Goal: Task Accomplishment & Management: Manage account settings

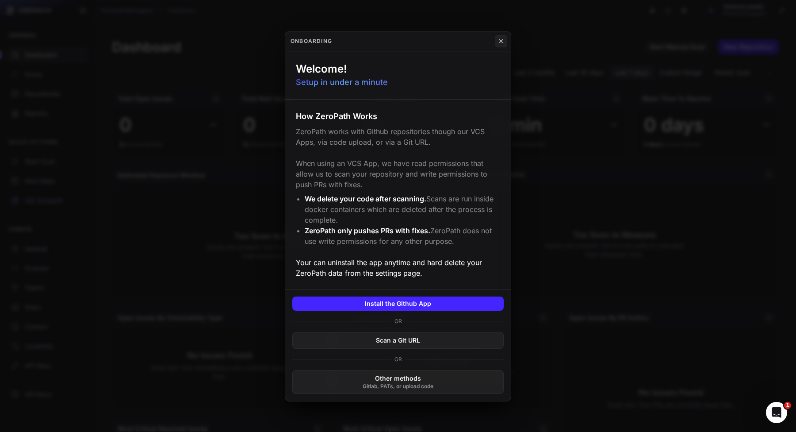
click at [115, 184] on button at bounding box center [398, 216] width 796 height 432
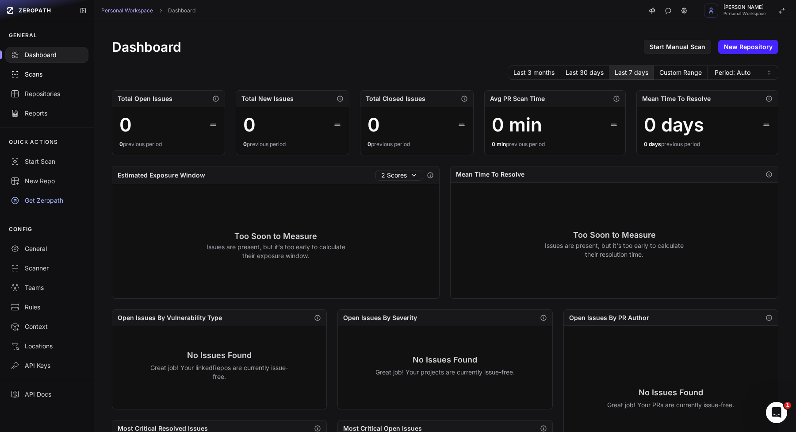
click at [43, 81] on link "Scans" at bounding box center [47, 74] width 94 height 19
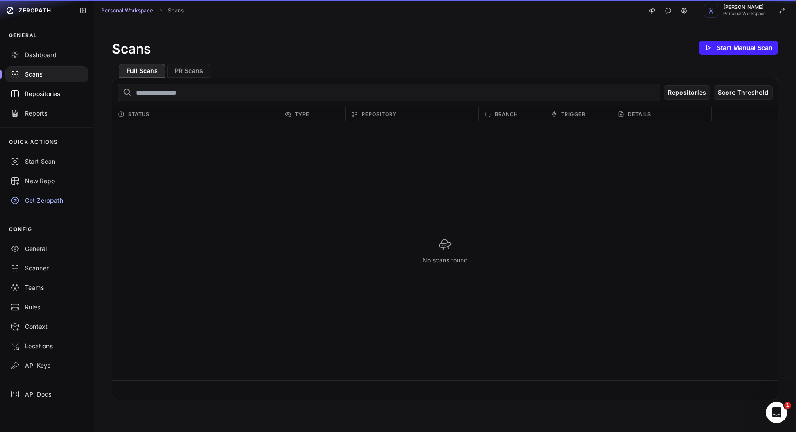
click at [41, 90] on div "Repositories" at bounding box center [47, 93] width 73 height 9
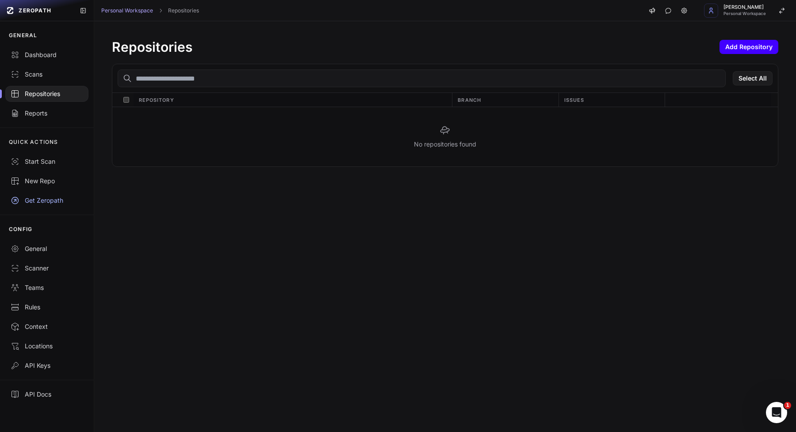
click at [745, 46] on button "Add Repository" at bounding box center [749, 47] width 59 height 14
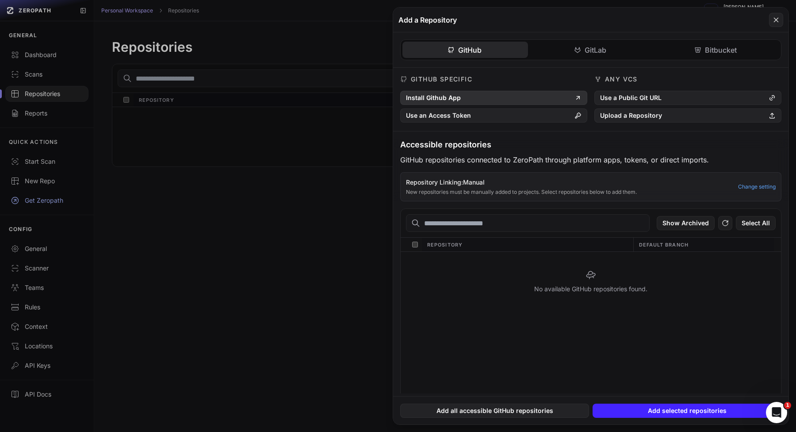
click at [489, 92] on button "Install Github App" at bounding box center [493, 98] width 187 height 14
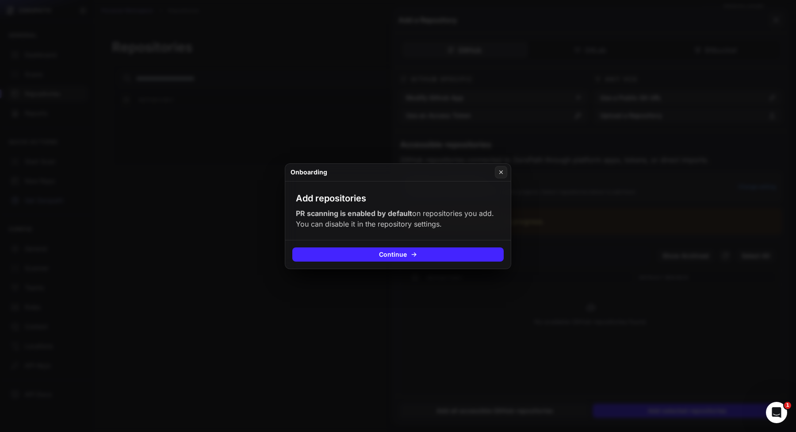
click at [538, 241] on button at bounding box center [398, 216] width 796 height 432
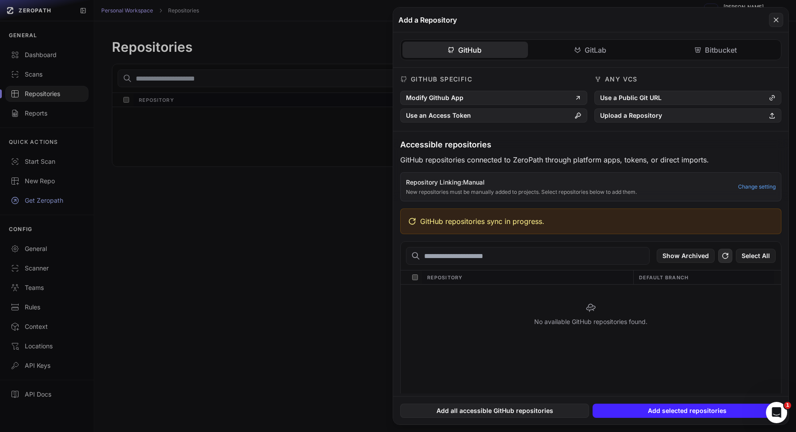
click at [724, 253] on icon at bounding box center [725, 255] width 8 height 11
click at [723, 253] on icon at bounding box center [725, 255] width 8 height 11
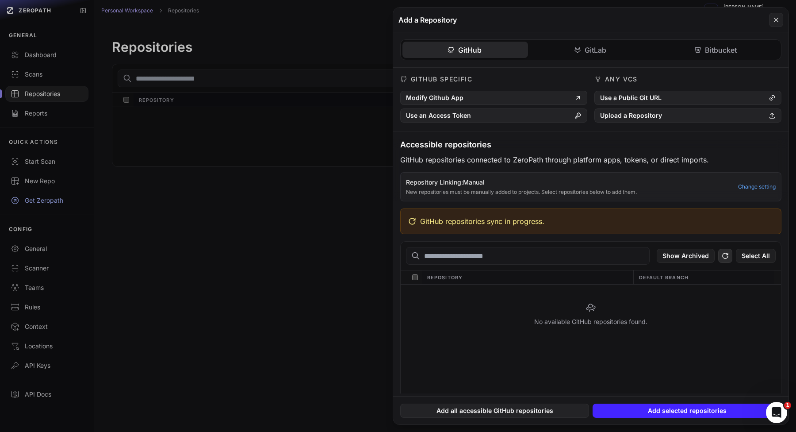
click at [727, 259] on icon at bounding box center [725, 255] width 8 height 11
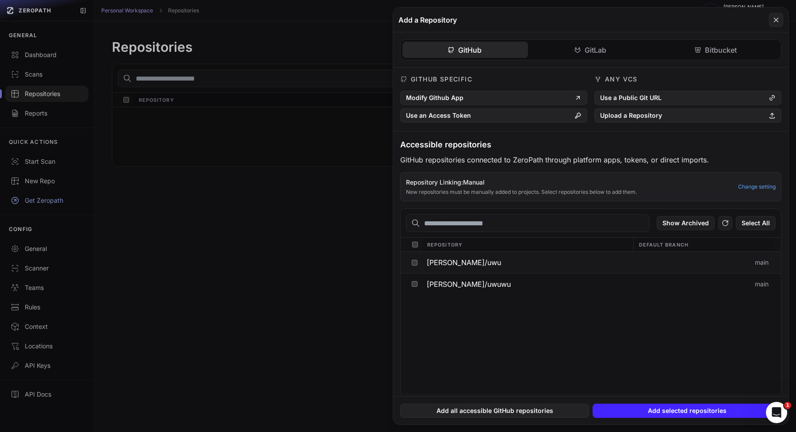
click at [498, 258] on button "[PERSON_NAME]/uwu" at bounding box center [526, 262] width 211 height 21
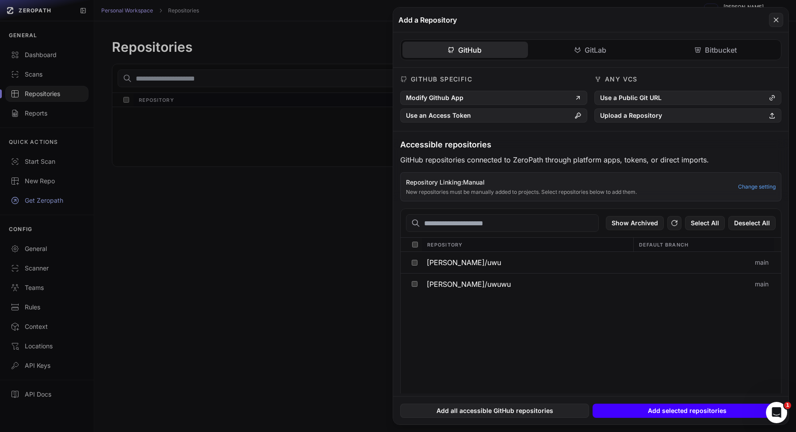
click at [670, 415] on button "Add selected repositories" at bounding box center [687, 410] width 189 height 14
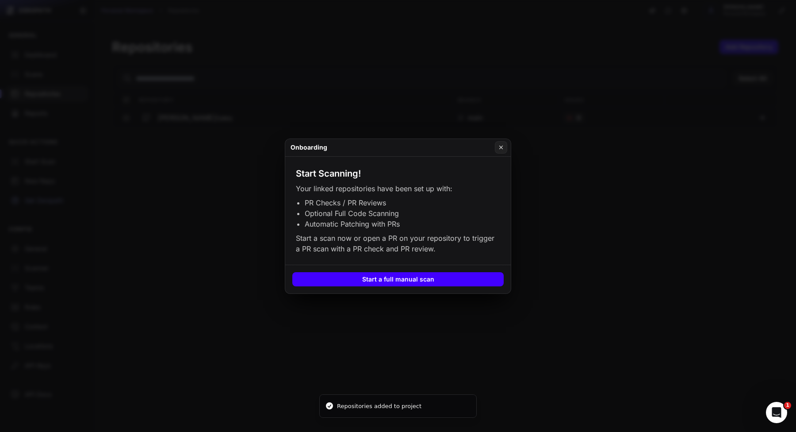
click at [389, 281] on button "Start a full manual scan" at bounding box center [397, 279] width 211 height 14
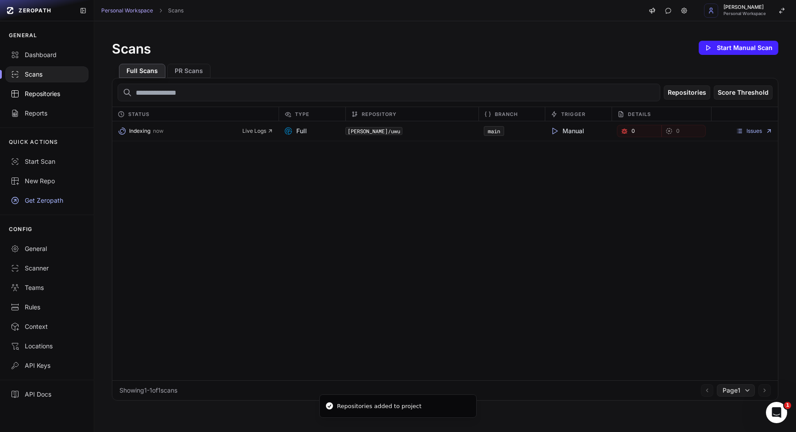
click at [64, 103] on link "Repositories" at bounding box center [47, 93] width 94 height 19
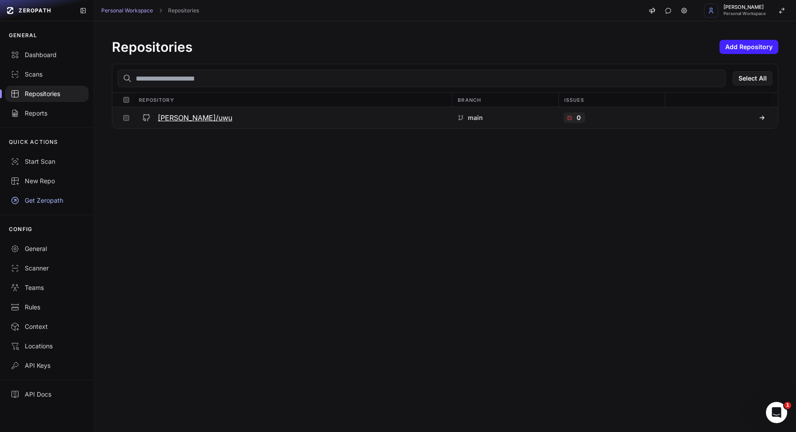
click at [173, 119] on h3 "[PERSON_NAME]/uwu" at bounding box center [195, 117] width 74 height 11
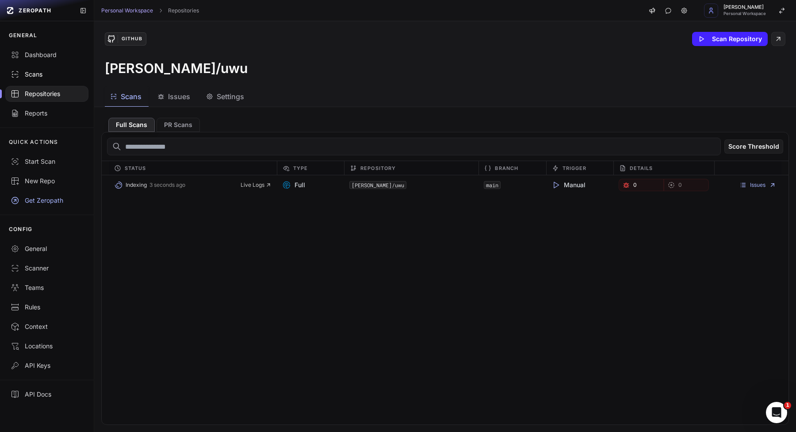
click at [82, 77] on div "Scans" at bounding box center [47, 74] width 73 height 9
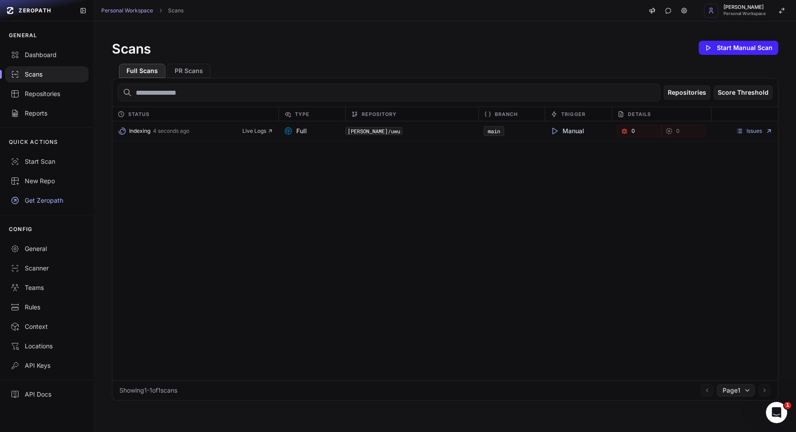
click at [754, 125] on div "Issues" at bounding box center [744, 131] width 67 height 12
click at [751, 130] on link "Issues" at bounding box center [754, 130] width 37 height 7
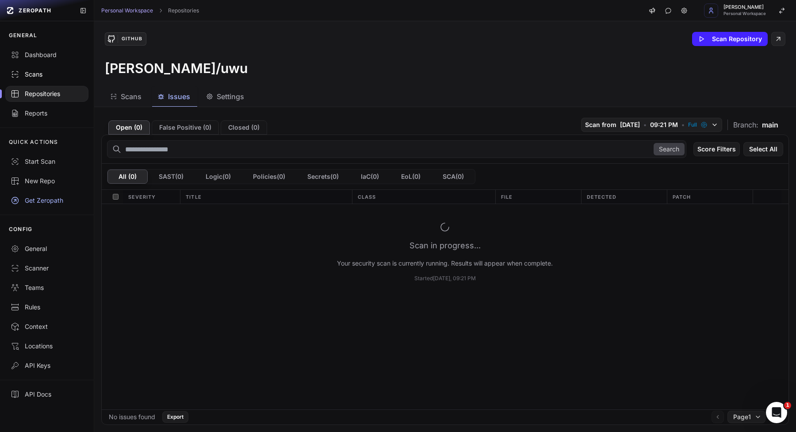
click at [51, 75] on div "Scans" at bounding box center [47, 74] width 73 height 9
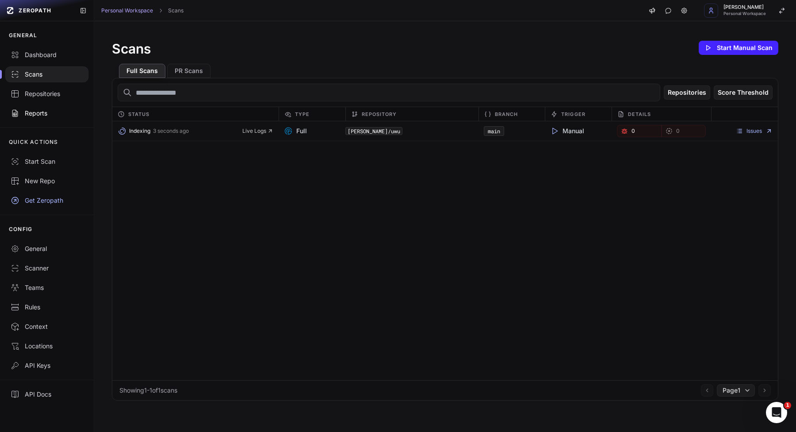
click at [38, 112] on div "Reports" at bounding box center [47, 113] width 73 height 9
click at [46, 91] on div "Repositories" at bounding box center [47, 93] width 73 height 9
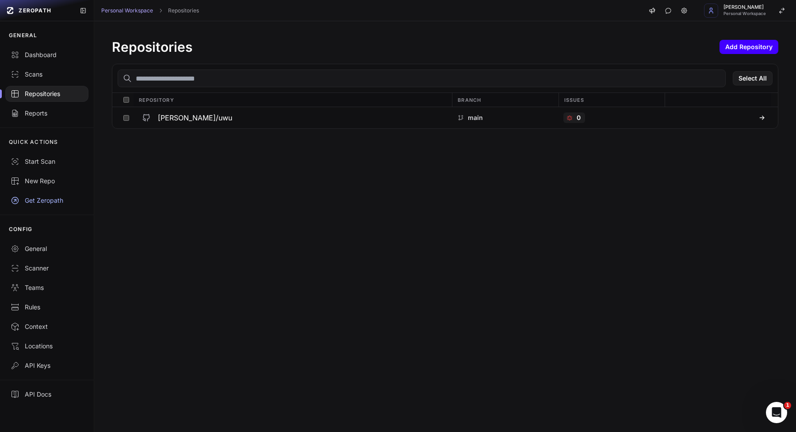
click at [767, 40] on button "Add Repository" at bounding box center [749, 47] width 59 height 14
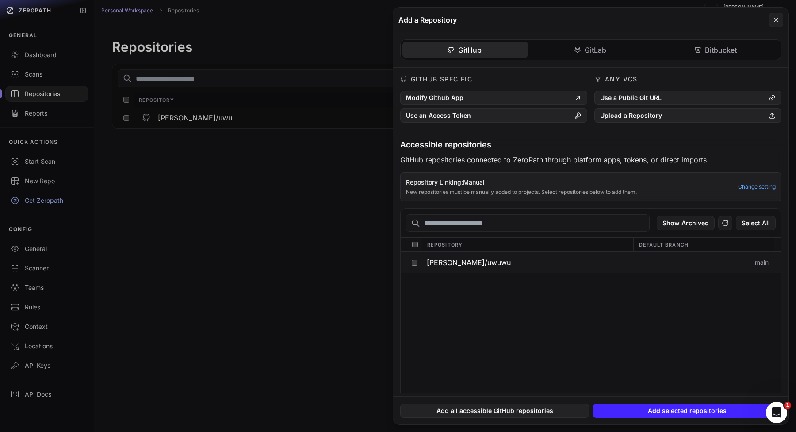
click at [520, 267] on button "vlad-stohnii/uwuwu" at bounding box center [526, 262] width 211 height 21
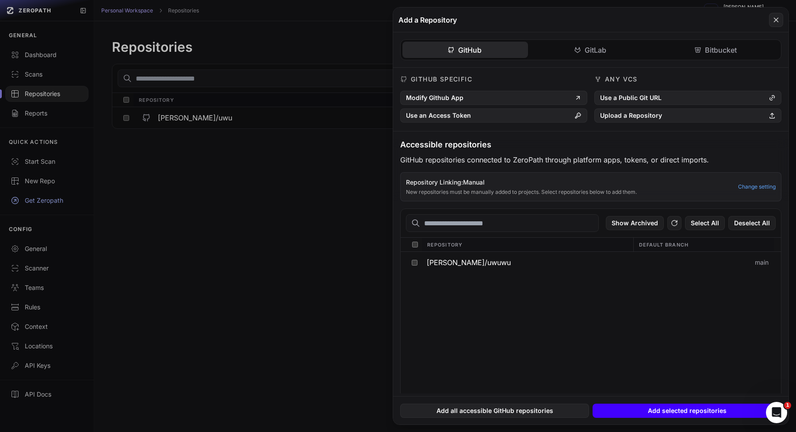
click at [668, 413] on button "Add selected repositories" at bounding box center [687, 410] width 189 height 14
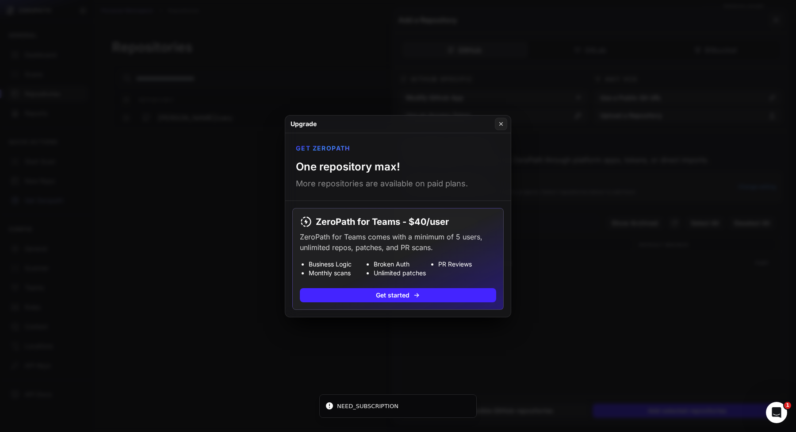
click at [479, 352] on button at bounding box center [398, 216] width 796 height 432
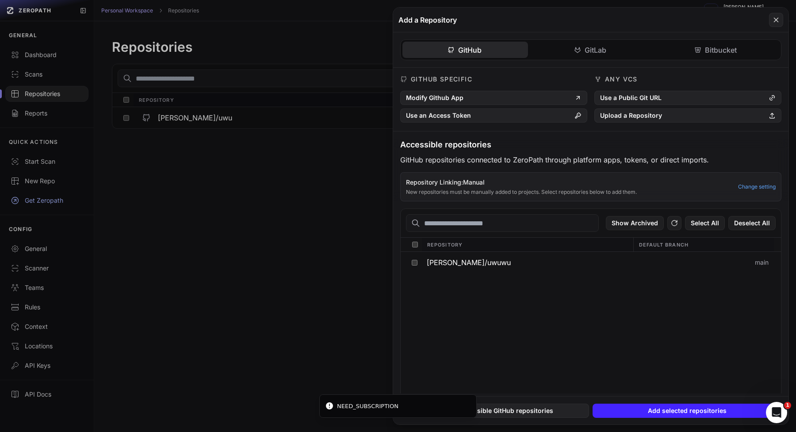
click at [308, 310] on button at bounding box center [398, 216] width 796 height 432
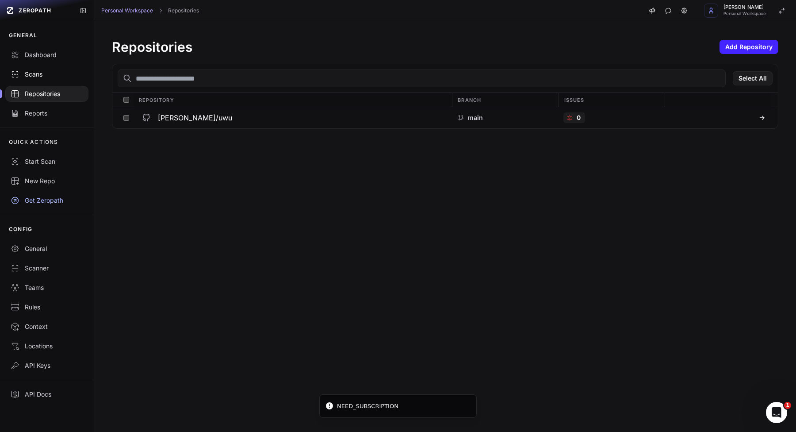
click at [54, 76] on div "Scans" at bounding box center [47, 74] width 73 height 9
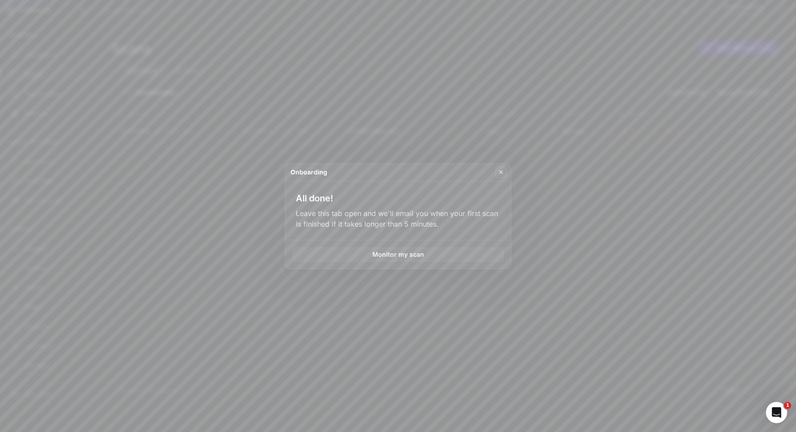
click at [226, 242] on button at bounding box center [398, 216] width 796 height 432
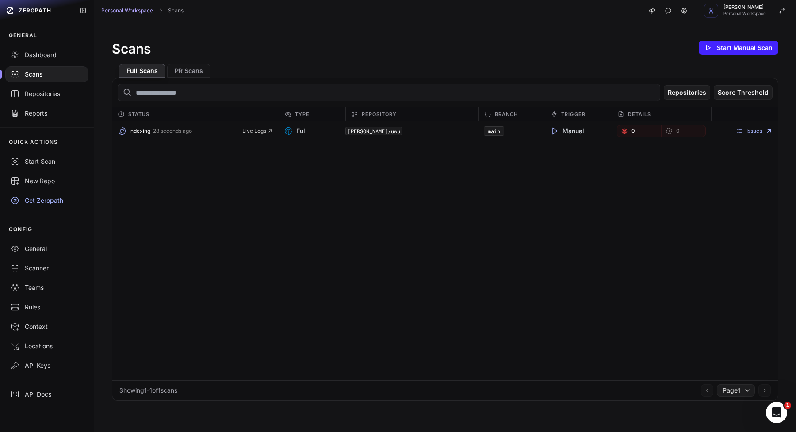
click at [283, 216] on div "Indexing 28 seconds ago Live Logs Full [PERSON_NAME]/uwu main Manual 0 0 Issues" at bounding box center [445, 250] width 666 height 259
click at [257, 134] on span "Live Logs" at bounding box center [257, 130] width 31 height 7
click at [251, 128] on body "ZEROPATH GENERAL Dashboard Scans Repositories Reports QUICK ACTIONS Start Scan …" at bounding box center [398, 216] width 796 height 432
click at [253, 126] on div "Indexing 51 seconds ago Live Logs" at bounding box center [195, 131] width 166 height 12
click at [256, 131] on span "Live Logs" at bounding box center [257, 130] width 31 height 7
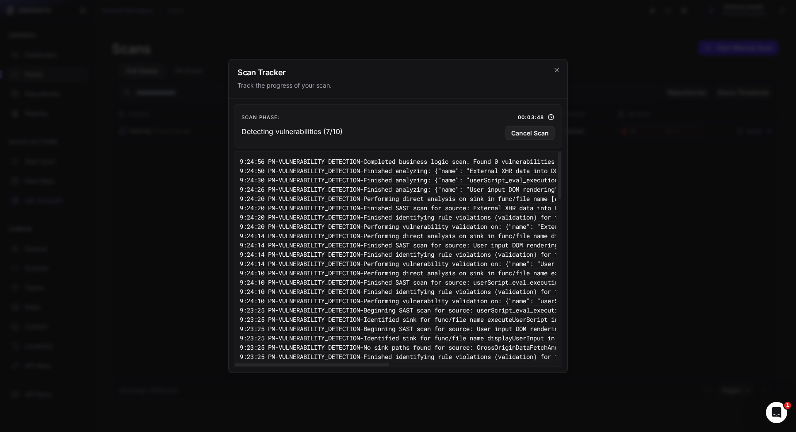
click at [432, 224] on pre "9:24:20 PM - VULNERABILITY_DETECTION - Performing vulnerability validation on: …" at bounding box center [551, 226] width 623 height 9
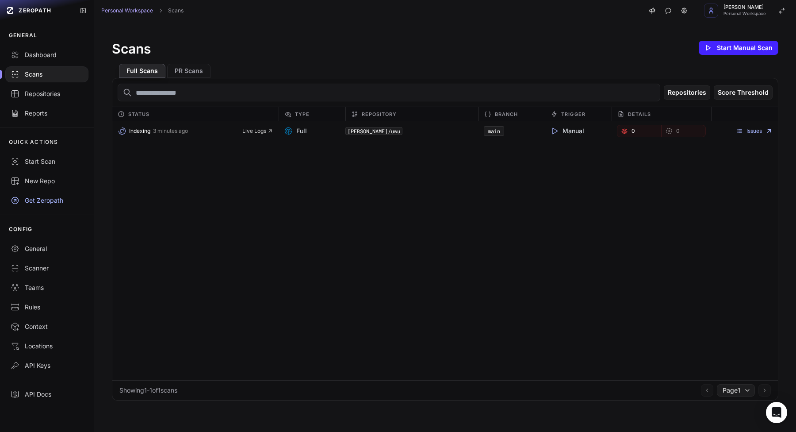
click at [260, 126] on div "Indexing 3 minutes ago Live Logs" at bounding box center [195, 131] width 166 height 12
click at [260, 130] on span "Live Logs" at bounding box center [257, 130] width 31 height 7
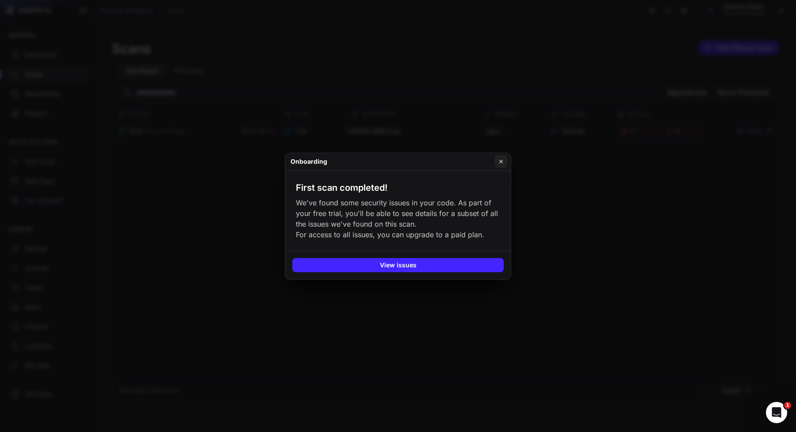
click at [160, 177] on button at bounding box center [398, 216] width 796 height 432
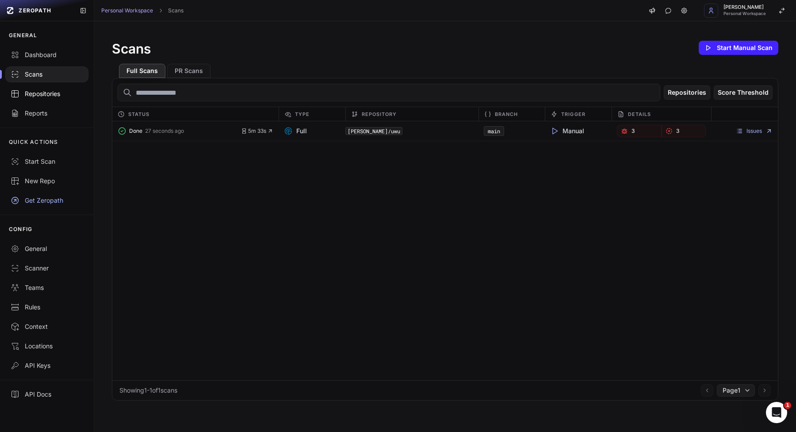
click at [50, 92] on div "Repositories" at bounding box center [47, 93] width 73 height 9
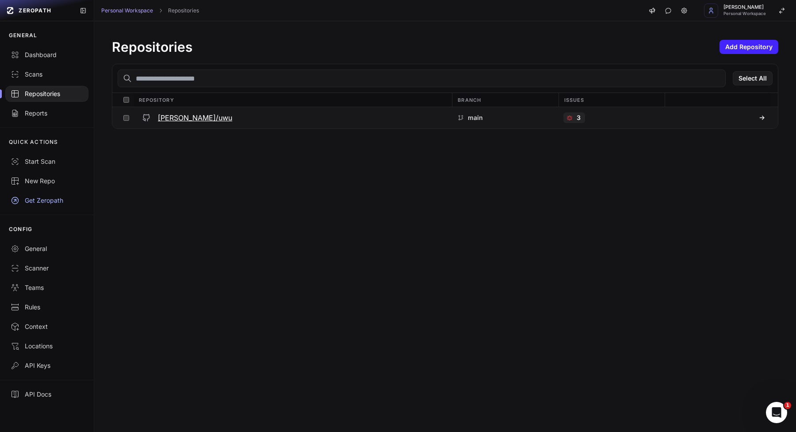
click at [210, 119] on h3 "[PERSON_NAME]/uwu" at bounding box center [195, 117] width 74 height 11
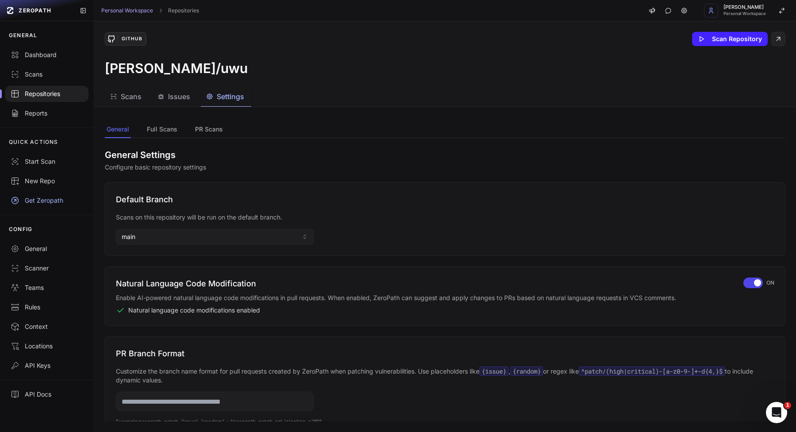
click at [231, 99] on span "Settings" at bounding box center [230, 96] width 27 height 11
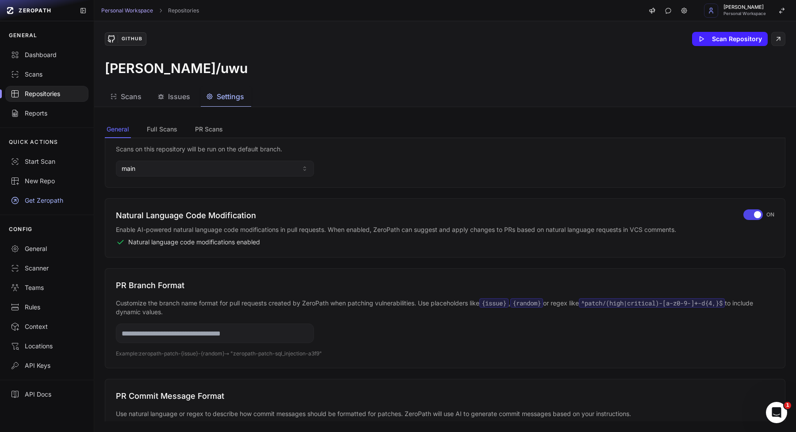
scroll to position [46, 0]
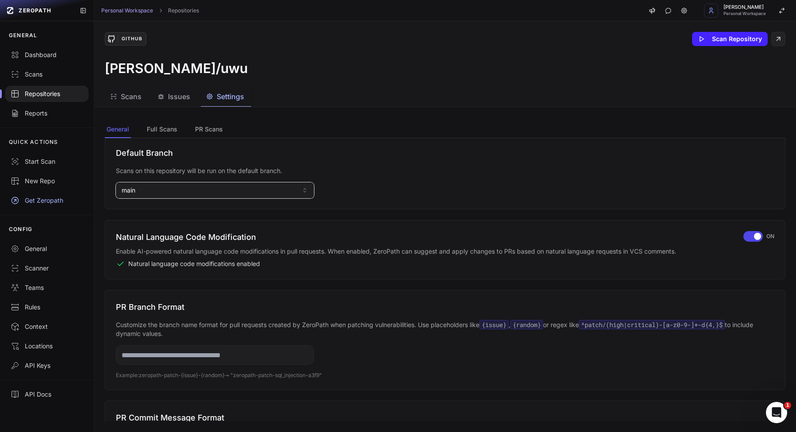
click at [249, 194] on button "main" at bounding box center [215, 190] width 198 height 16
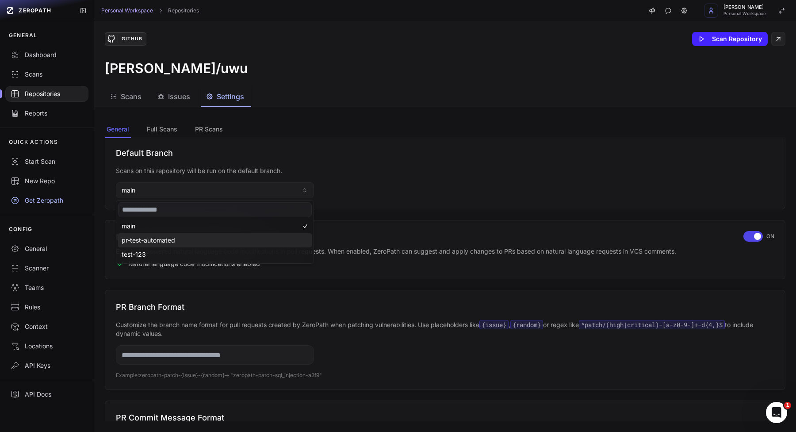
click at [142, 237] on span "pr-test-automated" at bounding box center [149, 240] width 54 height 9
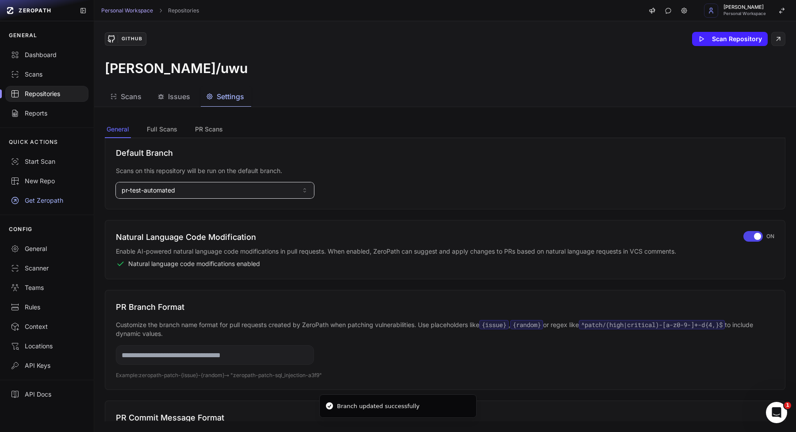
click at [201, 182] on button "pr-test-automated" at bounding box center [215, 190] width 198 height 16
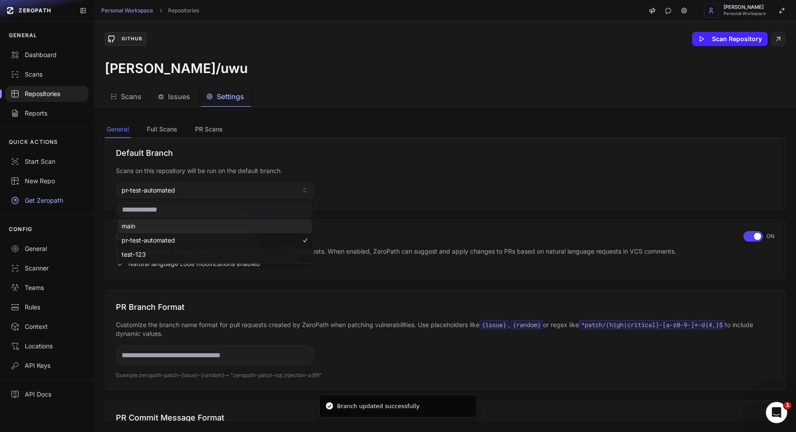
click at [172, 230] on div "main" at bounding box center [215, 226] width 194 height 14
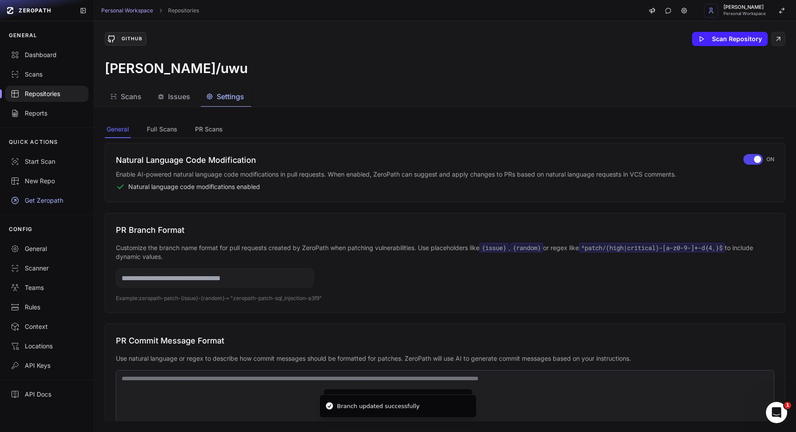
scroll to position [131, 0]
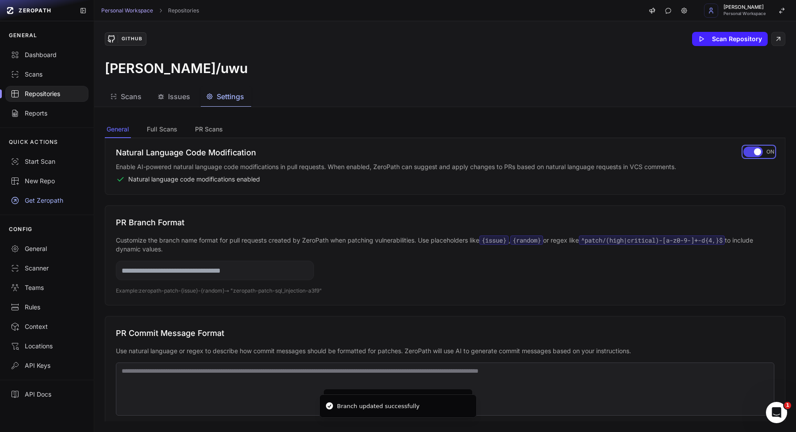
click at [748, 152] on div "button" at bounding box center [752, 151] width 19 height 11
click at [748, 152] on span "button" at bounding box center [746, 151] width 7 height 7
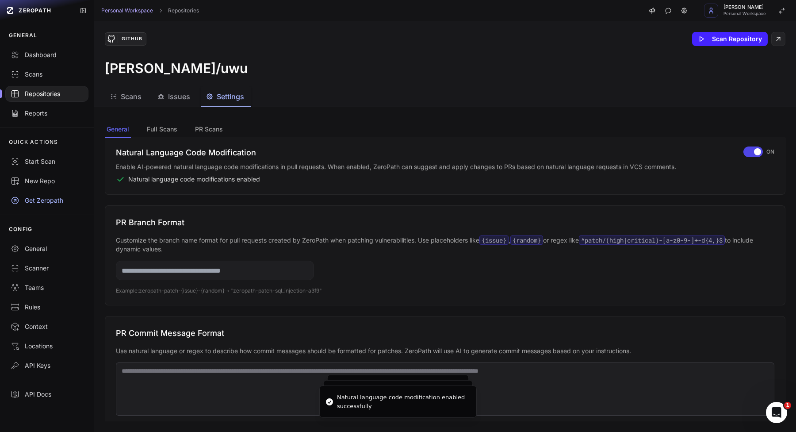
click at [277, 267] on input "text" at bounding box center [215, 269] width 198 height 19
type input "****"
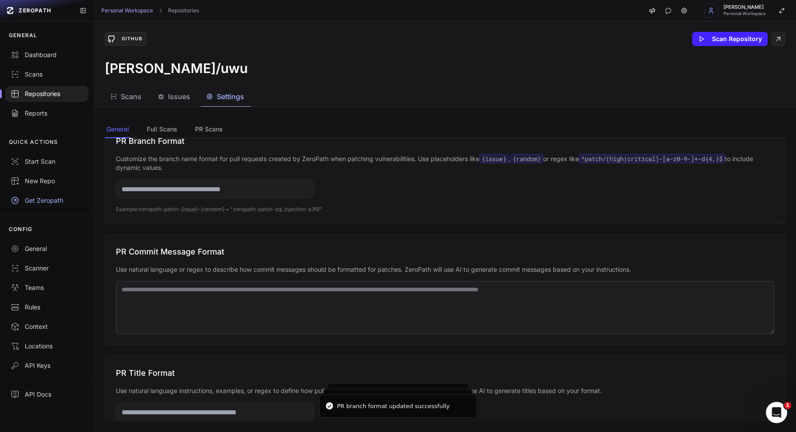
scroll to position [220, 0]
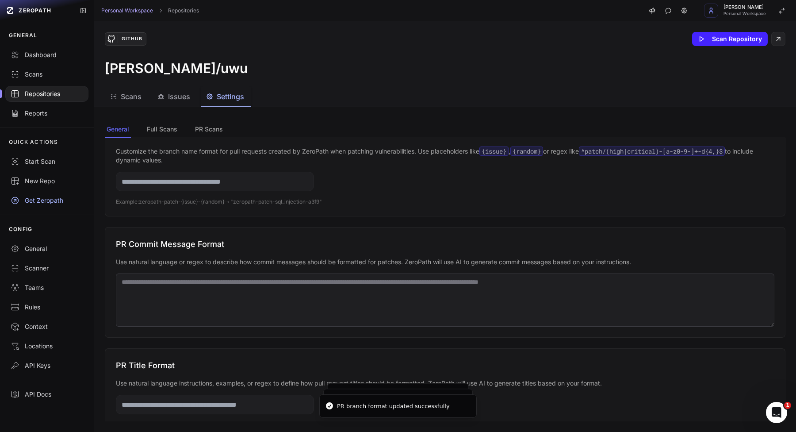
click at [270, 325] on textarea at bounding box center [445, 299] width 658 height 53
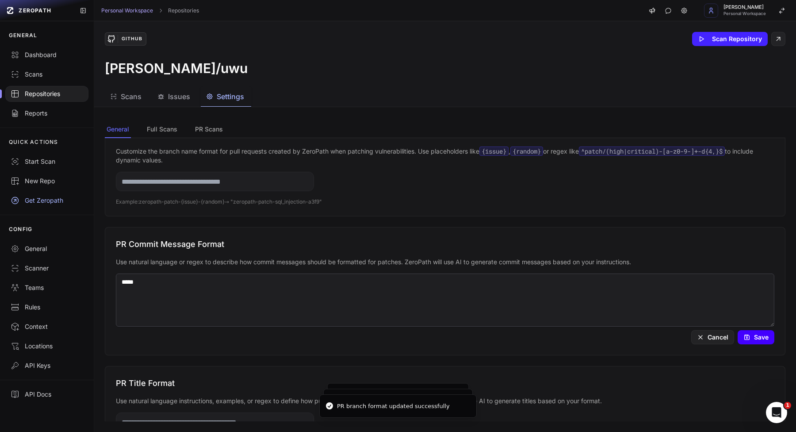
type textarea "*****"
click at [750, 337] on icon at bounding box center [746, 336] width 7 height 7
click at [619, 297] on textarea "*****" at bounding box center [445, 299] width 658 height 53
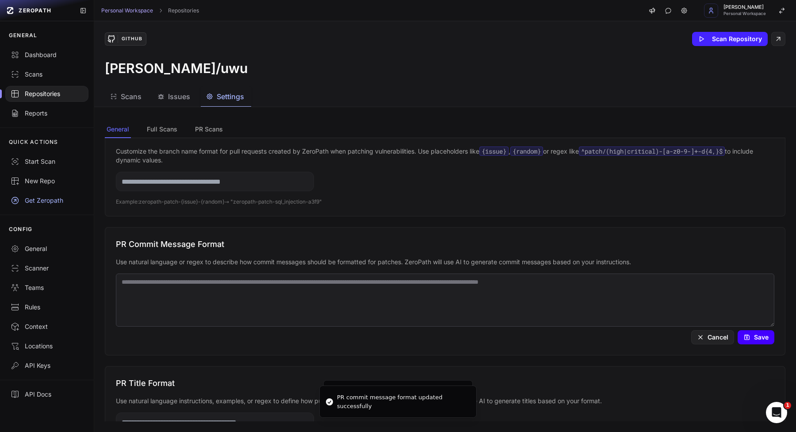
click at [743, 332] on button "Save" at bounding box center [756, 337] width 37 height 14
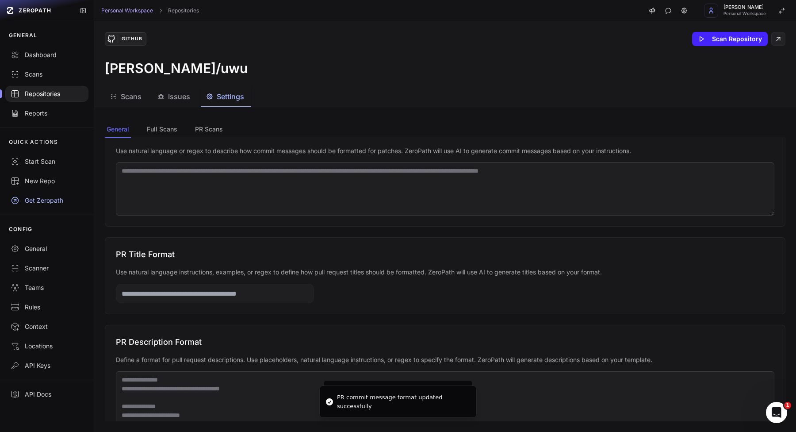
scroll to position [356, 0]
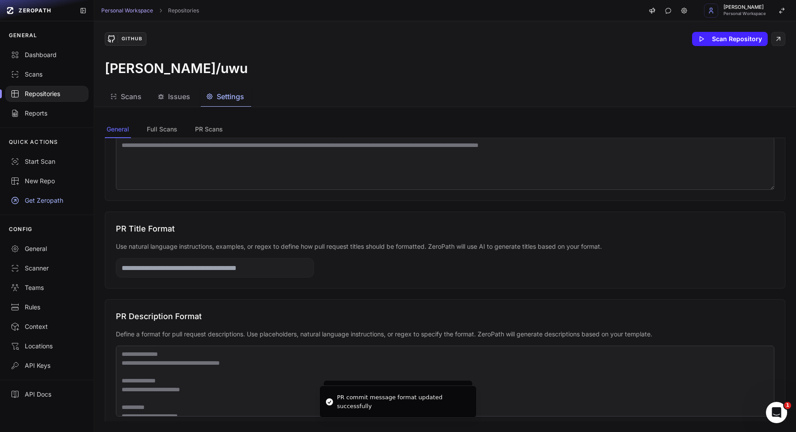
click at [264, 272] on input "text" at bounding box center [215, 267] width 198 height 19
type input "*****"
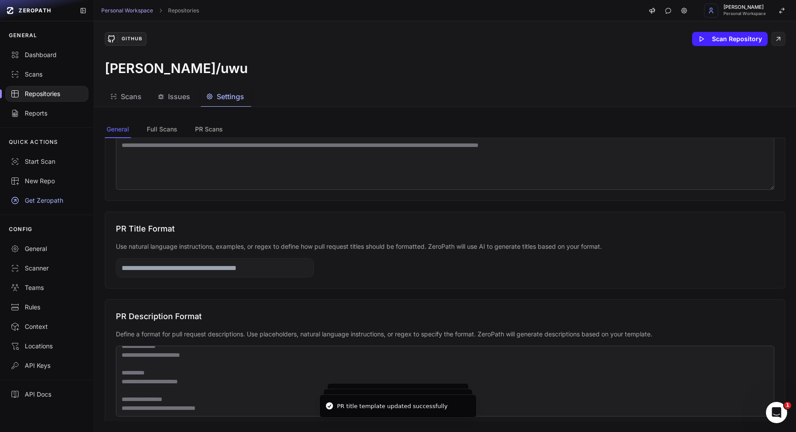
click at [222, 373] on textarea at bounding box center [445, 380] width 658 height 71
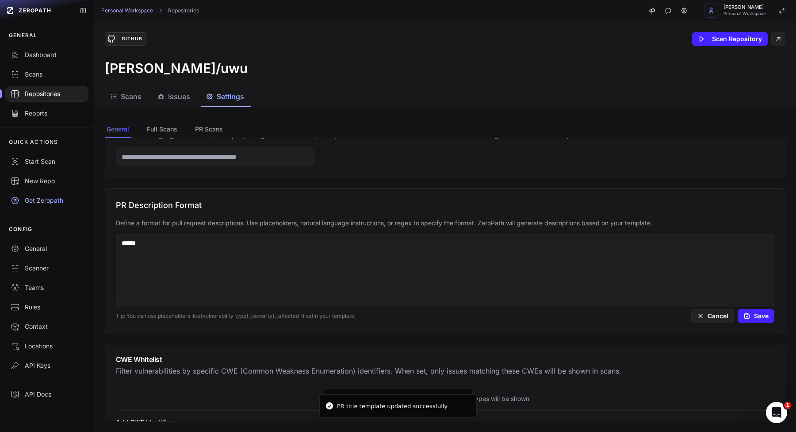
scroll to position [440, 0]
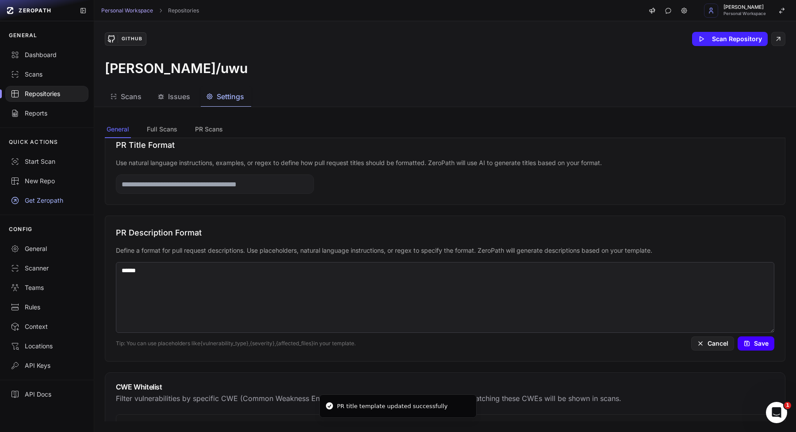
type textarea "******"
click at [759, 344] on button "Save" at bounding box center [756, 343] width 37 height 14
click at [402, 285] on textarea "******" at bounding box center [445, 297] width 658 height 71
click at [773, 345] on button "Save" at bounding box center [756, 343] width 37 height 14
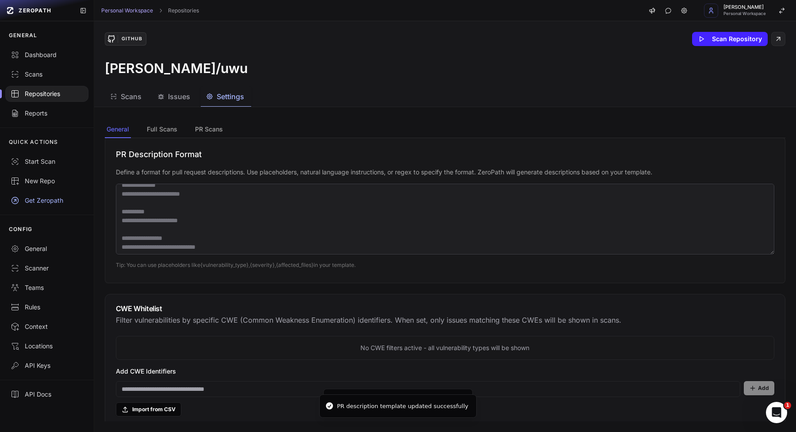
scroll to position [573, 0]
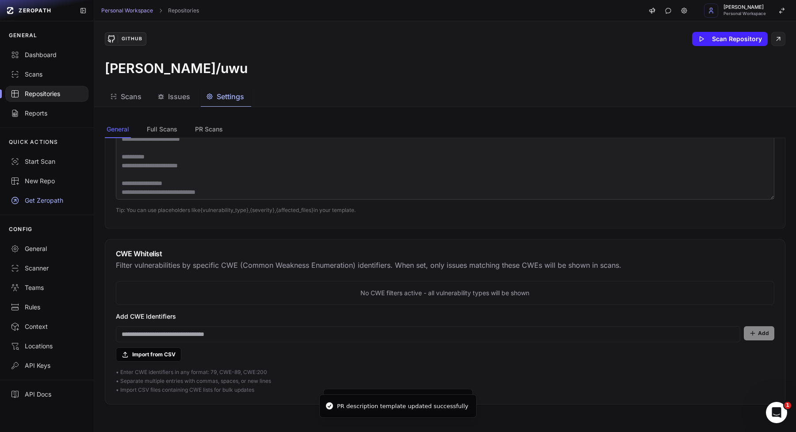
click at [354, 347] on div "Add CWE Identifiers Add Import from CSV" at bounding box center [445, 337] width 658 height 50
click at [355, 336] on input at bounding box center [428, 334] width 624 height 16
type input "*********"
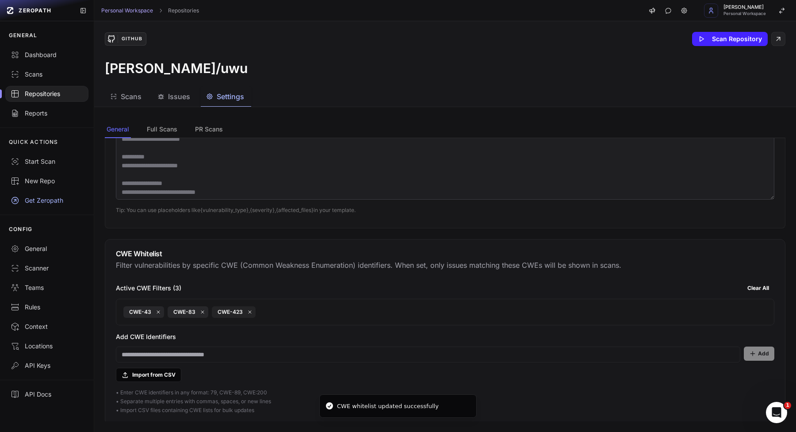
click at [234, 307] on span "CWE-423" at bounding box center [234, 311] width 44 height 11
click at [239, 310] on link "CWE-423" at bounding box center [230, 311] width 25 height 7
click at [251, 307] on span "CWE-423" at bounding box center [234, 311] width 44 height 11
click at [251, 309] on icon at bounding box center [249, 311] width 5 height 5
click at [762, 287] on button "Clear All" at bounding box center [758, 288] width 32 height 14
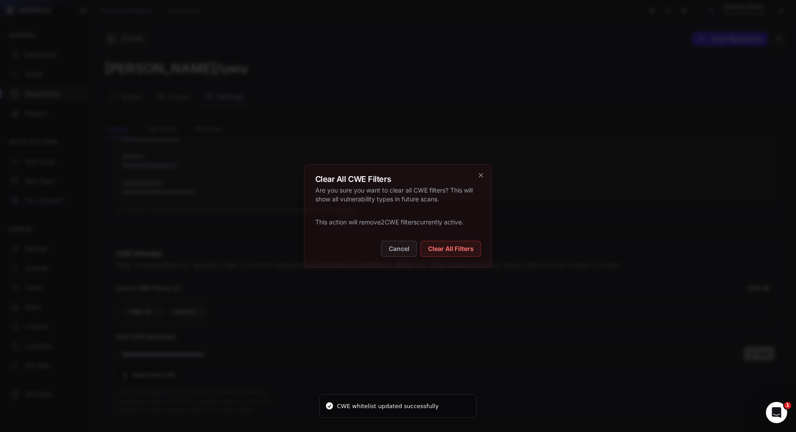
click at [468, 257] on div "Clear All CWE Filters Are you sure you want to clear all CWE filters? This will…" at bounding box center [398, 215] width 188 height 103
click at [471, 240] on div "Clear All CWE Filters Are you sure you want to clear all CWE filters? This will…" at bounding box center [398, 215] width 188 height 103
click at [449, 247] on button "Clear All Filters" at bounding box center [451, 249] width 61 height 16
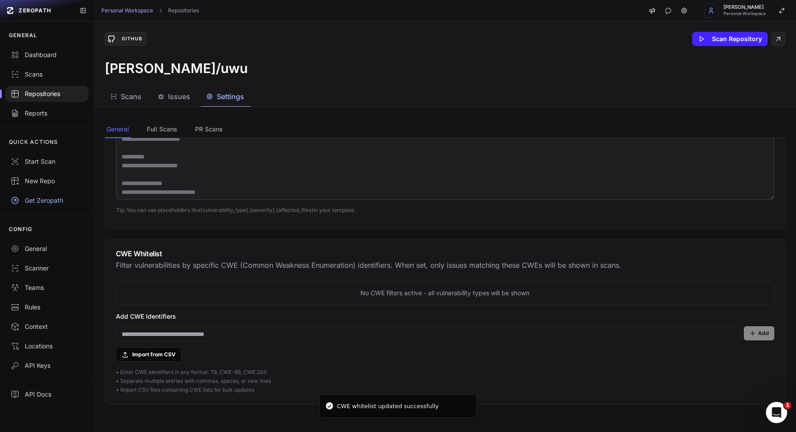
scroll to position [0, 0]
drag, startPoint x: 160, startPoint y: 124, endPoint x: 160, endPoint y: 134, distance: 9.3
click at [160, 124] on button "Full Scans" at bounding box center [162, 129] width 34 height 17
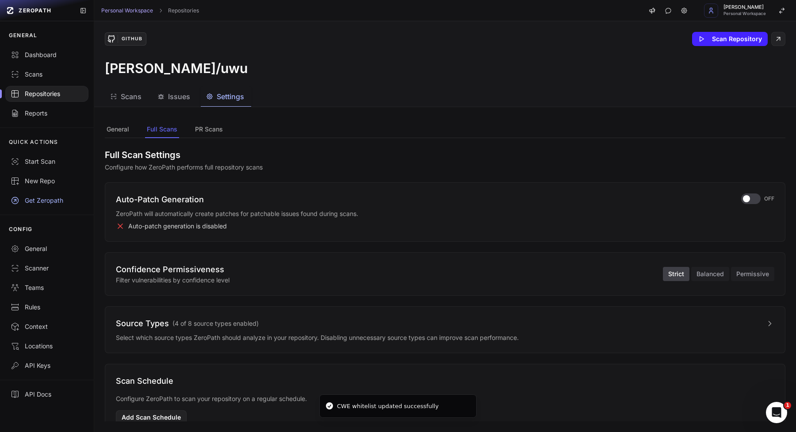
click at [757, 192] on div "Auto-Patch Generation ZeroPath will automatically create patches for patchable …" at bounding box center [445, 211] width 681 height 59
click at [754, 199] on div "button" at bounding box center [750, 198] width 19 height 11
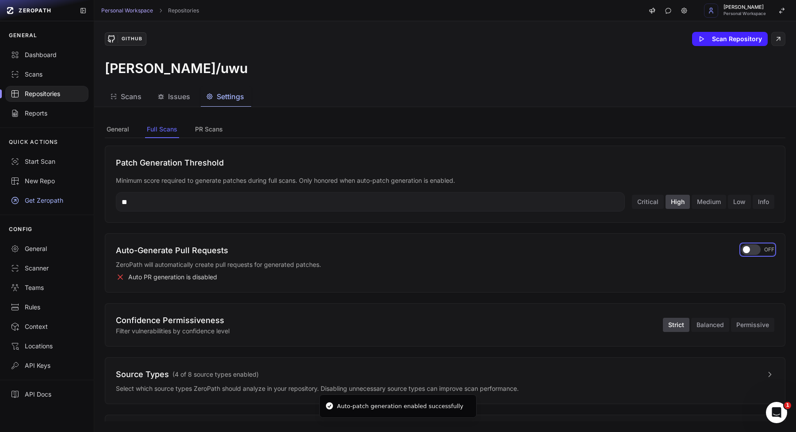
click at [746, 249] on span "button" at bounding box center [746, 249] width 7 height 7
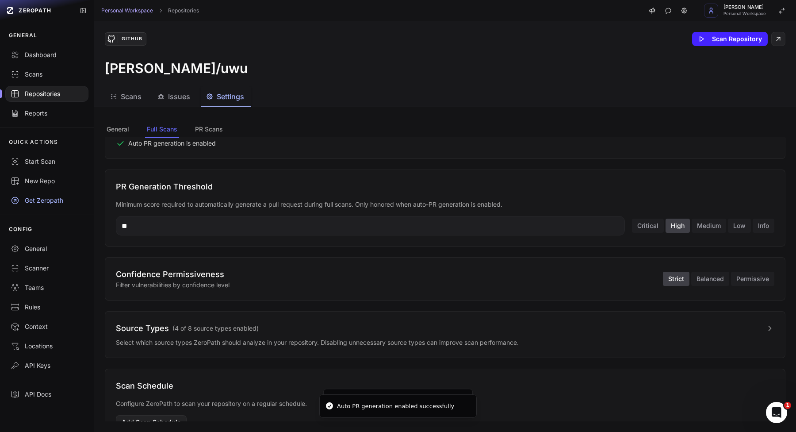
scroll to position [270, 0]
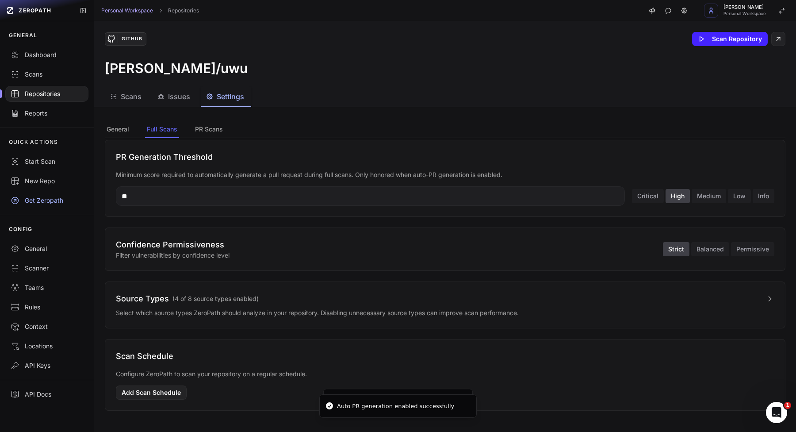
click at [731, 316] on p "Select which source types ZeroPath should analyze in your repository. Disabling…" at bounding box center [445, 312] width 658 height 9
click at [549, 296] on button "Source Types ( 4 of 8 source types enabled )" at bounding box center [445, 298] width 658 height 12
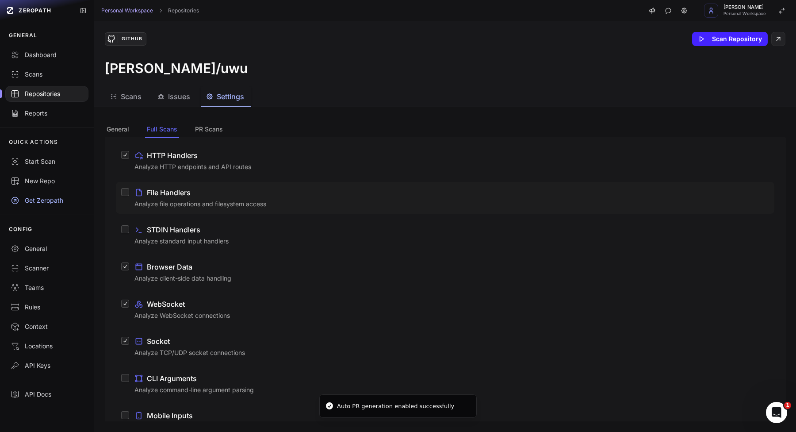
scroll to position [496, 0]
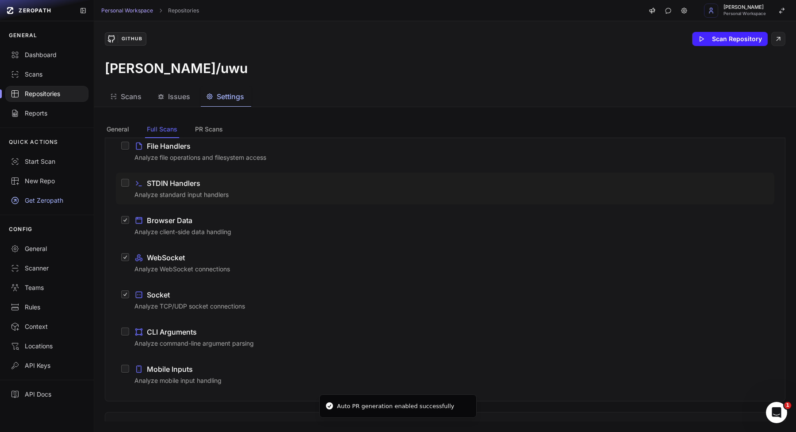
drag, startPoint x: 264, startPoint y: 189, endPoint x: 271, endPoint y: 184, distance: 8.8
click at [264, 189] on div "STDIN Handlers Analyze standard input handlers" at bounding box center [451, 188] width 635 height 21
click at [129, 187] on button "STDIN Handlers Analyze standard input handlers" at bounding box center [125, 183] width 8 height 8
click at [309, 153] on p "Analyze file operations and filesystem access" at bounding box center [451, 157] width 635 height 9
click at [129, 149] on button "File Handlers Analyze file operations and filesystem access" at bounding box center [125, 146] width 8 height 8
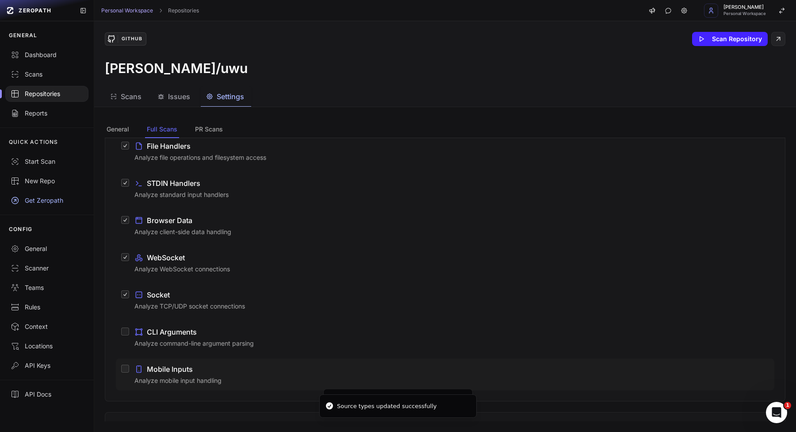
scroll to position [569, 0]
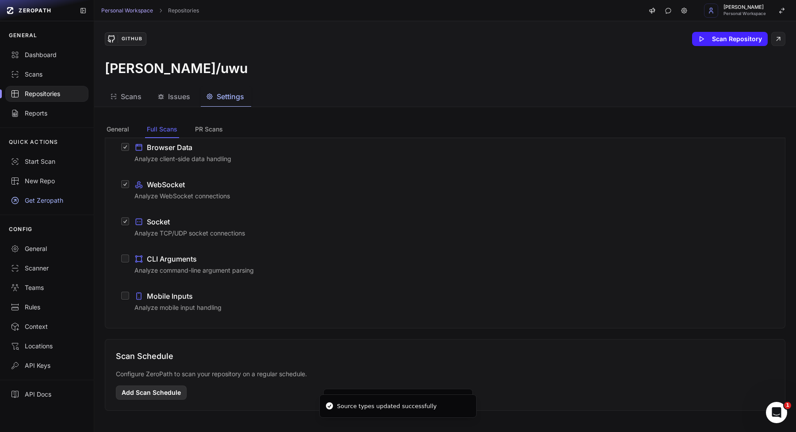
click at [177, 387] on button "Add Scan Schedule" at bounding box center [151, 392] width 71 height 14
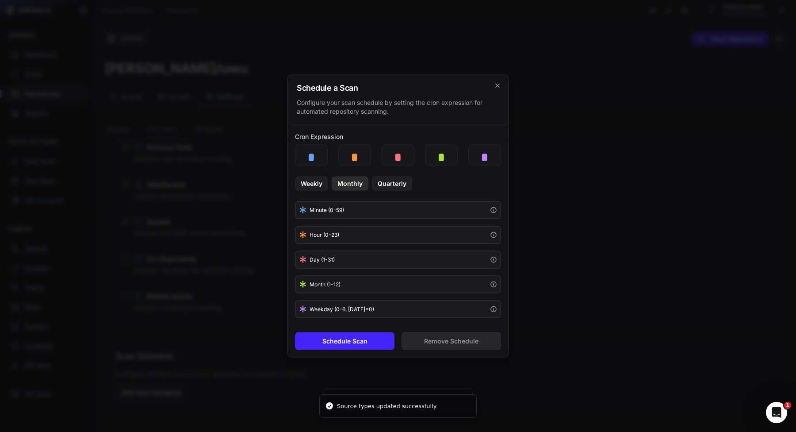
click at [355, 186] on button "Monthly" at bounding box center [350, 183] width 37 height 14
type input "*"
click at [353, 351] on div "Schedule Scan Remove Schedule" at bounding box center [398, 341] width 220 height 32
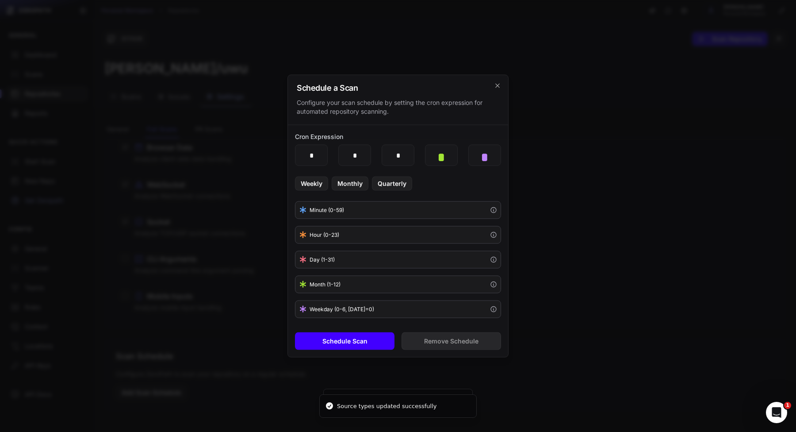
click at [356, 343] on button "Schedule Scan" at bounding box center [345, 341] width 100 height 18
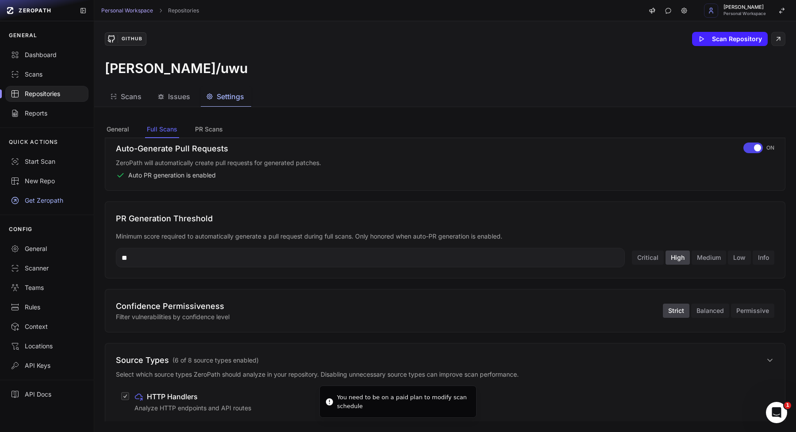
scroll to position [195, 0]
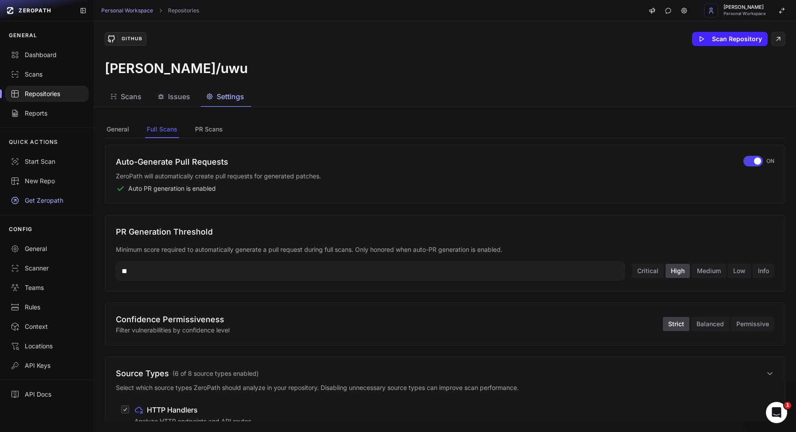
click at [712, 316] on div "Confidence Permissiveness Filter vulnerabilities by confidence level Strict Bal…" at bounding box center [445, 323] width 658 height 21
click at [710, 322] on button "Balanced" at bounding box center [710, 324] width 38 height 14
click at [673, 323] on button "Strict" at bounding box center [676, 324] width 27 height 14
click at [541, 279] on input "**" at bounding box center [370, 270] width 509 height 19
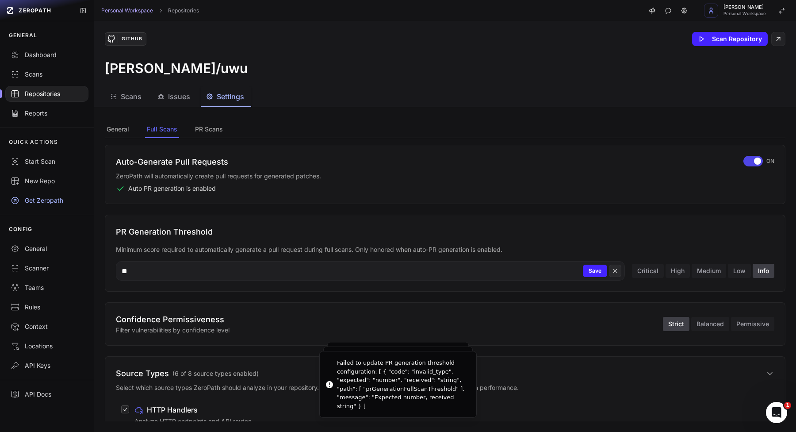
type input "**"
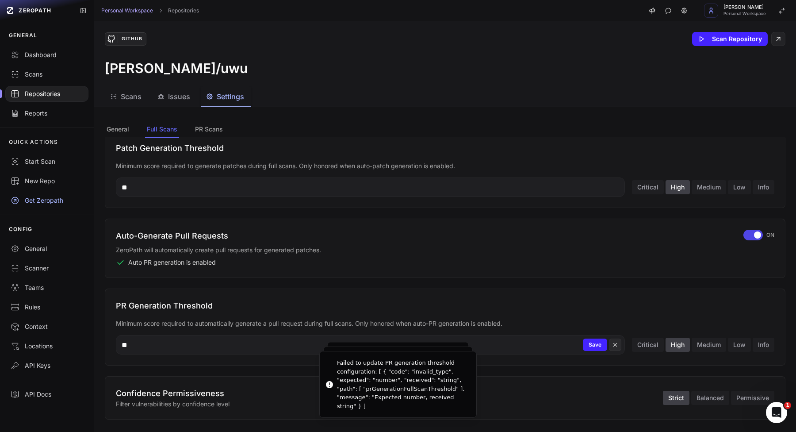
scroll to position [100, 0]
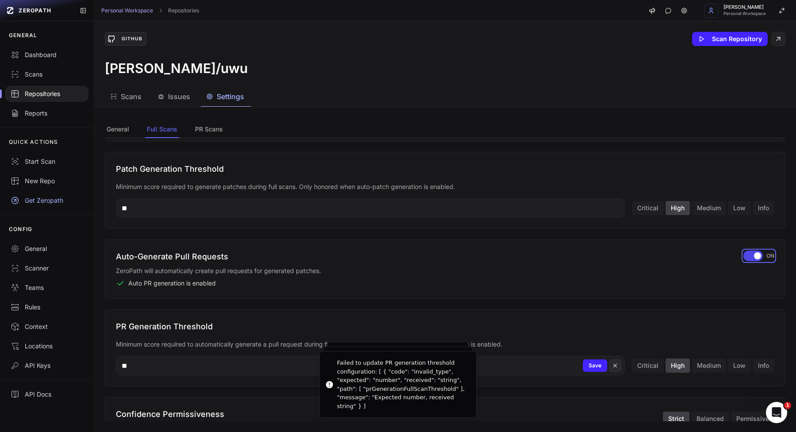
click at [759, 258] on span "button" at bounding box center [757, 255] width 7 height 7
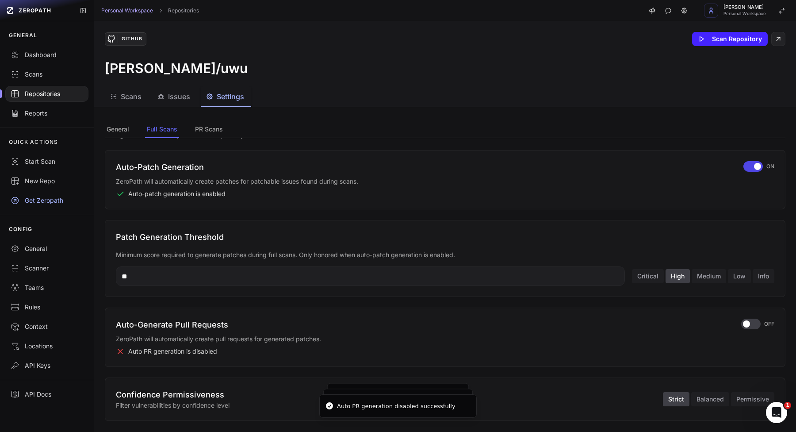
scroll to position [0, 0]
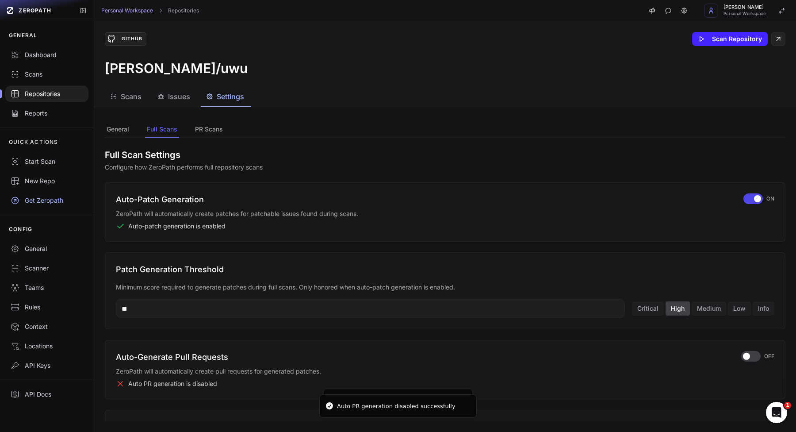
click at [485, 319] on div "Patch Generation Threshold Minimum score required to generate patches during fu…" at bounding box center [445, 290] width 681 height 77
click at [487, 312] on input "**" at bounding box center [370, 308] width 509 height 19
type input "**"
click at [502, 307] on input "**" at bounding box center [370, 308] width 509 height 19
type input "*"
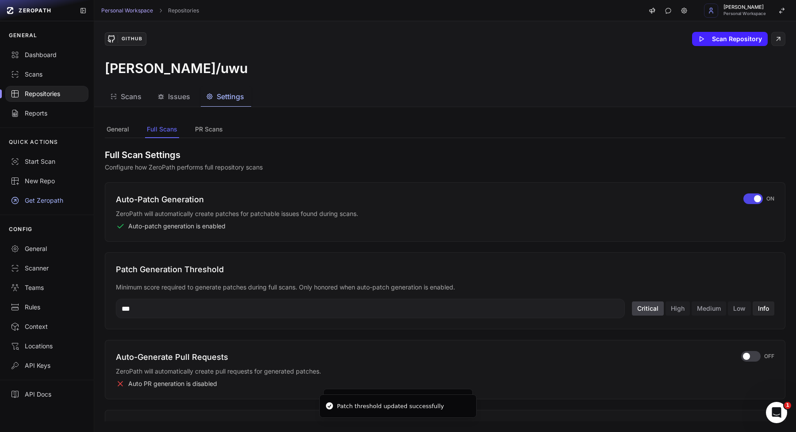
click at [770, 307] on button "Info" at bounding box center [764, 308] width 22 height 14
type input "*"
click at [756, 201] on span "button" at bounding box center [757, 198] width 7 height 7
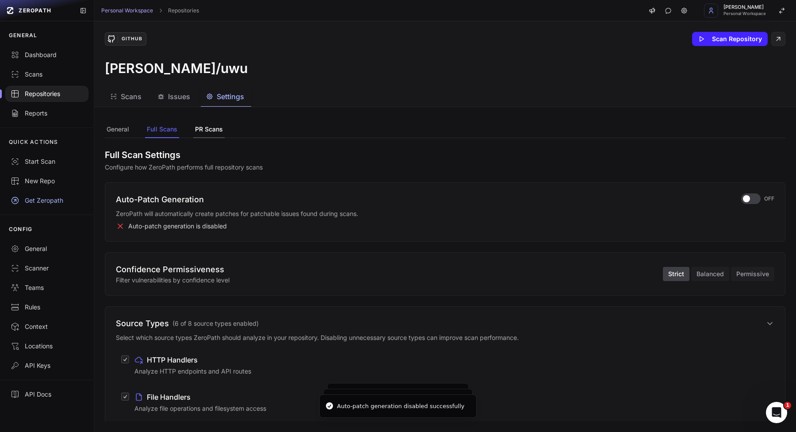
click at [208, 128] on button "PR Scans" at bounding box center [208, 129] width 31 height 17
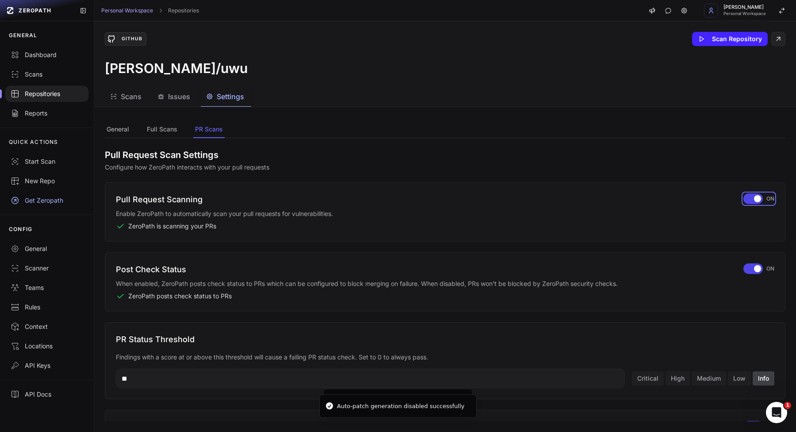
click at [758, 198] on span "button" at bounding box center [757, 198] width 7 height 7
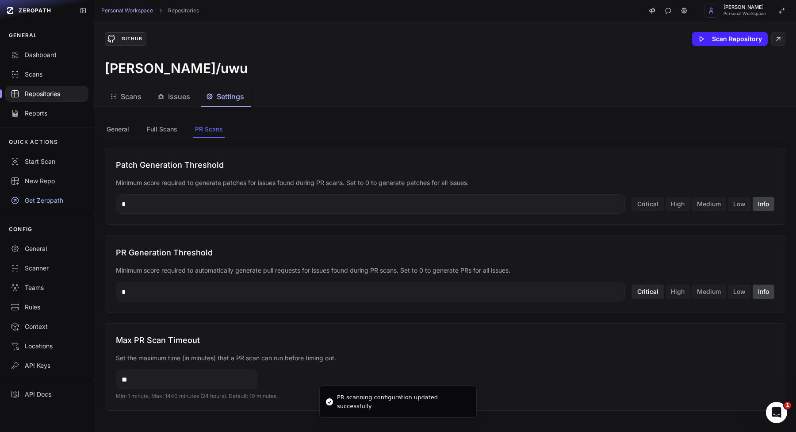
click at [651, 284] on button "Critical" at bounding box center [648, 291] width 32 height 14
type input "**"
click at [670, 206] on button "High" at bounding box center [678, 204] width 24 height 14
type input "**"
click at [207, 379] on input "**" at bounding box center [187, 378] width 142 height 19
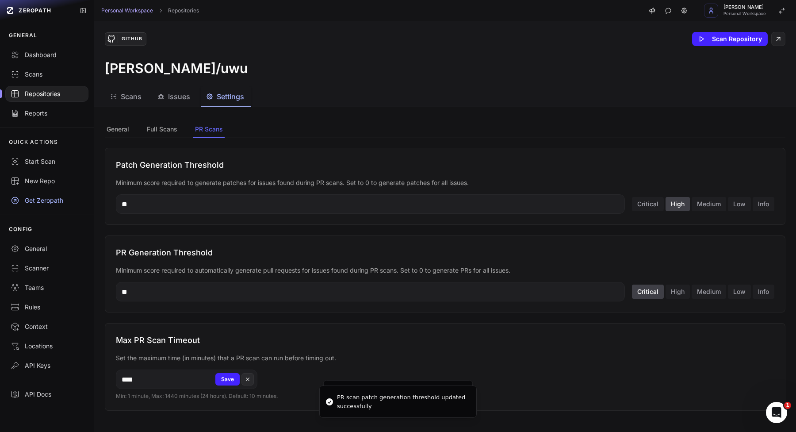
type input "****"
type input "*"
click at [678, 286] on button "High" at bounding box center [678, 291] width 24 height 14
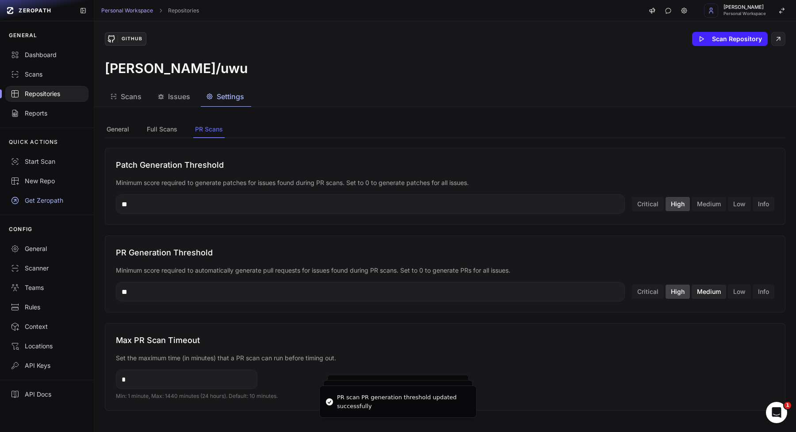
click at [707, 290] on button "Medium" at bounding box center [709, 291] width 34 height 14
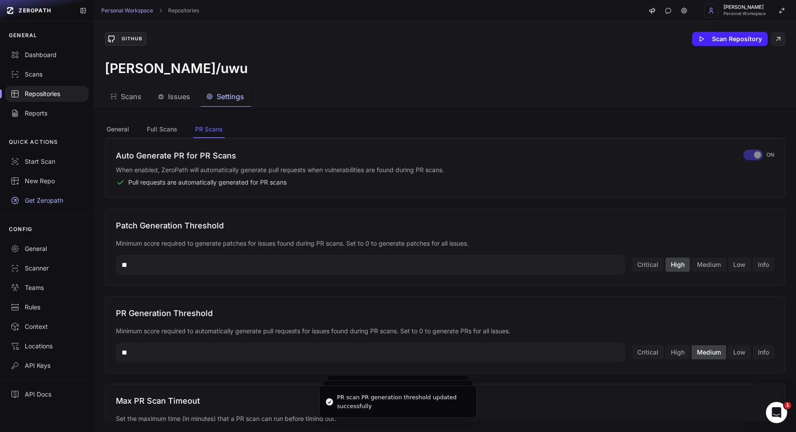
type input "**"
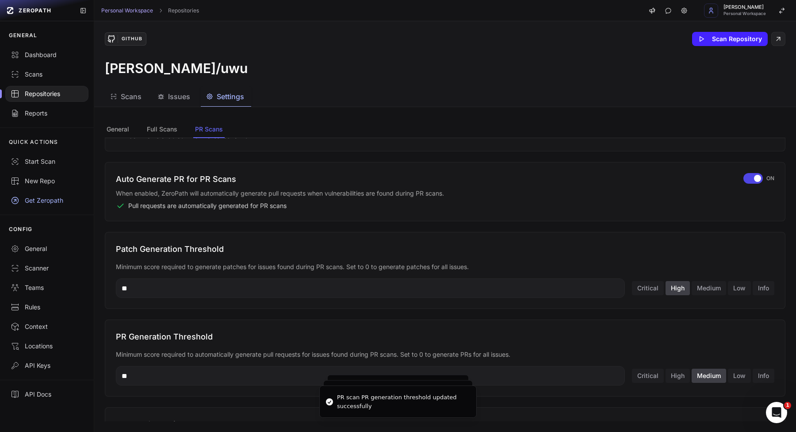
scroll to position [306, 0]
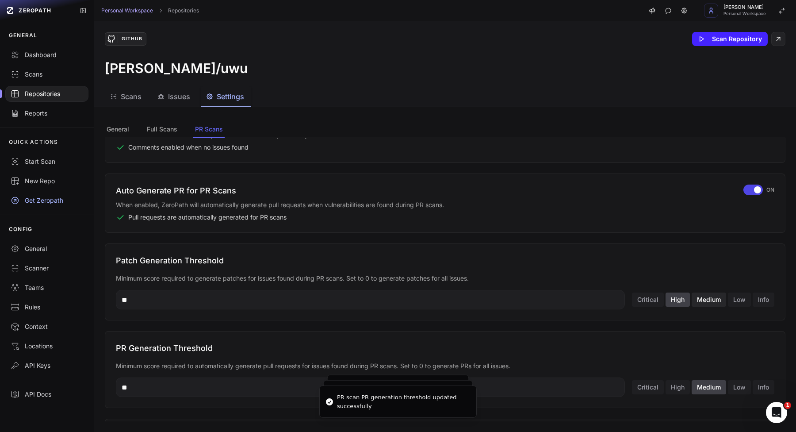
click at [715, 306] on button "Medium" at bounding box center [709, 299] width 34 height 14
type input "**"
click at [758, 188] on span "button" at bounding box center [757, 189] width 7 height 7
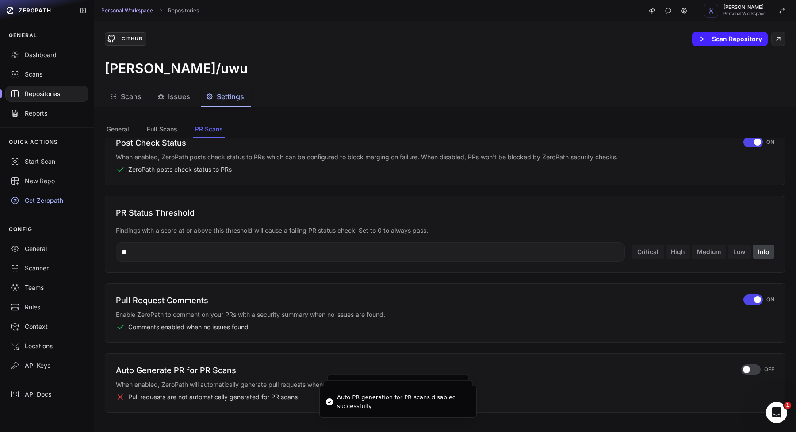
scroll to position [111, 0]
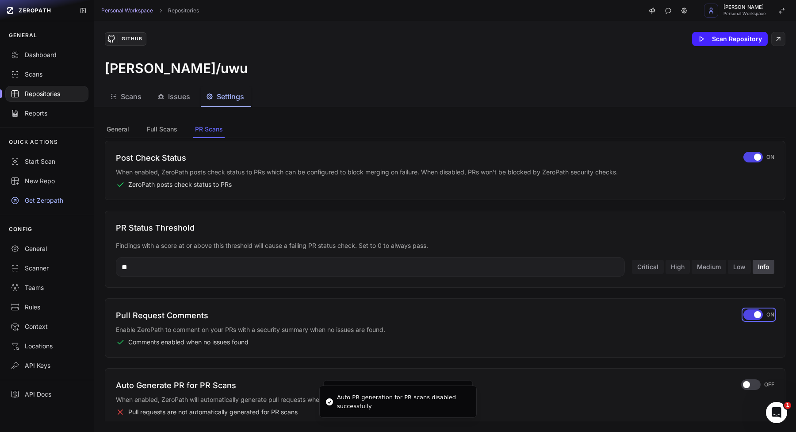
click at [751, 318] on div "button" at bounding box center [752, 314] width 19 height 11
click at [698, 266] on button "Medium" at bounding box center [709, 267] width 34 height 14
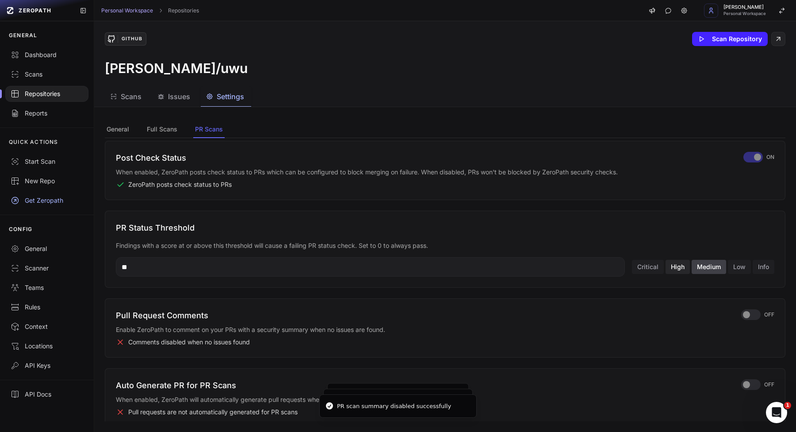
click at [670, 264] on button "High" at bounding box center [678, 267] width 24 height 14
type input "**"
click at [549, 267] on input "**" at bounding box center [370, 266] width 509 height 19
type input "****"
click at [773, 271] on button "Info" at bounding box center [764, 267] width 22 height 14
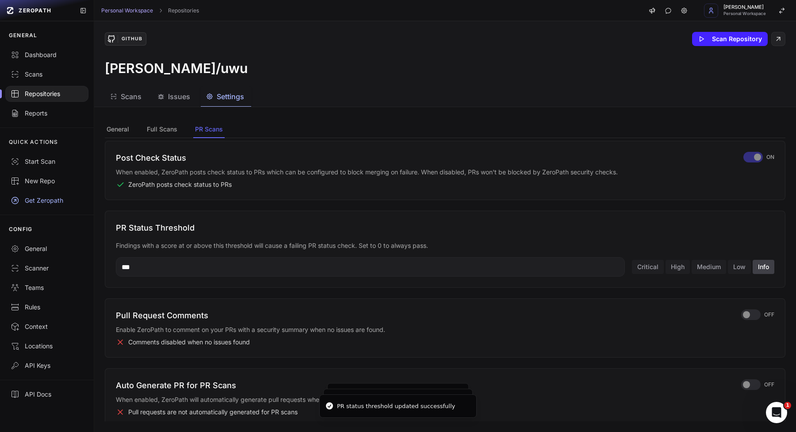
type input "*"
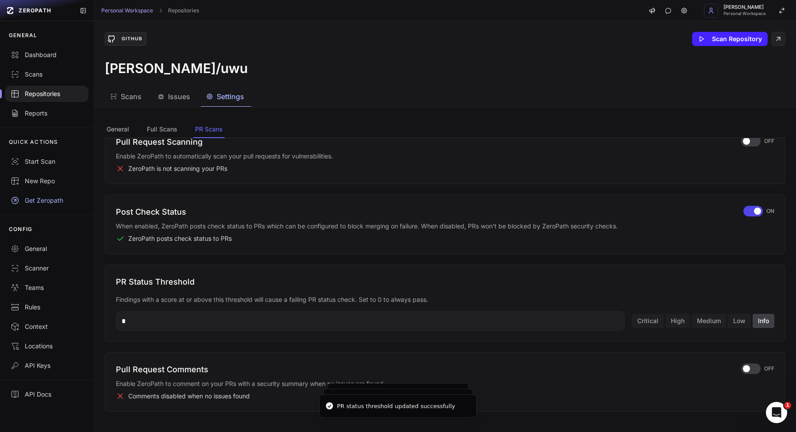
scroll to position [57, 0]
click at [755, 210] on span "button" at bounding box center [757, 210] width 7 height 7
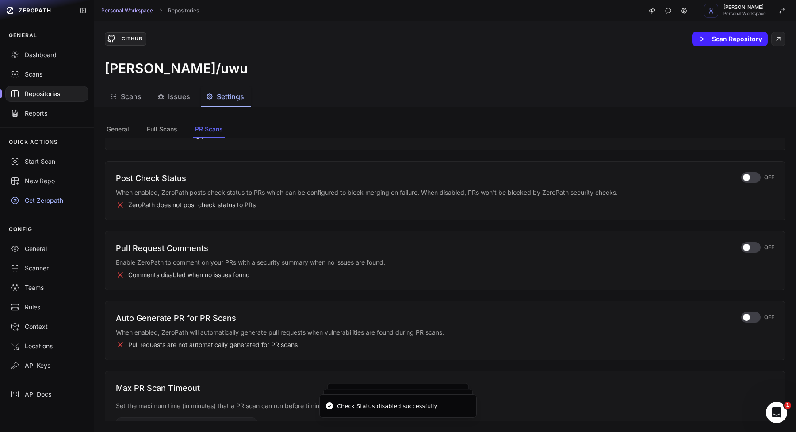
scroll to position [139, 0]
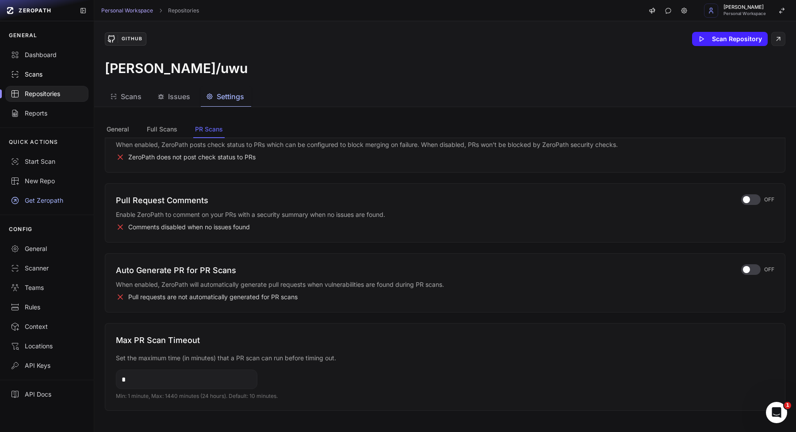
click at [52, 73] on div "Scans" at bounding box center [47, 74] width 73 height 9
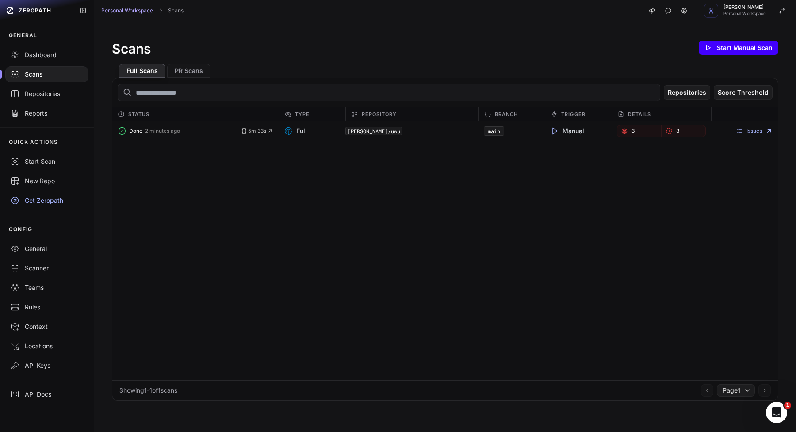
click at [751, 48] on button "Start Manual Scan" at bounding box center [739, 48] width 80 height 14
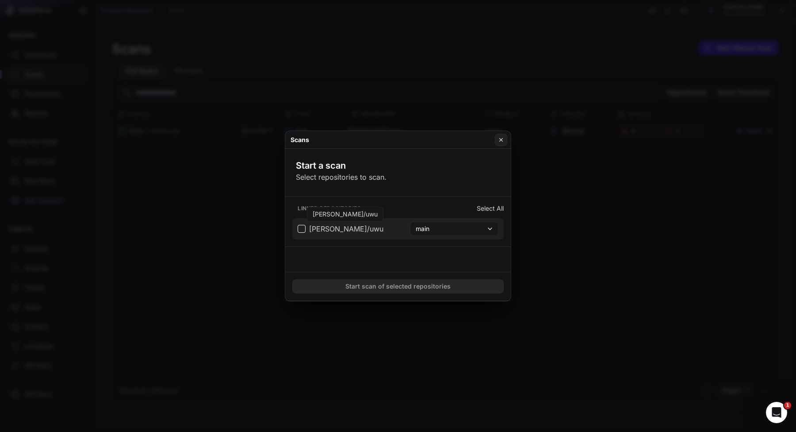
click at [329, 225] on span "vlad-stohnii/uwu" at bounding box center [346, 228] width 74 height 11
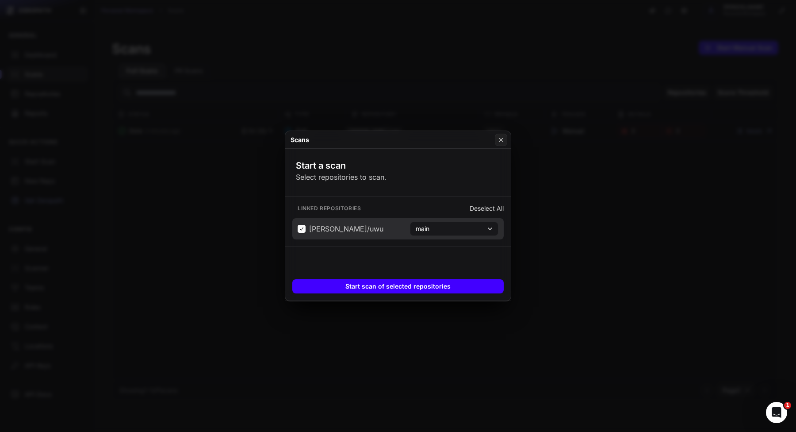
click at [345, 285] on button "Start scan of selected repositories" at bounding box center [397, 286] width 211 height 14
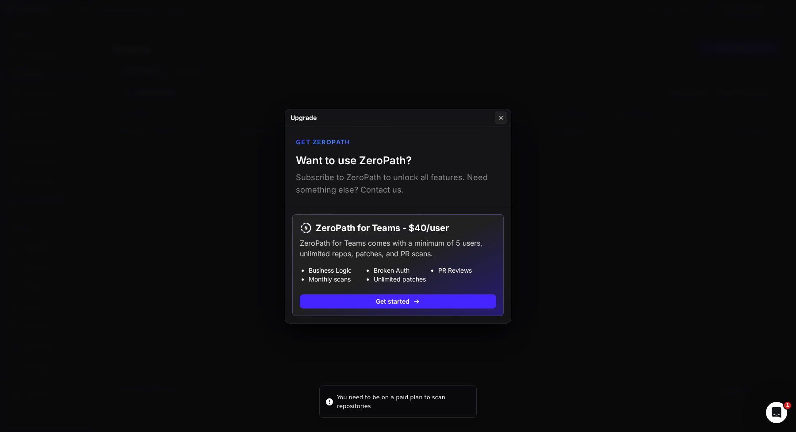
click at [383, 348] on button at bounding box center [398, 216] width 796 height 432
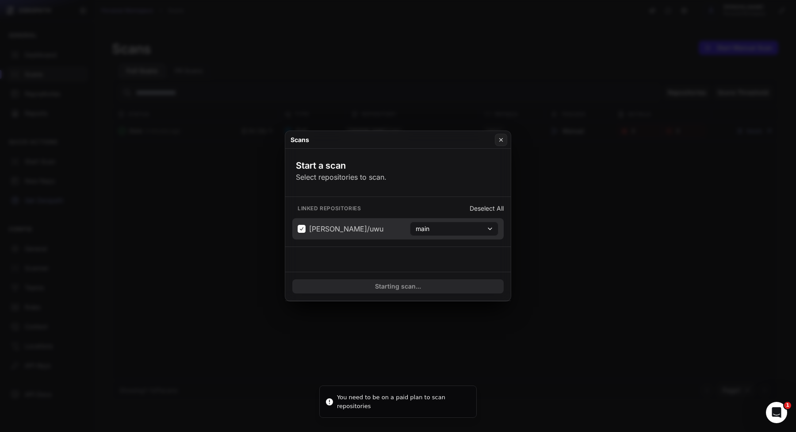
click at [576, 231] on button at bounding box center [398, 216] width 796 height 432
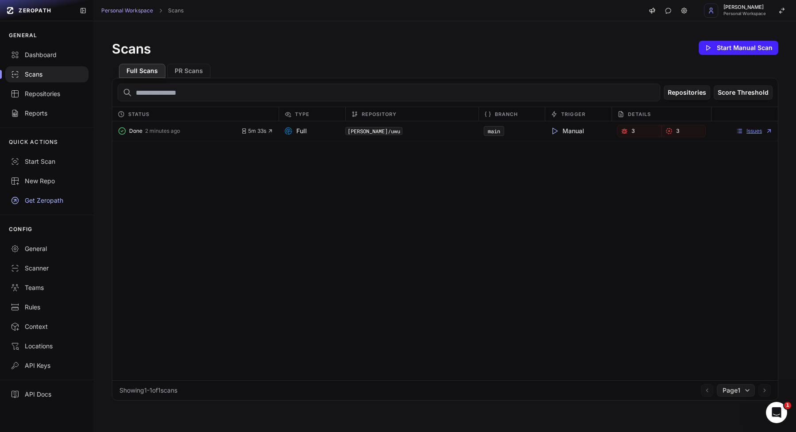
click at [751, 129] on link "Issues" at bounding box center [754, 130] width 37 height 7
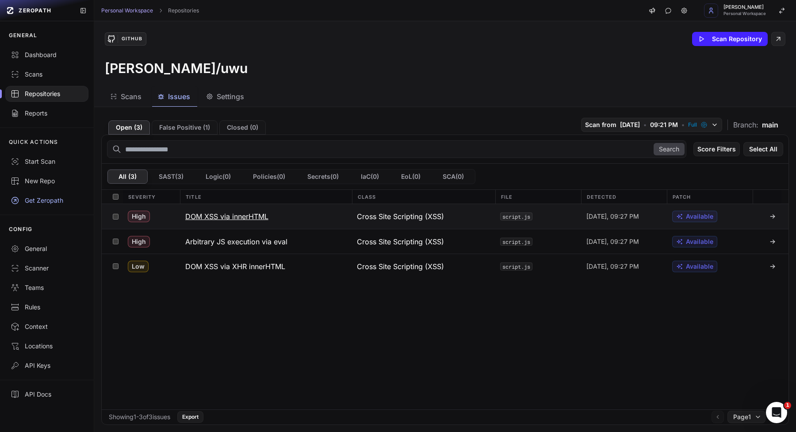
click at [597, 217] on span "Today, 09:27 PM" at bounding box center [612, 216] width 53 height 9
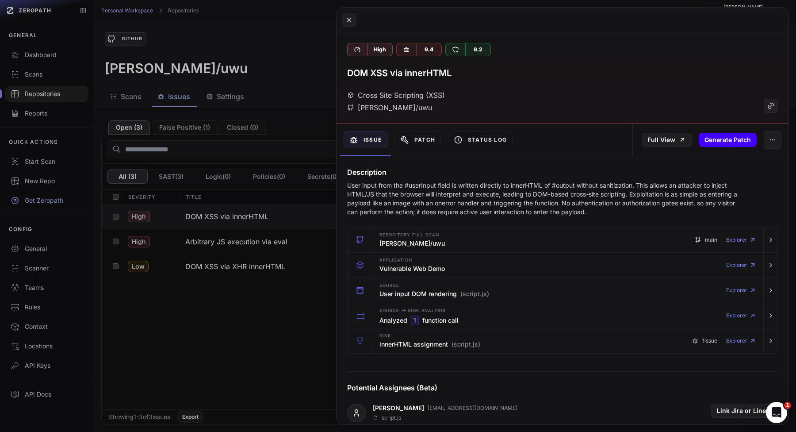
click at [716, 135] on button "Generate Patch" at bounding box center [728, 140] width 58 height 14
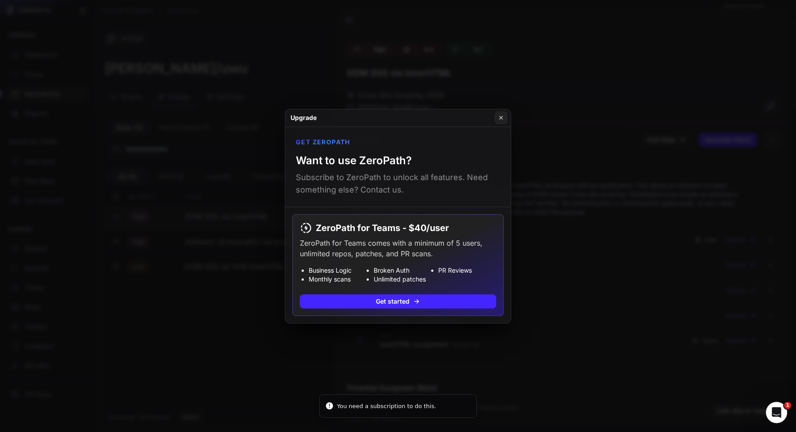
click at [647, 185] on button at bounding box center [398, 216] width 796 height 432
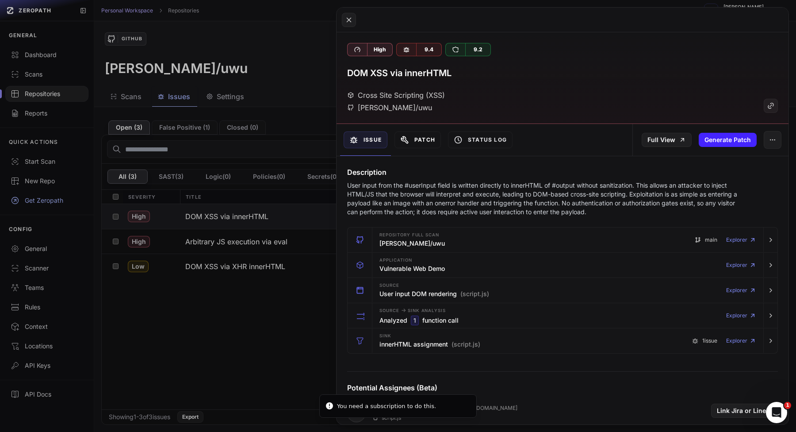
click at [430, 138] on button "Patch" at bounding box center [417, 139] width 46 height 17
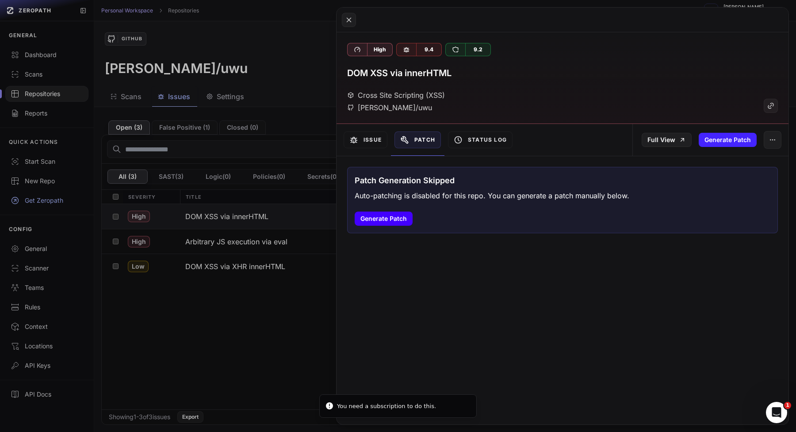
click at [383, 220] on button "Generate Patch" at bounding box center [384, 218] width 58 height 14
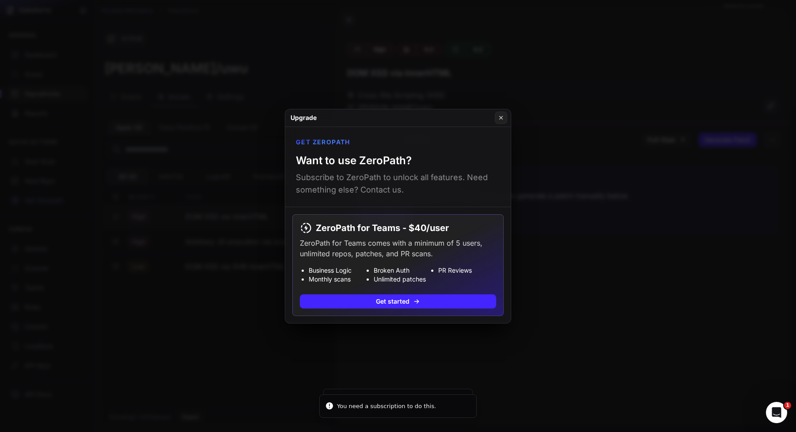
click at [555, 244] on button at bounding box center [398, 216] width 796 height 432
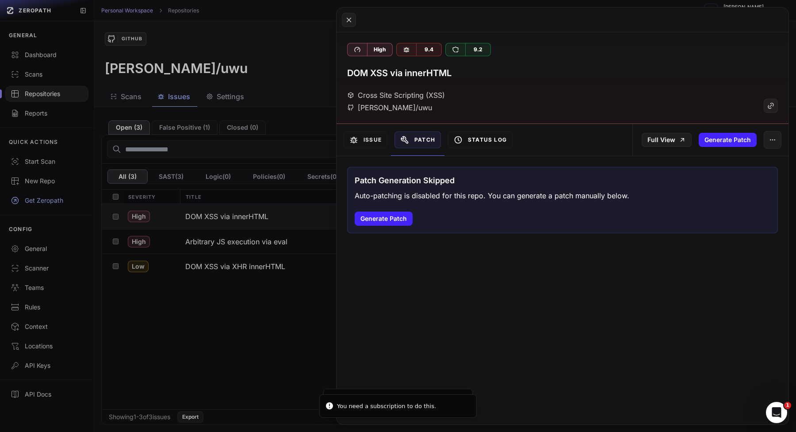
click at [484, 140] on button "Status Log" at bounding box center [480, 139] width 65 height 17
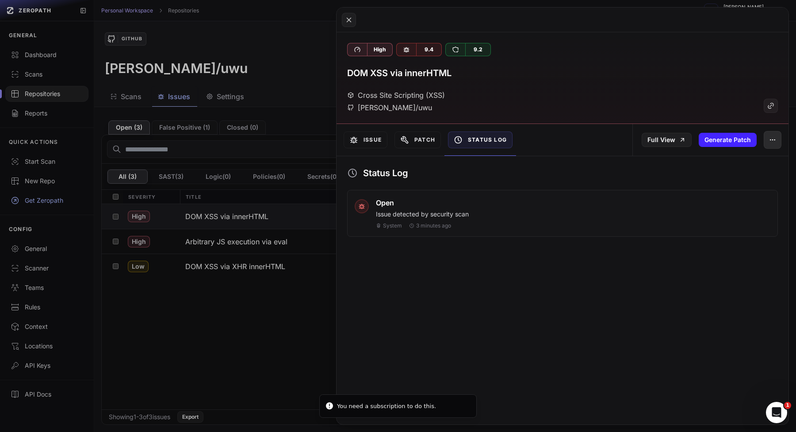
click at [775, 136] on button "button" at bounding box center [773, 140] width 18 height 18
click at [742, 158] on div "False Positive" at bounding box center [732, 163] width 95 height 21
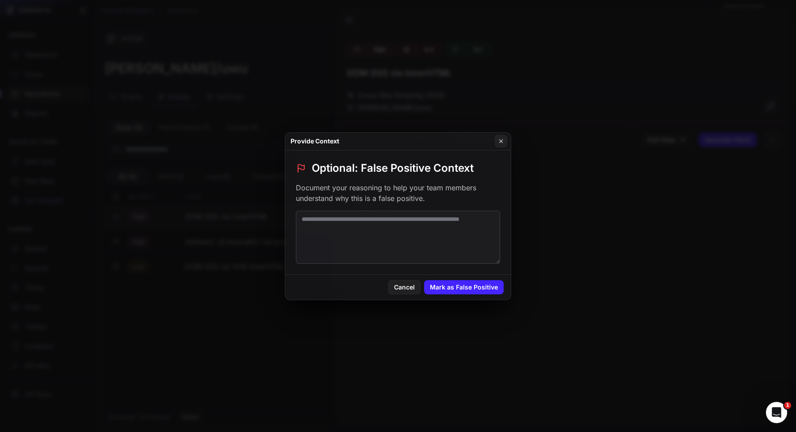
click at [379, 237] on textarea at bounding box center [398, 237] width 204 height 53
type textarea "*****"
click at [482, 284] on button "Mark as False Positive" at bounding box center [464, 287] width 80 height 14
click at [631, 241] on button at bounding box center [398, 216] width 796 height 432
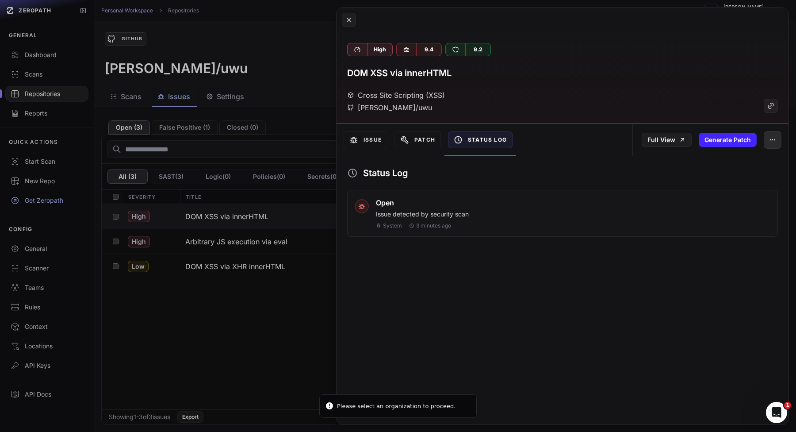
click at [772, 137] on icon "button" at bounding box center [772, 139] width 7 height 7
click at [731, 176] on div "Archive Issue" at bounding box center [732, 184] width 95 height 21
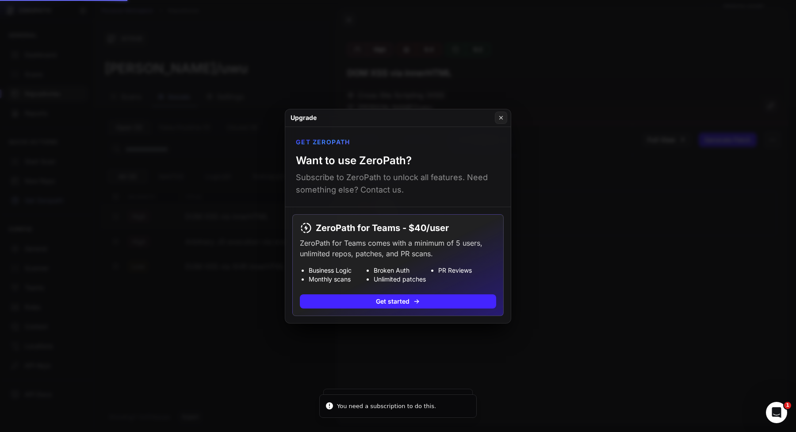
click at [637, 299] on button at bounding box center [398, 216] width 796 height 432
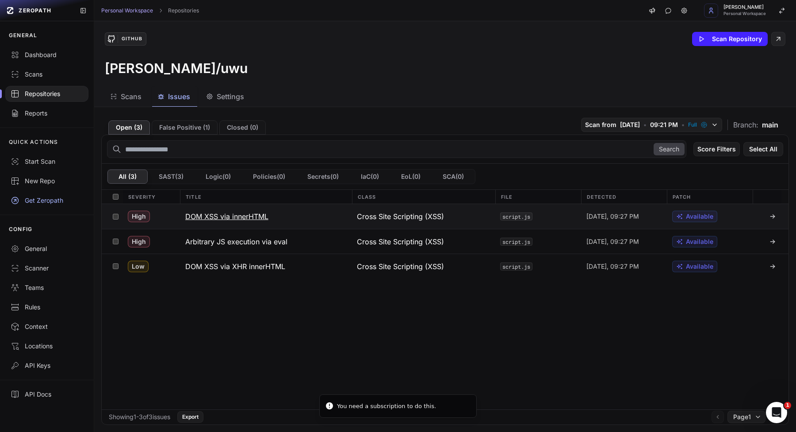
click at [295, 210] on button "DOM XSS via innerHTML" at bounding box center [266, 216] width 172 height 25
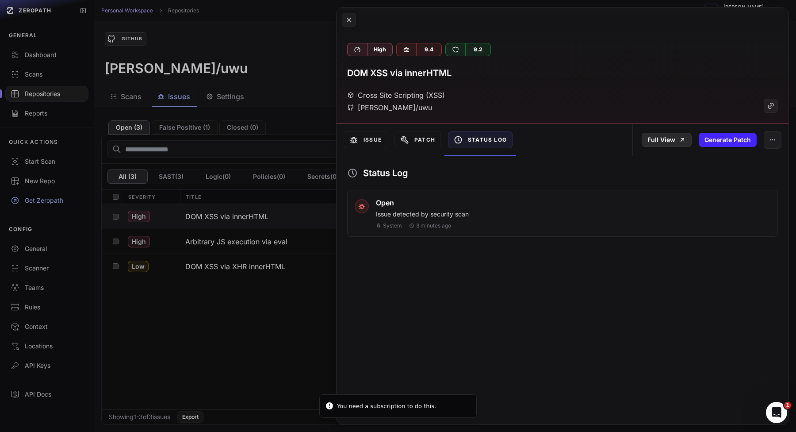
click at [689, 133] on link "Full View" at bounding box center [667, 140] width 50 height 14
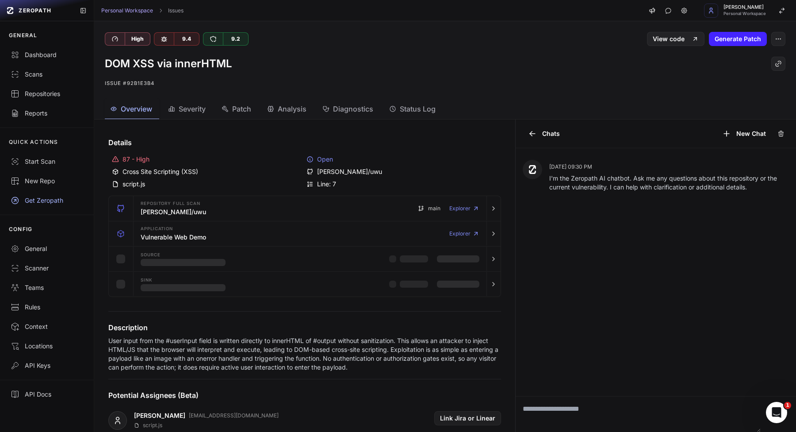
click at [569, 394] on div "Aug 24, 09:30 PM I'm the Zeropath AI chatbot. Ask me any questions about this r…" at bounding box center [656, 272] width 281 height 248
click at [567, 410] on textarea at bounding box center [638, 413] width 245 height 35
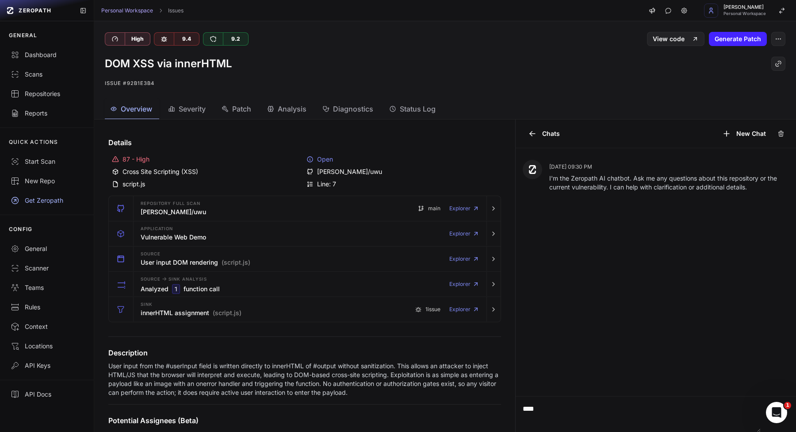
type textarea "****"
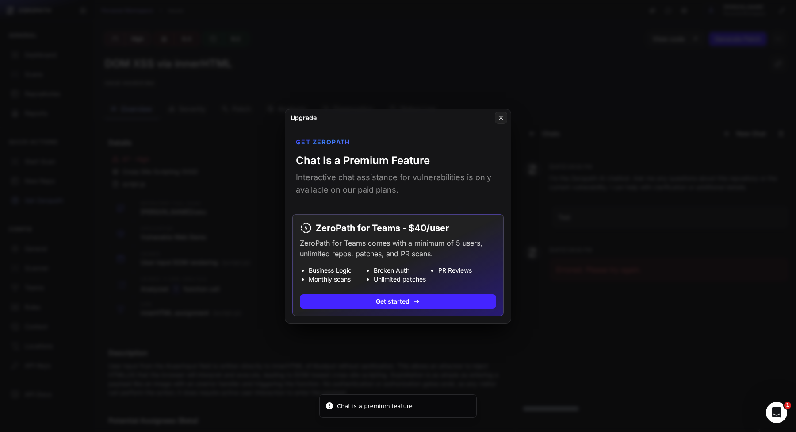
click at [580, 359] on button at bounding box center [398, 216] width 796 height 432
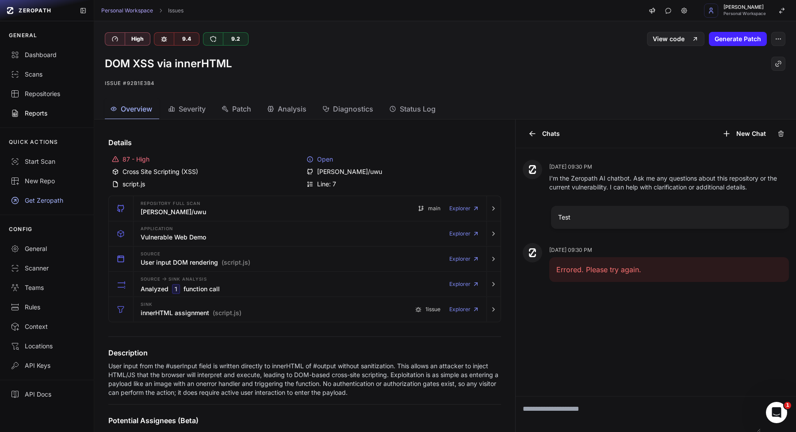
click at [31, 117] on div "Reports" at bounding box center [47, 113] width 73 height 9
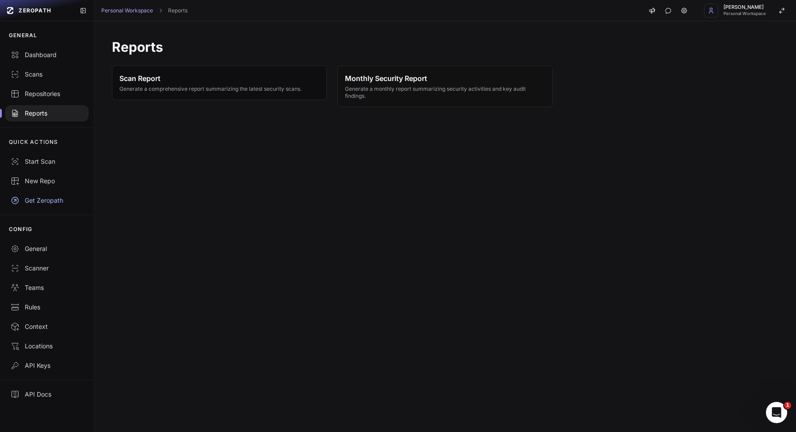
click at [163, 99] on button "Scan Report Generate a comprehensive report summarizing the latest security sca…" at bounding box center [219, 82] width 215 height 34
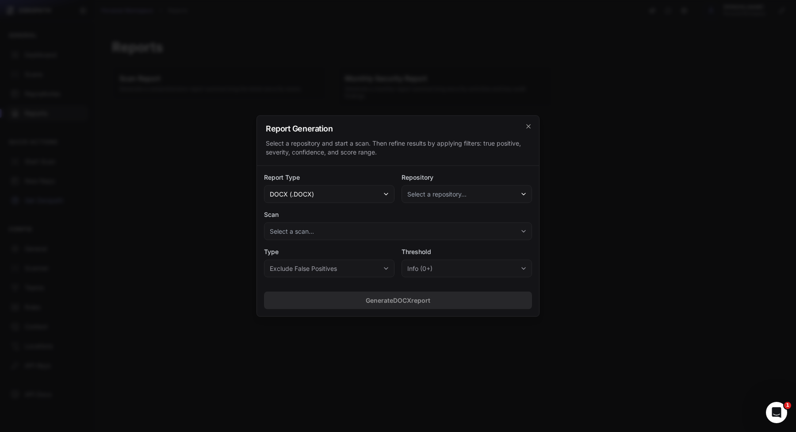
click at [433, 199] on button "Select a repository..." at bounding box center [467, 194] width 130 height 18
click at [425, 215] on span "[PERSON_NAME]/uwu" at bounding box center [434, 218] width 48 height 9
click at [407, 239] on button "Select a scan..." at bounding box center [398, 231] width 268 height 18
click at [394, 255] on span "Completed on 08/24/2025, 09:27 PM" at bounding box center [349, 255] width 92 height 9
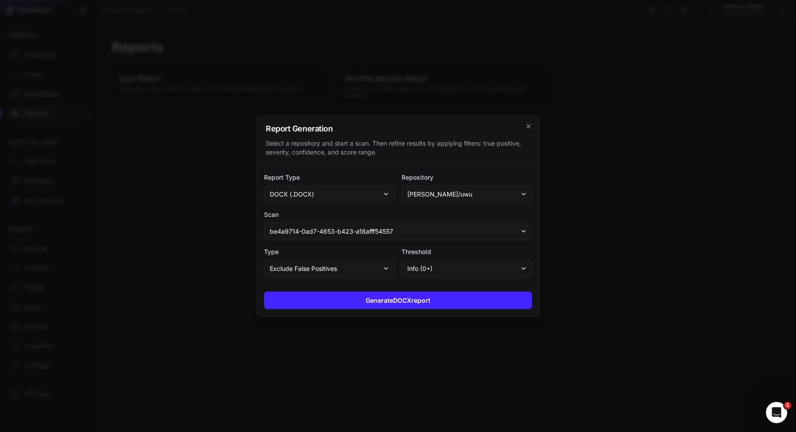
click at [358, 265] on button "Exclude False Positives" at bounding box center [329, 269] width 130 height 18
click at [350, 288] on div "All Issues" at bounding box center [330, 291] width 128 height 16
drag, startPoint x: 396, startPoint y: 301, endPoint x: 394, endPoint y: 337, distance: 36.3
click at [396, 301] on button "Generate DOCX report" at bounding box center [398, 300] width 268 height 18
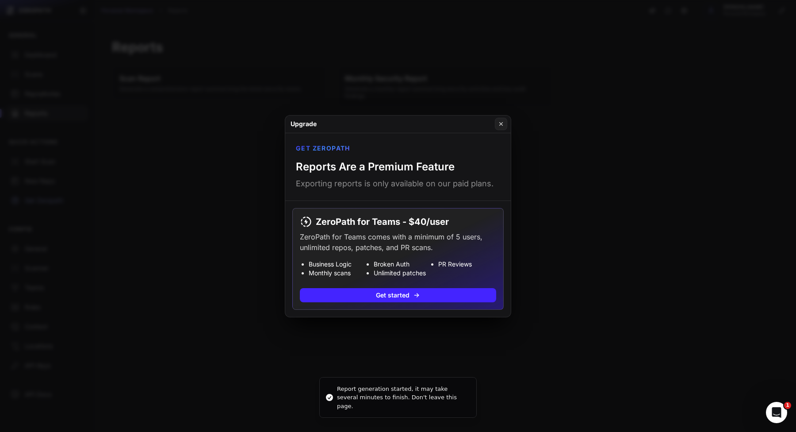
click at [387, 369] on button at bounding box center [398, 216] width 796 height 432
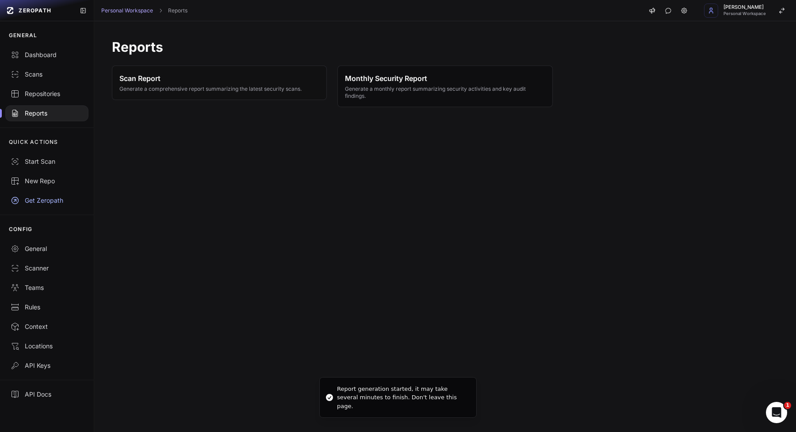
click at [407, 93] on span "Generate a monthly report summarizing security activities and key audit finding…" at bounding box center [445, 92] width 200 height 14
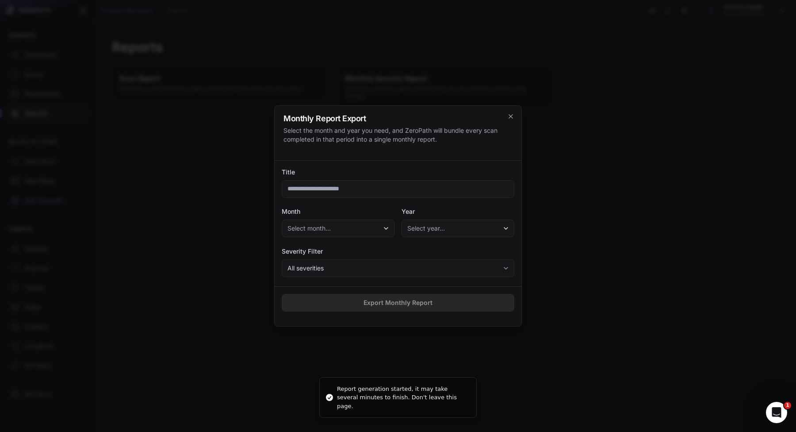
click at [398, 195] on input "Title" at bounding box center [398, 189] width 233 height 18
type input "****"
click at [351, 220] on button "Select month..." at bounding box center [338, 228] width 113 height 18
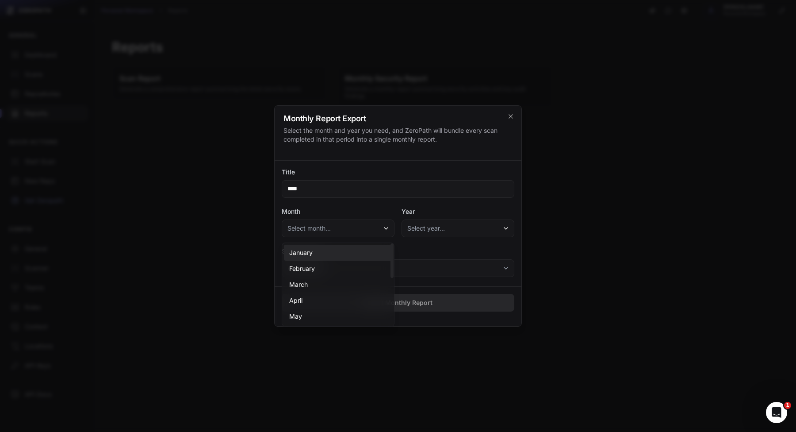
click at [342, 253] on div "January" at bounding box center [338, 253] width 108 height 16
click at [456, 226] on button "Select year…" at bounding box center [458, 228] width 113 height 18
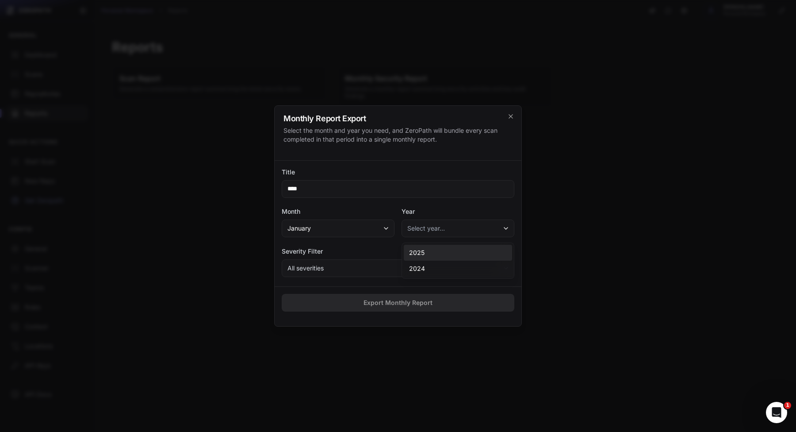
click at [448, 250] on div "2025" at bounding box center [458, 253] width 108 height 16
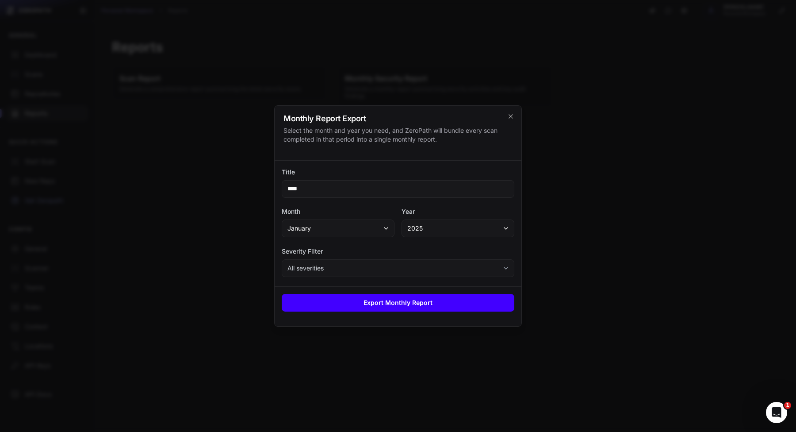
click at [435, 302] on button "Export Monthly Report" at bounding box center [398, 303] width 233 height 18
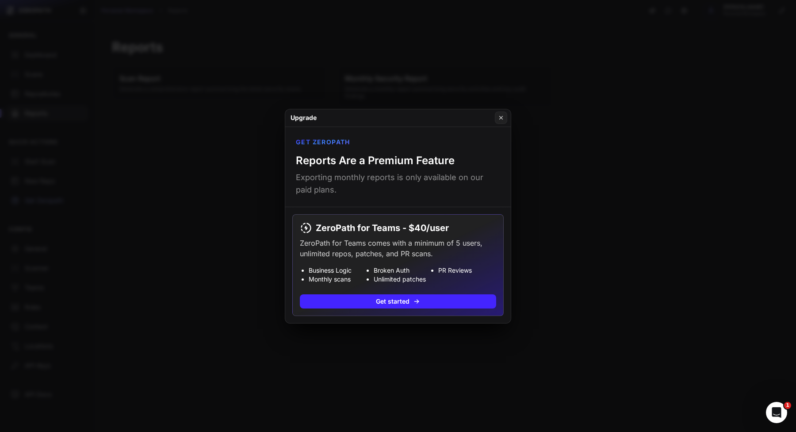
click at [405, 348] on button at bounding box center [398, 216] width 796 height 432
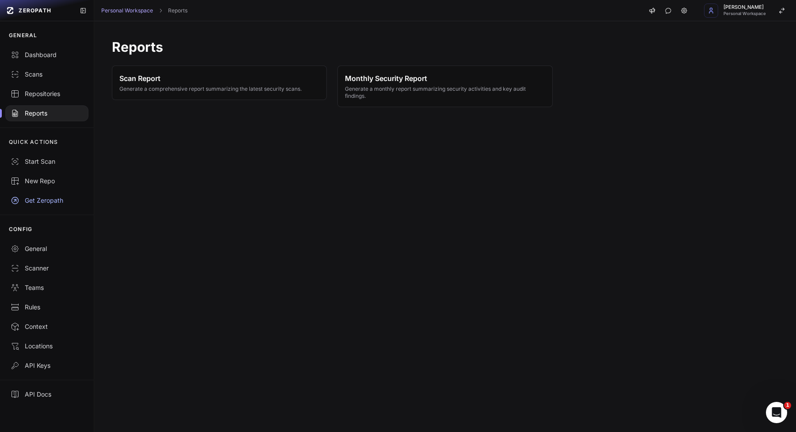
click at [239, 240] on div "Reports Scan Report Generate a comprehensive report summarizing the latest secu…" at bounding box center [445, 226] width 702 height 410
click at [23, 249] on div "General" at bounding box center [47, 248] width 73 height 9
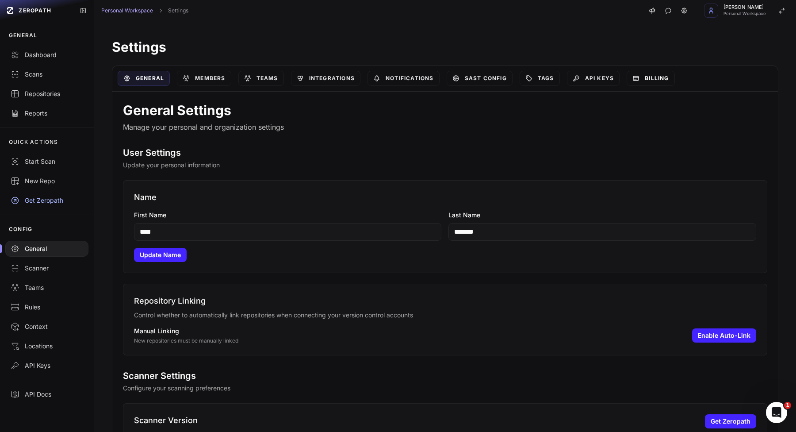
click at [653, 71] on link "Billing" at bounding box center [651, 78] width 48 height 15
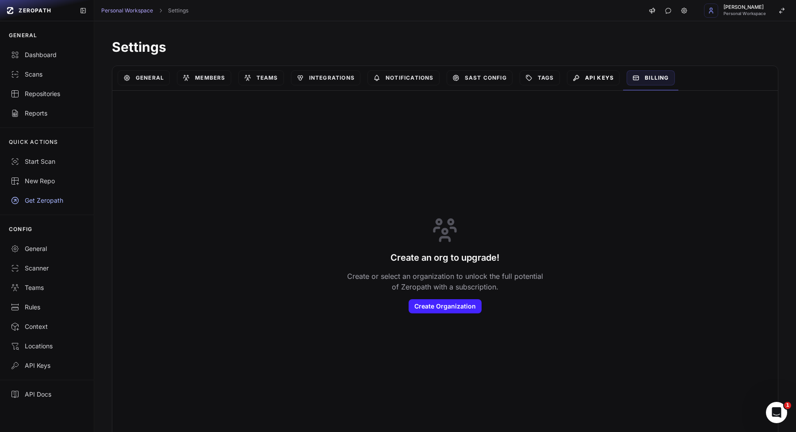
click at [590, 80] on link "API Keys" at bounding box center [593, 77] width 53 height 15
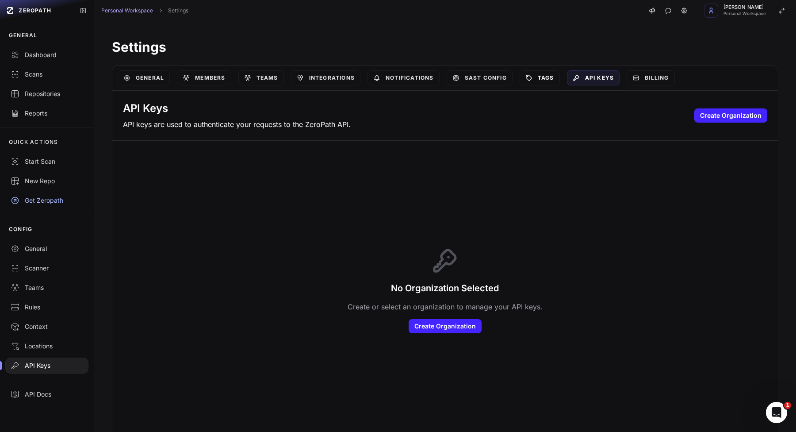
click at [532, 77] on icon at bounding box center [528, 77] width 5 height 5
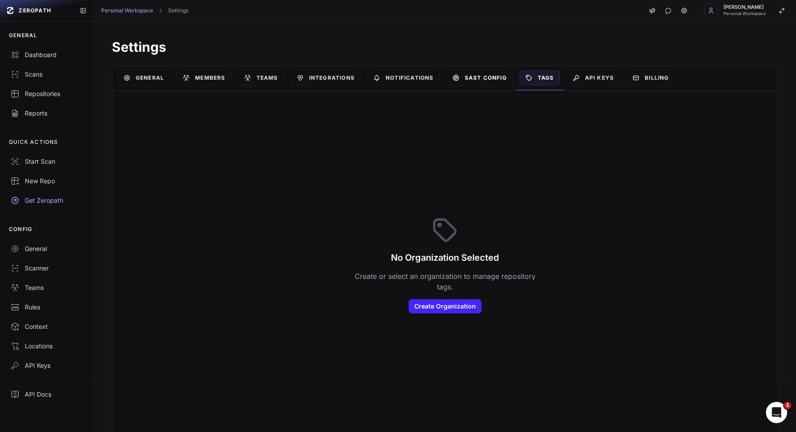
click at [461, 74] on link "SAST Config" at bounding box center [480, 77] width 66 height 15
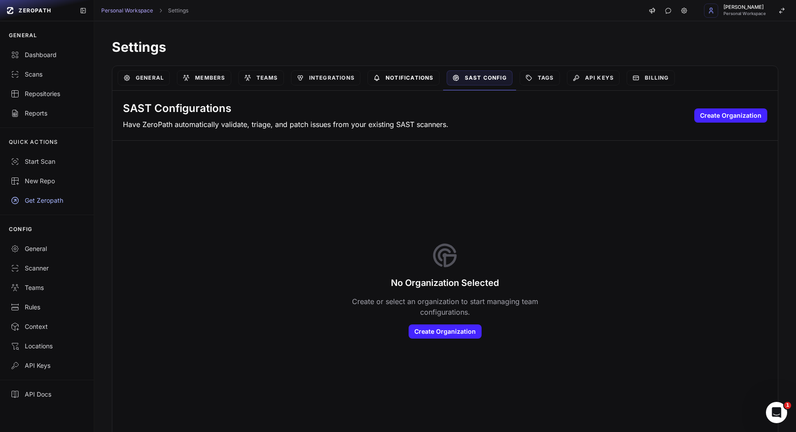
click at [411, 77] on link "Notifications" at bounding box center [404, 77] width 72 height 15
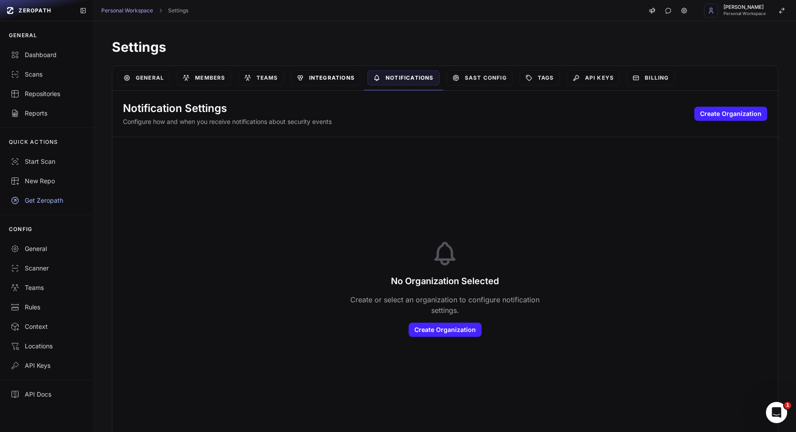
click at [339, 79] on link "Integrations" at bounding box center [325, 77] width 69 height 15
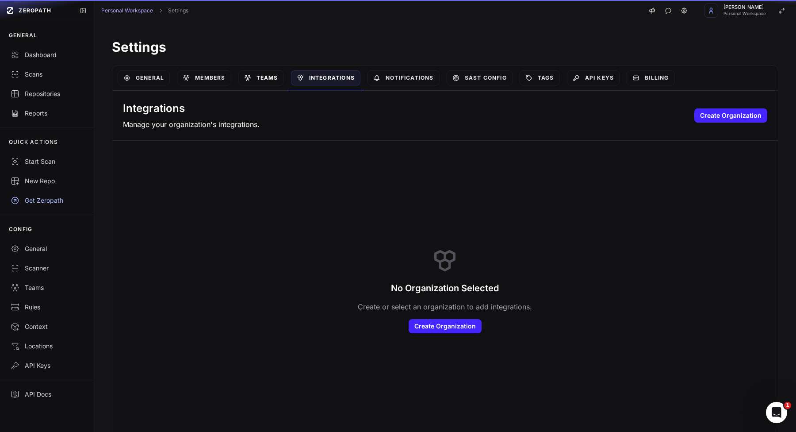
click at [263, 79] on link "Teams" at bounding box center [261, 77] width 46 height 15
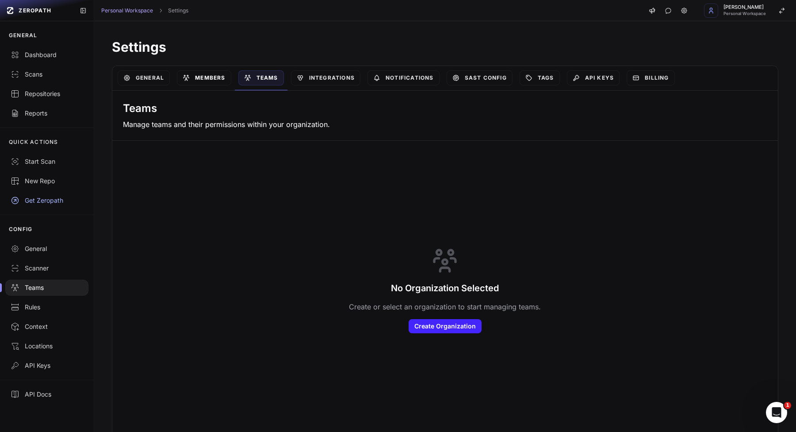
click at [201, 76] on link "Members" at bounding box center [204, 77] width 54 height 15
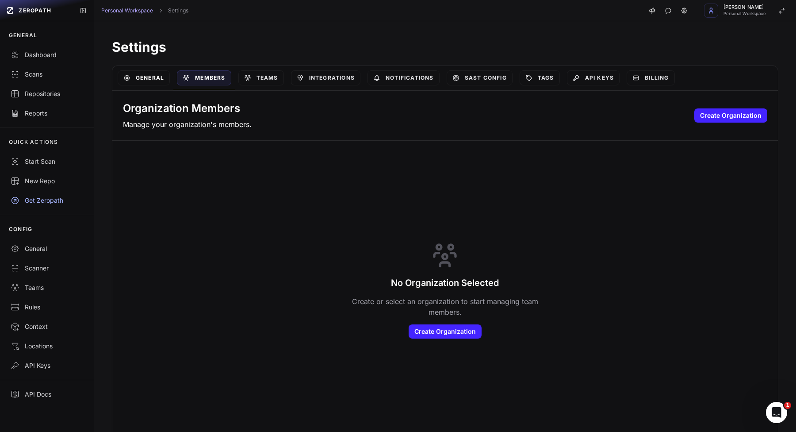
click at [148, 74] on link "General" at bounding box center [144, 77] width 52 height 15
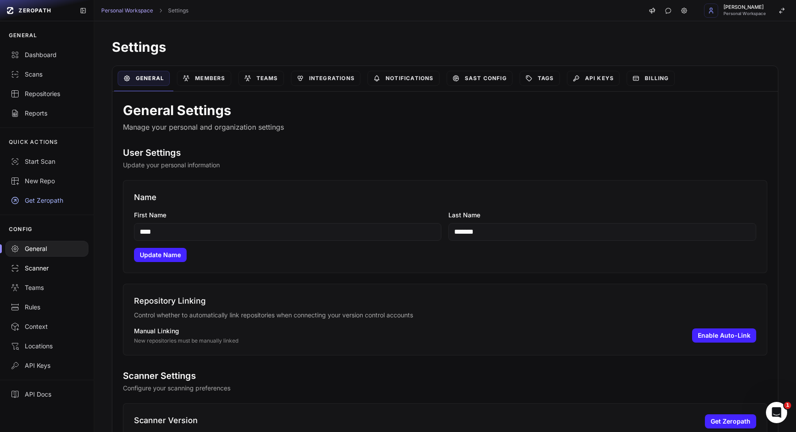
click at [40, 261] on link "Scanner" at bounding box center [47, 267] width 94 height 19
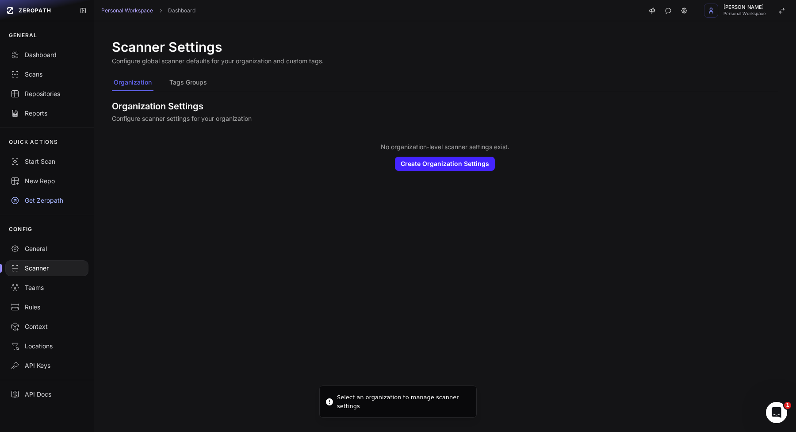
click at [176, 94] on div "Scanner Settings Configure global scanner defaults for your organization and cu…" at bounding box center [445, 110] width 702 height 178
click at [182, 83] on button "Tags Groups" at bounding box center [188, 82] width 41 height 17
click at [142, 82] on button "Organization" at bounding box center [133, 82] width 42 height 17
click at [468, 165] on button "Create Organization Settings" at bounding box center [445, 164] width 100 height 14
click at [380, 242] on div "Scanner Settings Configure global scanner defaults for your organization and cu…" at bounding box center [445, 226] width 702 height 410
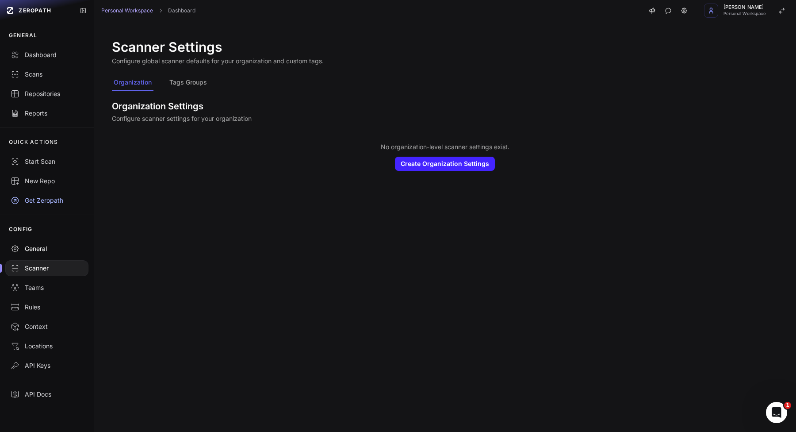
click at [45, 253] on link "General" at bounding box center [47, 248] width 94 height 19
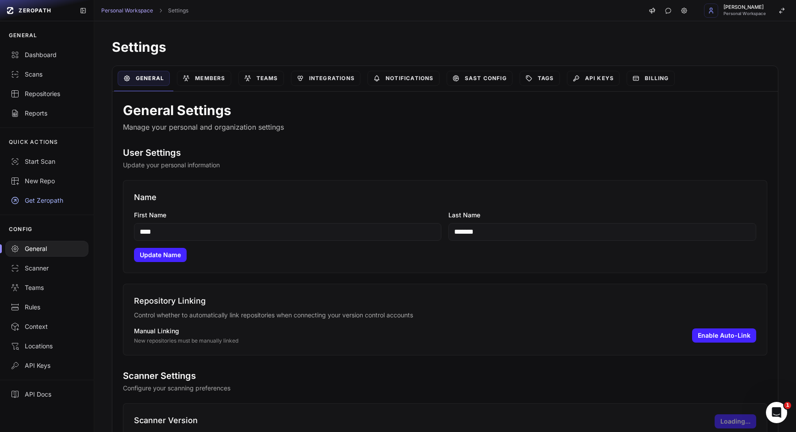
click at [296, 243] on div "Name First Name **** Last Name ******* Update Name" at bounding box center [445, 226] width 644 height 93
click at [298, 234] on input "****" at bounding box center [288, 232] width 308 height 18
click at [168, 256] on button "Update Name" at bounding box center [160, 255] width 53 height 14
click at [334, 228] on input "********" at bounding box center [288, 232] width 308 height 18
type input "****"
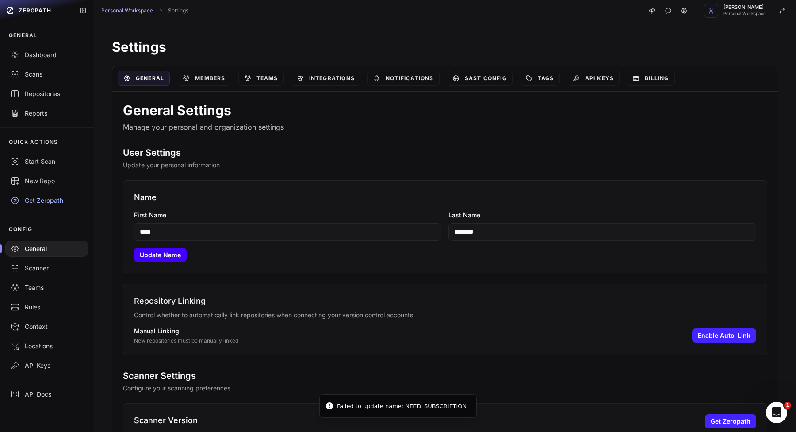
click at [139, 253] on button "Update Name" at bounding box center [160, 255] width 53 height 14
click at [208, 80] on link "Members" at bounding box center [204, 78] width 54 height 15
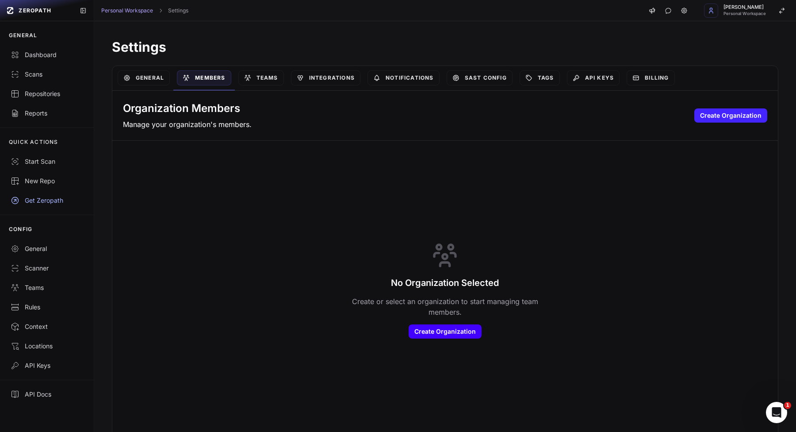
click at [454, 333] on button "Create Organization" at bounding box center [445, 331] width 73 height 14
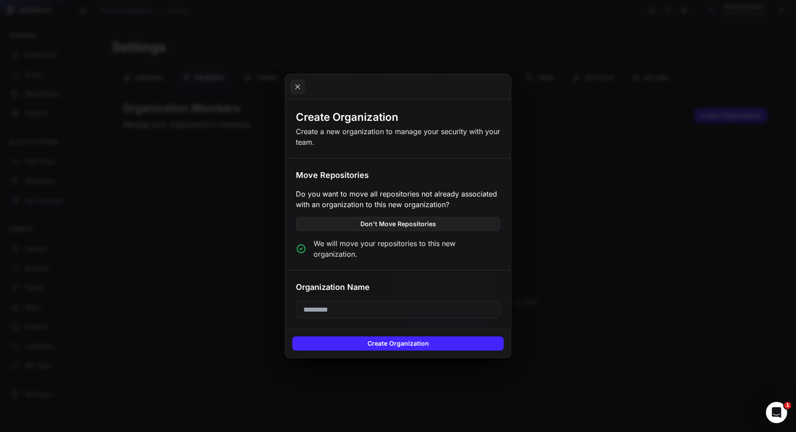
click at [345, 307] on input "text" at bounding box center [398, 309] width 204 height 18
type input "****"
type input "*****"
type input "****"
click at [357, 343] on button "Create Organization" at bounding box center [397, 343] width 211 height 14
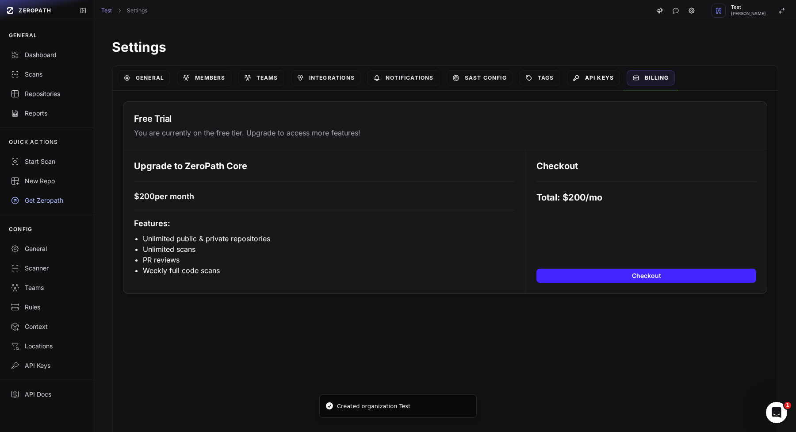
click at [606, 74] on link "API Keys" at bounding box center [593, 77] width 53 height 15
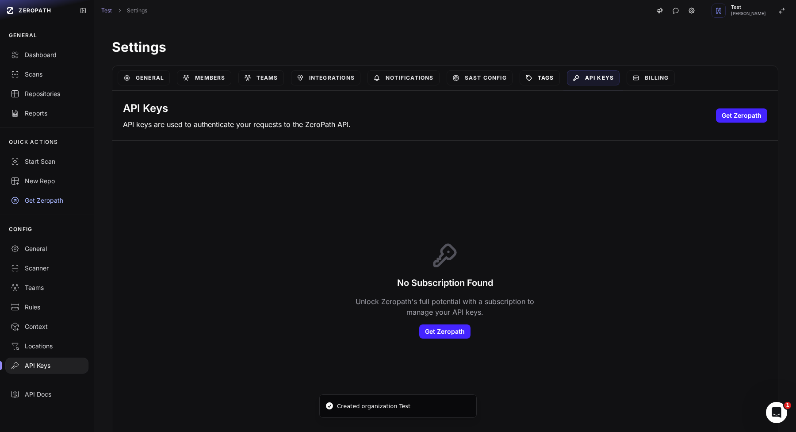
click at [530, 80] on icon at bounding box center [528, 77] width 5 height 5
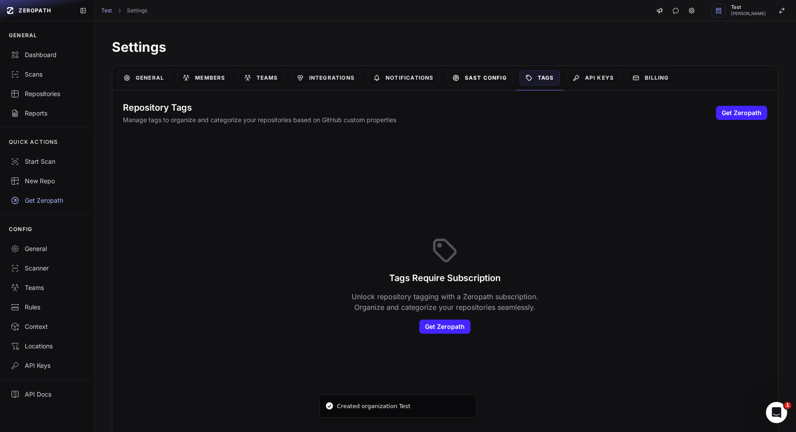
click at [497, 78] on link "SAST Config" at bounding box center [480, 77] width 66 height 15
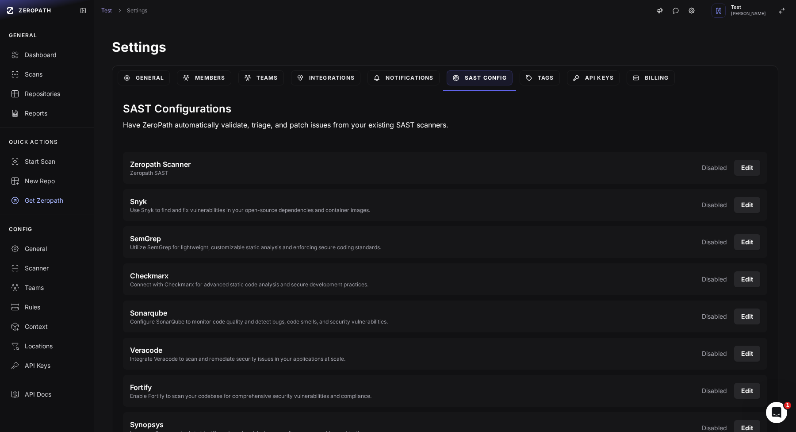
click at [750, 173] on button "Edit" at bounding box center [747, 168] width 26 height 16
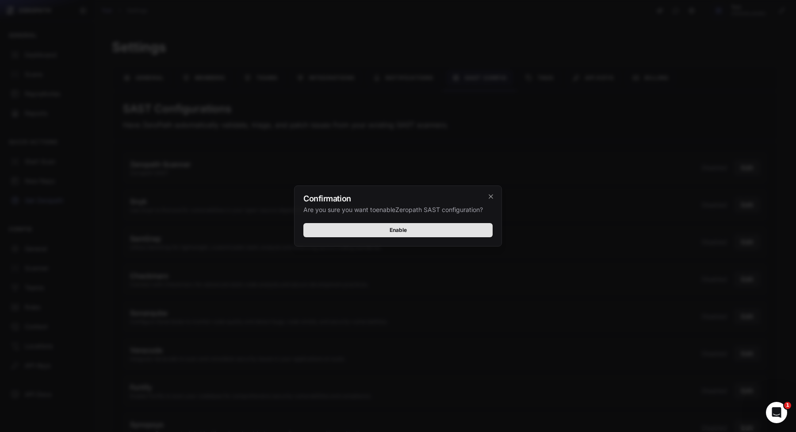
click at [393, 232] on button "Enable" at bounding box center [397, 230] width 189 height 14
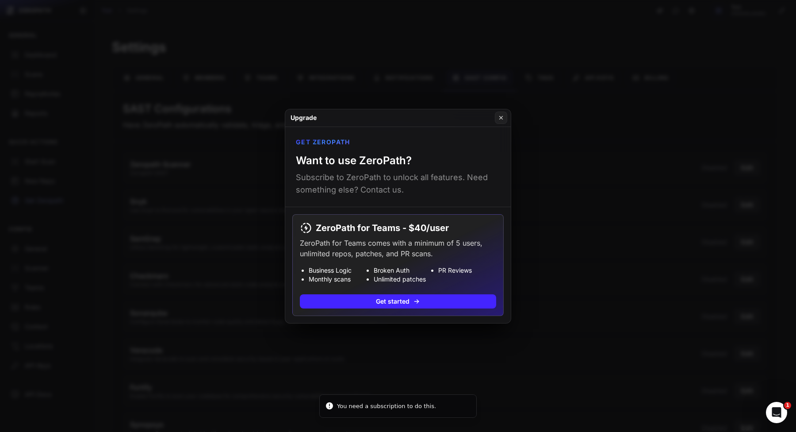
drag, startPoint x: 594, startPoint y: 187, endPoint x: 579, endPoint y: 199, distance: 19.2
click at [595, 185] on button at bounding box center [398, 216] width 796 height 432
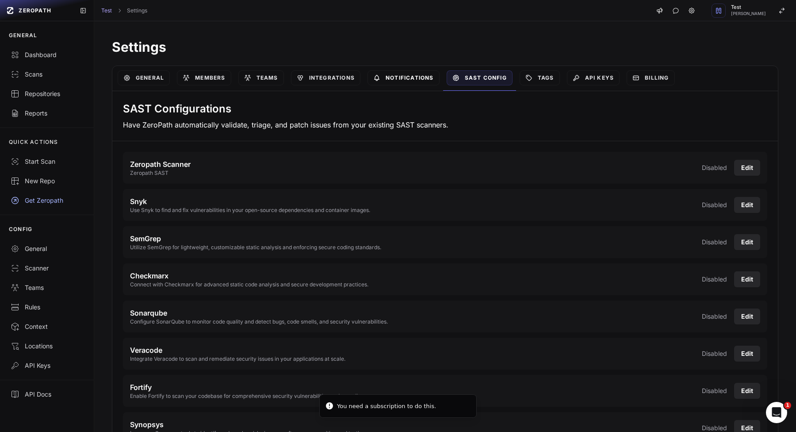
click at [371, 79] on link "Notifications" at bounding box center [404, 77] width 72 height 15
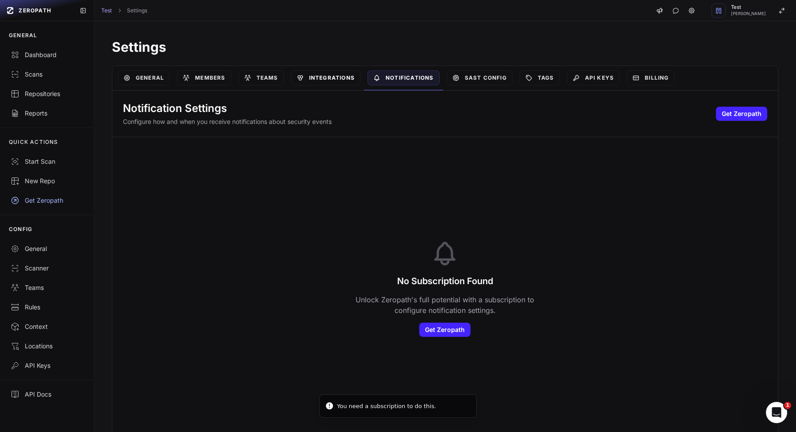
click at [340, 78] on link "Integrations" at bounding box center [325, 77] width 69 height 15
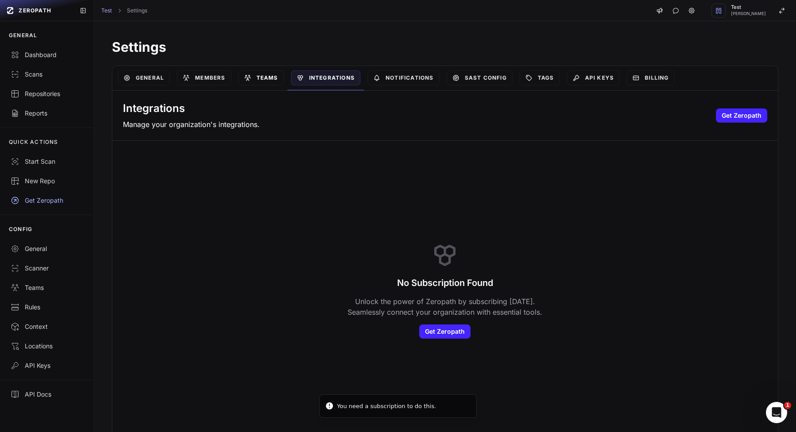
click at [281, 80] on link "Teams" at bounding box center [261, 77] width 46 height 15
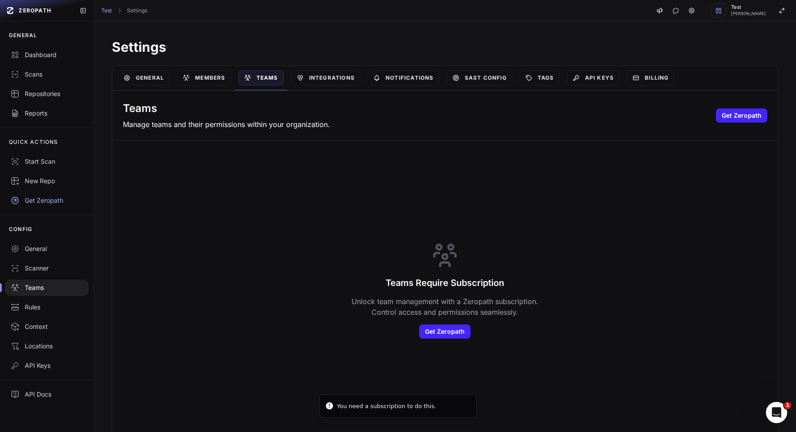
click at [213, 85] on div "Members" at bounding box center [203, 78] width 61 height 24
click at [216, 77] on link "Members" at bounding box center [204, 77] width 54 height 15
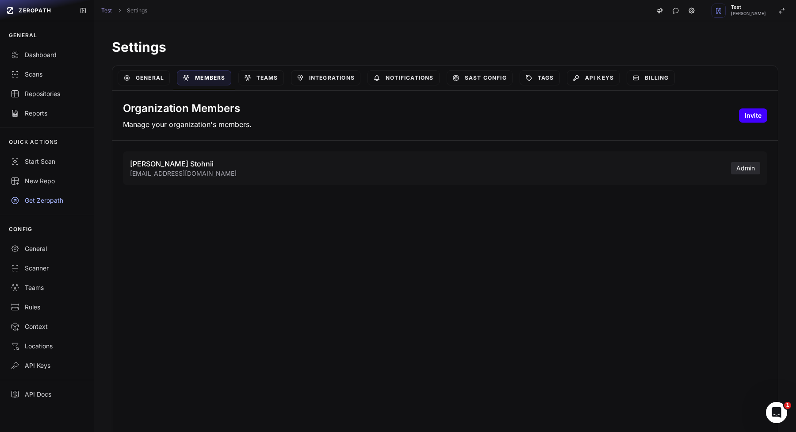
click at [760, 114] on button "Invite" at bounding box center [753, 115] width 28 height 14
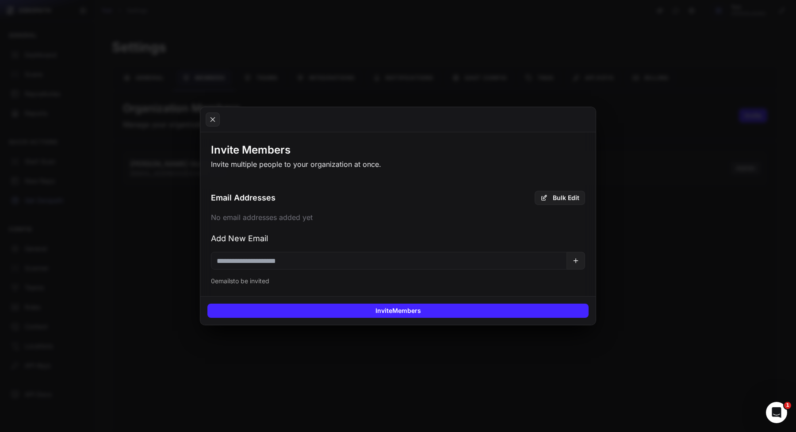
click at [285, 265] on input "email" at bounding box center [389, 261] width 356 height 18
paste input "**********"
type input "**********"
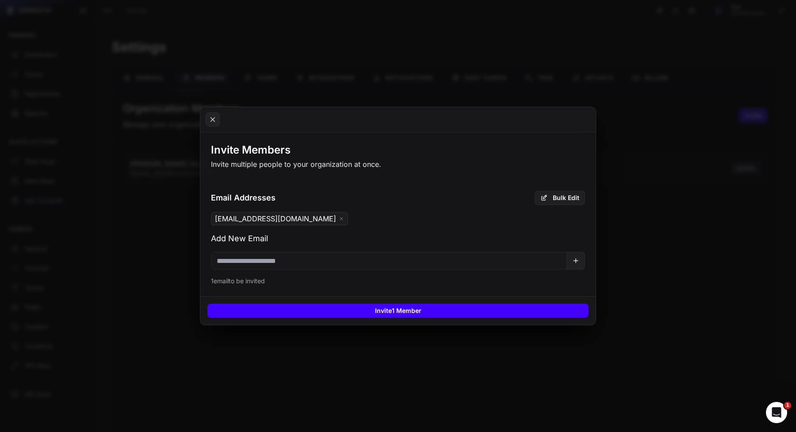
click at [286, 307] on button "Invite 1 Member" at bounding box center [397, 310] width 381 height 14
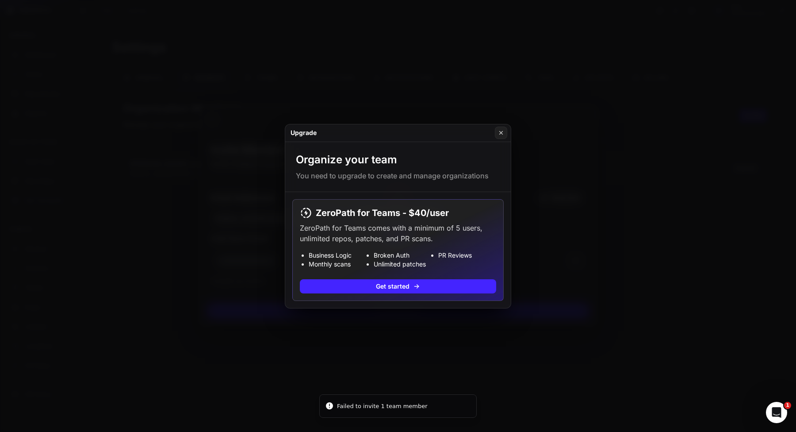
click at [381, 370] on button at bounding box center [398, 216] width 796 height 432
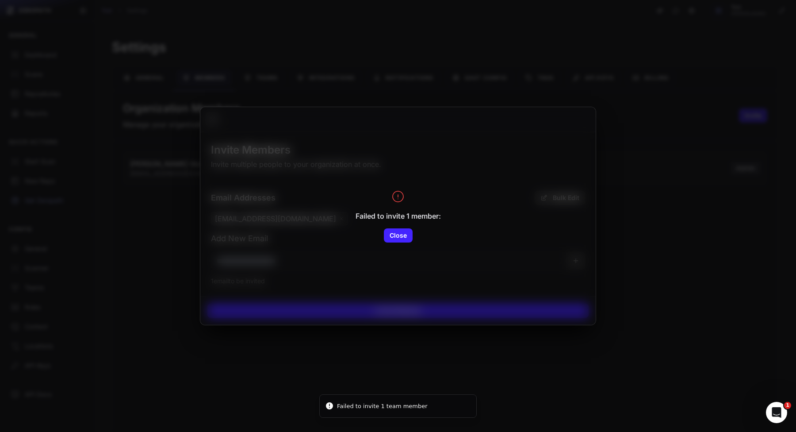
click at [168, 349] on button at bounding box center [398, 216] width 796 height 432
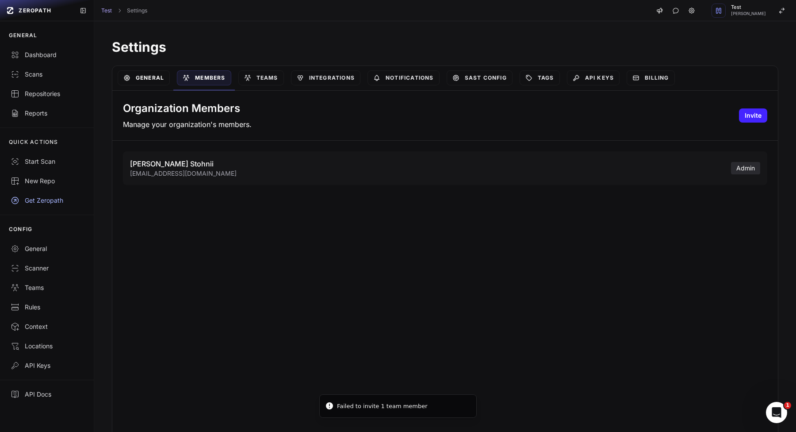
click at [137, 78] on link "General" at bounding box center [144, 77] width 52 height 15
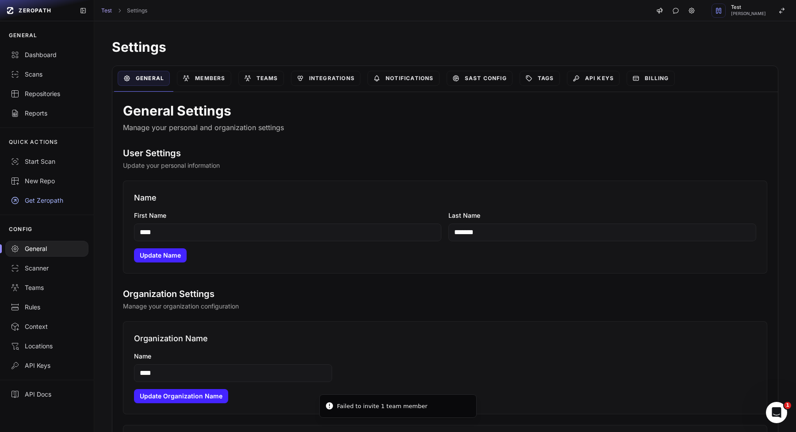
click at [208, 233] on input "****" at bounding box center [288, 232] width 308 height 18
type input "*******"
click at [143, 265] on div "Name First Name ******* Last Name ******* Update Name" at bounding box center [445, 226] width 644 height 93
click at [151, 257] on button "Update Name" at bounding box center [160, 255] width 53 height 14
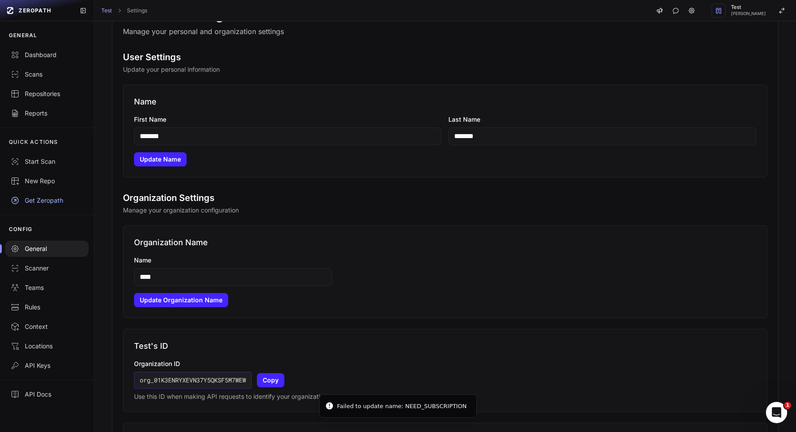
scroll to position [116, 0]
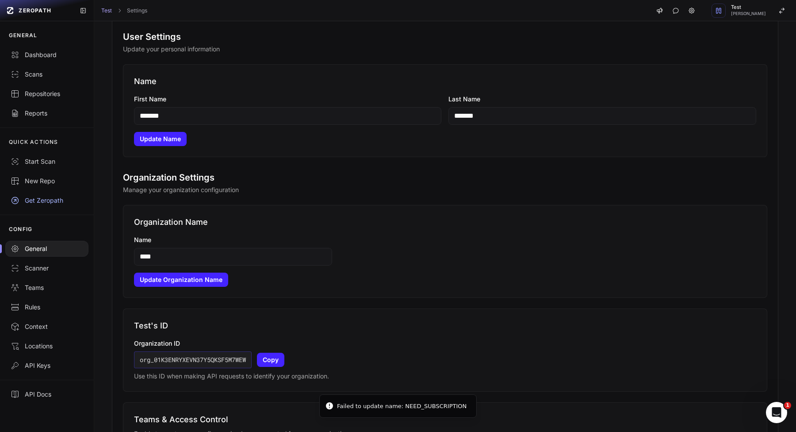
click at [187, 252] on input "****" at bounding box center [233, 257] width 198 height 18
click at [169, 259] on input "*****" at bounding box center [233, 257] width 198 height 18
type input "********"
click at [159, 275] on button "Update Organization Name" at bounding box center [181, 279] width 94 height 14
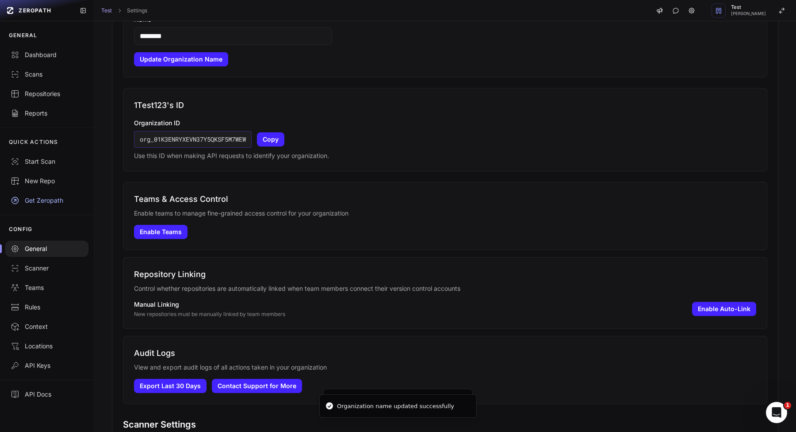
scroll to position [362, 0]
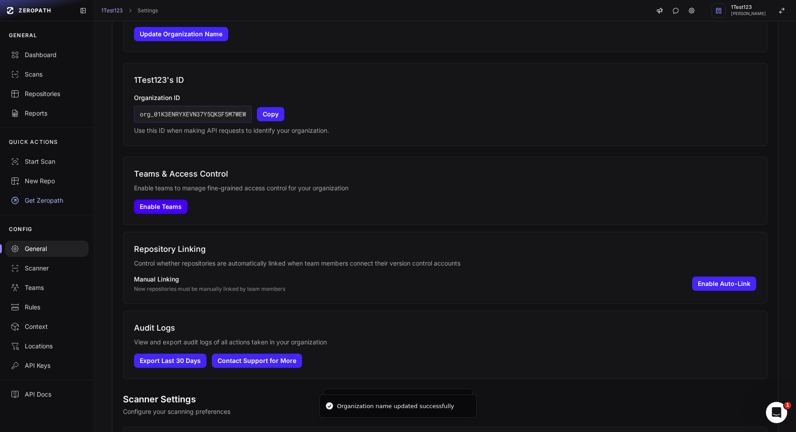
click at [164, 200] on button "Enable Teams" at bounding box center [161, 206] width 54 height 14
click at [697, 281] on button "Enable Auto-Link" at bounding box center [724, 283] width 64 height 14
click at [722, 284] on button "Disable Auto-Link" at bounding box center [723, 283] width 66 height 14
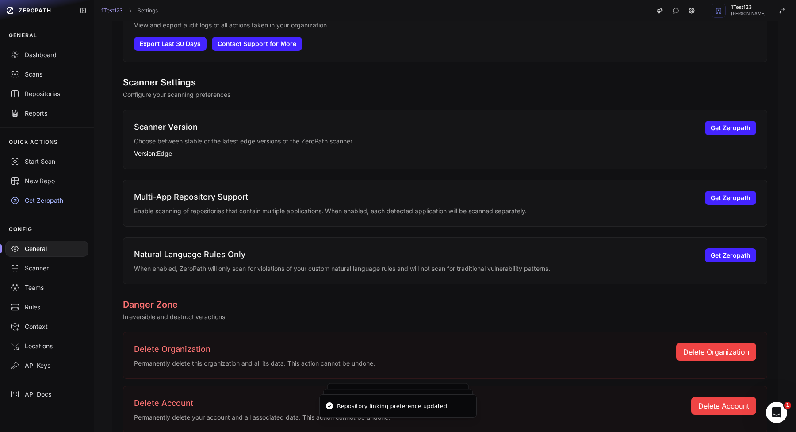
scroll to position [717, 0]
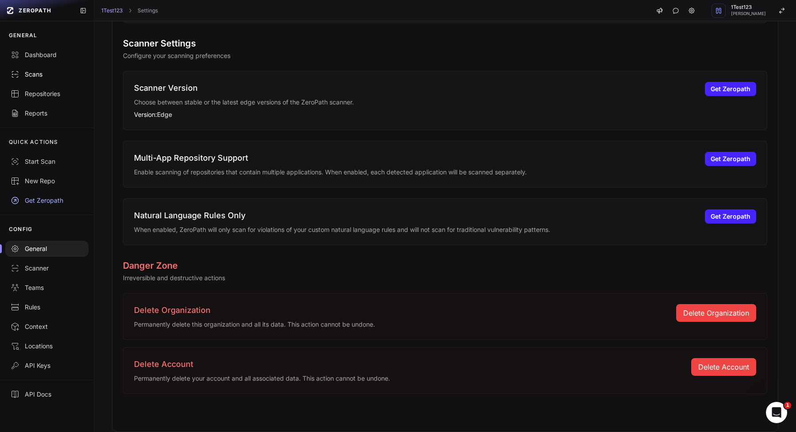
click at [49, 77] on div "Scans" at bounding box center [47, 74] width 73 height 9
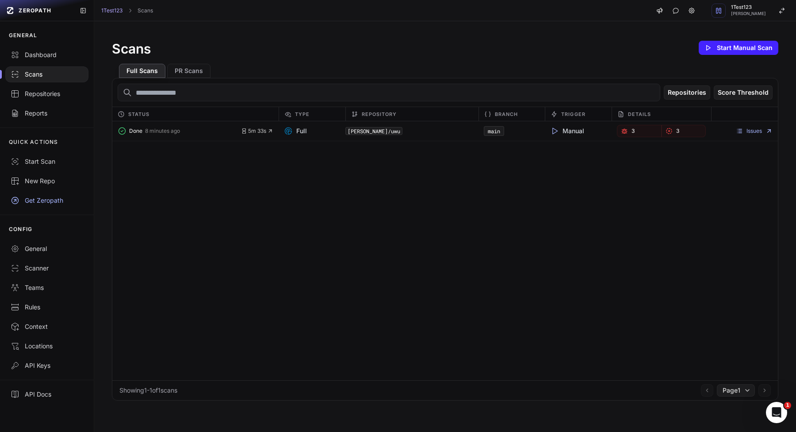
click at [761, 56] on div "Scans Start Manual Scan" at bounding box center [445, 48] width 666 height 18
click at [726, 42] on button "Start Manual Scan" at bounding box center [739, 48] width 80 height 14
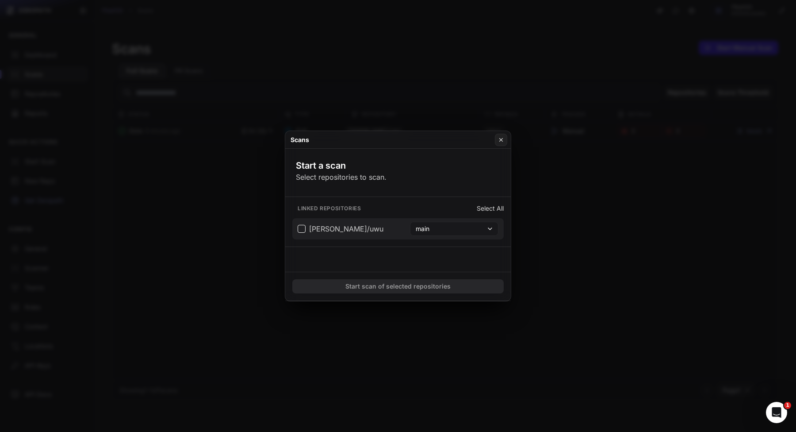
click at [330, 229] on span "[PERSON_NAME]/uwu" at bounding box center [346, 228] width 74 height 11
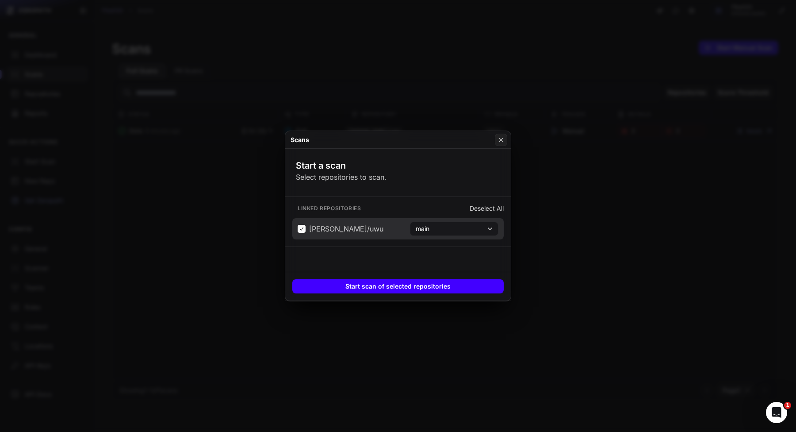
click at [403, 289] on button "Start scan of selected repositories" at bounding box center [397, 286] width 211 height 14
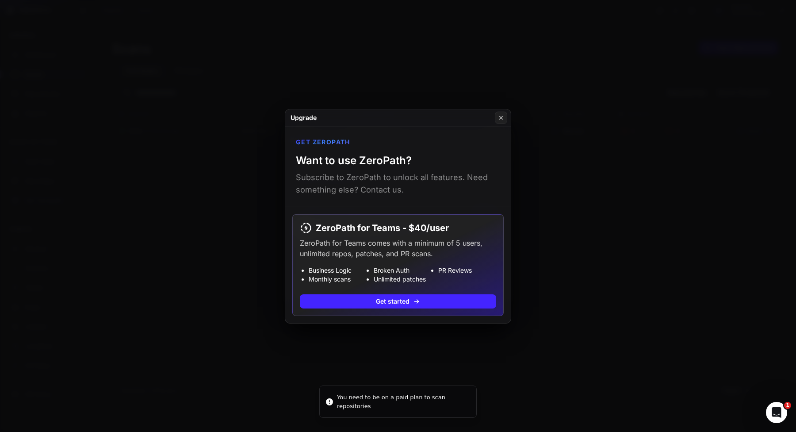
click at [136, 254] on button at bounding box center [398, 216] width 796 height 432
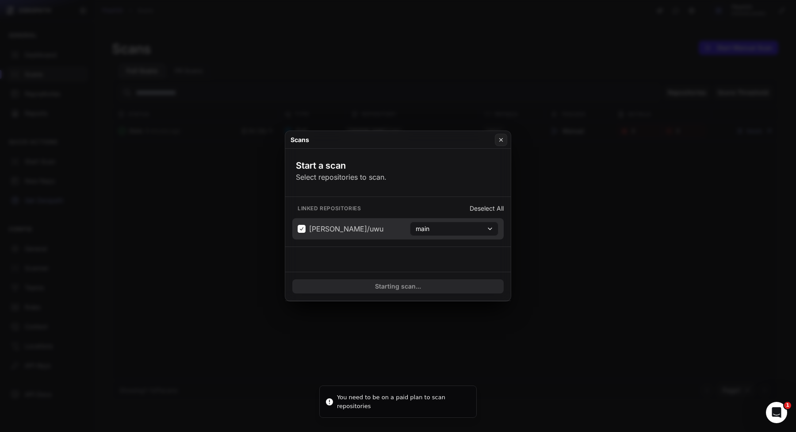
click at [257, 248] on button at bounding box center [398, 216] width 796 height 432
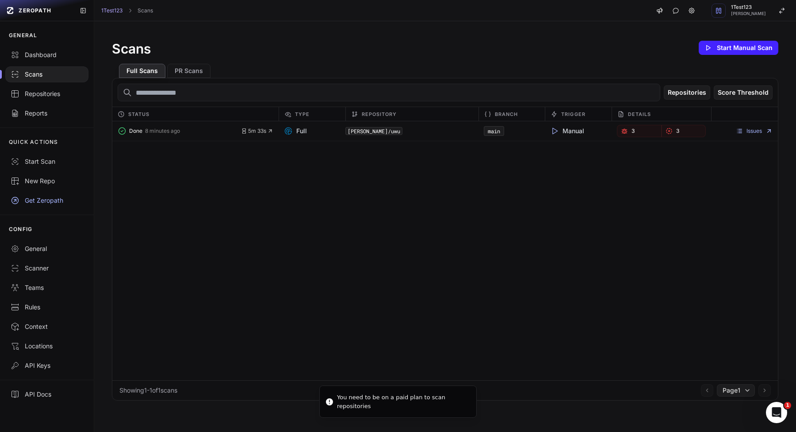
click at [739, 125] on div "Issues" at bounding box center [744, 131] width 67 height 12
click at [740, 125] on div "Issues" at bounding box center [744, 131] width 67 height 12
click at [740, 126] on div "Issues" at bounding box center [744, 131] width 67 height 12
click at [743, 134] on link "Issues" at bounding box center [754, 130] width 37 height 7
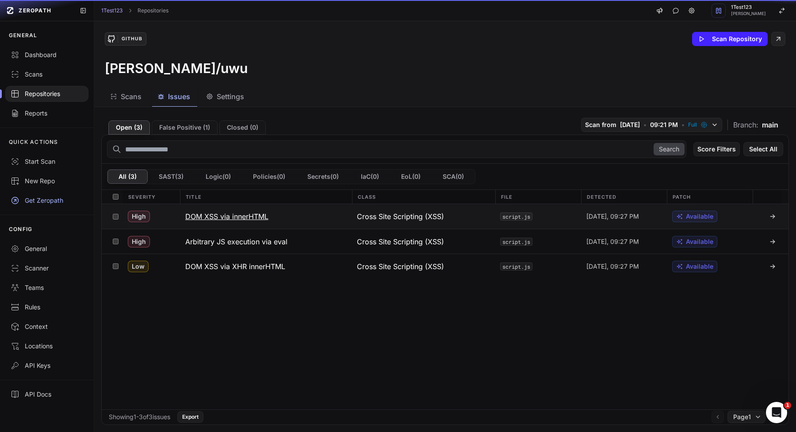
click at [227, 218] on h3 "DOM XSS via innerHTML" at bounding box center [226, 216] width 83 height 11
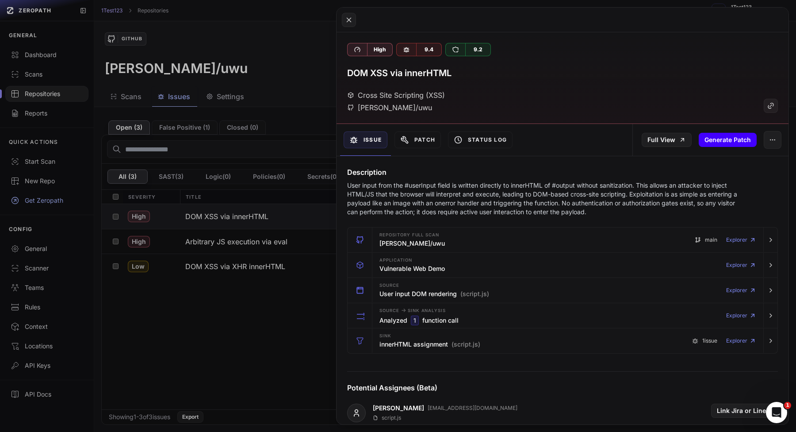
click at [730, 133] on button "Generate Patch" at bounding box center [728, 140] width 58 height 14
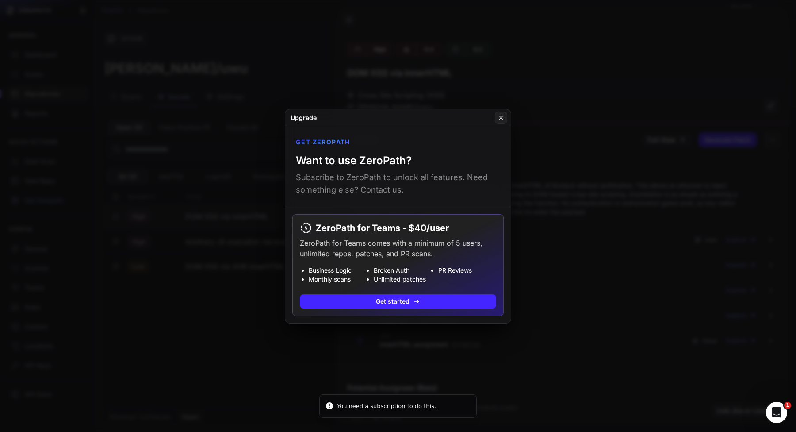
click at [398, 141] on div "Get ZeroPath Want to use ZeroPath? Subscribe to ZeroPath to unlock all features…" at bounding box center [398, 167] width 226 height 80
click at [419, 98] on button at bounding box center [398, 216] width 796 height 432
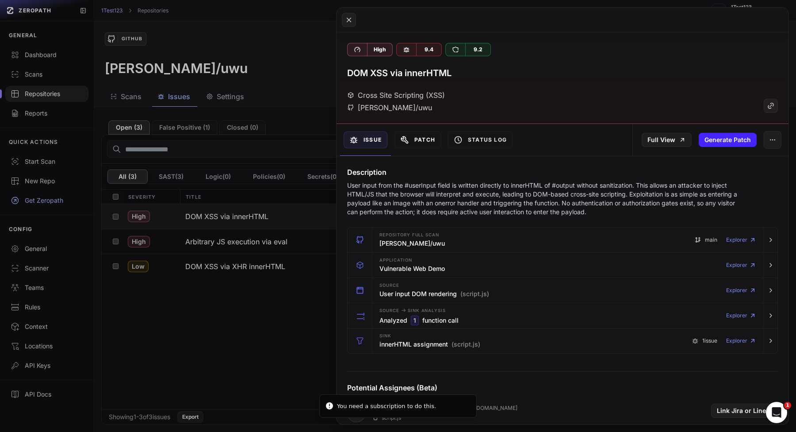
click at [413, 134] on button "Patch" at bounding box center [417, 139] width 46 height 17
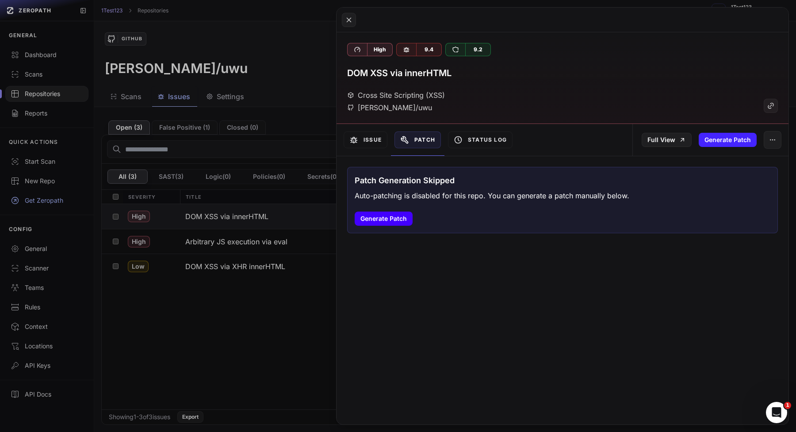
click at [404, 214] on button "Generate Patch" at bounding box center [384, 218] width 58 height 14
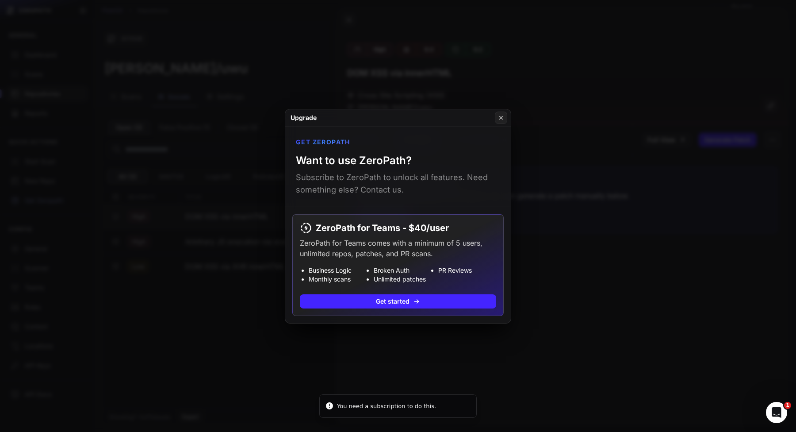
click at [593, 131] on button at bounding box center [398, 216] width 796 height 432
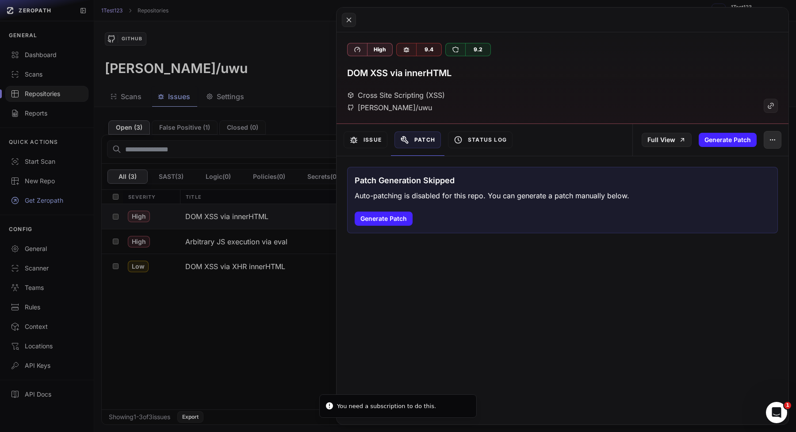
click at [773, 134] on button "button" at bounding box center [773, 140] width 18 height 18
click at [705, 157] on div "False Positive" at bounding box center [732, 163] width 95 height 21
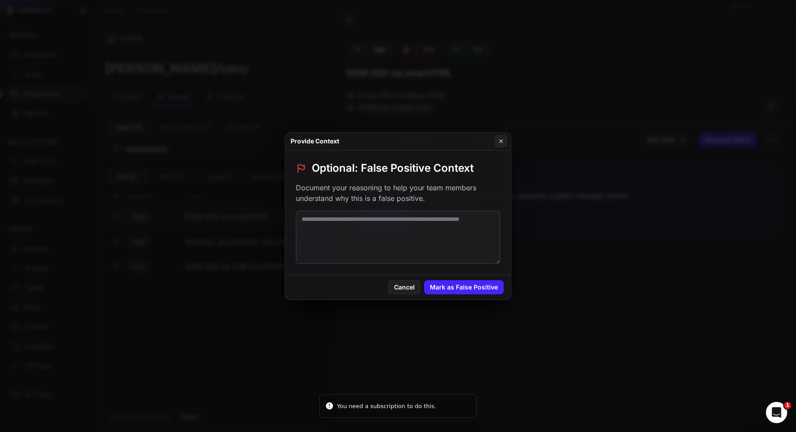
click at [440, 228] on textarea at bounding box center [398, 237] width 204 height 53
type textarea "****"
click at [441, 290] on button "Mark as False Positive" at bounding box center [464, 287] width 80 height 14
click at [671, 281] on button at bounding box center [398, 216] width 796 height 432
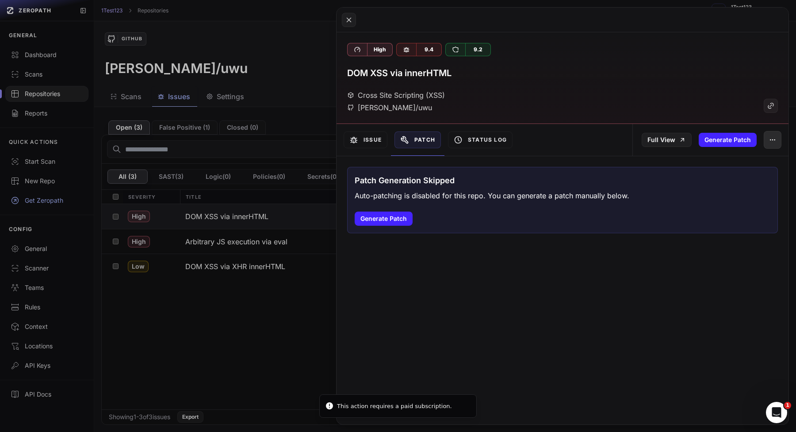
click at [770, 142] on icon "button" at bounding box center [772, 139] width 7 height 7
click at [723, 180] on div "Archive Issue" at bounding box center [732, 184] width 95 height 21
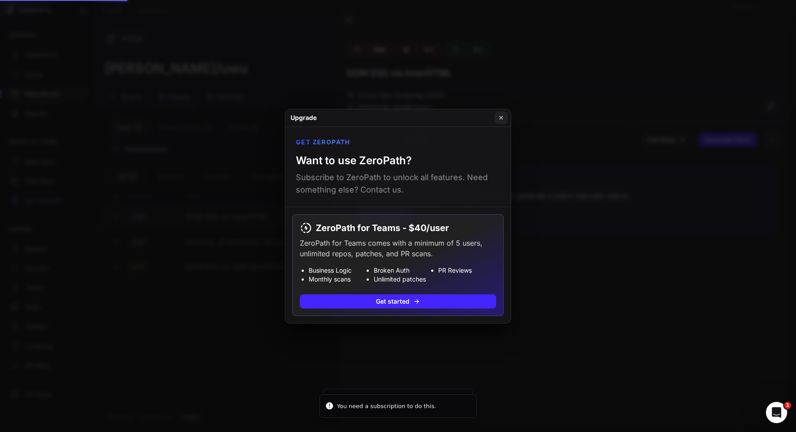
click at [674, 231] on button at bounding box center [398, 216] width 796 height 432
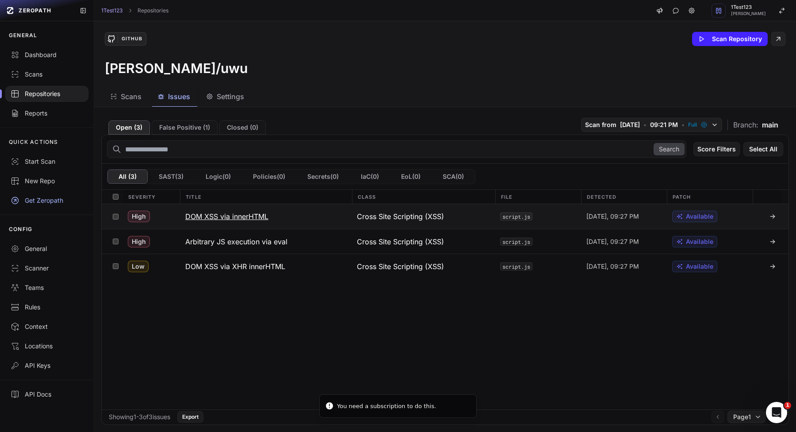
click at [406, 206] on div "Cross Site Scripting (XSS)" at bounding box center [423, 216] width 143 height 25
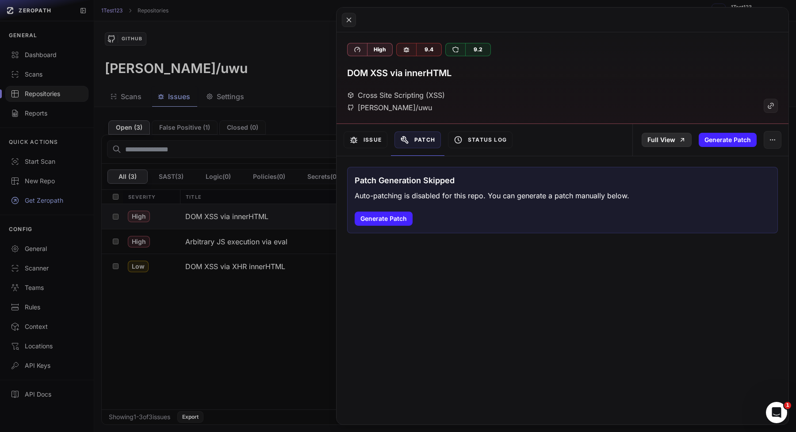
click at [674, 139] on link "Full View" at bounding box center [667, 140] width 50 height 14
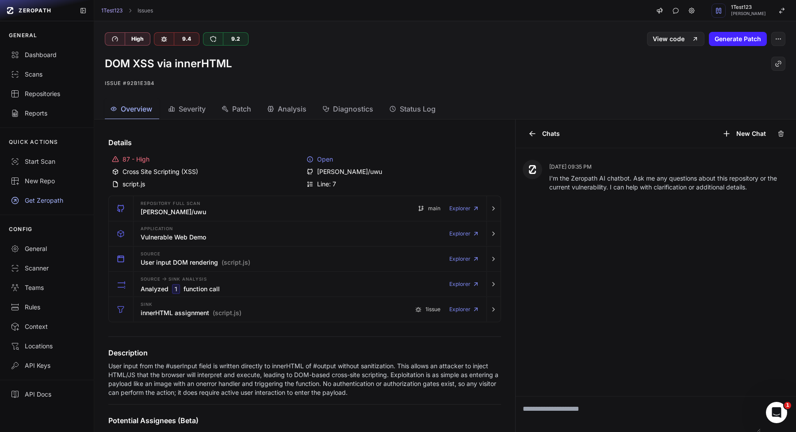
click at [634, 397] on textarea at bounding box center [638, 413] width 245 height 35
type textarea "****"
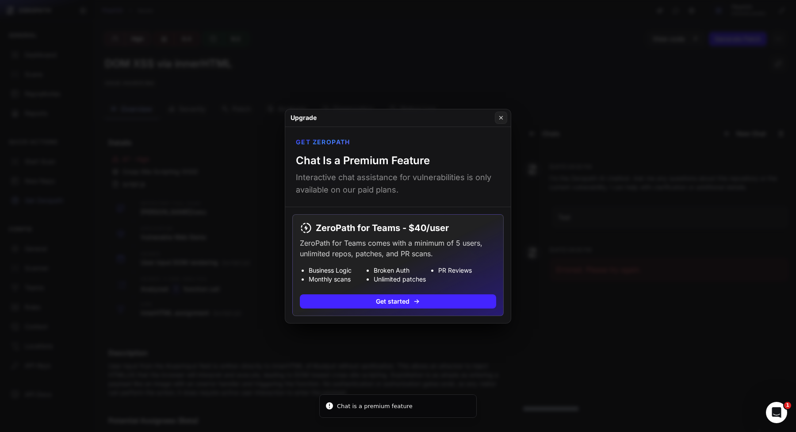
click at [549, 366] on button at bounding box center [398, 216] width 796 height 432
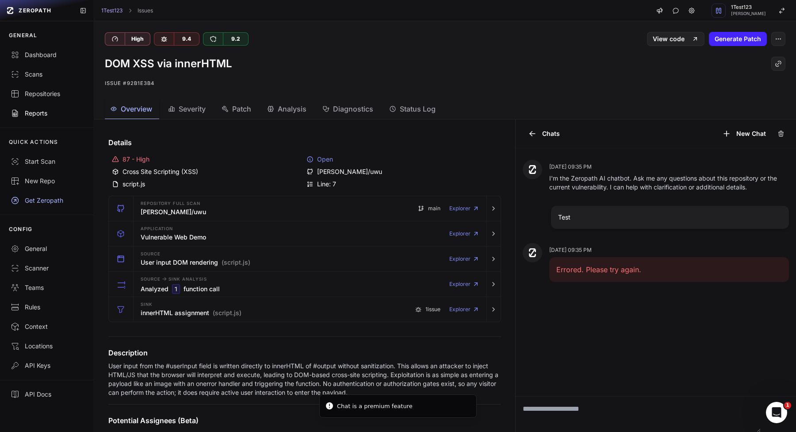
click at [47, 115] on div "Reports" at bounding box center [47, 113] width 73 height 9
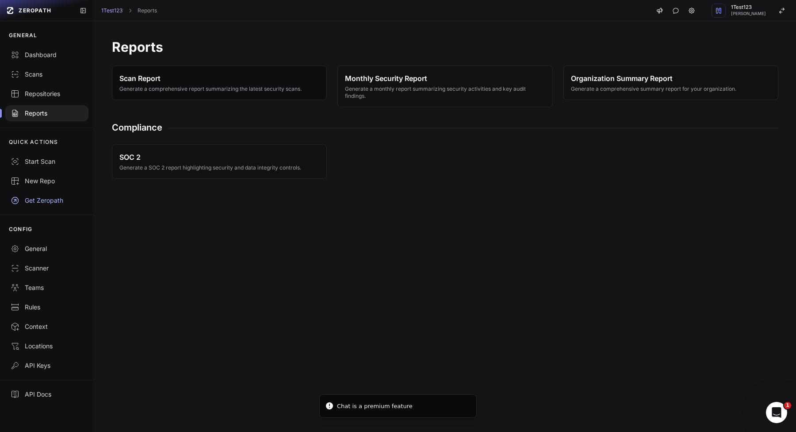
click at [177, 93] on button "Scan Report Generate a comprehensive report summarizing the latest security sca…" at bounding box center [219, 82] width 215 height 34
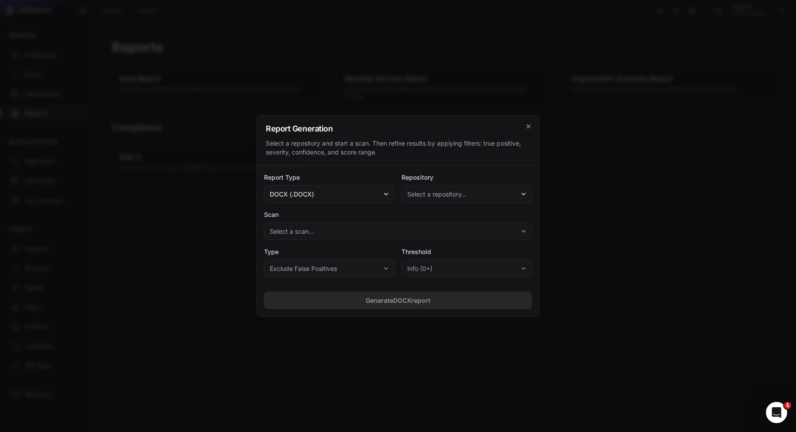
click at [425, 191] on span "Select a repository..." at bounding box center [436, 194] width 59 height 9
click at [416, 220] on span "[PERSON_NAME]/uwu" at bounding box center [434, 218] width 48 height 9
click at [392, 226] on button "Select a scan..." at bounding box center [398, 231] width 268 height 18
click at [370, 255] on span "Completed on 08/24/2025, 09:27 PM" at bounding box center [349, 255] width 92 height 9
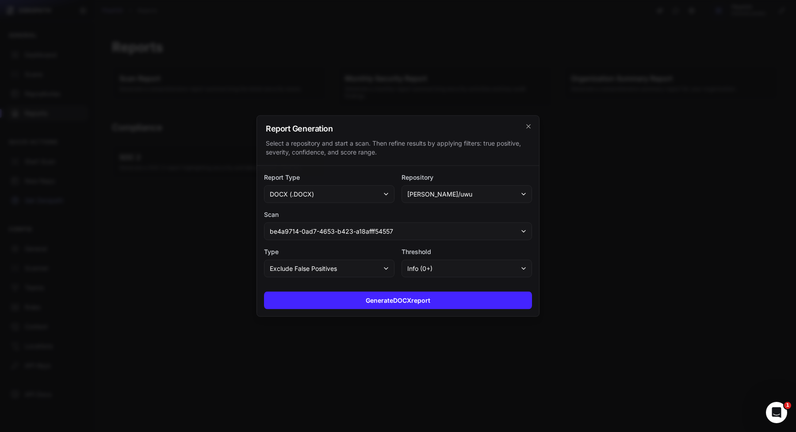
click at [358, 270] on button "Exclude False Positives" at bounding box center [329, 269] width 130 height 18
click at [403, 245] on div "Report Type docx (.docx) Repository vlad-stohnii/uwu Scan be4a9714-0ad7-4653-b4…" at bounding box center [398, 225] width 282 height 119
click at [403, 290] on div "Generate DOCX report" at bounding box center [398, 300] width 282 height 32
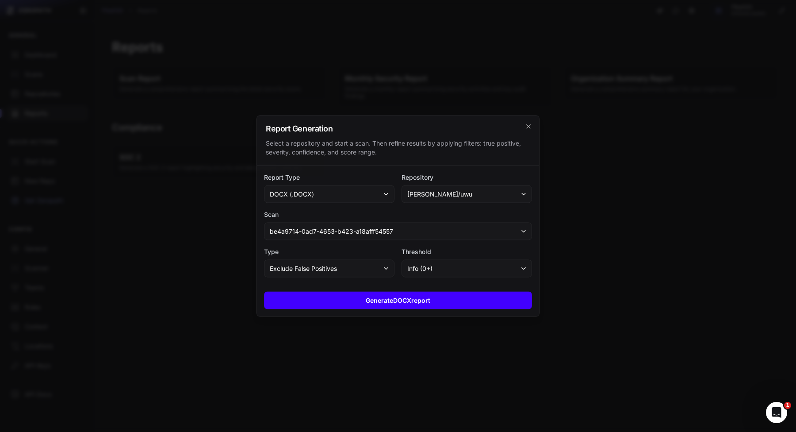
click at [437, 292] on button "Generate DOCX report" at bounding box center [398, 300] width 268 height 18
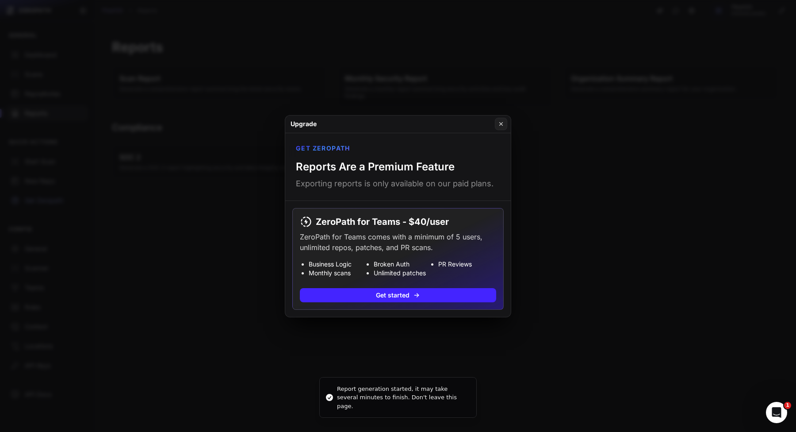
click at [287, 194] on div "Get ZeroPath Reports Are a Premium Feature Exporting reports is only available …" at bounding box center [398, 167] width 226 height 68
click at [264, 194] on button at bounding box center [398, 216] width 796 height 432
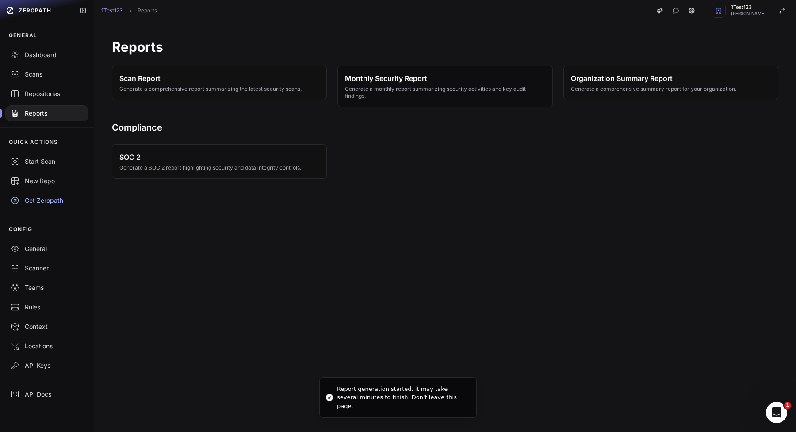
click at [423, 74] on span "Monthly Security Report" at bounding box center [445, 78] width 200 height 11
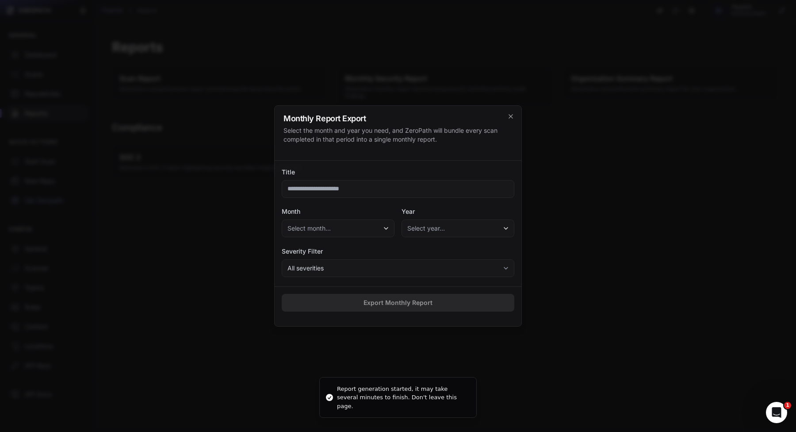
click at [372, 194] on input "Title" at bounding box center [398, 189] width 233 height 18
type input "****"
click at [359, 235] on button "Select month..." at bounding box center [338, 228] width 113 height 18
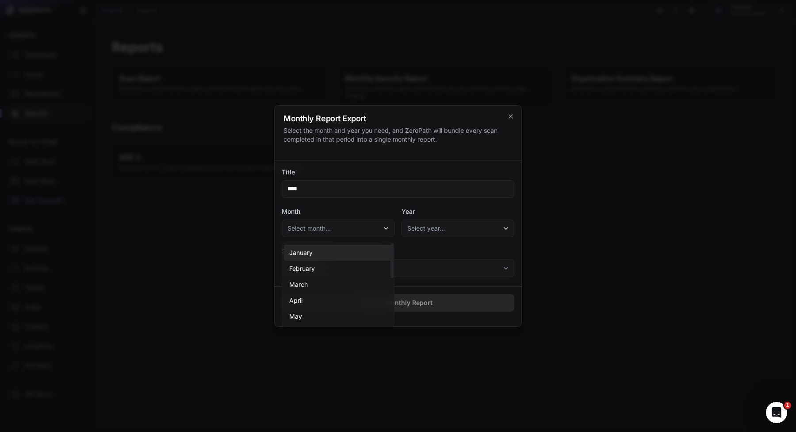
click at [335, 259] on div "January" at bounding box center [338, 253] width 108 height 16
click at [442, 229] on span "Select year…" at bounding box center [426, 228] width 38 height 9
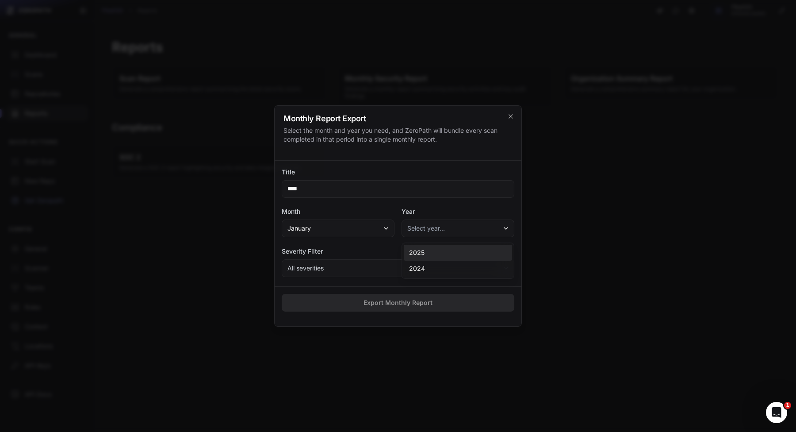
click at [441, 252] on div "2025" at bounding box center [458, 253] width 108 height 16
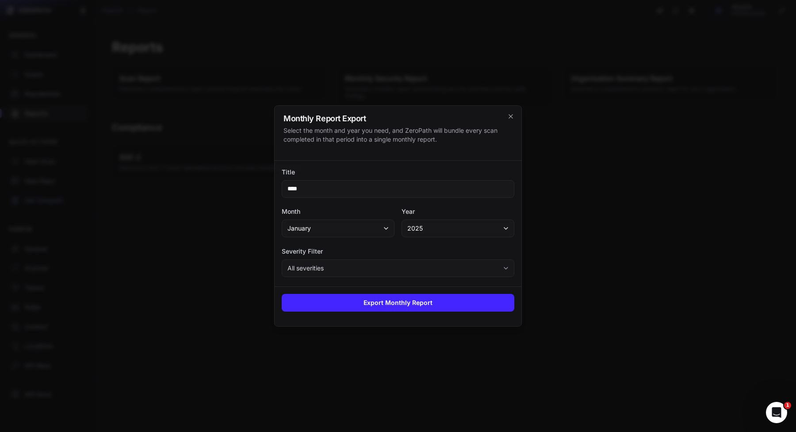
click at [414, 283] on div "Monthly Report Export Select the month and year you need, and ZeroPath will bun…" at bounding box center [398, 215] width 248 height 221
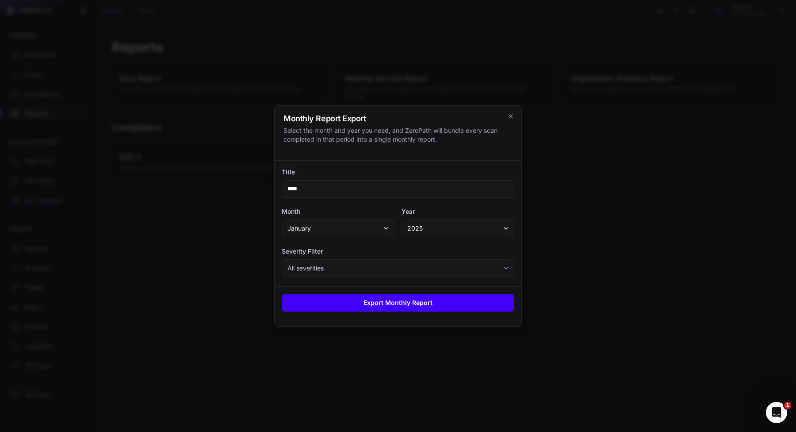
click at [414, 299] on button "Export Monthly Report" at bounding box center [398, 303] width 233 height 18
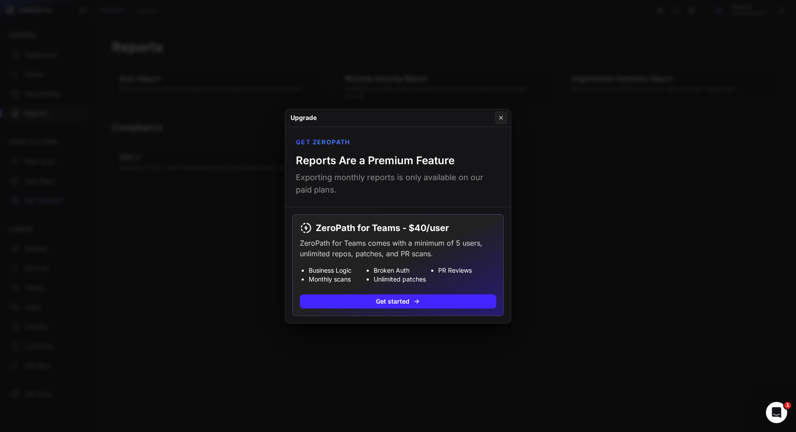
click at [571, 239] on button at bounding box center [398, 216] width 796 height 432
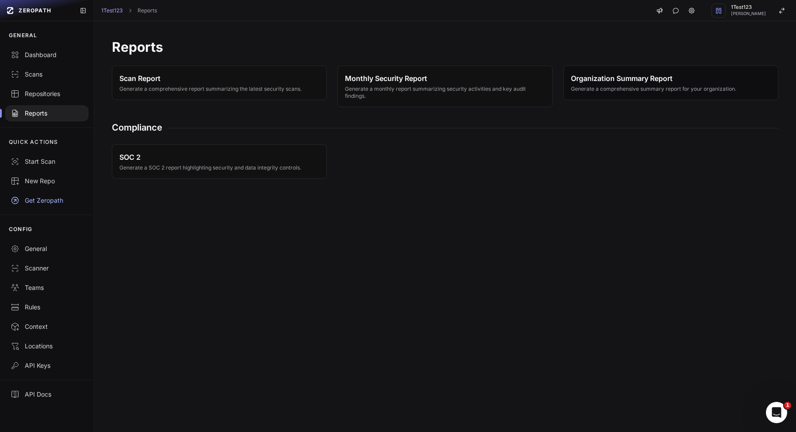
click at [624, 76] on span "Organization Summary Report" at bounding box center [653, 78] width 165 height 11
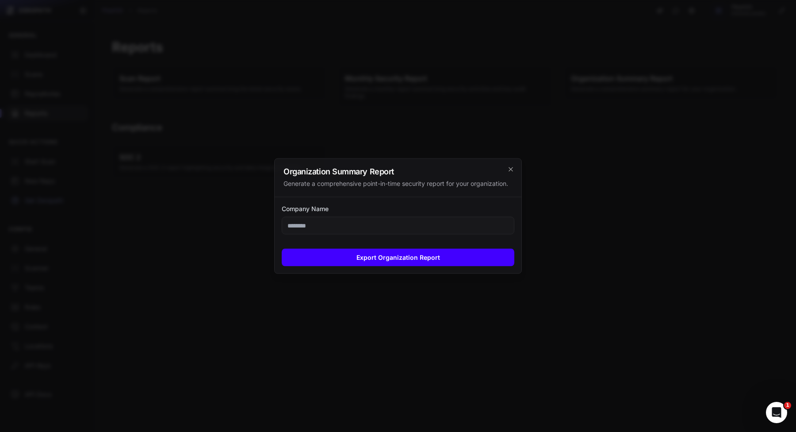
click at [379, 254] on button "Export Organization Report" at bounding box center [398, 258] width 233 height 18
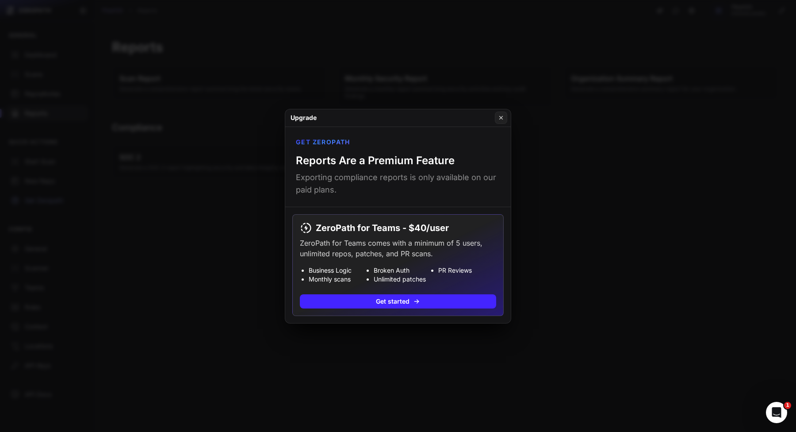
click at [161, 306] on button at bounding box center [398, 216] width 796 height 432
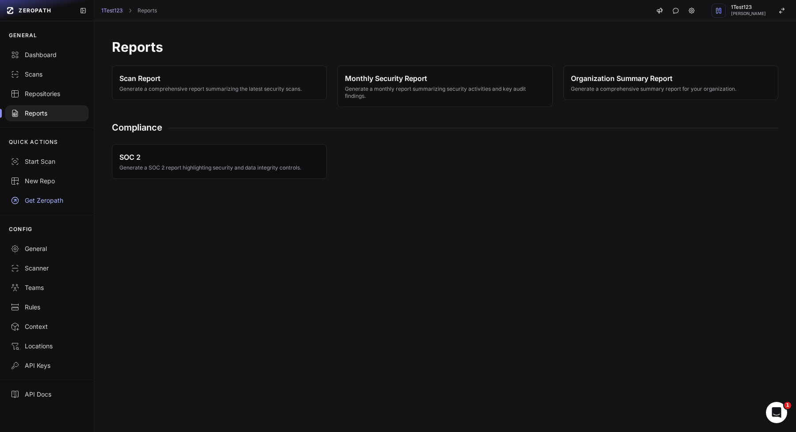
click at [218, 176] on button "SOC 2 Generate a SOC 2 report highlighting security and data integrity controls." at bounding box center [219, 161] width 215 height 34
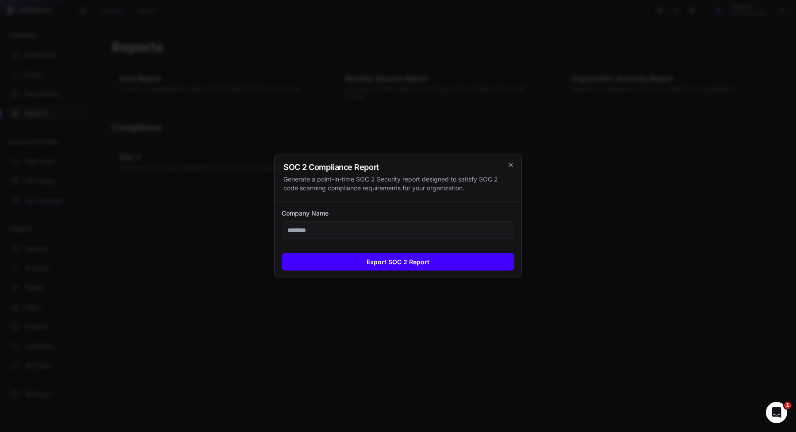
click at [300, 261] on button "Export SOC 2 Report" at bounding box center [398, 262] width 233 height 18
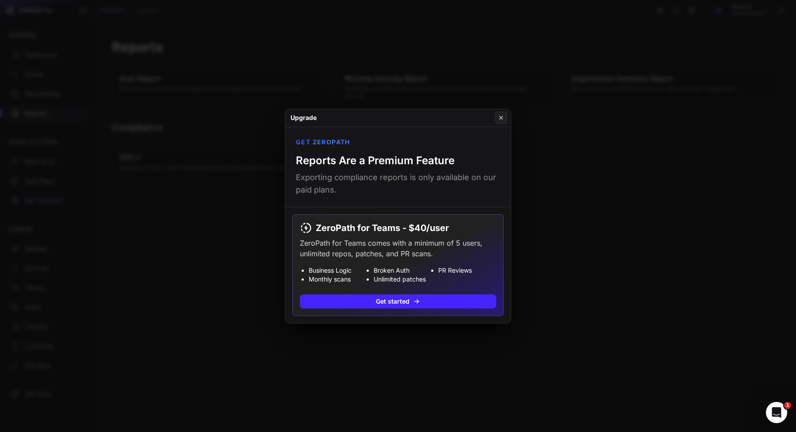
click at [203, 332] on button at bounding box center [398, 216] width 796 height 432
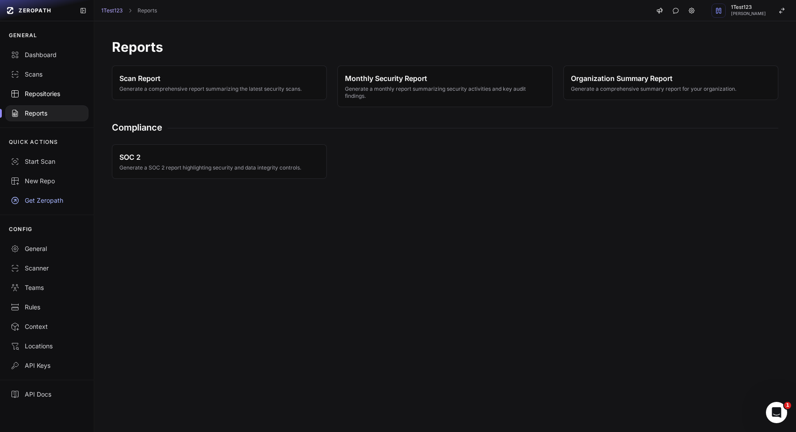
click at [50, 93] on div "Repositories" at bounding box center [47, 93] width 73 height 9
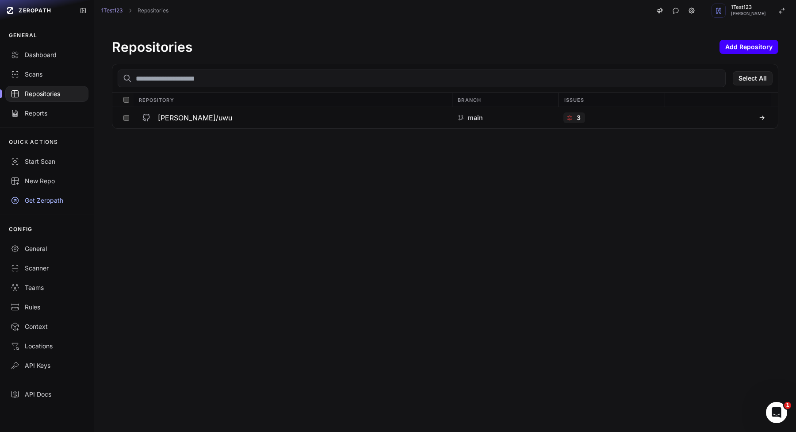
click at [749, 50] on button "Add Repository" at bounding box center [749, 47] width 59 height 14
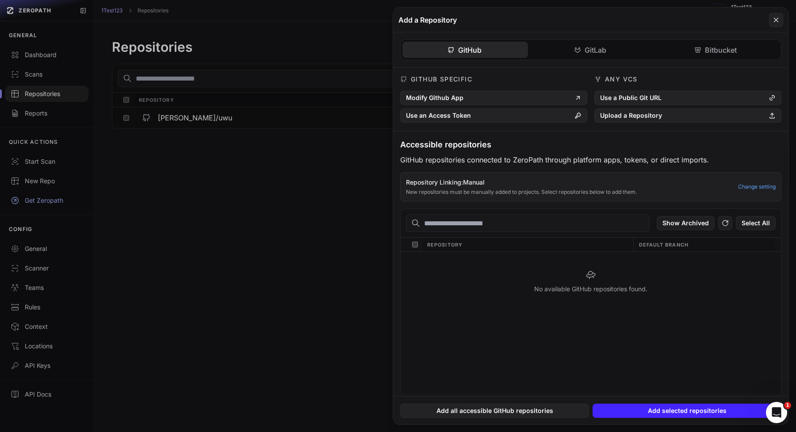
click at [537, 262] on div "No available GitHub repositories found." at bounding box center [591, 281] width 380 height 59
click at [725, 226] on icon at bounding box center [725, 223] width 8 height 11
click at [448, 98] on button "Modify Github App" at bounding box center [493, 98] width 187 height 14
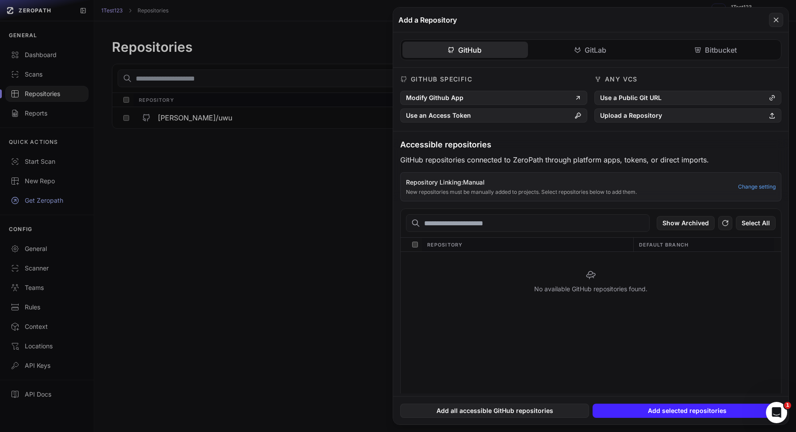
click at [190, 111] on button at bounding box center [398, 216] width 796 height 432
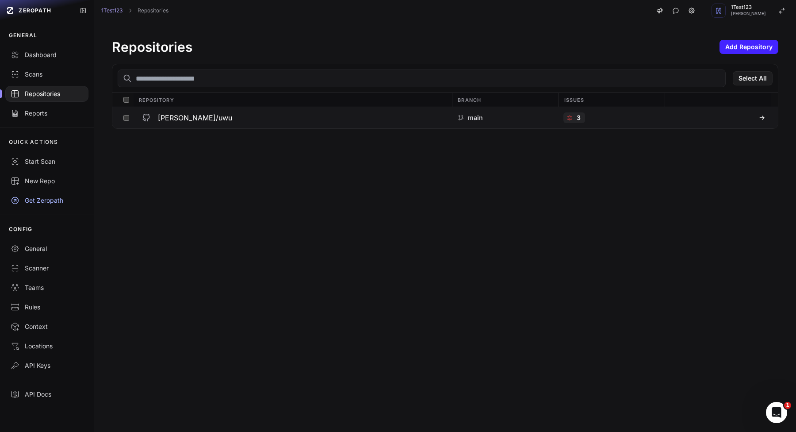
click at [190, 120] on h3 "vlad-stohnii/uwu" at bounding box center [195, 117] width 74 height 11
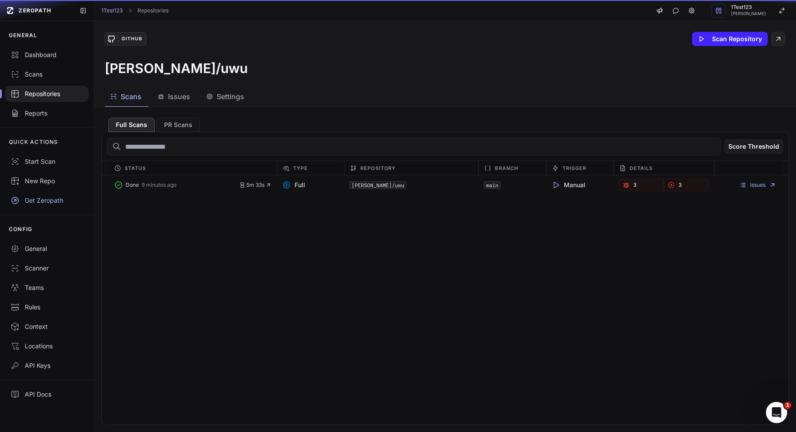
click at [226, 95] on span "Settings" at bounding box center [230, 96] width 27 height 11
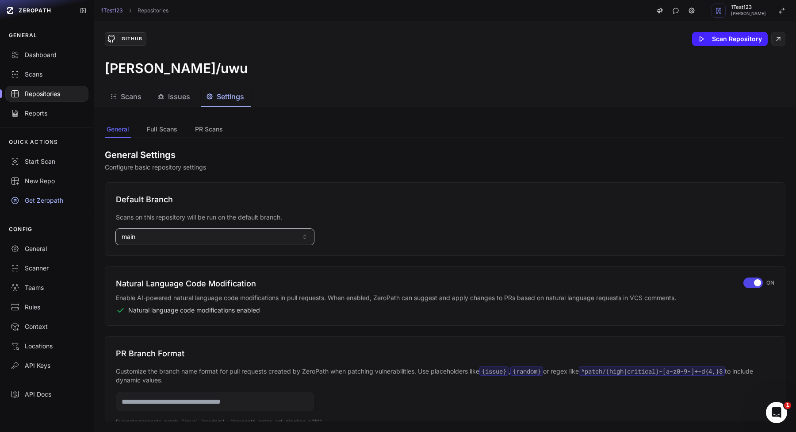
click at [238, 230] on button "main" at bounding box center [215, 237] width 198 height 16
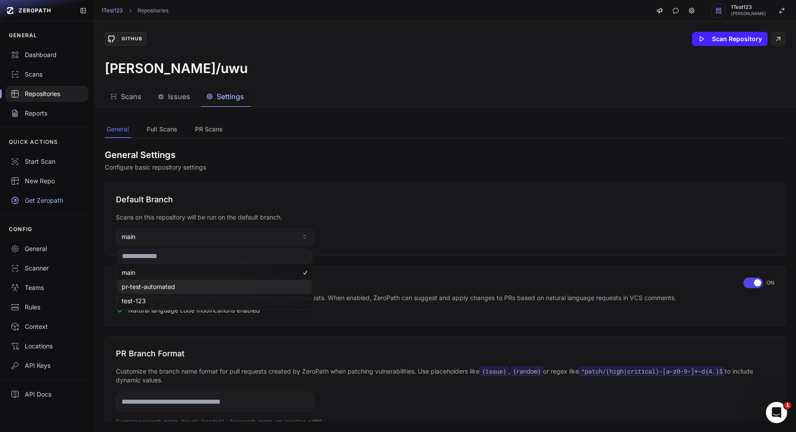
click at [204, 287] on div "pr-test-automated" at bounding box center [215, 286] width 194 height 14
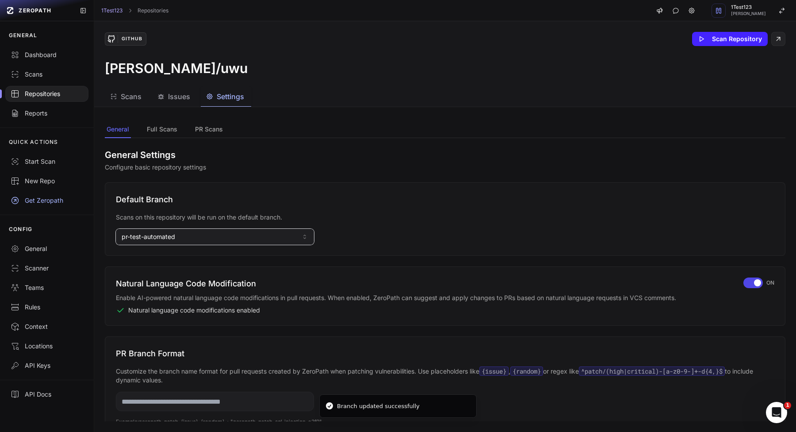
click at [237, 234] on button "pr-test-automated" at bounding box center [215, 237] width 198 height 16
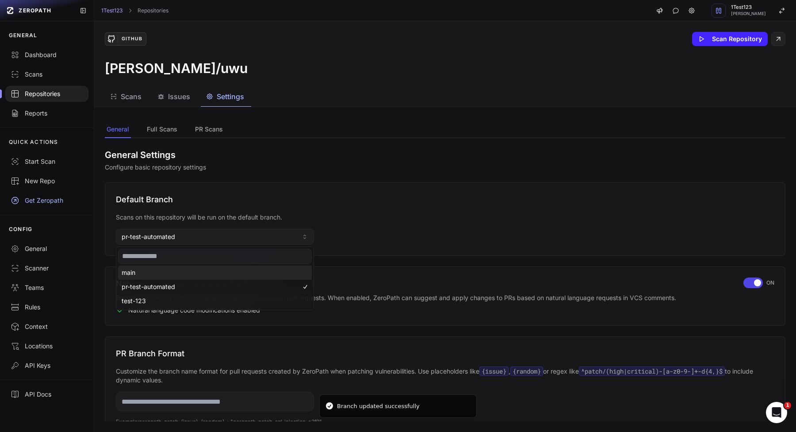
click at [192, 276] on div "main" at bounding box center [215, 272] width 194 height 14
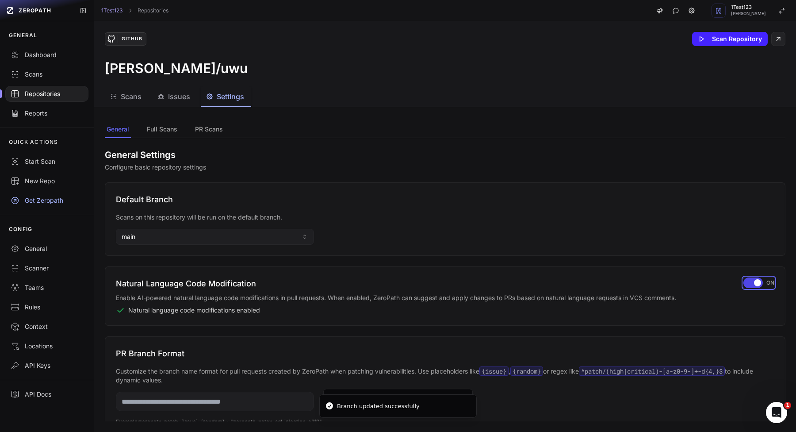
click at [751, 282] on div "button" at bounding box center [752, 282] width 19 height 11
click at [754, 292] on div "Natural Language Code Modification Enable AI-powered natural language code modi…" at bounding box center [445, 295] width 658 height 37
click at [755, 286] on div "button" at bounding box center [750, 282] width 19 height 11
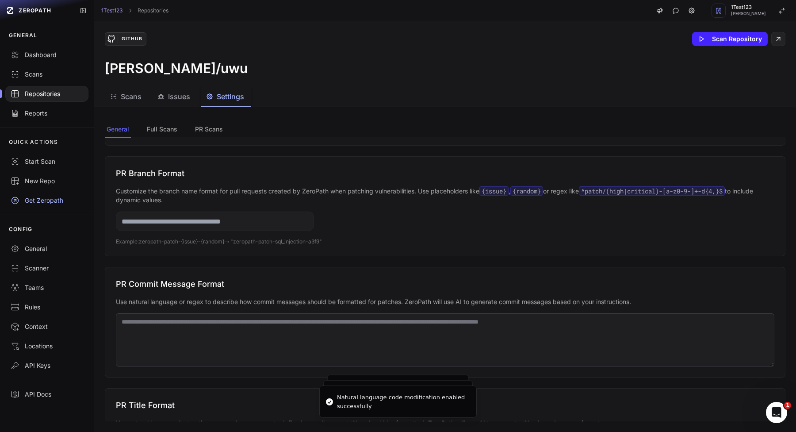
scroll to position [182, 0]
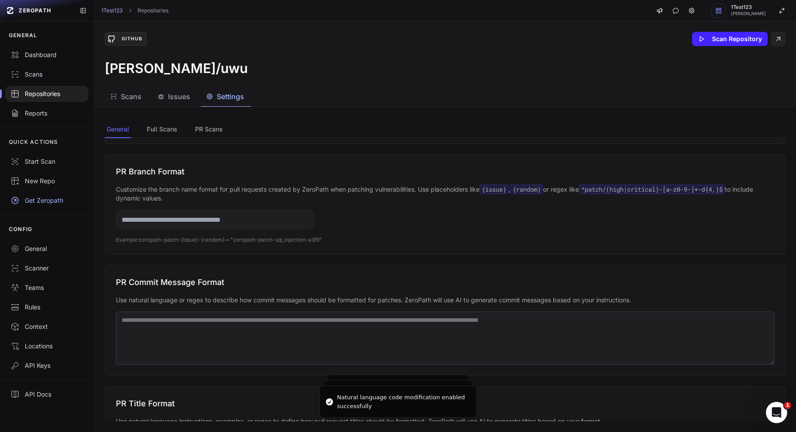
click at [220, 213] on input "text" at bounding box center [215, 219] width 198 height 19
type input "*****"
click at [190, 323] on textarea at bounding box center [445, 337] width 658 height 53
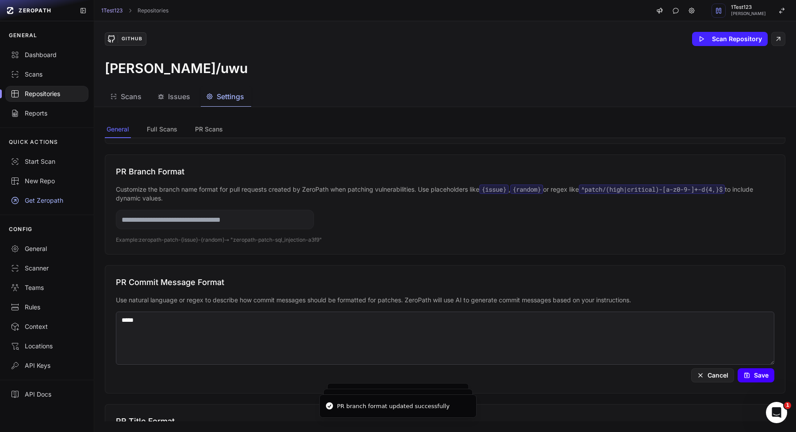
type textarea "*****"
click at [770, 376] on button "Save" at bounding box center [756, 375] width 37 height 14
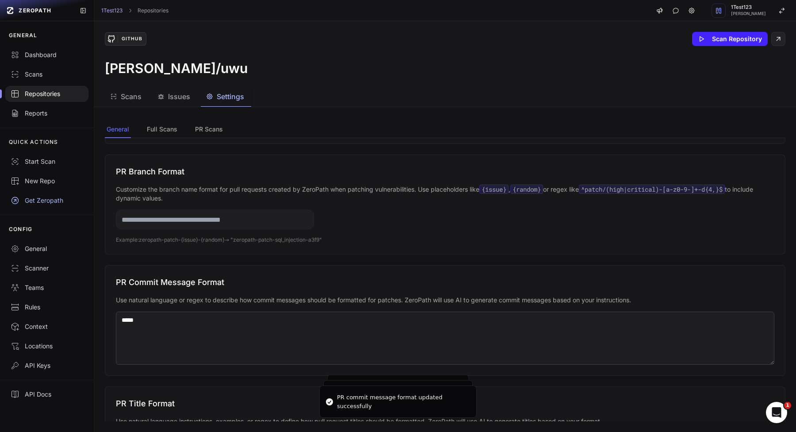
click at [626, 314] on textarea "*****" at bounding box center [445, 337] width 658 height 53
click at [619, 321] on textarea "*****" at bounding box center [445, 337] width 658 height 53
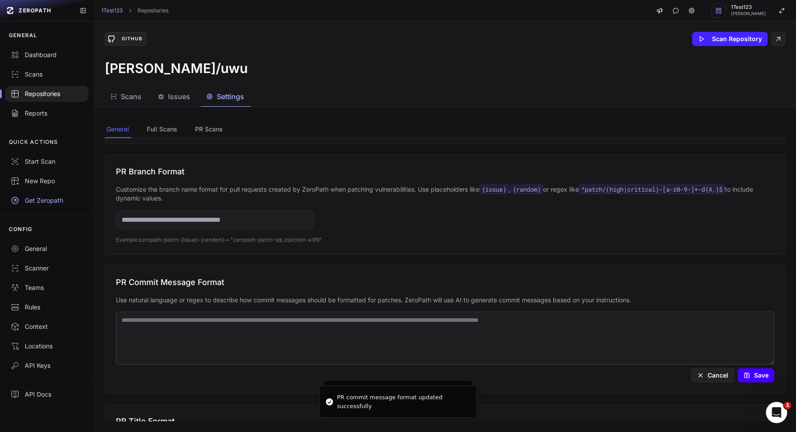
click at [747, 374] on icon at bounding box center [747, 373] width 2 height 1
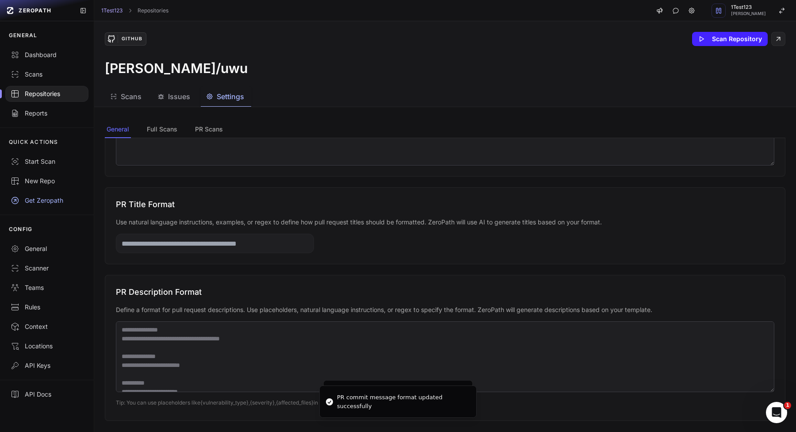
scroll to position [388, 0]
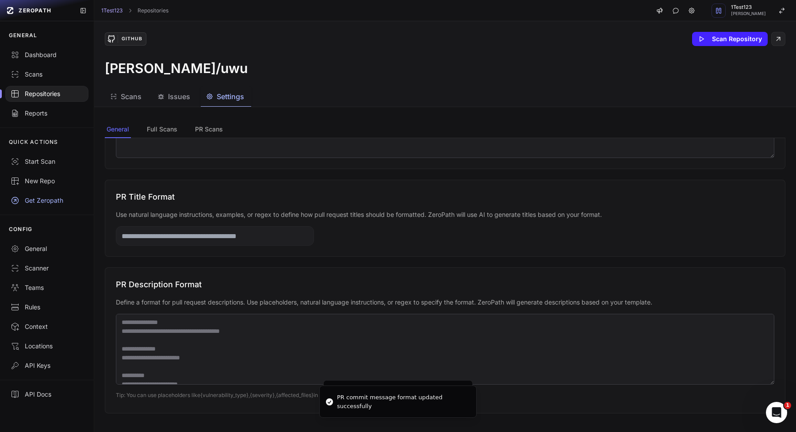
click at [241, 236] on input "text" at bounding box center [215, 235] width 198 height 19
type input "*****"
click at [198, 339] on textarea at bounding box center [445, 349] width 658 height 71
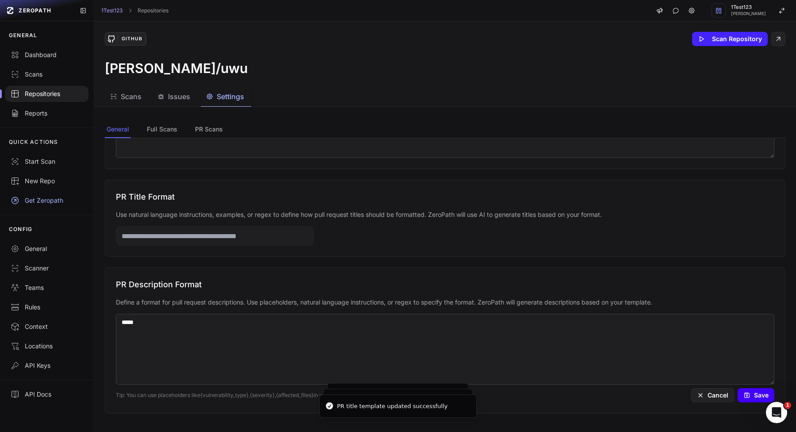
type textarea "*****"
click at [766, 396] on button "Save" at bounding box center [756, 395] width 37 height 14
click at [513, 333] on textarea "*****" at bounding box center [445, 349] width 658 height 71
click at [759, 396] on button "Save" at bounding box center [756, 395] width 37 height 14
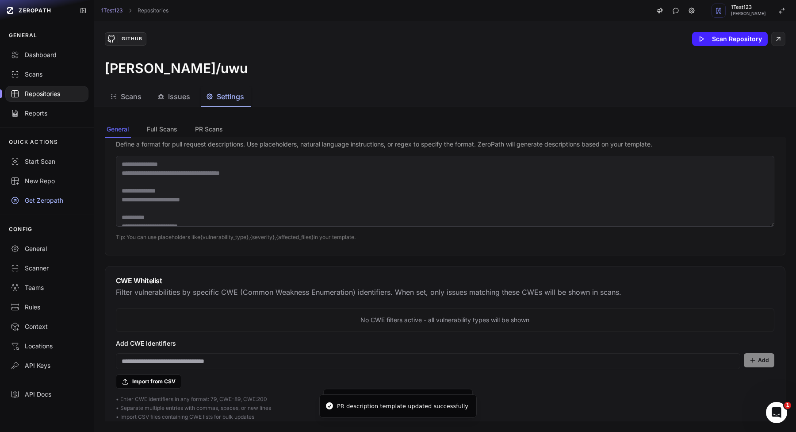
scroll to position [555, 0]
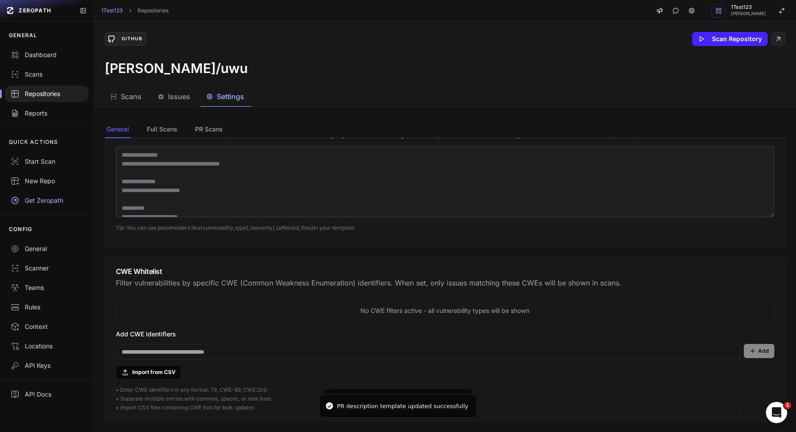
click at [365, 351] on input at bounding box center [428, 352] width 624 height 16
type input "*********"
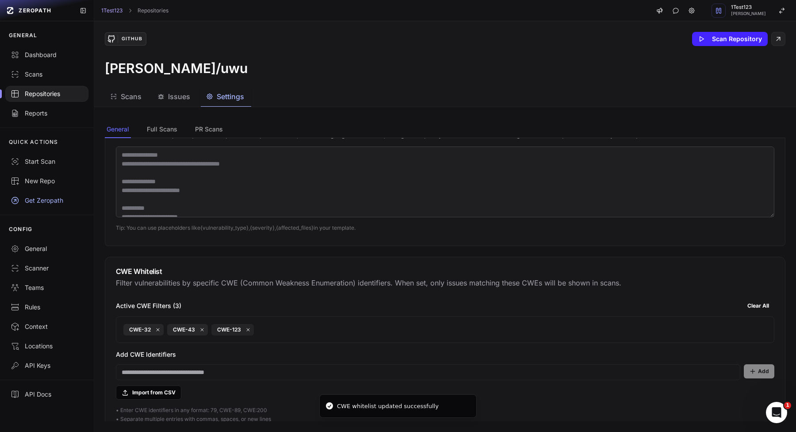
click at [241, 331] on span "CWE-123" at bounding box center [232, 329] width 42 height 11
click at [250, 329] on button at bounding box center [248, 329] width 7 height 7
click at [760, 306] on button "Clear All" at bounding box center [758, 306] width 32 height 14
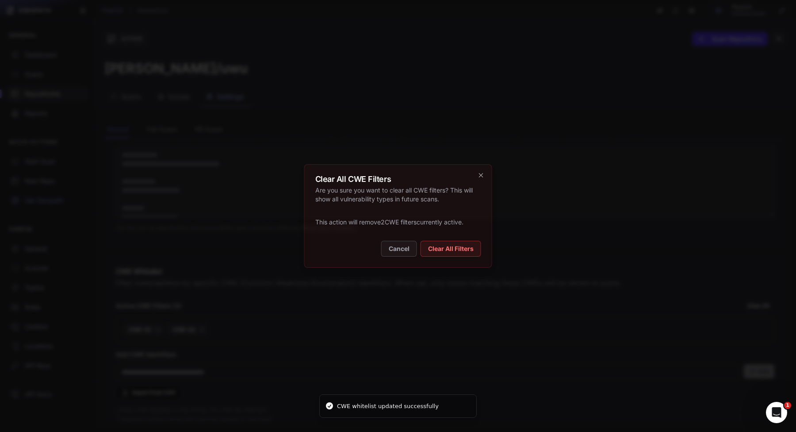
click at [433, 248] on button "Clear All Filters" at bounding box center [451, 249] width 61 height 16
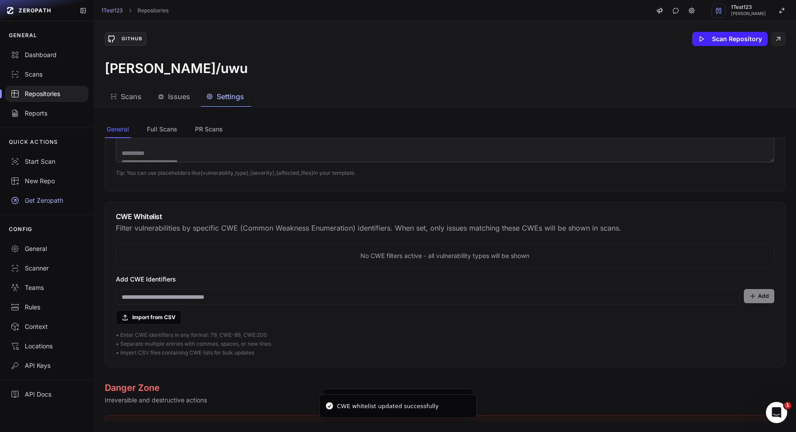
scroll to position [635, 0]
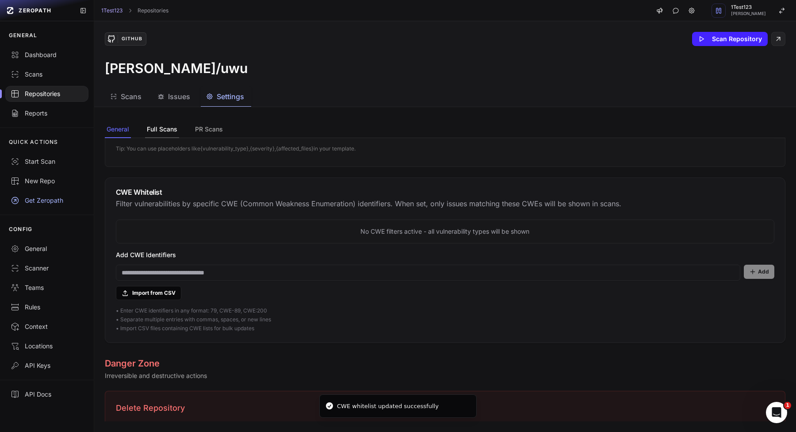
click at [168, 127] on button "Full Scans" at bounding box center [162, 129] width 34 height 17
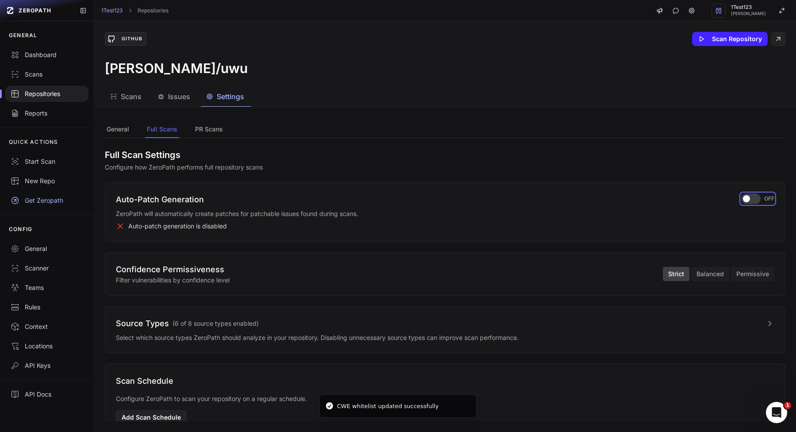
click at [757, 201] on div "button" at bounding box center [750, 198] width 19 height 11
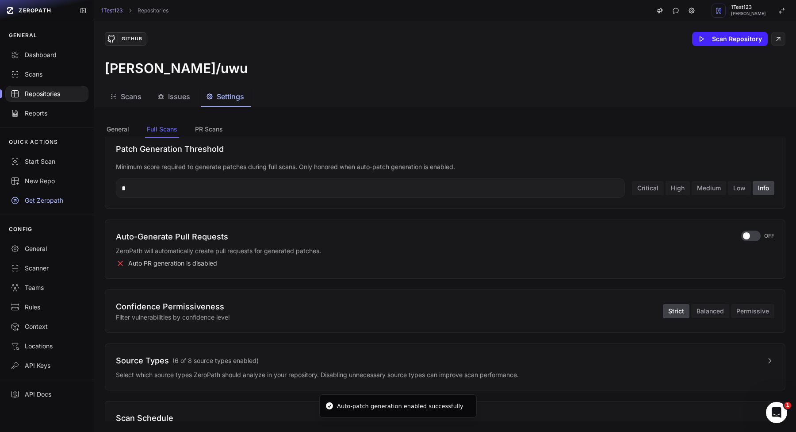
scroll to position [119, 0]
click at [702, 189] on button "Medium" at bounding box center [709, 189] width 34 height 14
click at [670, 189] on button "High" at bounding box center [678, 189] width 24 height 14
type input "**"
click at [488, 185] on input "**" at bounding box center [370, 189] width 509 height 19
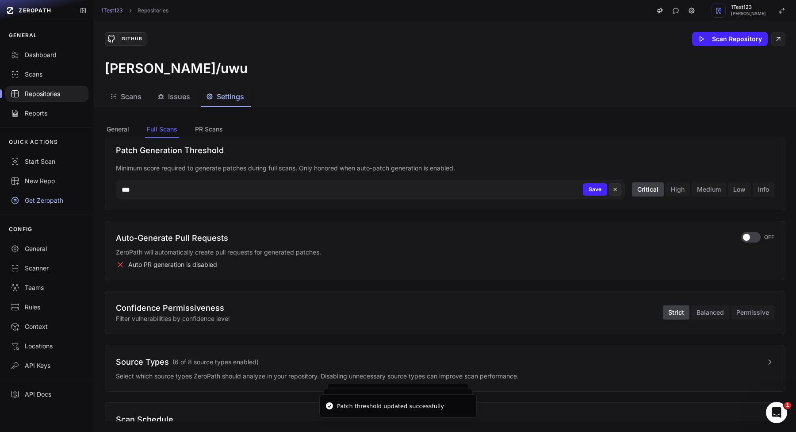
type input "***"
type input "*"
type input "*********"
type input "**********"
type input "*"
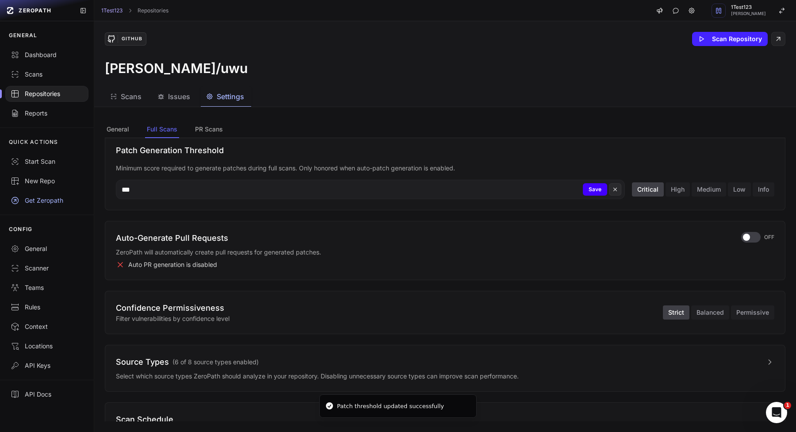
click at [603, 188] on button "Save" at bounding box center [595, 189] width 24 height 12
click at [367, 193] on input "***" at bounding box center [370, 189] width 509 height 19
type input "**********"
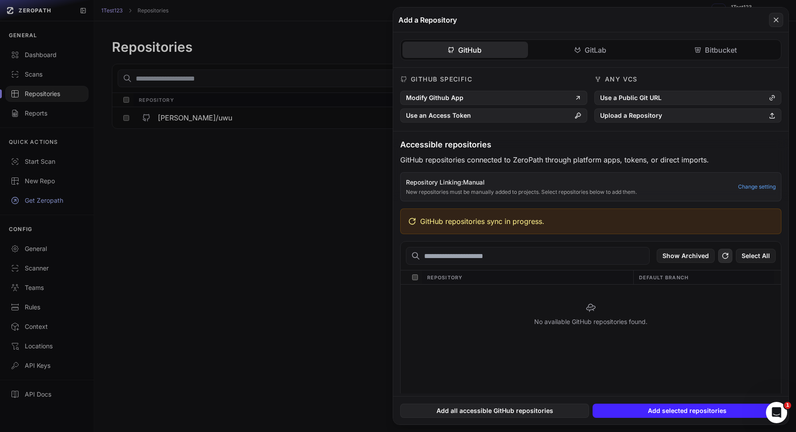
click at [721, 257] on button at bounding box center [725, 256] width 14 height 14
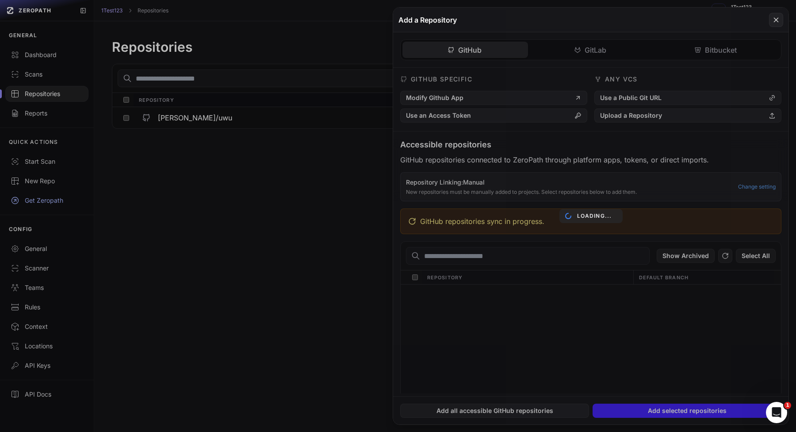
click at [655, 324] on div "Loading..." at bounding box center [590, 216] width 395 height 417
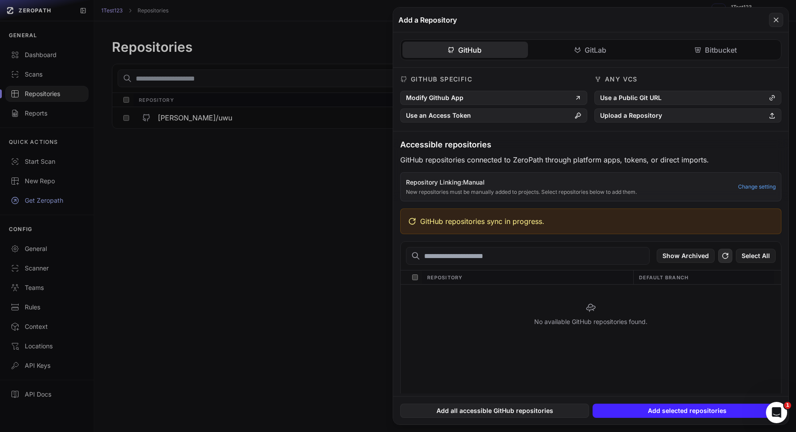
click at [729, 249] on button at bounding box center [725, 256] width 14 height 14
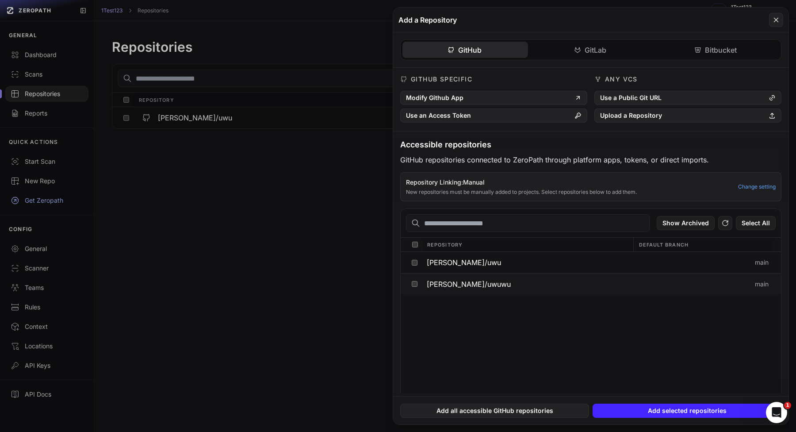
click at [532, 281] on button "[PERSON_NAME]/uwuwu" at bounding box center [526, 283] width 211 height 21
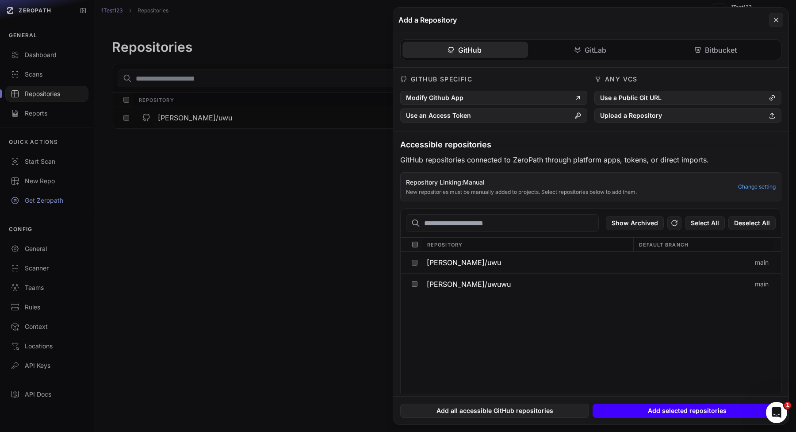
click at [675, 407] on button "Add selected repositories" at bounding box center [687, 410] width 189 height 14
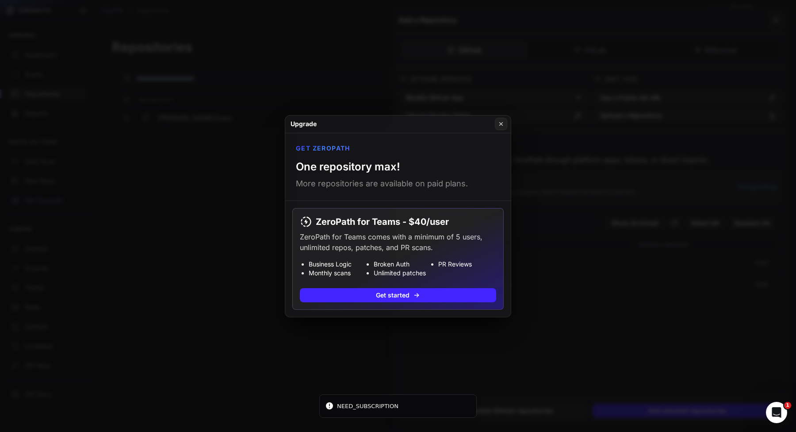
click at [293, 362] on button at bounding box center [398, 216] width 796 height 432
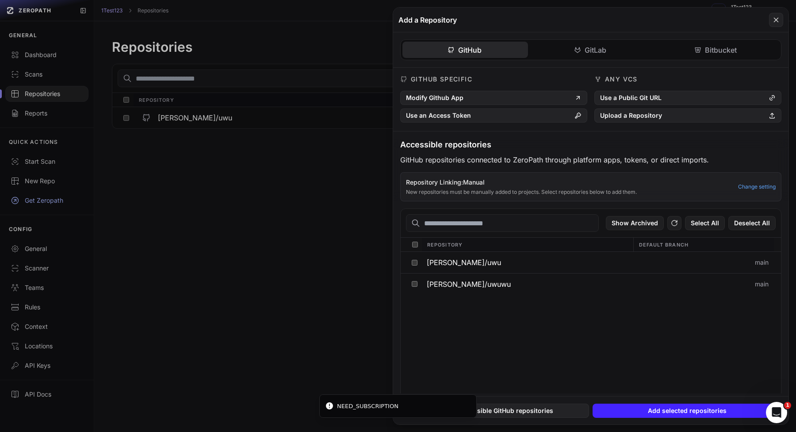
click at [234, 231] on button at bounding box center [398, 216] width 796 height 432
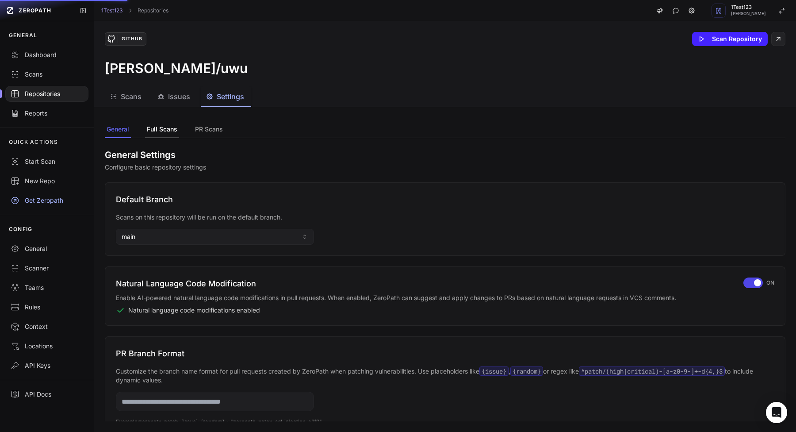
click at [163, 127] on button "Full Scans" at bounding box center [162, 129] width 34 height 17
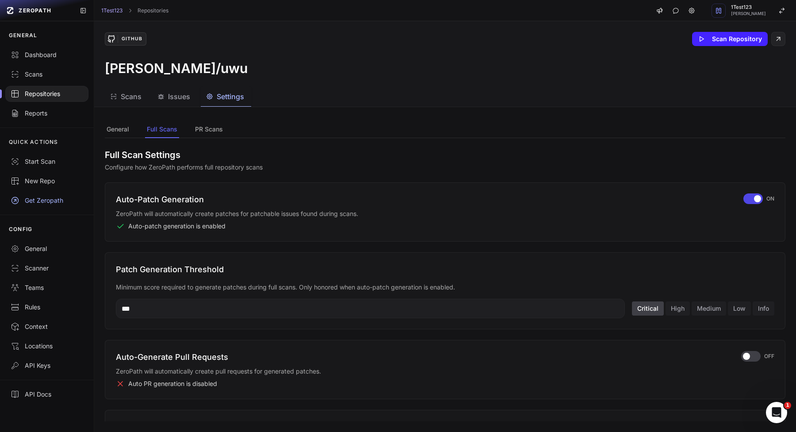
click at [153, 313] on input "***" at bounding box center [370, 308] width 509 height 19
type input "*********"
click at [774, 307] on div "Patch Generation Threshold Minimum score required to generate patches during fu…" at bounding box center [445, 290] width 681 height 77
click at [770, 310] on button "Info" at bounding box center [764, 308] width 22 height 14
type input "*"
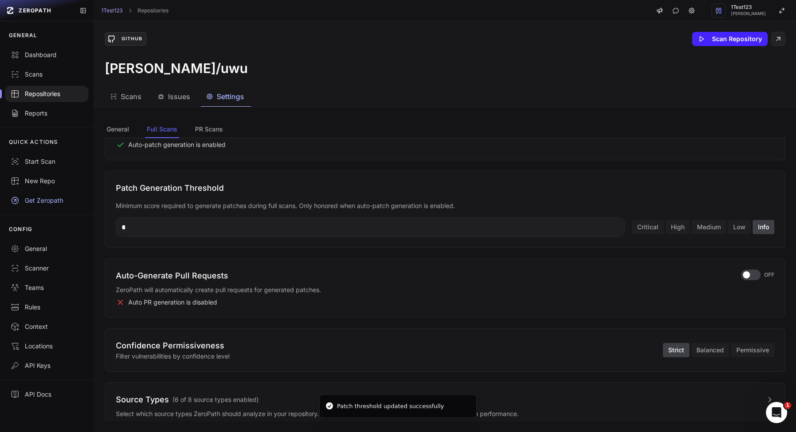
scroll to position [89, 0]
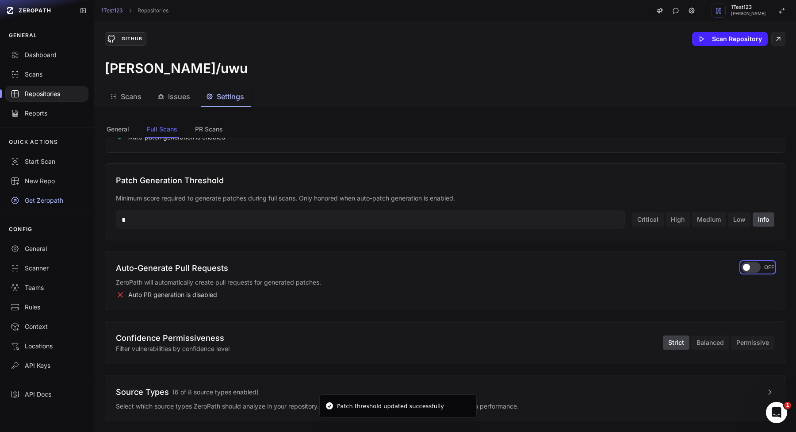
click at [754, 266] on div "button" at bounding box center [750, 267] width 19 height 11
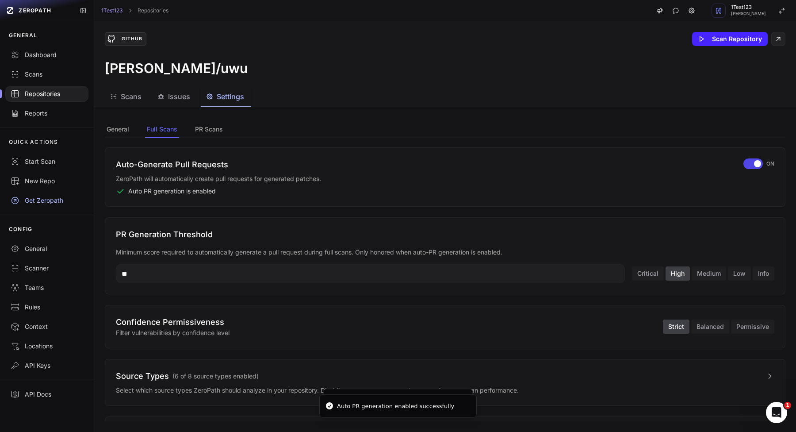
scroll to position [209, 0]
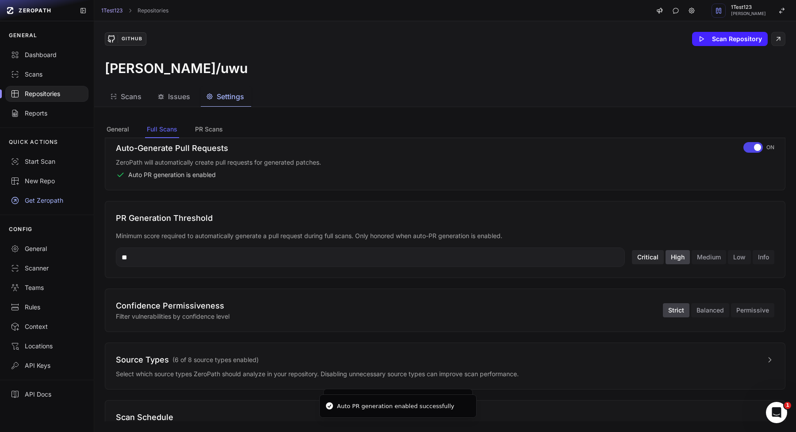
click at [644, 258] on button "Critical" at bounding box center [648, 257] width 32 height 14
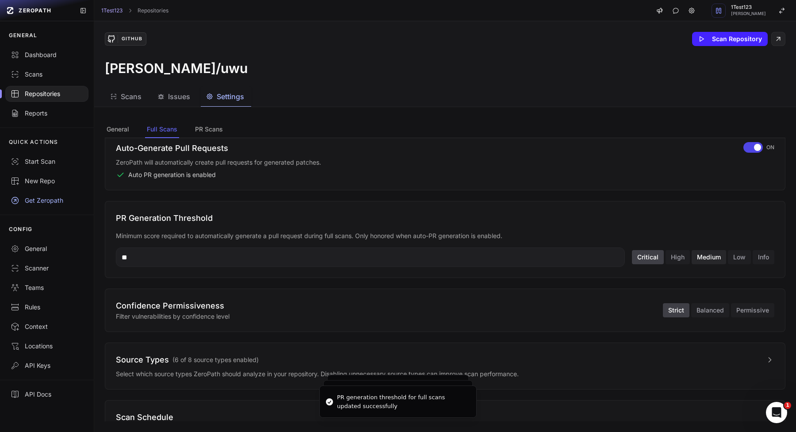
click at [715, 257] on button "Medium" at bounding box center [709, 257] width 34 height 14
type input "**"
click at [718, 307] on button "Balanced" at bounding box center [710, 310] width 38 height 14
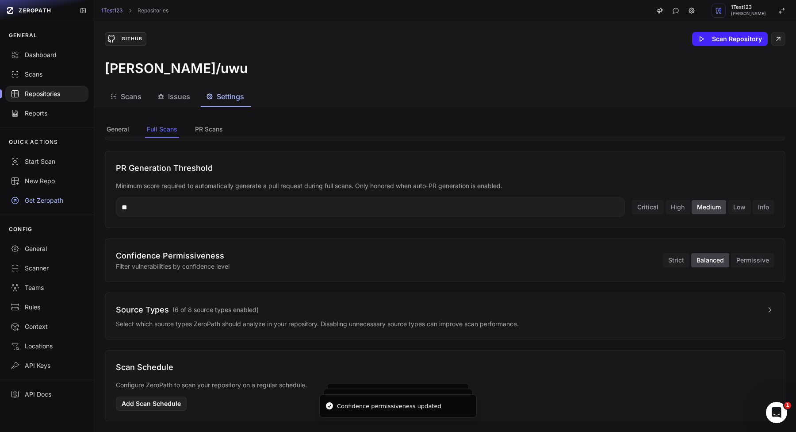
scroll to position [270, 0]
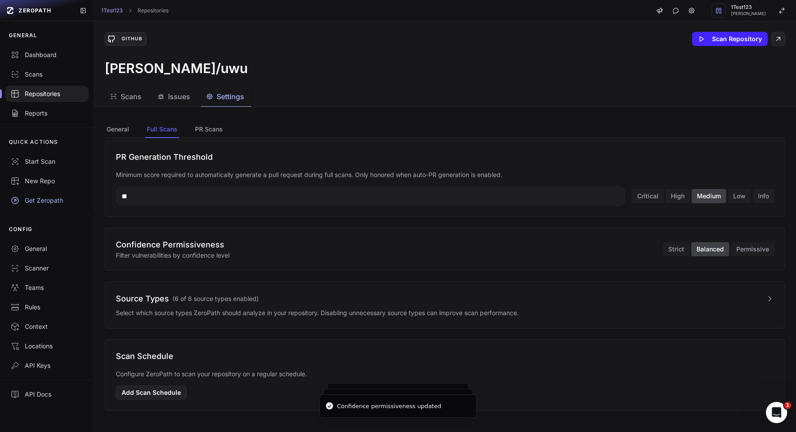
click at [644, 291] on div "Source Types ( 6 of 8 source types enabled ) Select which source types ZeroPath…" at bounding box center [445, 304] width 681 height 47
click at [638, 294] on button "Source Types ( 6 of 8 source types enabled )" at bounding box center [445, 298] width 658 height 12
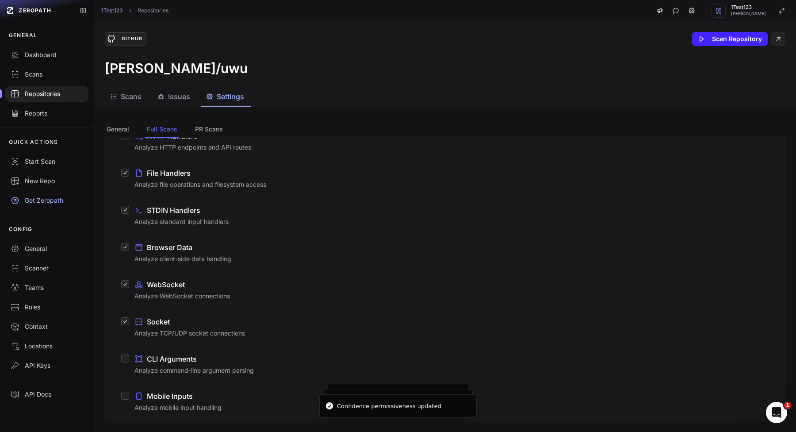
scroll to position [484, 0]
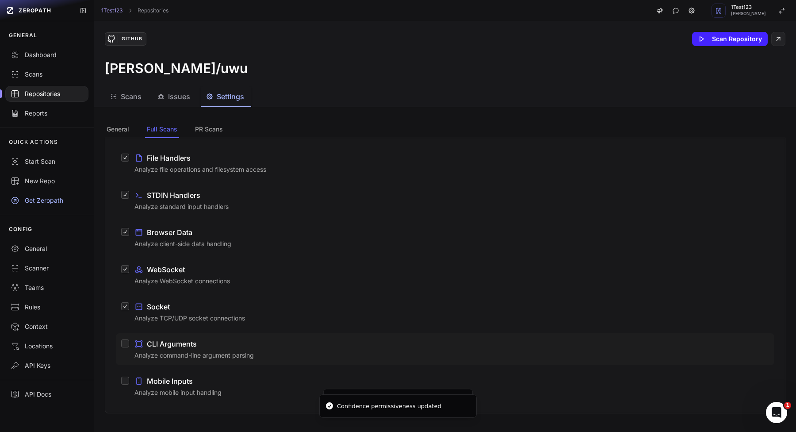
click at [212, 361] on label "CLI Arguments Analyze command-line argument parsing" at bounding box center [445, 349] width 658 height 32
click at [129, 347] on button "CLI Arguments Analyze command-line argument parsing" at bounding box center [125, 343] width 8 height 8
click at [208, 384] on div "Mobile Inputs" at bounding box center [451, 380] width 635 height 11
click at [129, 384] on button "Mobile Inputs Analyze mobile input handling" at bounding box center [125, 380] width 8 height 8
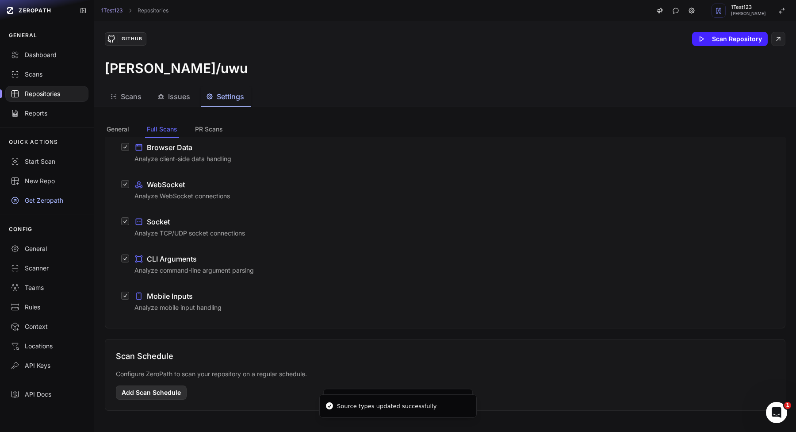
click at [161, 393] on button "Add Scan Schedule" at bounding box center [151, 392] width 71 height 14
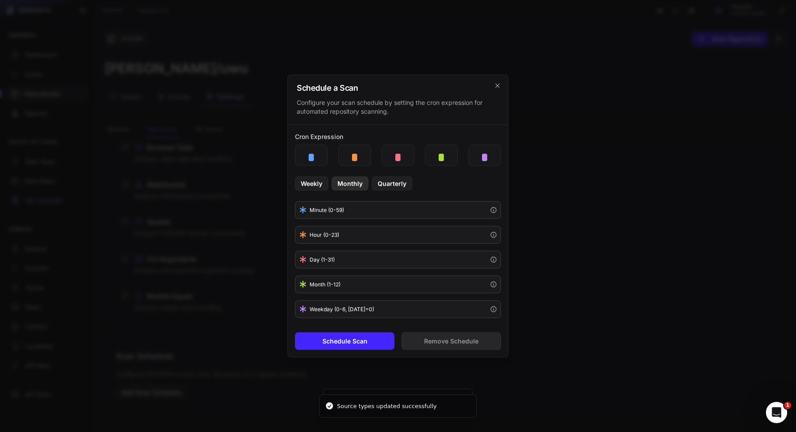
click at [361, 187] on button "Monthly" at bounding box center [350, 183] width 37 height 14
type input "*"
click at [343, 342] on button "Schedule Scan" at bounding box center [345, 341] width 100 height 18
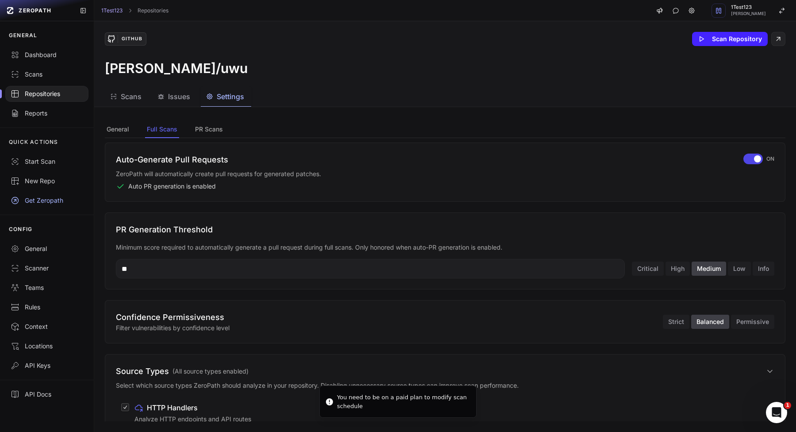
scroll to position [173, 0]
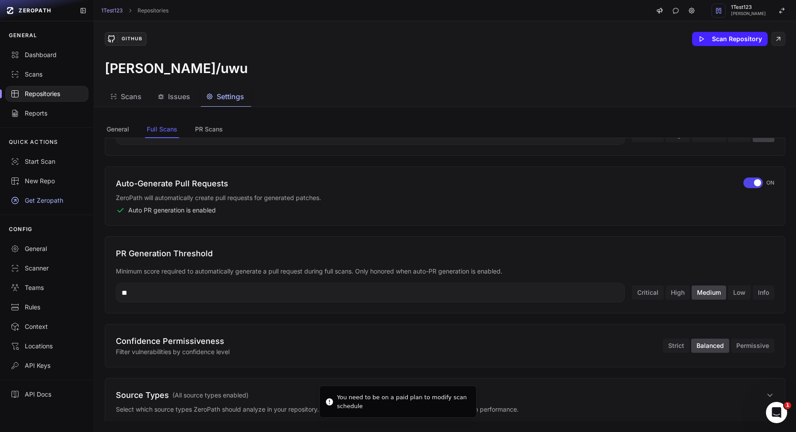
click at [749, 169] on div "Auto-Generate Pull Requests ZeroPath will automatically create pull requests fo…" at bounding box center [445, 195] width 681 height 59
click at [749, 180] on div "button" at bounding box center [752, 182] width 19 height 11
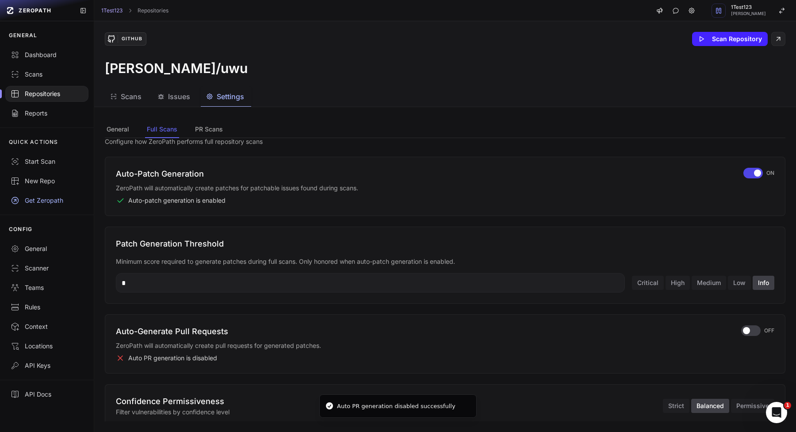
scroll to position [22, 0]
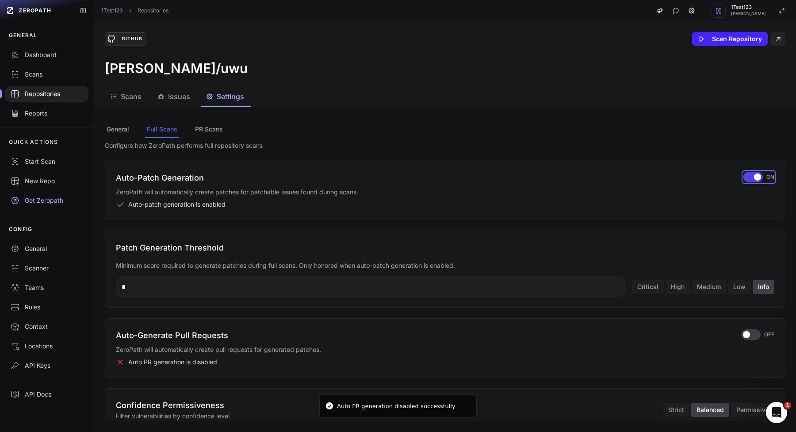
click at [746, 172] on button "ON" at bounding box center [758, 177] width 31 height 11
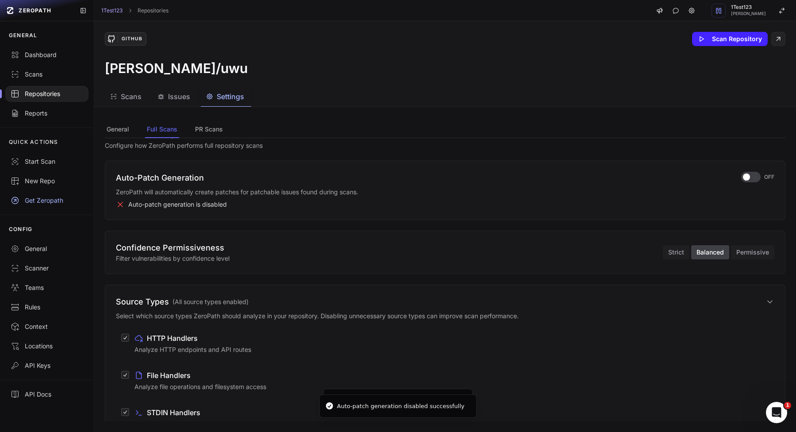
scroll to position [0, 0]
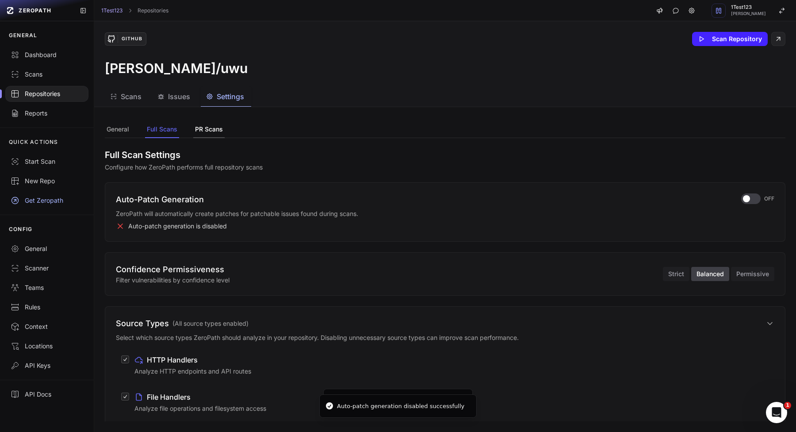
click at [207, 131] on button "PR Scans" at bounding box center [208, 129] width 31 height 17
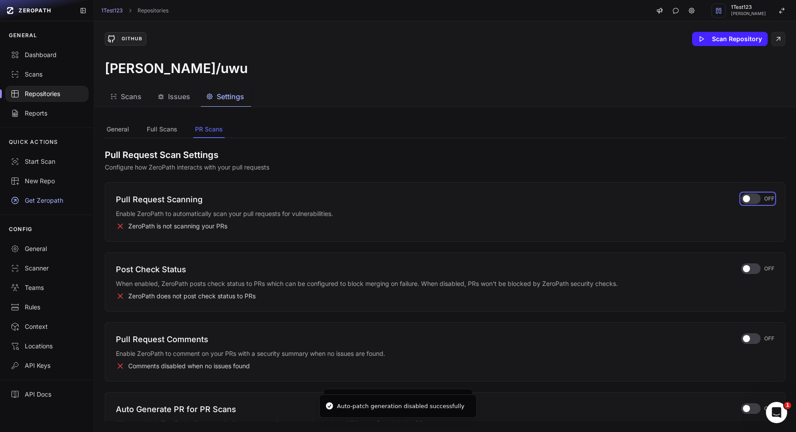
click at [758, 197] on div "button" at bounding box center [750, 198] width 19 height 11
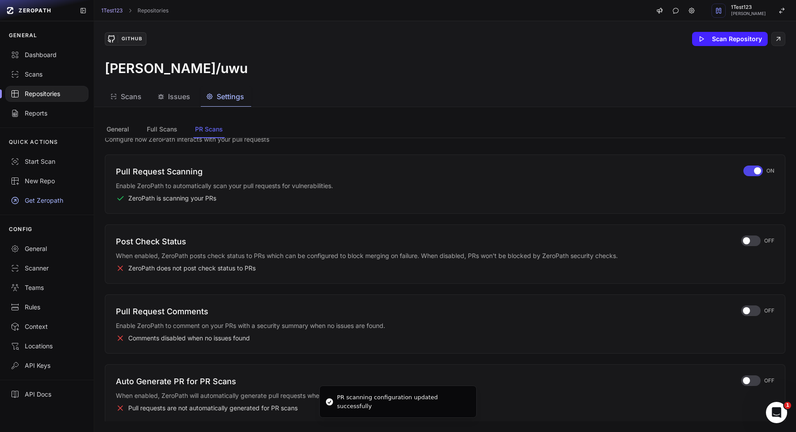
click at [741, 234] on div "Post Check Status When enabled, ZeroPath posts check status to PRs which can be…" at bounding box center [445, 253] width 681 height 59
click at [743, 238] on div "button" at bounding box center [750, 240] width 19 height 11
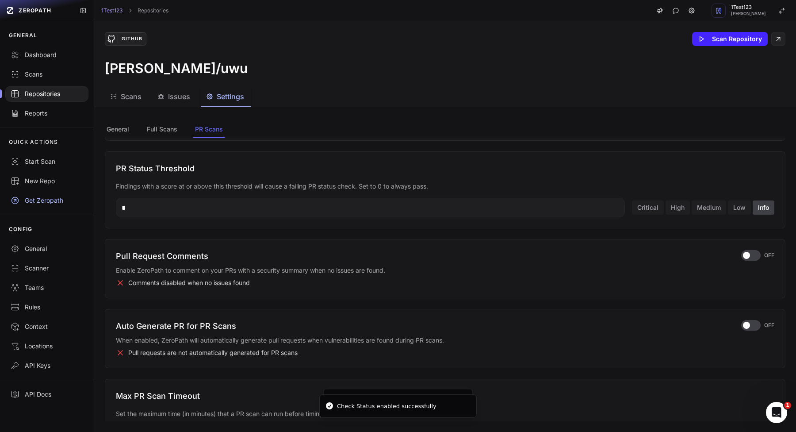
scroll to position [169, 0]
click at [748, 254] on span "button" at bounding box center [746, 256] width 7 height 7
click at [749, 331] on div "button" at bounding box center [750, 326] width 19 height 11
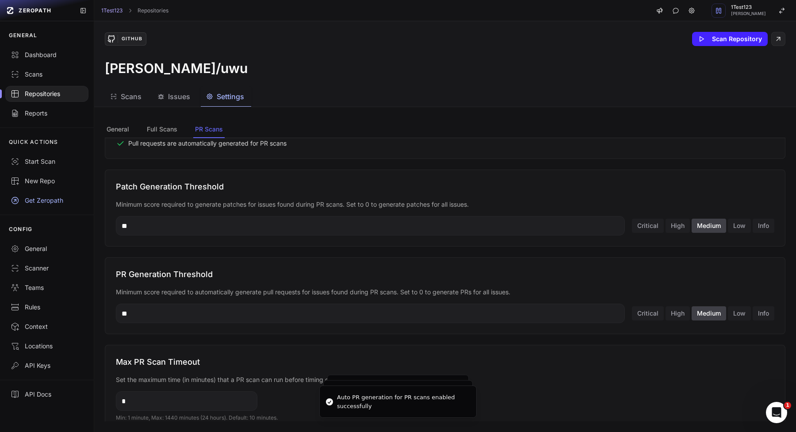
scroll to position [402, 0]
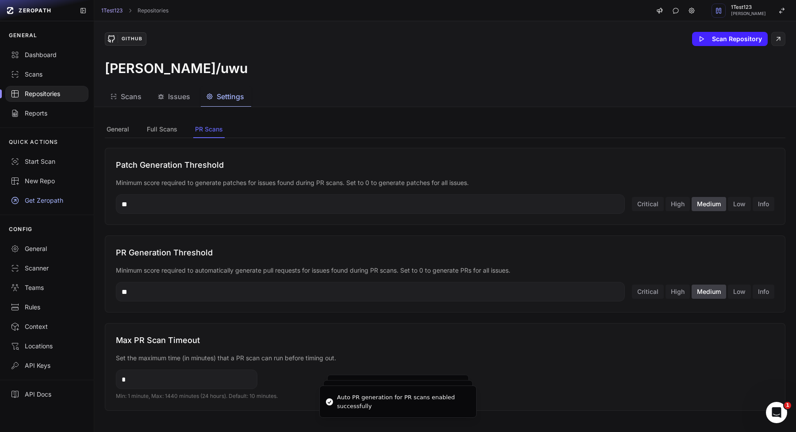
click at [188, 385] on input "*" at bounding box center [187, 378] width 142 height 19
type input "*"
type input "**"
click at [384, 285] on input "**" at bounding box center [370, 291] width 509 height 19
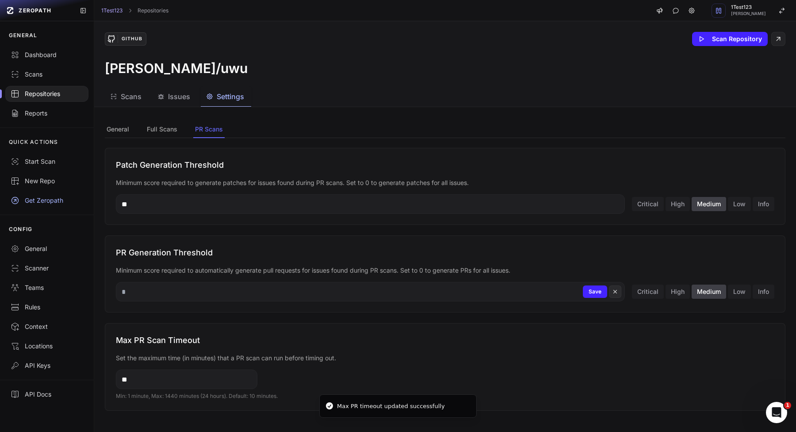
type input "*"
type input "***"
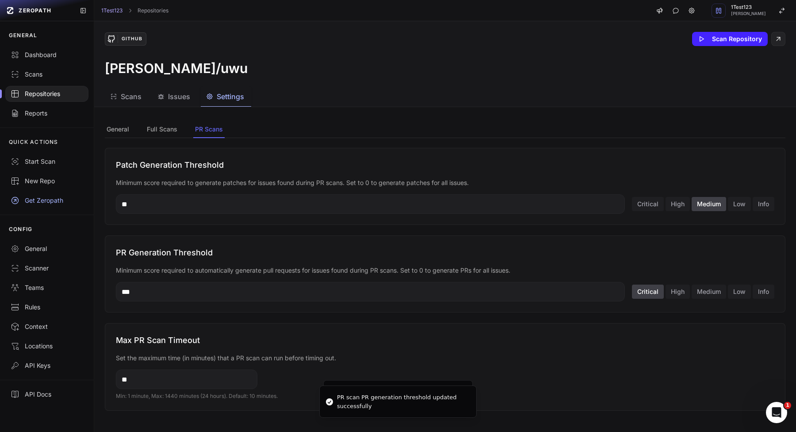
click at [518, 205] on input "**" at bounding box center [370, 203] width 509 height 19
type input "***"
type input "**"
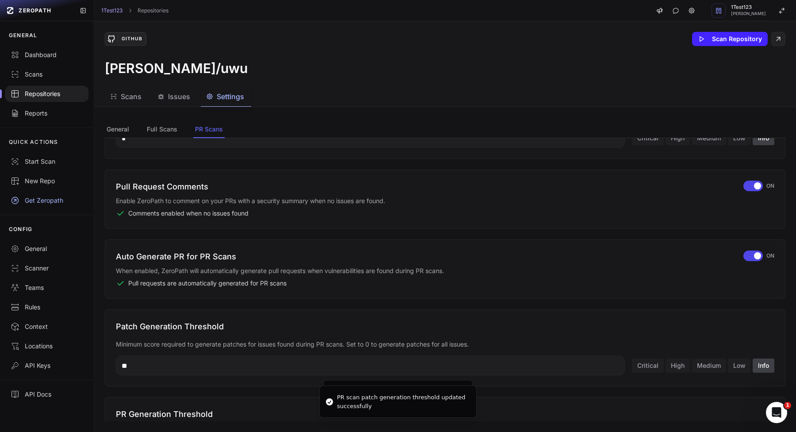
scroll to position [236, 0]
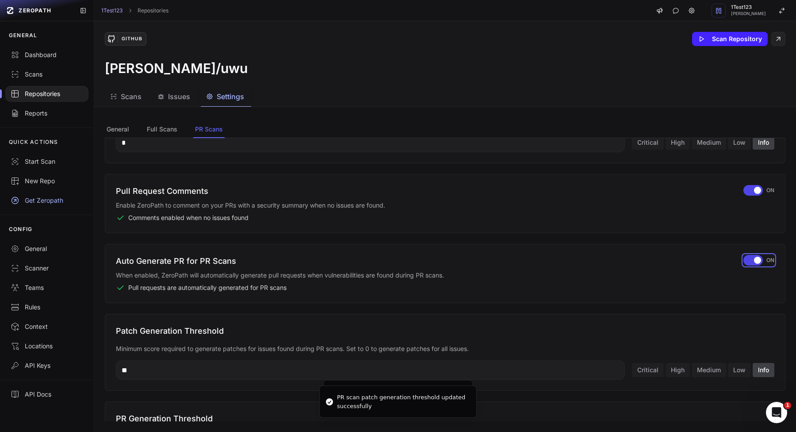
click at [754, 261] on span "button" at bounding box center [757, 259] width 7 height 7
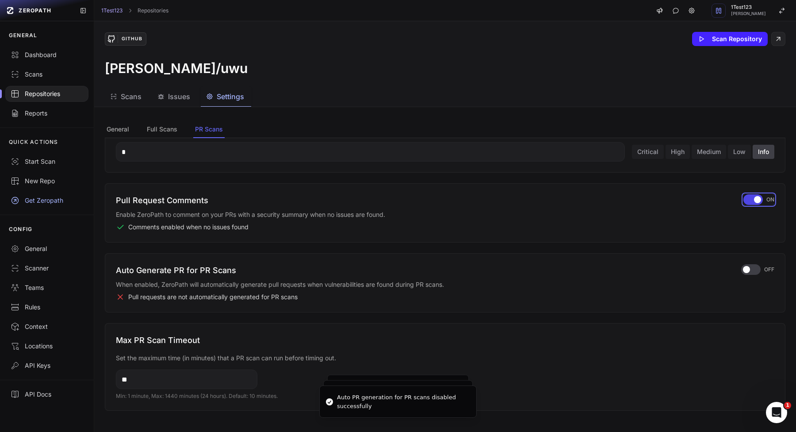
click at [755, 198] on span "button" at bounding box center [757, 199] width 7 height 7
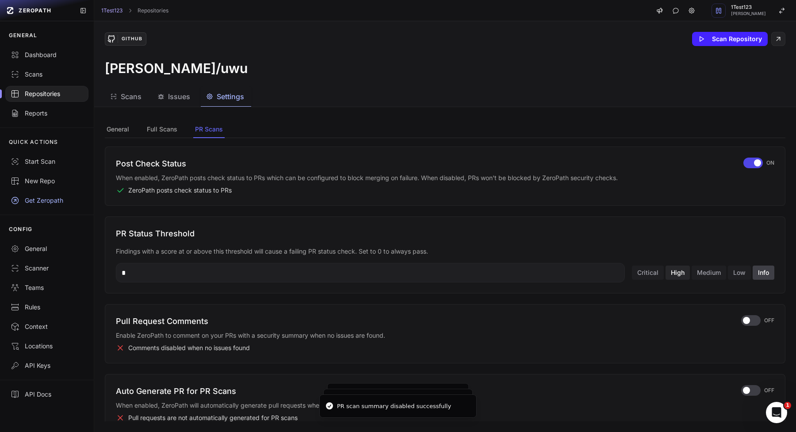
scroll to position [102, 0]
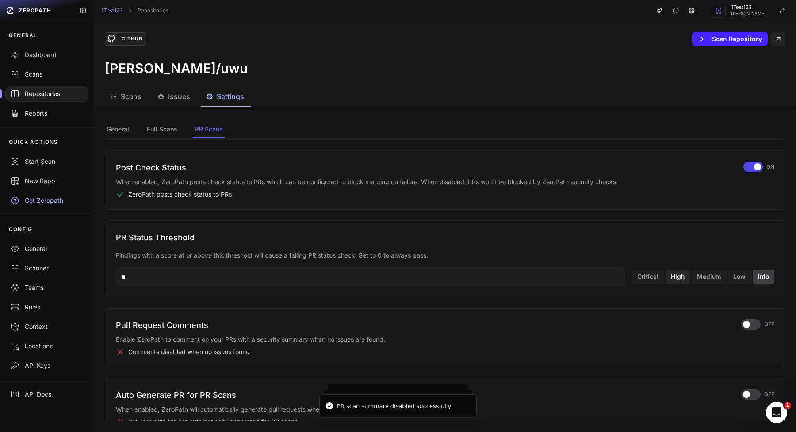
click at [678, 279] on button "High" at bounding box center [678, 276] width 24 height 14
click at [643, 279] on button "Critical" at bounding box center [648, 276] width 32 height 14
type input "**"
click at [540, 281] on input "**" at bounding box center [370, 276] width 509 height 19
type input "***"
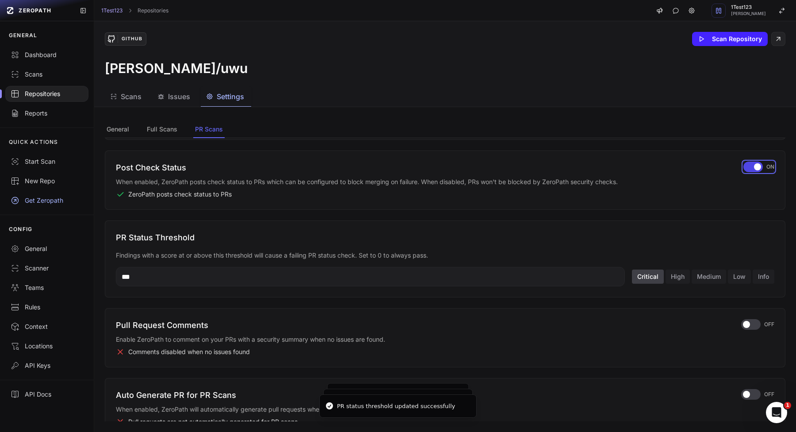
click at [751, 171] on div "button" at bounding box center [752, 166] width 19 height 11
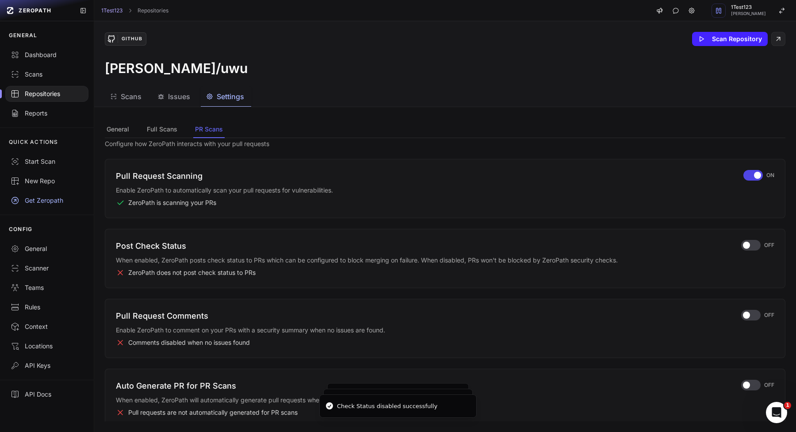
scroll to position [0, 0]
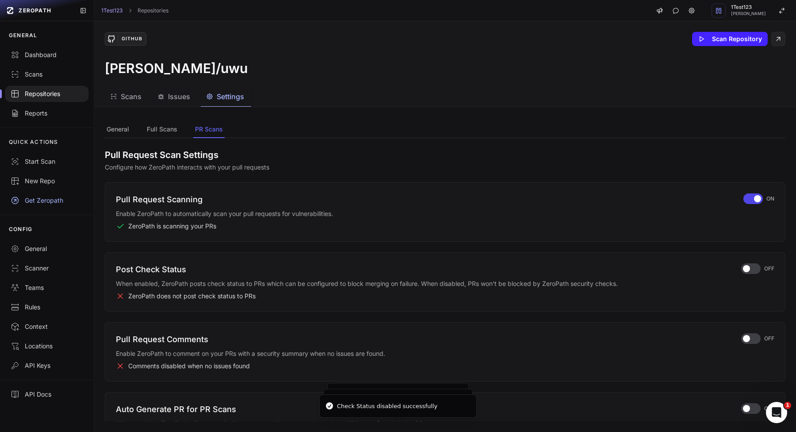
click at [749, 204] on div "Pull Request Scanning Enable ZeroPath to automatically scan your pull requests …" at bounding box center [445, 211] width 658 height 37
click at [758, 198] on span "button" at bounding box center [757, 198] width 7 height 7
click at [27, 256] on link "General" at bounding box center [47, 248] width 94 height 19
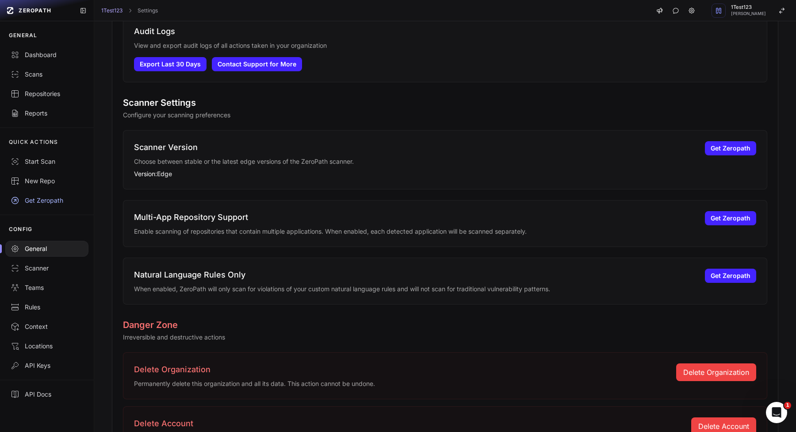
scroll to position [717, 0]
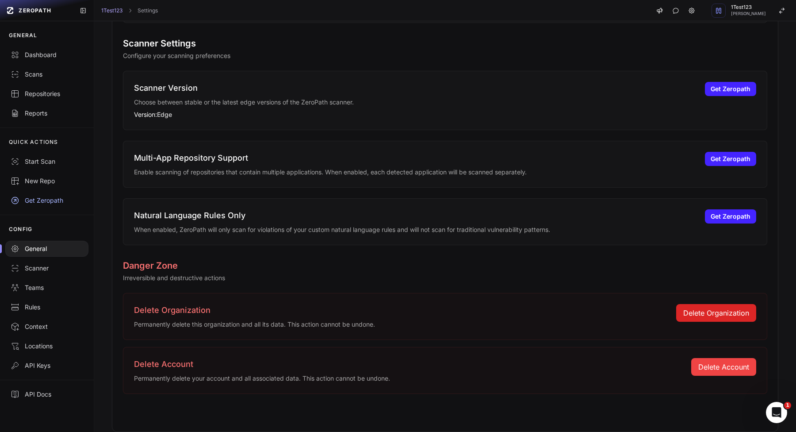
click at [721, 317] on button "Delete Organization" at bounding box center [716, 313] width 80 height 18
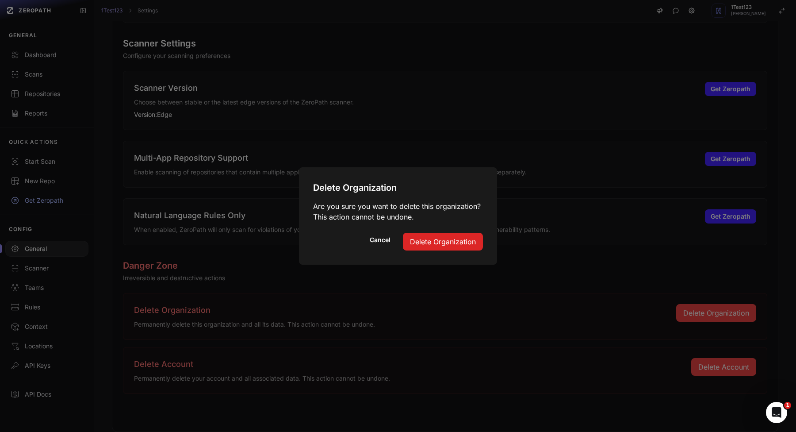
click at [442, 245] on button "Delete Organization" at bounding box center [443, 242] width 80 height 18
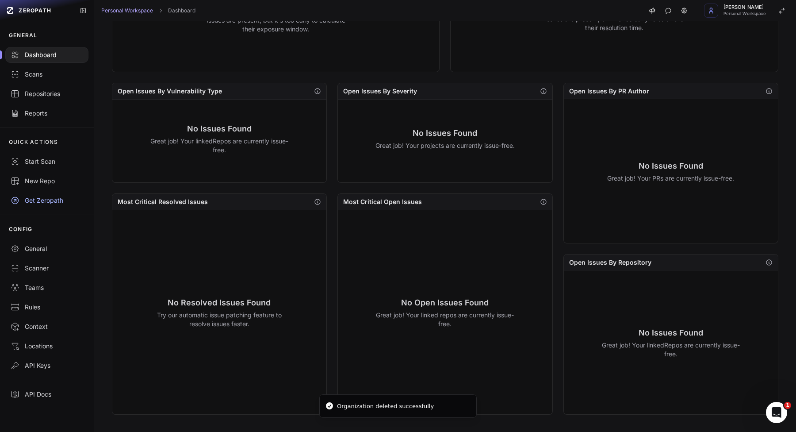
scroll to position [227, 0]
click at [260, 361] on div "No Resolved Issues Found Try our automatic issue patching feature to resolve is…" at bounding box center [219, 312] width 203 height 190
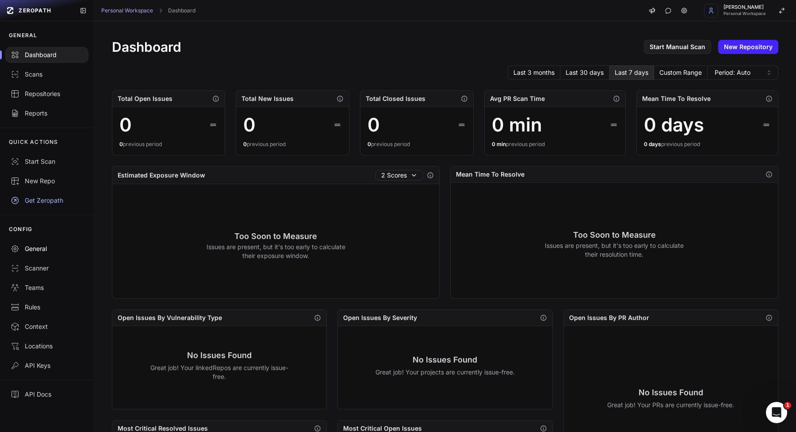
click at [42, 249] on div "General" at bounding box center [47, 248] width 73 height 9
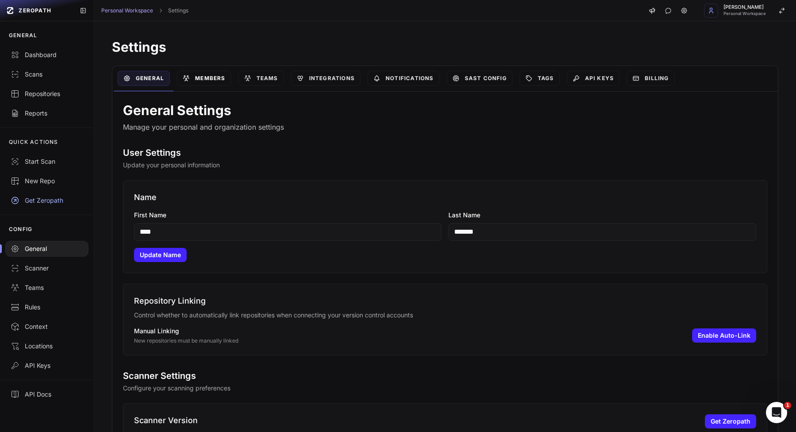
click at [213, 78] on link "Members" at bounding box center [204, 78] width 54 height 15
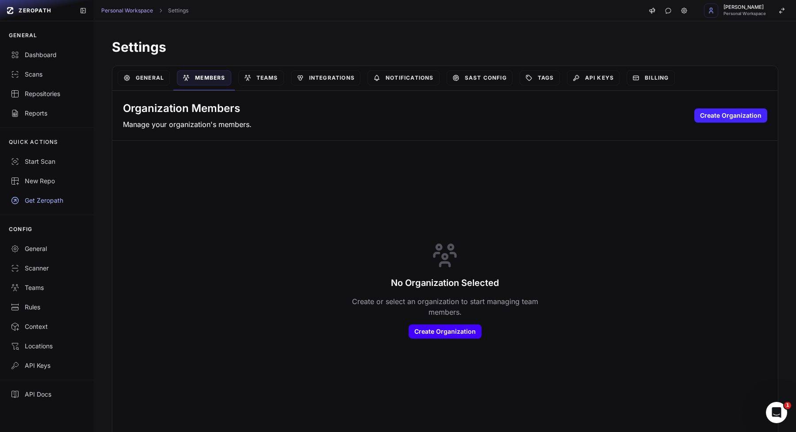
click at [458, 337] on button "Create Organization" at bounding box center [445, 331] width 73 height 14
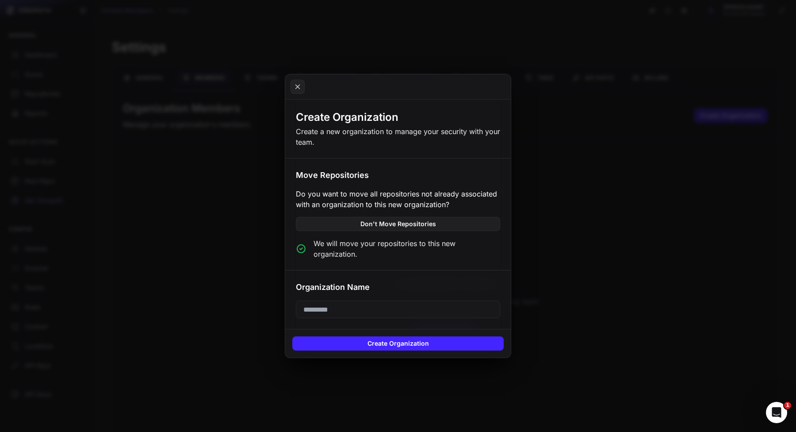
click at [322, 302] on input "text" at bounding box center [398, 309] width 204 height 18
type input "****"
click at [340, 340] on button "Create Organization" at bounding box center [397, 343] width 211 height 14
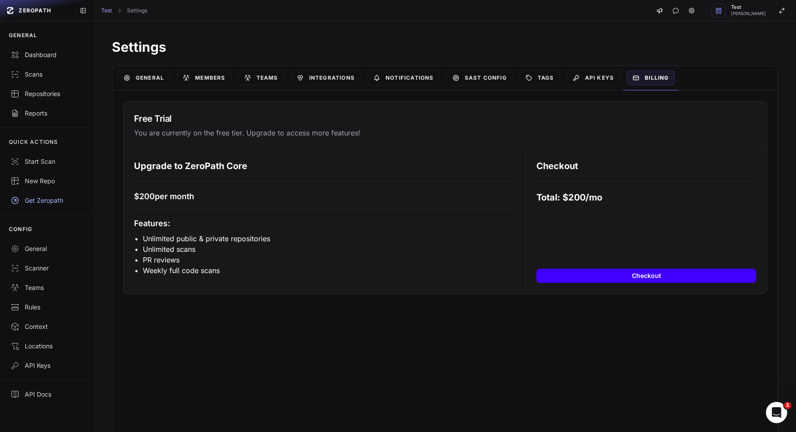
click at [565, 275] on button "Checkout" at bounding box center [646, 275] width 220 height 14
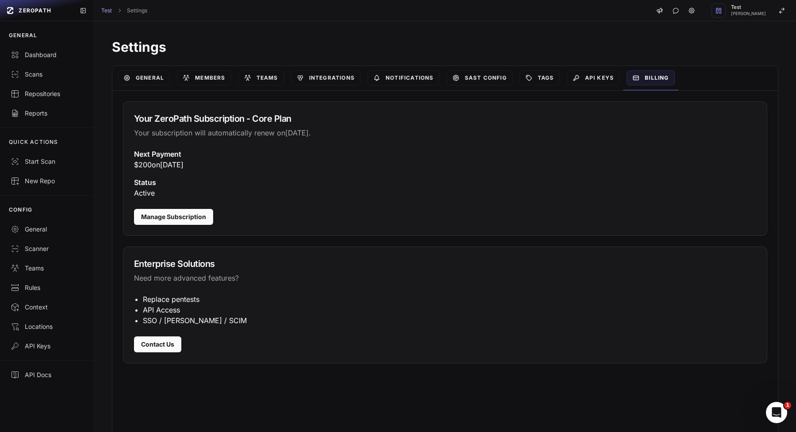
click at [589, 198] on div "Next Payment $ 200 [DATE][DATE] Status active" at bounding box center [444, 179] width 643 height 60
click at [579, 69] on div "API Keys" at bounding box center [593, 78] width 60 height 24
click at [579, 74] on icon at bounding box center [576, 77] width 7 height 7
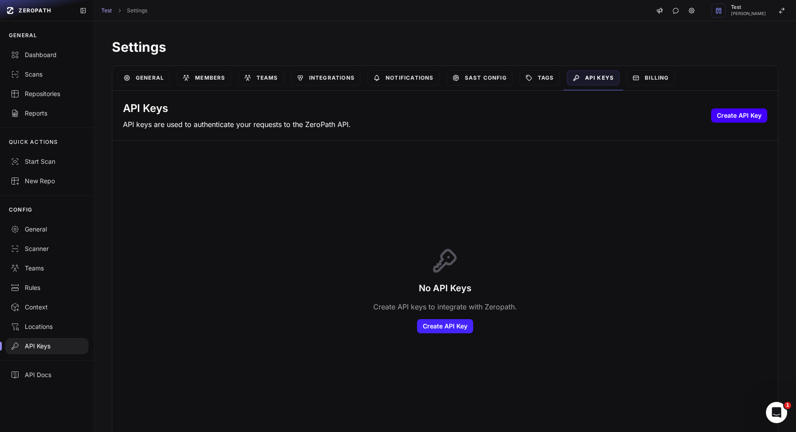
click at [729, 116] on button "Create API Key" at bounding box center [739, 115] width 56 height 14
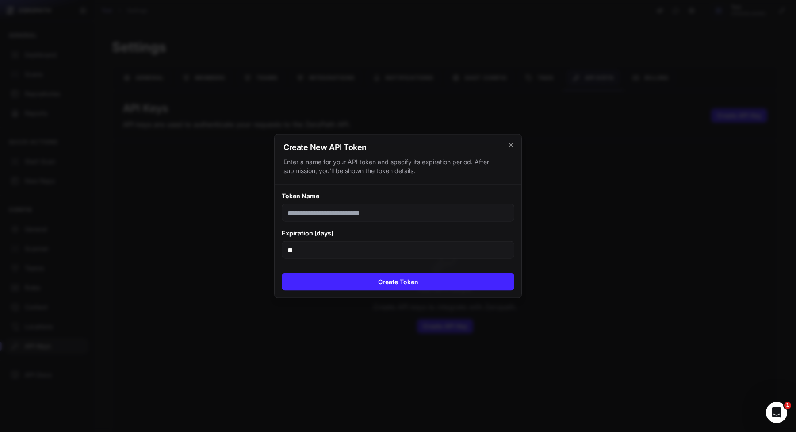
click at [383, 241] on input "**" at bounding box center [398, 250] width 233 height 18
click at [382, 249] on input "**" at bounding box center [398, 250] width 233 height 18
type input "****"
click at [350, 285] on button "Create Token" at bounding box center [398, 282] width 233 height 18
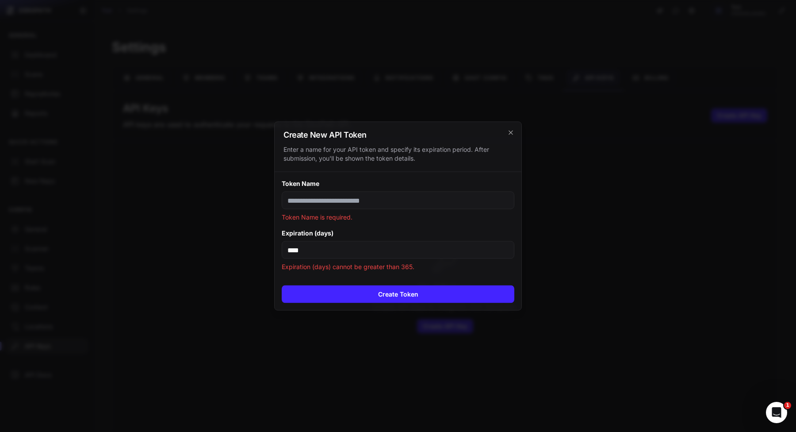
click at [397, 198] on input "Token Name" at bounding box center [398, 200] width 233 height 18
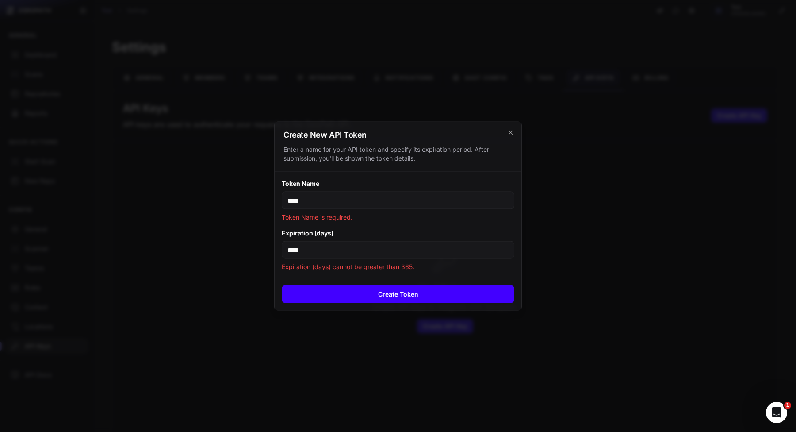
type input "****"
click at [393, 290] on button "Create Token" at bounding box center [398, 294] width 233 height 18
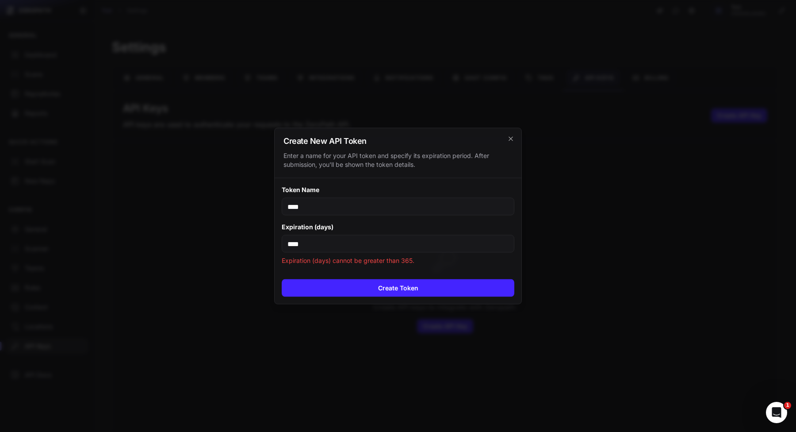
click at [418, 243] on input "****" at bounding box center [398, 244] width 233 height 18
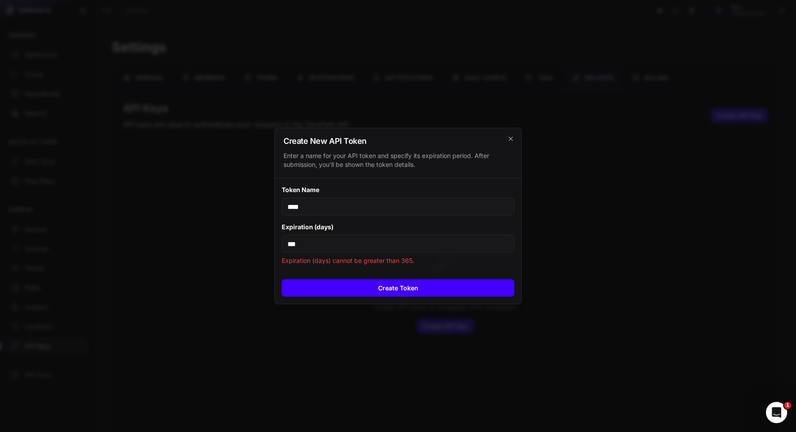
type input "***"
click at [403, 287] on button "Create Token" at bounding box center [398, 288] width 233 height 18
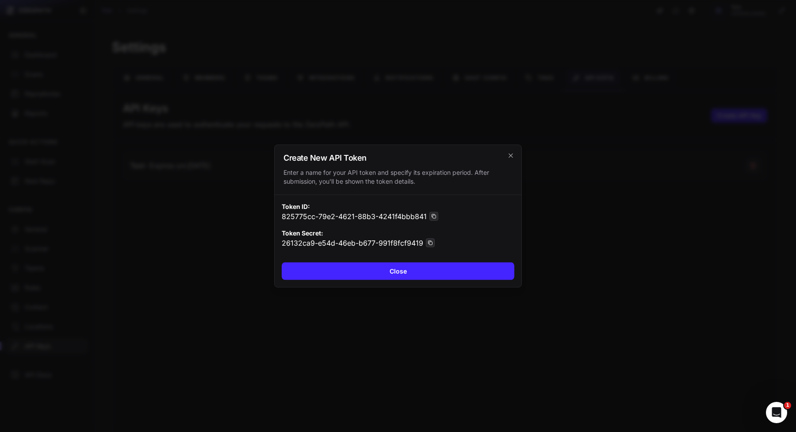
click at [595, 166] on div at bounding box center [398, 216] width 796 height 432
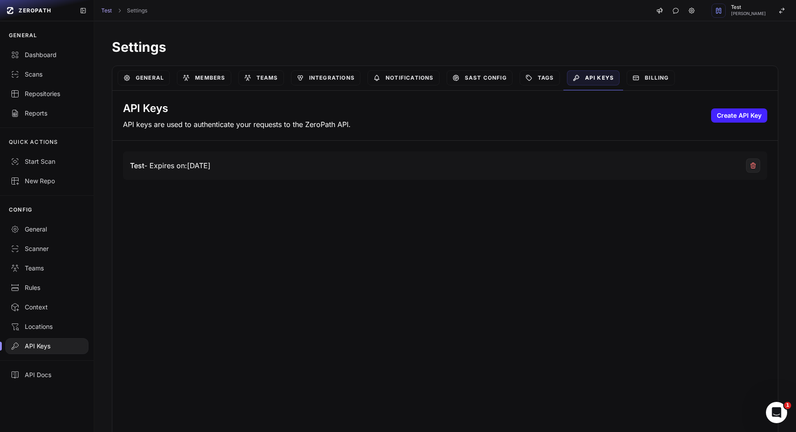
click at [544, 86] on div "Tags" at bounding box center [539, 78] width 47 height 24
click at [551, 76] on link "Tags" at bounding box center [540, 77] width 40 height 15
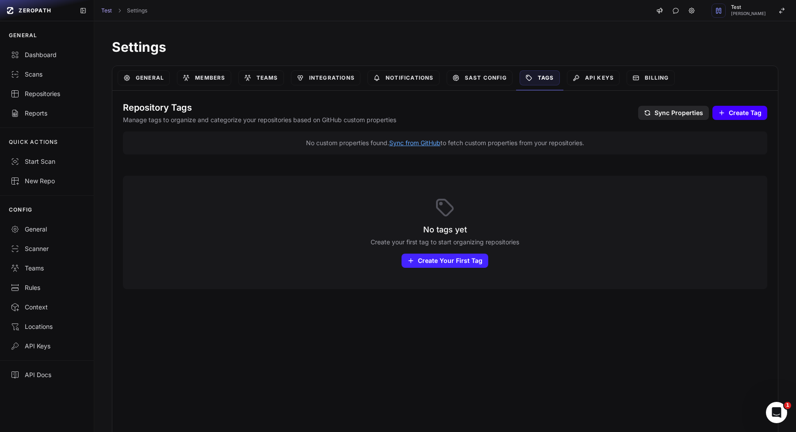
click at [741, 114] on span "Create Tag" at bounding box center [745, 112] width 33 height 9
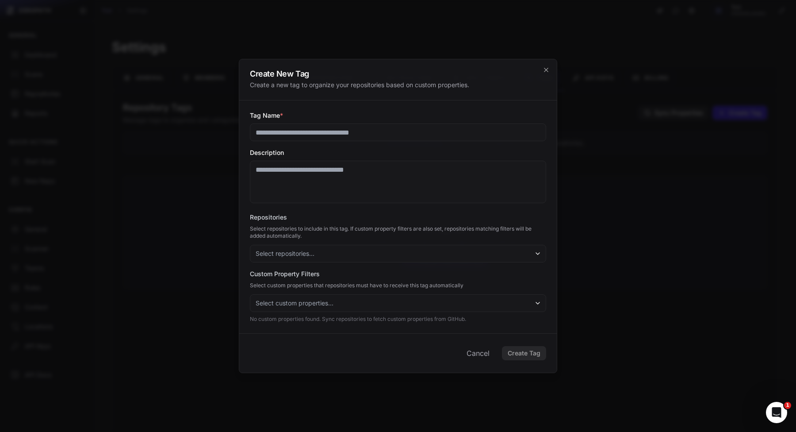
click at [620, 127] on div at bounding box center [398, 216] width 796 height 432
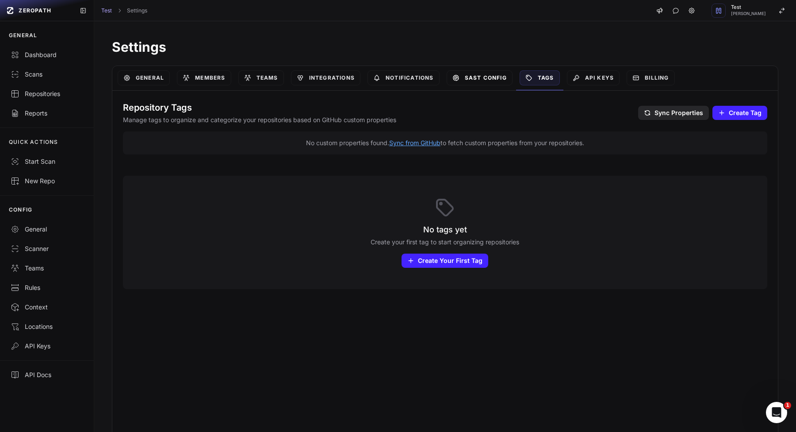
click at [466, 77] on link "SAST Config" at bounding box center [480, 77] width 66 height 15
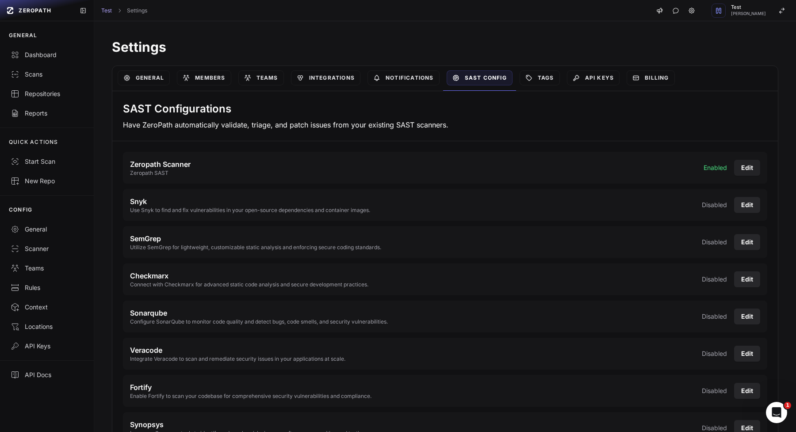
click at [744, 163] on button "Edit" at bounding box center [747, 168] width 26 height 16
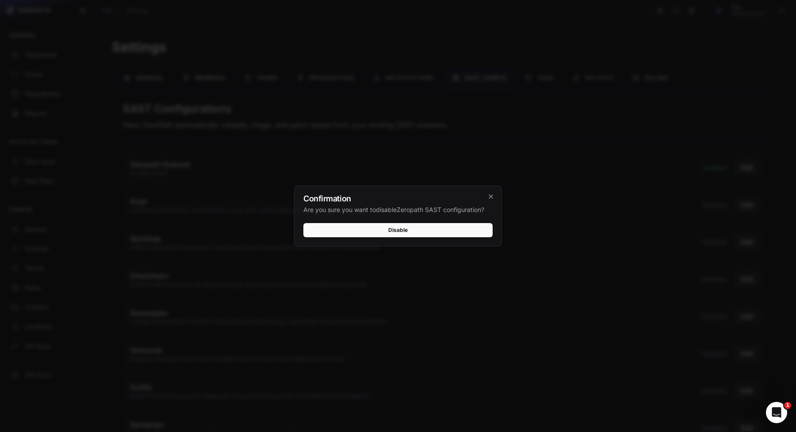
click at [391, 225] on button "Disable" at bounding box center [397, 230] width 189 height 14
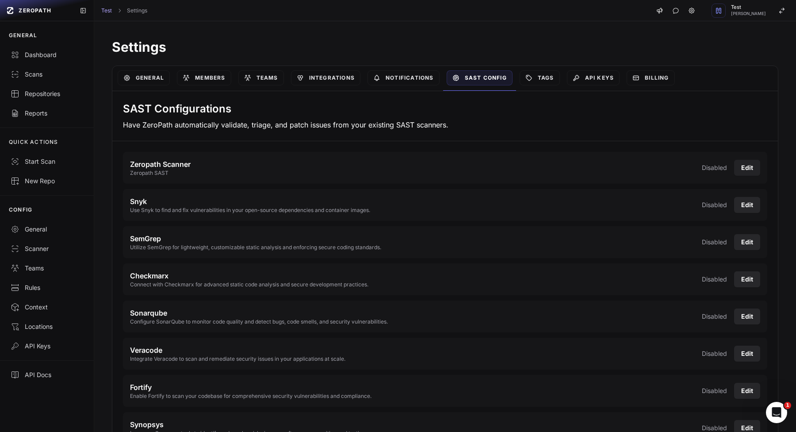
click at [749, 165] on button "Edit" at bounding box center [747, 168] width 26 height 16
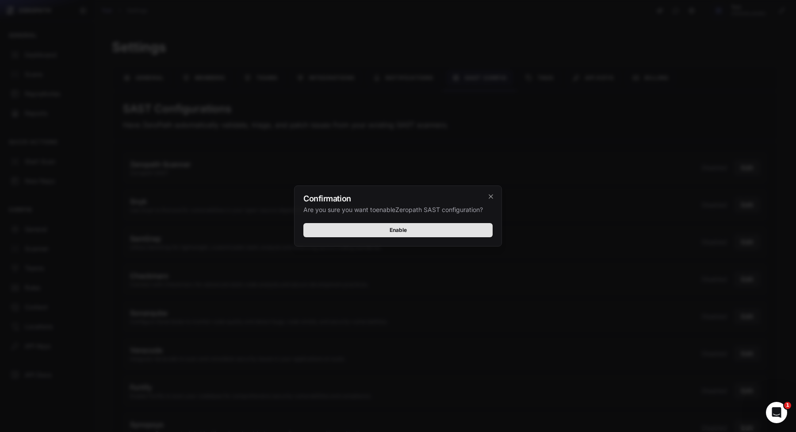
click at [463, 225] on button "Enable" at bounding box center [397, 230] width 189 height 14
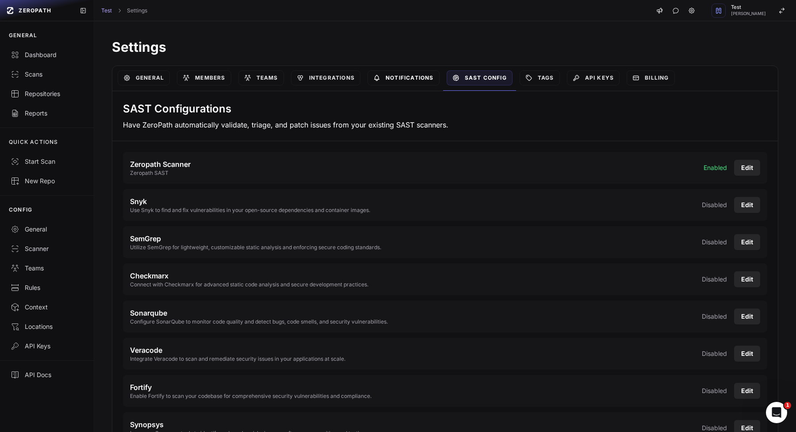
click at [391, 79] on link "Notifications" at bounding box center [404, 77] width 72 height 15
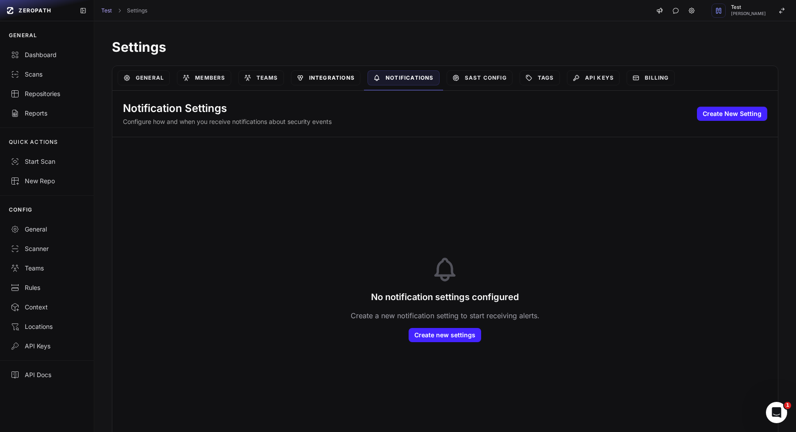
click at [336, 76] on link "Integrations" at bounding box center [325, 77] width 69 height 15
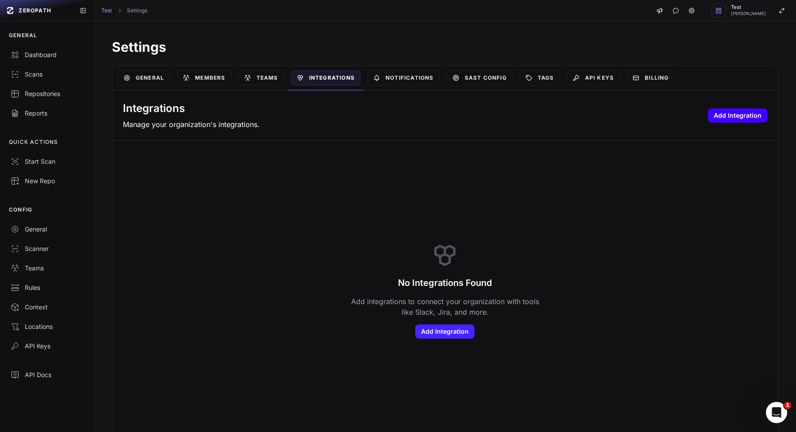
click at [761, 112] on button "Add Integration" at bounding box center [737, 115] width 59 height 14
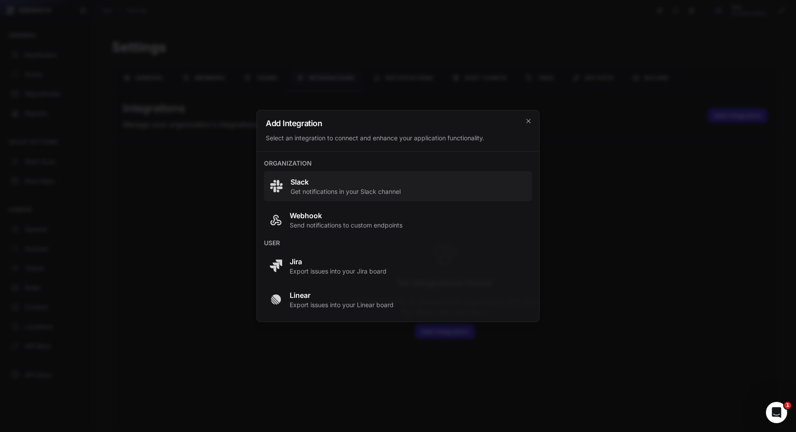
click at [361, 187] on span "Get notifications in your Slack channel" at bounding box center [346, 191] width 110 height 9
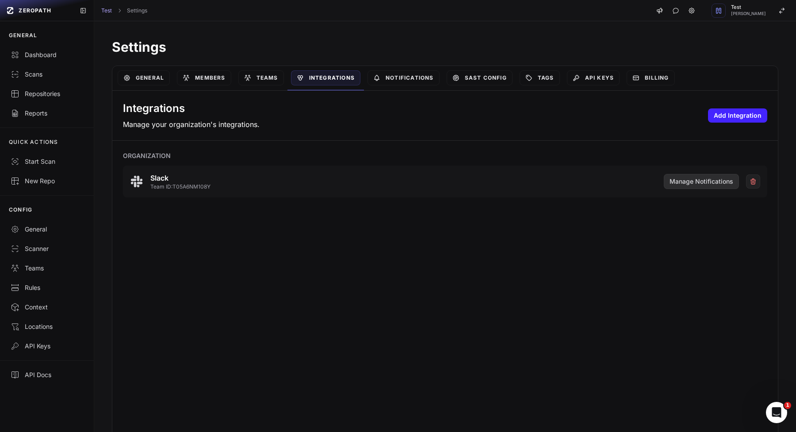
click at [685, 185] on span "Manage Notifications" at bounding box center [702, 181] width 64 height 9
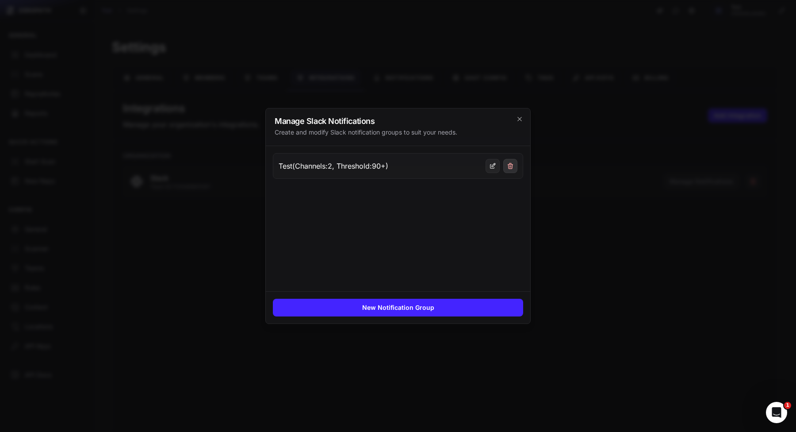
click at [509, 168] on icon at bounding box center [510, 167] width 4 height 4
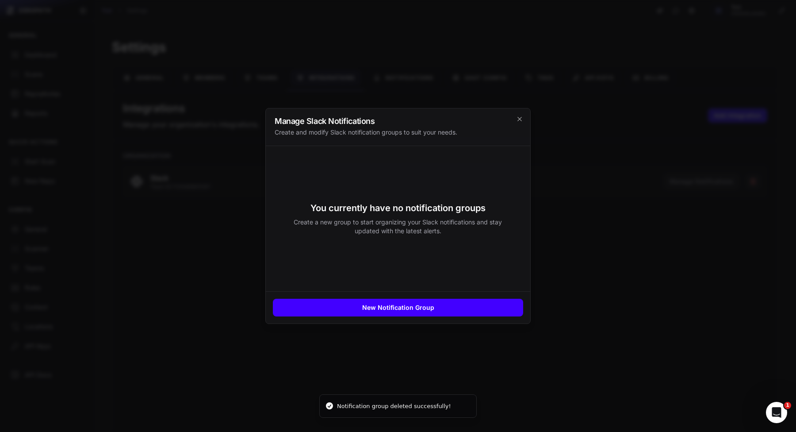
click at [368, 313] on button "New Notification Group" at bounding box center [398, 308] width 250 height 18
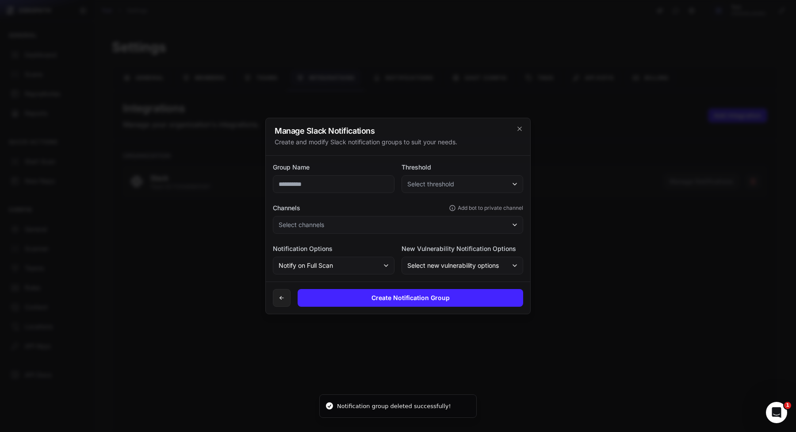
click at [337, 179] on input "text" at bounding box center [334, 184] width 122 height 18
type input "****"
click at [470, 186] on button "Select threshold" at bounding box center [463, 184] width 122 height 18
click at [438, 202] on div "critical ( 90 +)" at bounding box center [463, 208] width 118 height 16
click at [435, 220] on button "Select channels" at bounding box center [398, 225] width 250 height 18
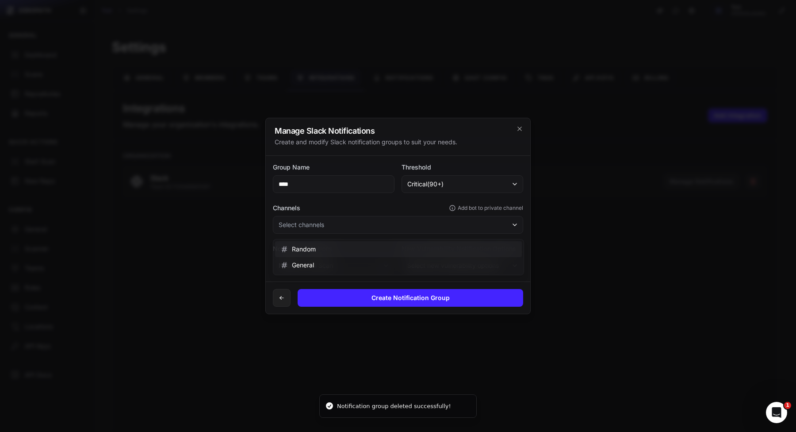
click at [375, 252] on button "random" at bounding box center [398, 249] width 247 height 16
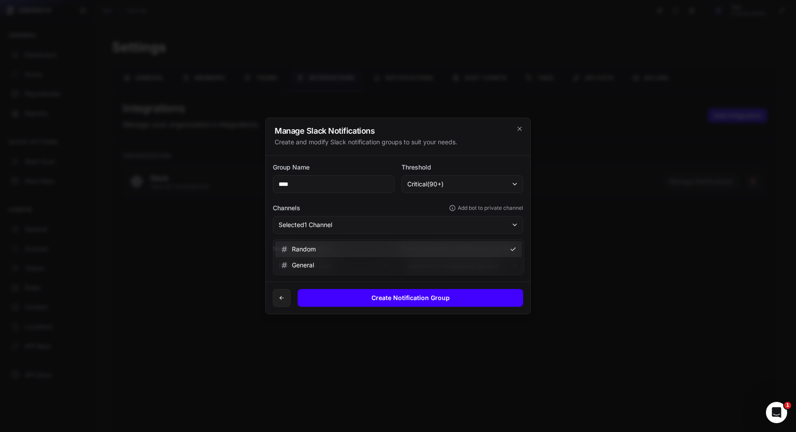
click at [383, 294] on button "Create Notification Group" at bounding box center [411, 298] width 226 height 18
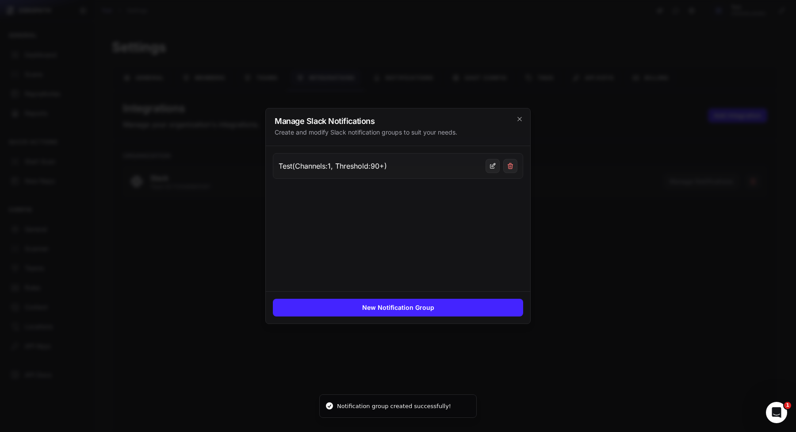
click at [624, 236] on div at bounding box center [398, 216] width 796 height 432
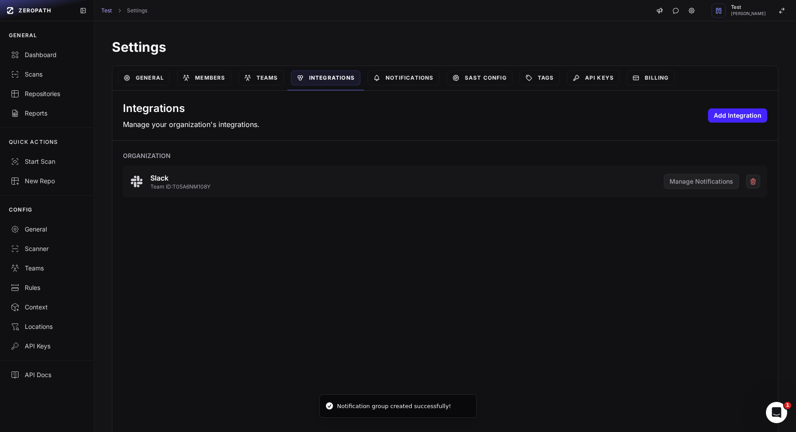
click at [735, 124] on div "Integrations Manage your organization's integrations. Add Integration" at bounding box center [445, 116] width 666 height 50
click at [735, 120] on button "Add Integration" at bounding box center [737, 115] width 59 height 14
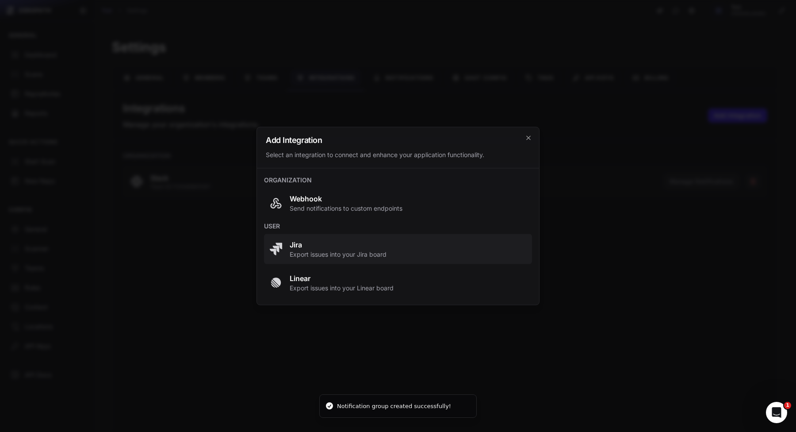
click at [394, 244] on span "Jira Export issues into your Jira board" at bounding box center [397, 248] width 257 height 19
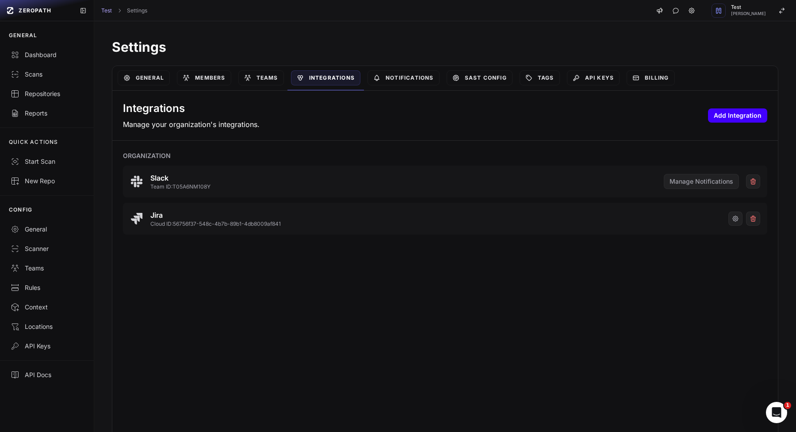
click at [742, 119] on button "Add Integration" at bounding box center [737, 115] width 59 height 14
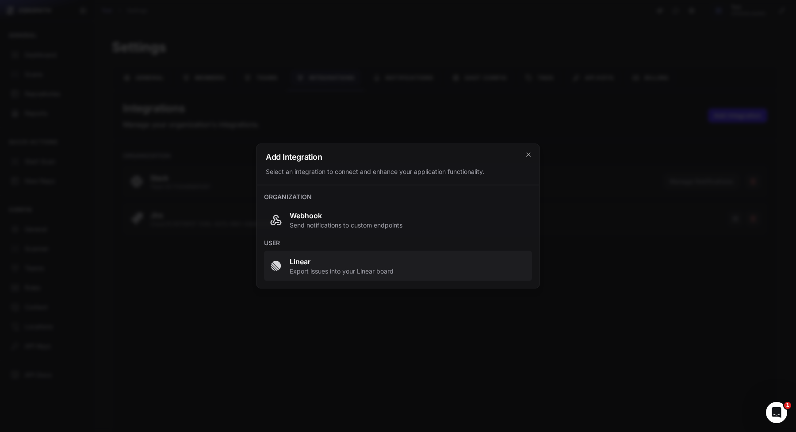
click at [500, 271] on span "Linear Export issues into your Linear board" at bounding box center [397, 265] width 257 height 19
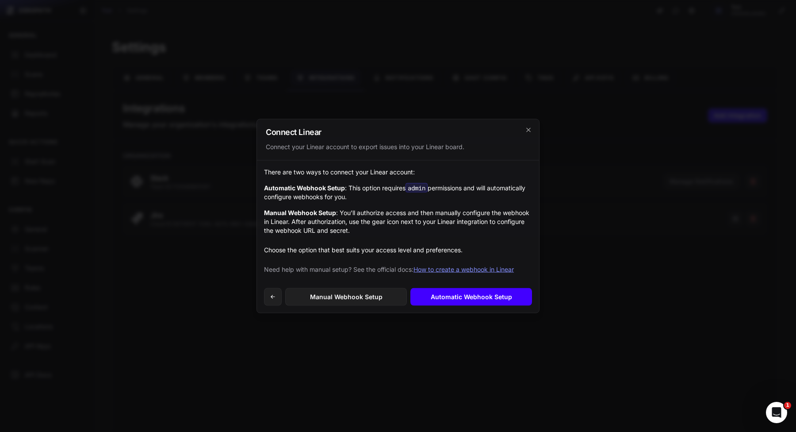
click at [460, 297] on link "Automatic Webhook Setup" at bounding box center [471, 297] width 122 height 18
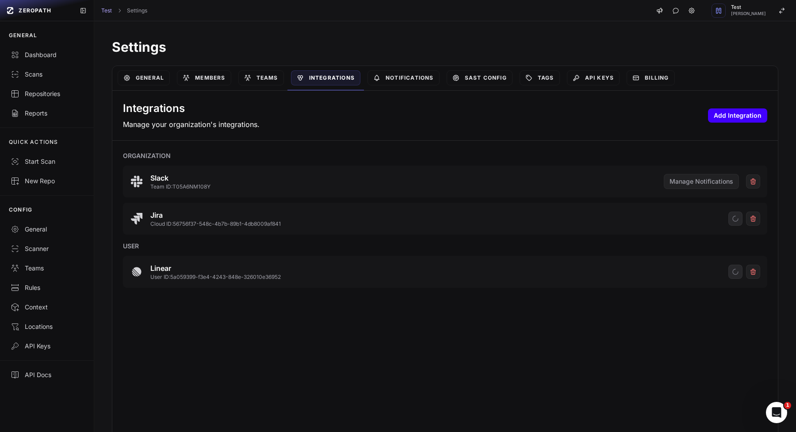
click at [750, 120] on button "Add Integration" at bounding box center [737, 115] width 59 height 14
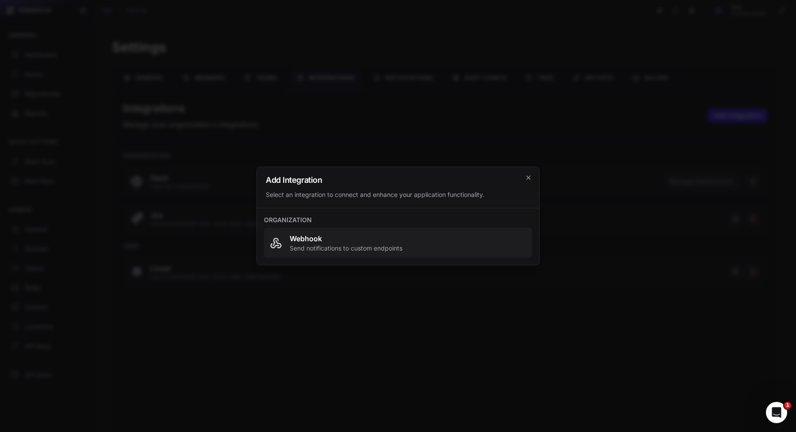
click at [452, 247] on span "Webhook Send notifications to custom endpoints" at bounding box center [397, 242] width 257 height 19
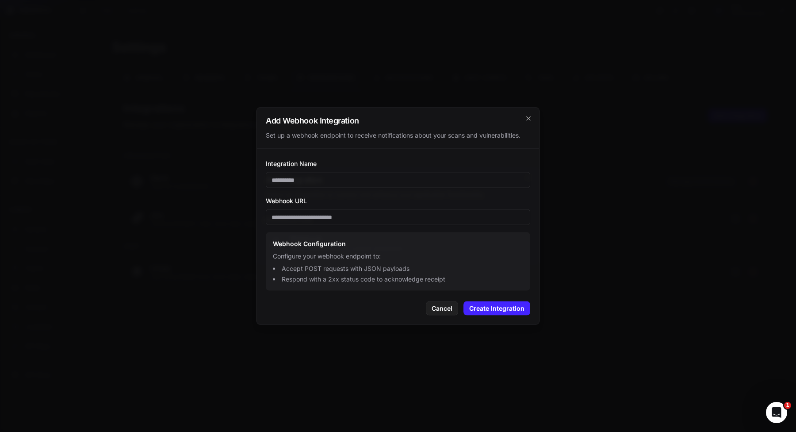
click at [381, 225] on div "Integration Name Webhook URL Webhook Configuration Configure your webhook endpo…" at bounding box center [398, 224] width 264 height 133
click at [388, 218] on input "Webhook URL" at bounding box center [398, 217] width 264 height 16
paste input "**********"
type input "**********"
click at [413, 179] on input "Integration Name" at bounding box center [398, 180] width 264 height 16
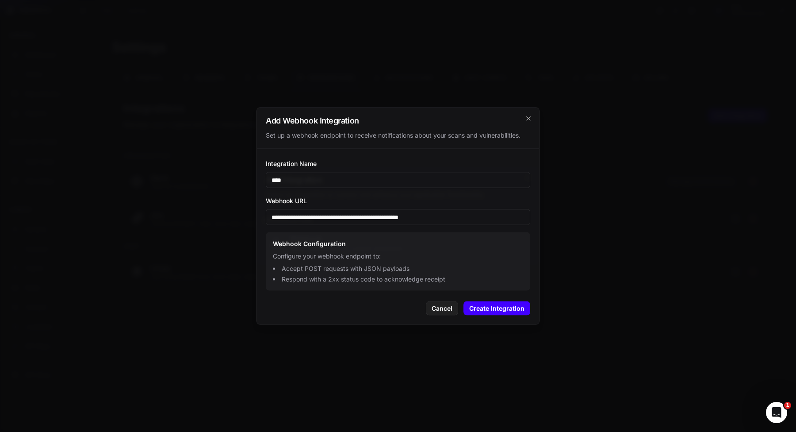
type input "****"
click at [515, 307] on button "Create Integration" at bounding box center [496, 308] width 67 height 14
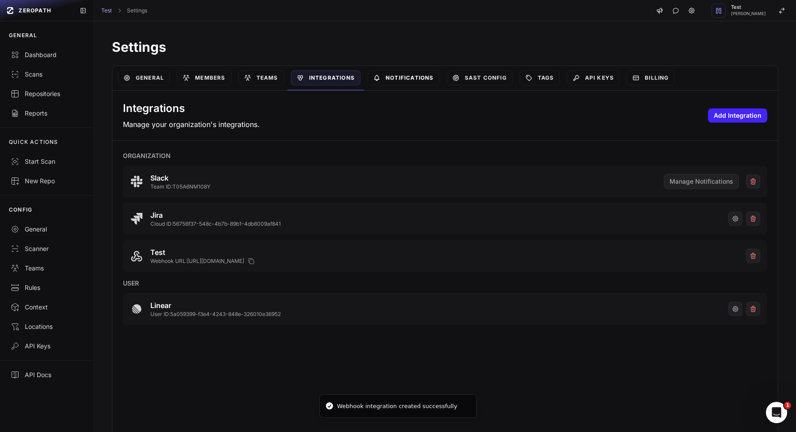
click at [399, 76] on link "Notifications" at bounding box center [404, 77] width 72 height 15
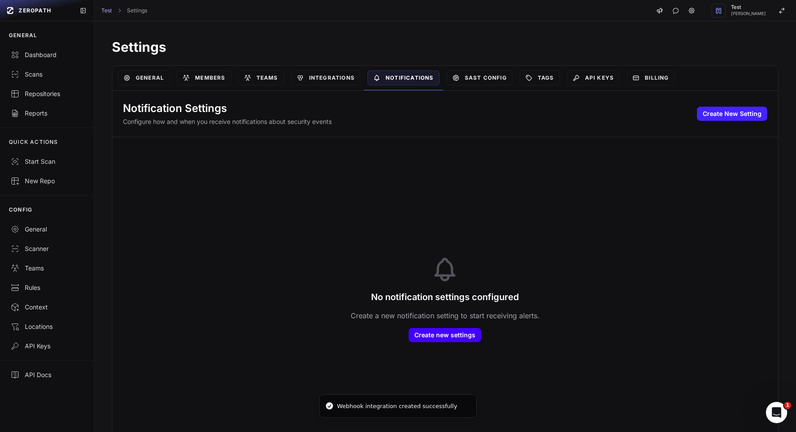
click at [439, 338] on button "Create new settings" at bounding box center [445, 335] width 73 height 14
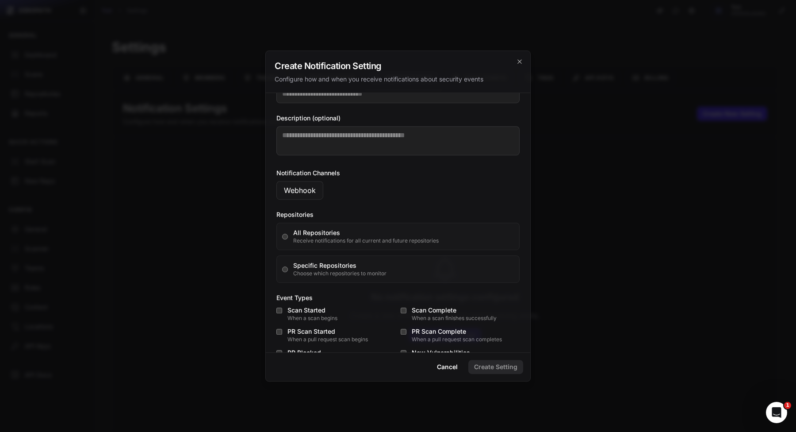
click at [302, 196] on button "Webhook" at bounding box center [299, 190] width 47 height 19
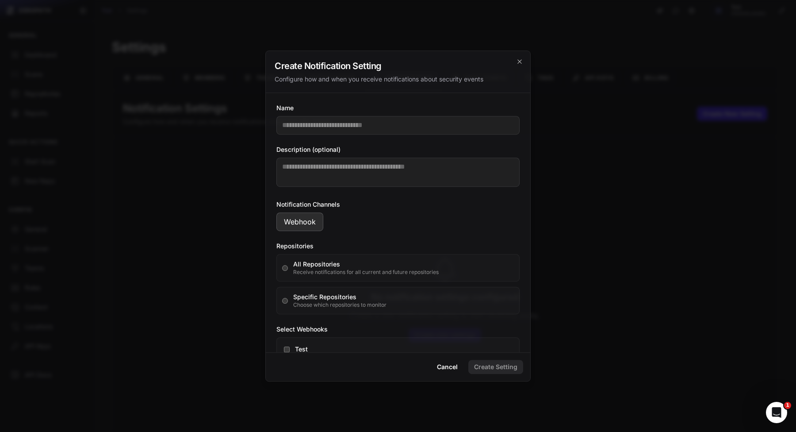
click at [326, 135] on div "Name Description (optional) Notification Channels Webhook Repositories All Repo…" at bounding box center [398, 222] width 264 height 259
click at [327, 131] on input "Name" at bounding box center [397, 125] width 243 height 19
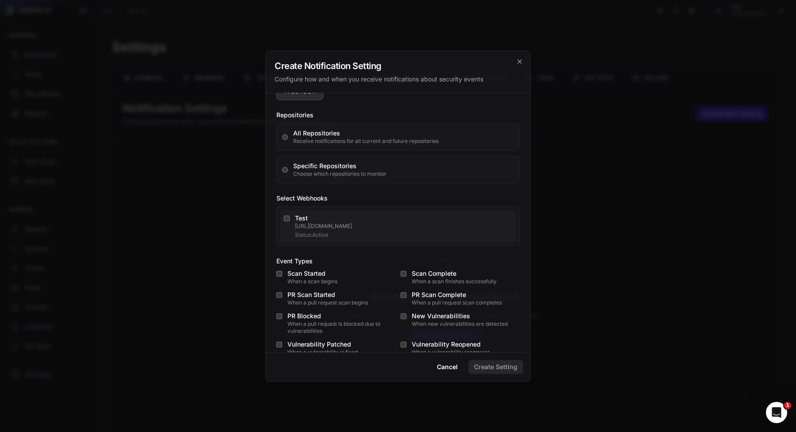
type input "****"
click at [333, 216] on div "Test" at bounding box center [403, 218] width 217 height 9
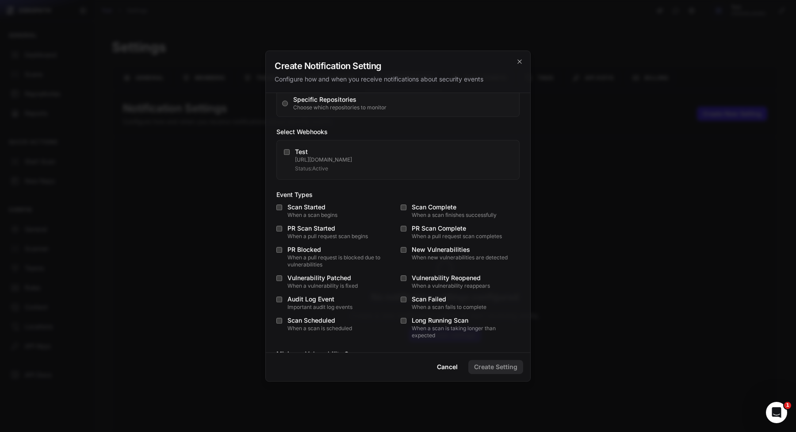
scroll to position [215, 0]
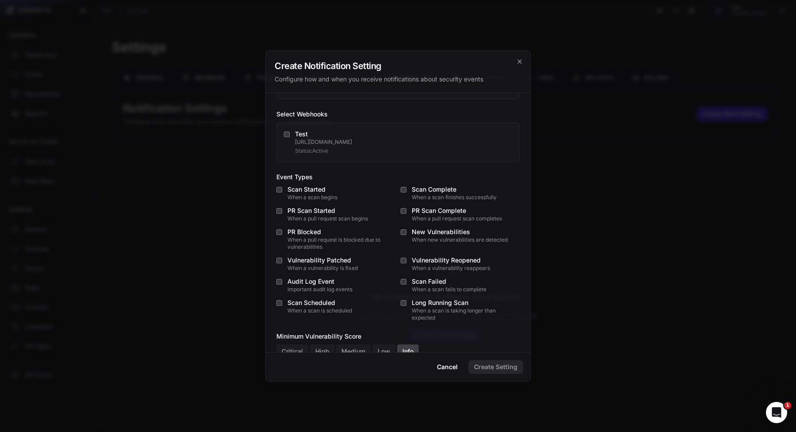
click at [292, 193] on div "Scan Started" at bounding box center [341, 189] width 108 height 9
click at [292, 209] on div "PR Scan Started" at bounding box center [341, 210] width 108 height 9
drag, startPoint x: 292, startPoint y: 235, endPoint x: 292, endPoint y: 253, distance: 17.7
click at [292, 235] on div "PR Blocked" at bounding box center [341, 231] width 108 height 9
click at [292, 260] on div "Vulnerability Patched" at bounding box center [341, 260] width 108 height 9
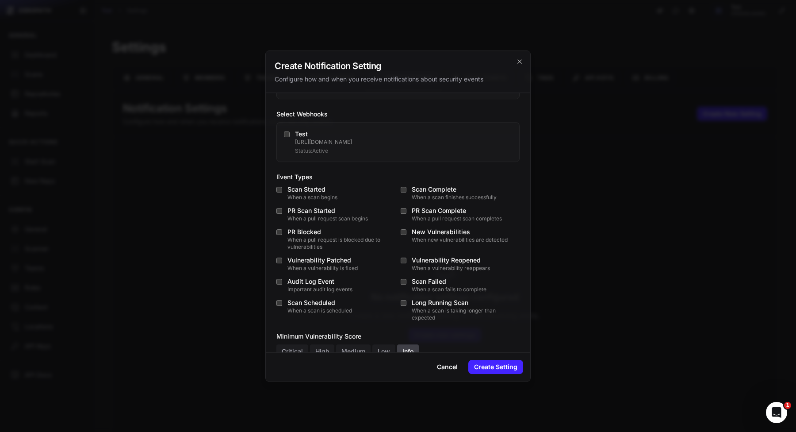
click at [428, 258] on div "Vulnerability Reopened" at bounding box center [466, 260] width 108 height 9
click at [427, 292] on div "When a scan fails to complete" at bounding box center [466, 289] width 108 height 7
click at [427, 322] on div "Name **** Description (optional) Notification Channels Webhook Repositories All…" at bounding box center [398, 222] width 264 height 259
click at [446, 225] on div "Scan Started When a scan begins Scan Complete When a scan finishes successfully…" at bounding box center [397, 253] width 243 height 136
click at [443, 240] on div "When new vulnerabilities are detected" at bounding box center [466, 239] width 108 height 7
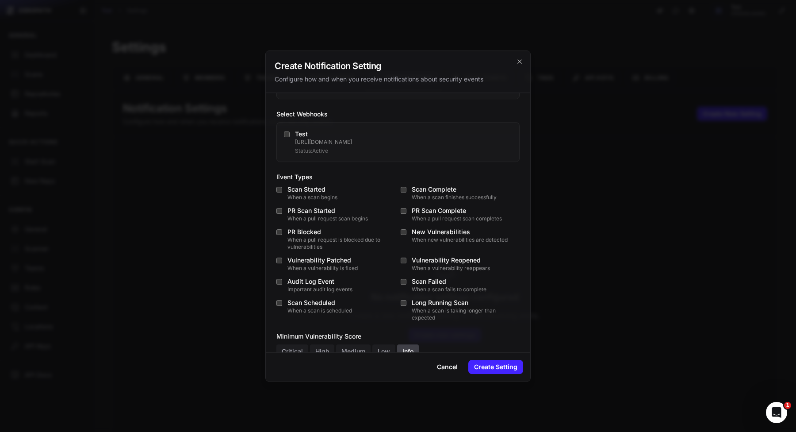
click at [446, 211] on div "PR Scan Complete" at bounding box center [466, 210] width 108 height 9
click at [452, 193] on div "Scan Complete" at bounding box center [466, 189] width 108 height 9
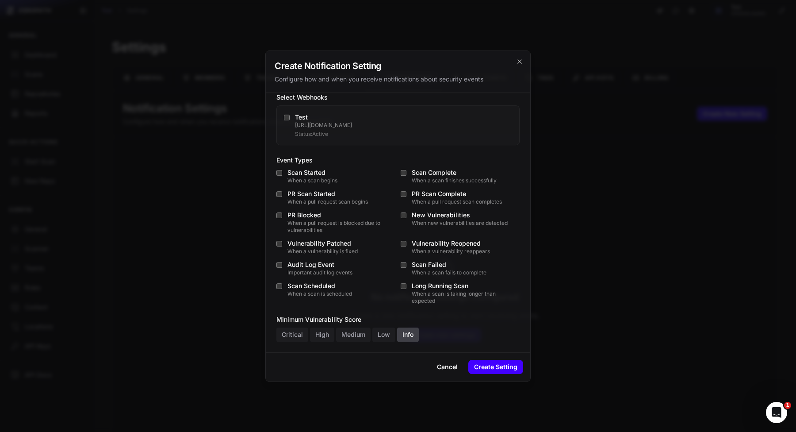
click at [499, 365] on button "Create Setting" at bounding box center [495, 367] width 55 height 14
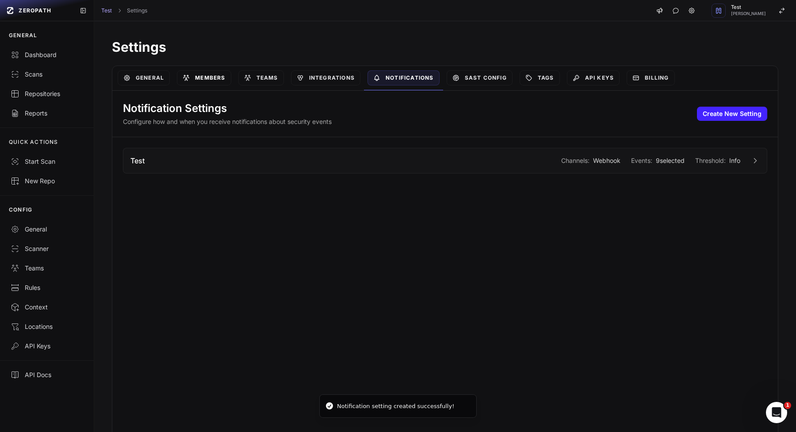
click at [224, 81] on link "Members" at bounding box center [204, 77] width 54 height 15
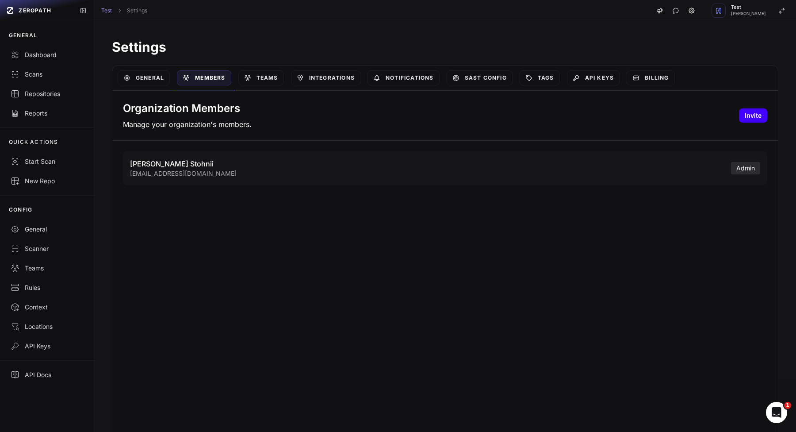
click at [760, 111] on button "Invite" at bounding box center [753, 115] width 28 height 14
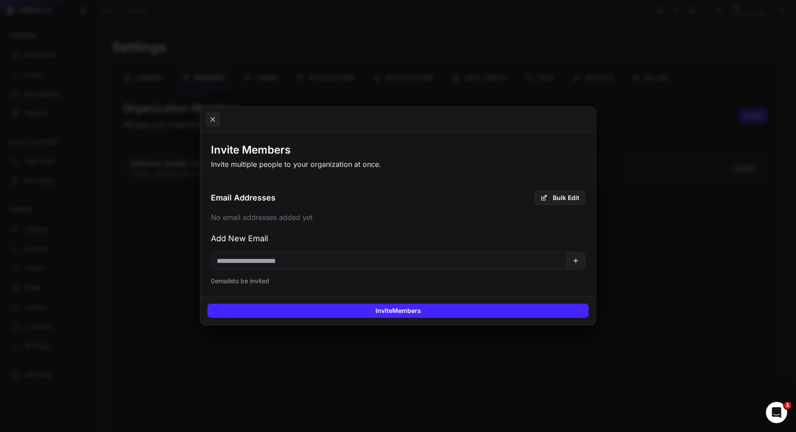
click at [394, 90] on button at bounding box center [398, 216] width 796 height 432
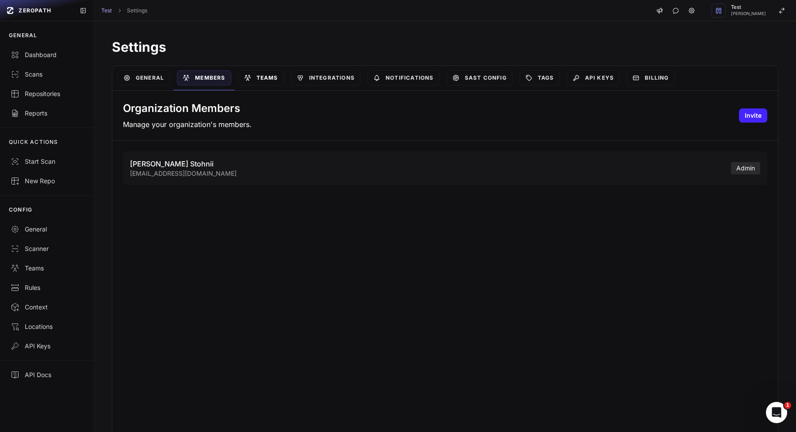
click at [251, 79] on icon at bounding box center [247, 77] width 7 height 7
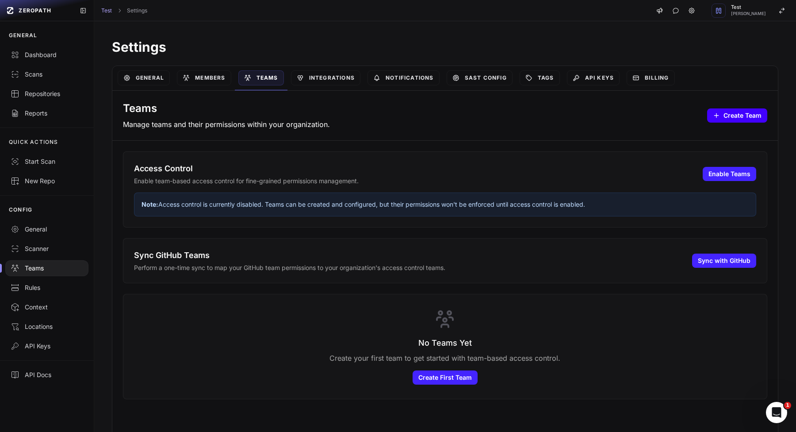
click at [731, 112] on button "Create Team" at bounding box center [737, 115] width 60 height 14
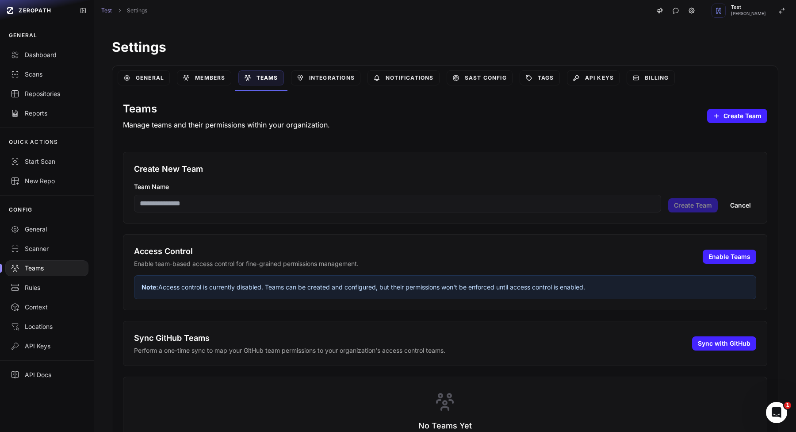
click at [399, 202] on input "Team Name" at bounding box center [397, 204] width 527 height 18
type input "****"
click at [695, 200] on button "Create Team" at bounding box center [693, 205] width 50 height 14
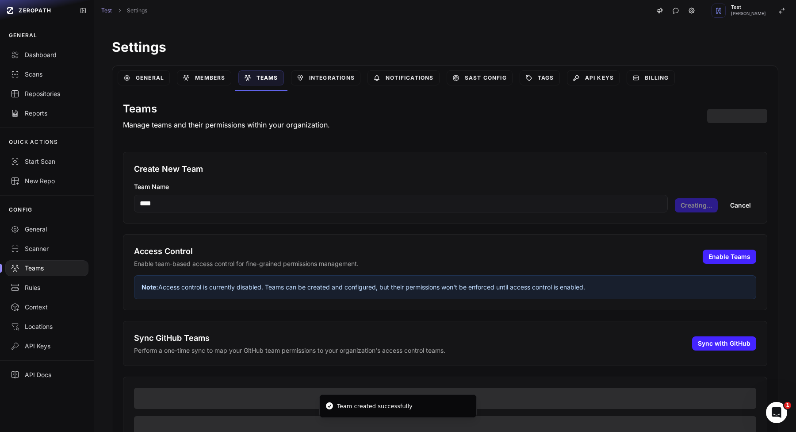
scroll to position [7, 0]
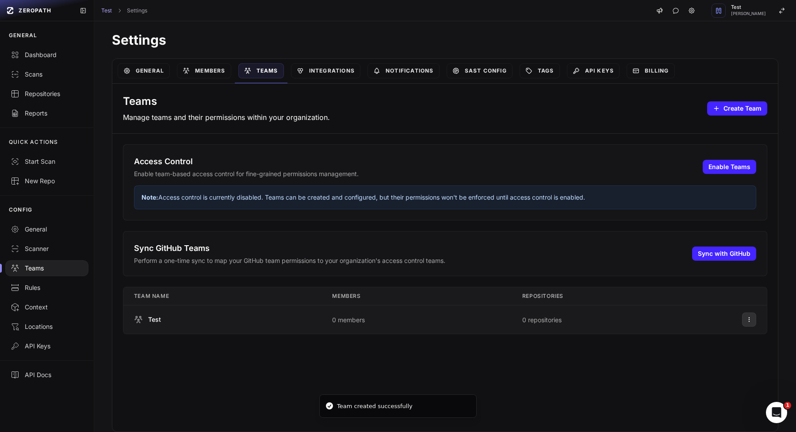
click at [746, 317] on icon at bounding box center [749, 319] width 6 height 7
click at [687, 339] on div "Manage Team" at bounding box center [703, 336] width 52 height 9
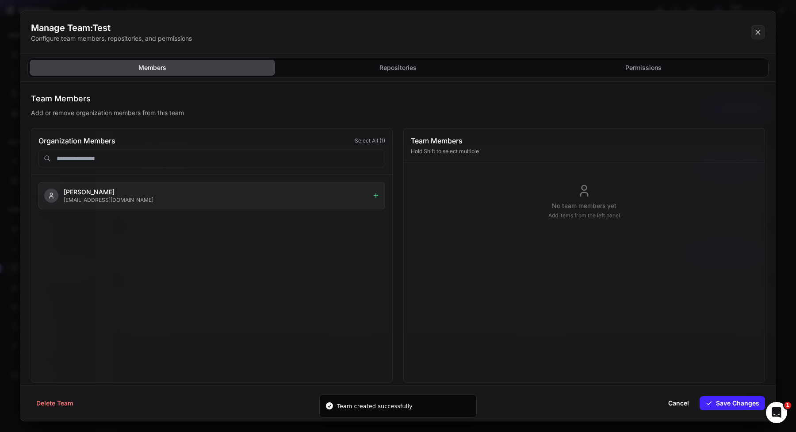
click at [344, 200] on p "vladislav.stohnii+33@gmail.com" at bounding box center [216, 199] width 305 height 7
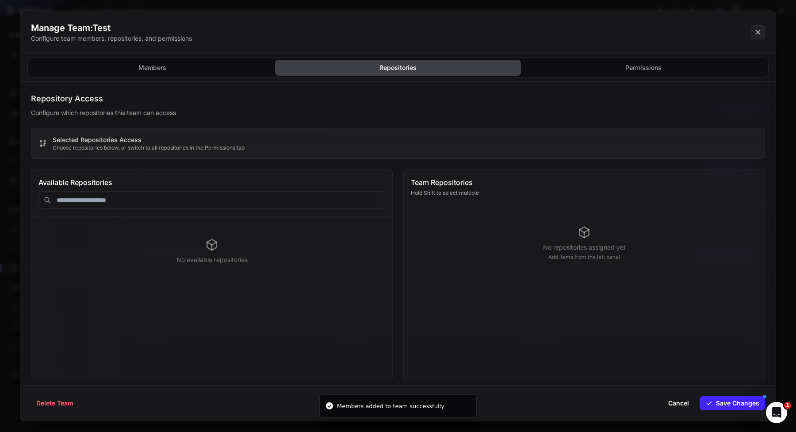
click at [388, 66] on button "Repositories" at bounding box center [397, 68] width 245 height 16
click at [548, 74] on button "Permissions" at bounding box center [643, 68] width 245 height 16
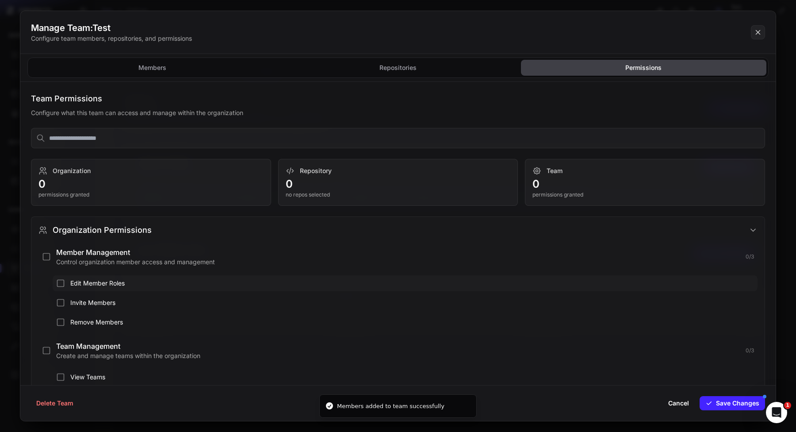
click at [222, 275] on button "Edit Member Roles" at bounding box center [405, 283] width 705 height 16
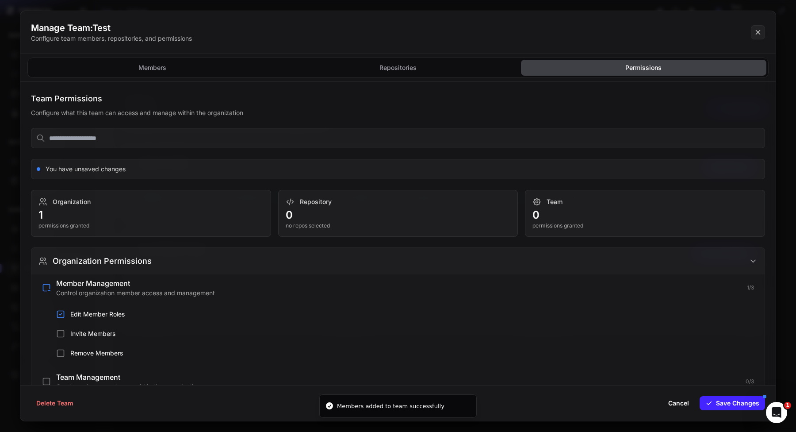
click at [240, 249] on button "Organization Permissions" at bounding box center [397, 261] width 733 height 27
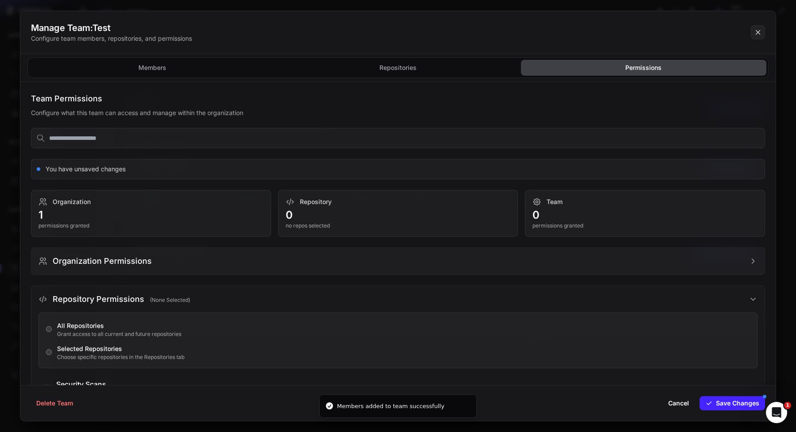
click at [228, 273] on button "Organization Permissions" at bounding box center [397, 261] width 733 height 27
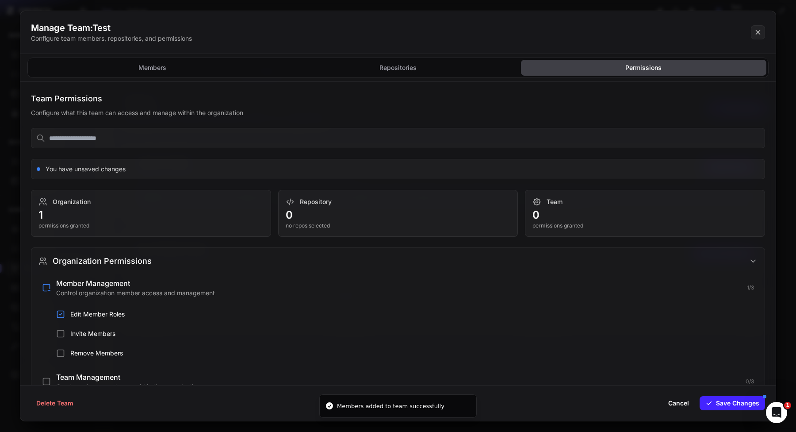
click at [222, 301] on div "Member Management Control organization member access and management 1 / 3 Edit …" at bounding box center [397, 317] width 719 height 87
click at [322, 295] on p "Control organization member access and management" at bounding box center [398, 292] width 685 height 9
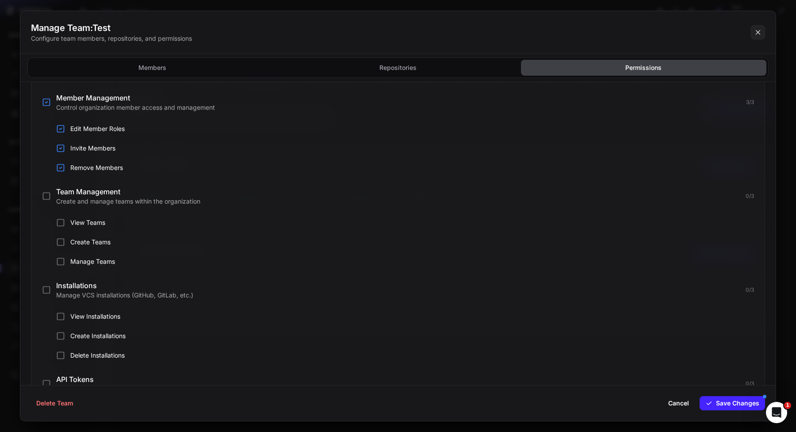
scroll to position [289, 0]
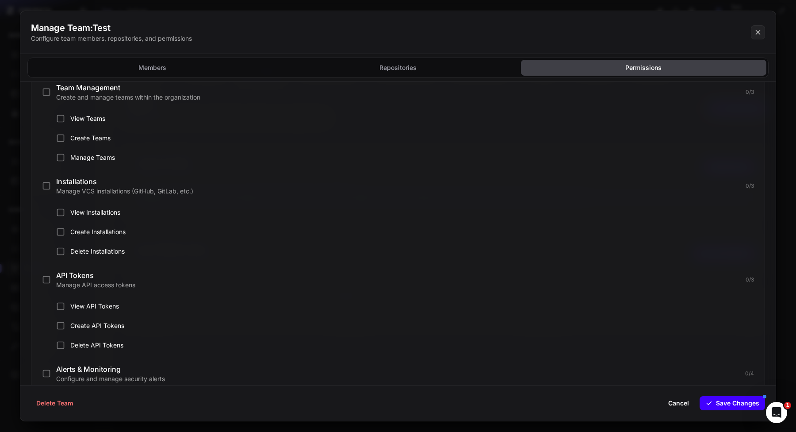
click at [739, 404] on button "Save Changes" at bounding box center [732, 403] width 65 height 14
click at [781, 190] on button at bounding box center [398, 216] width 796 height 432
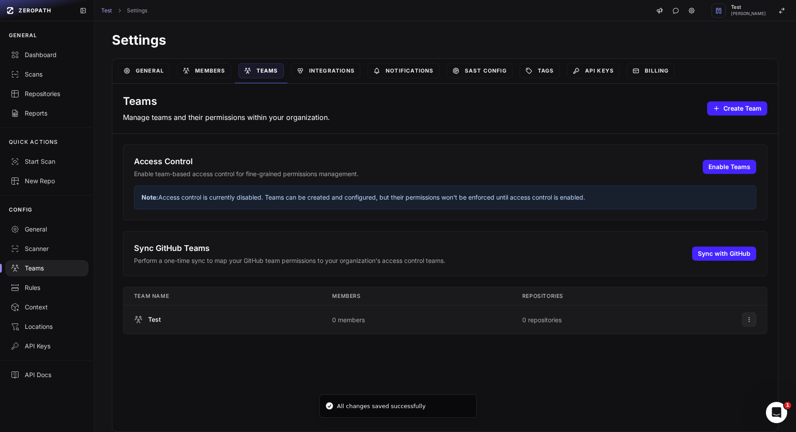
click at [657, 324] on td "0 repositories" at bounding box center [622, 319] width 220 height 29
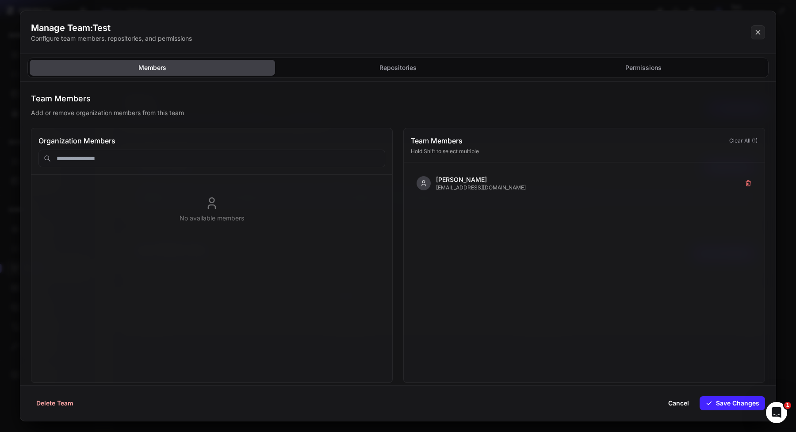
click at [72, 403] on button "Delete Team" at bounding box center [55, 403] width 48 height 14
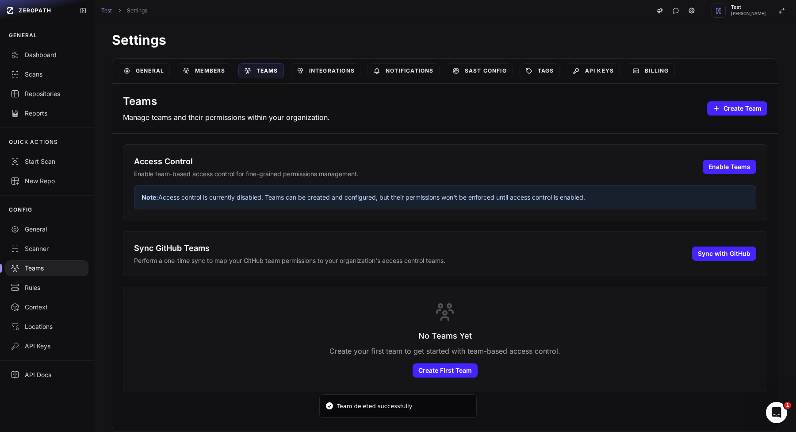
click at [182, 164] on h3 "Access Control" at bounding box center [246, 161] width 225 height 12
click at [222, 74] on link "Members" at bounding box center [204, 70] width 54 height 15
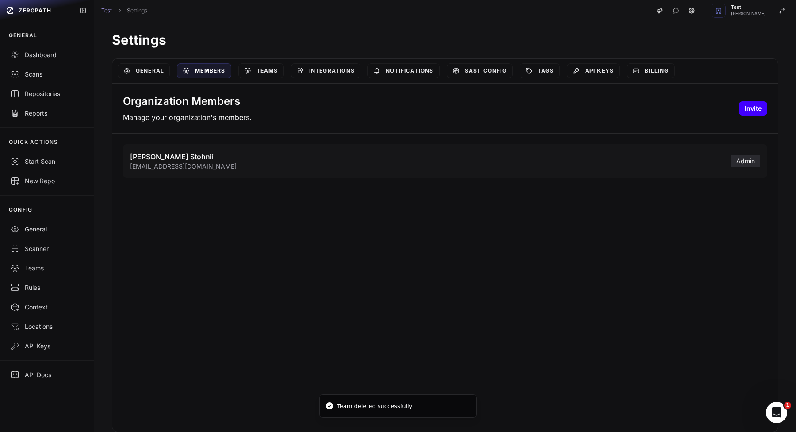
click at [752, 109] on button "Invite" at bounding box center [753, 108] width 28 height 14
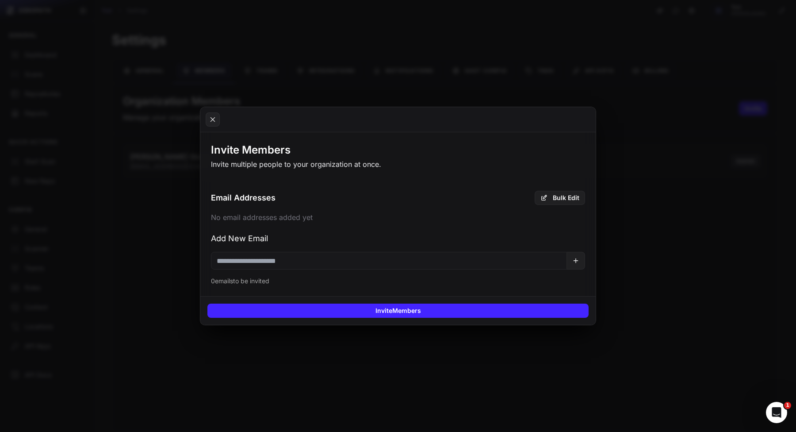
click at [324, 262] on input "email" at bounding box center [389, 261] width 356 height 18
click at [267, 260] on input "email" at bounding box center [389, 261] width 356 height 18
paste input "**********"
type input "**********"
click at [344, 260] on input "**********" at bounding box center [389, 261] width 356 height 18
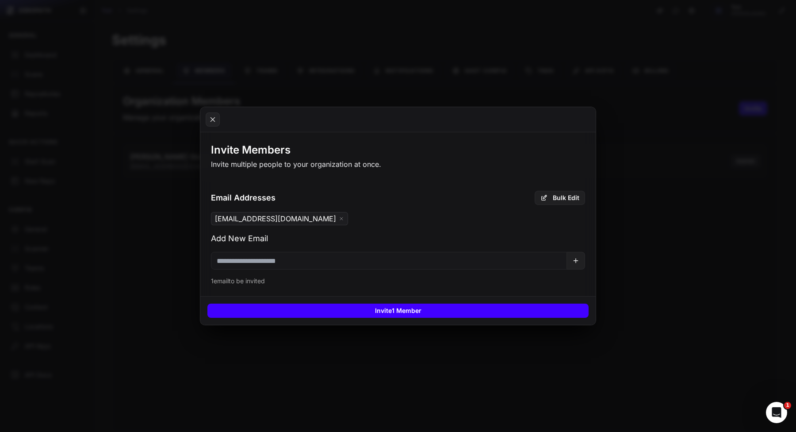
click at [349, 307] on button "Invite 1 Member" at bounding box center [397, 310] width 381 height 14
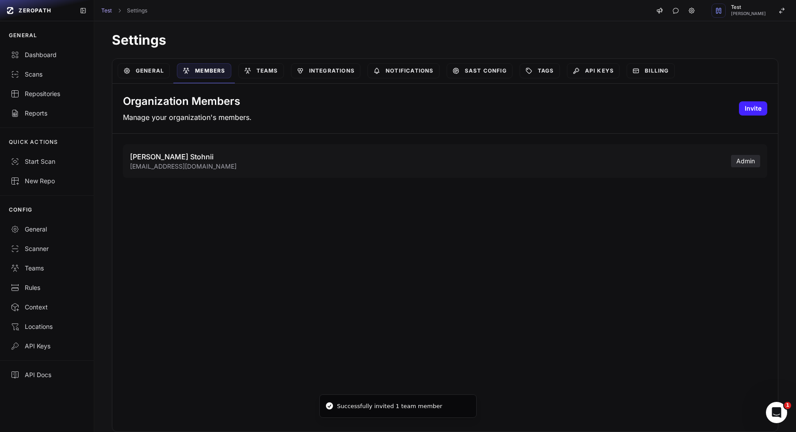
click at [136, 55] on div "Settings General Members Teams Integrations Notifications SAST Config Tags API …" at bounding box center [445, 218] width 702 height 409
click at [136, 68] on link "General" at bounding box center [144, 70] width 52 height 15
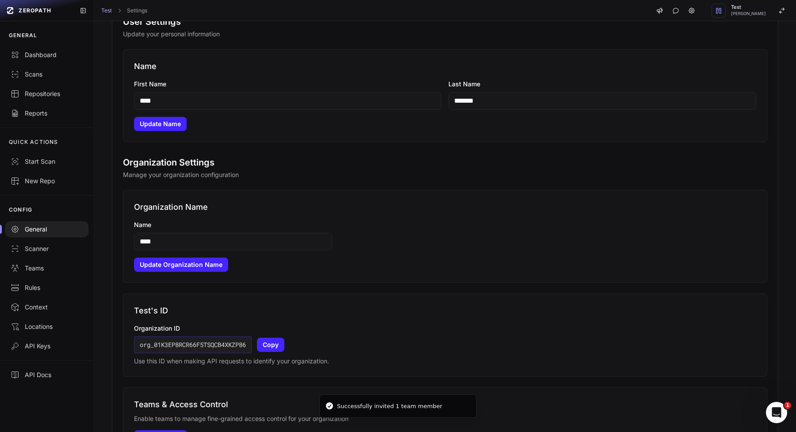
scroll to position [138, 0]
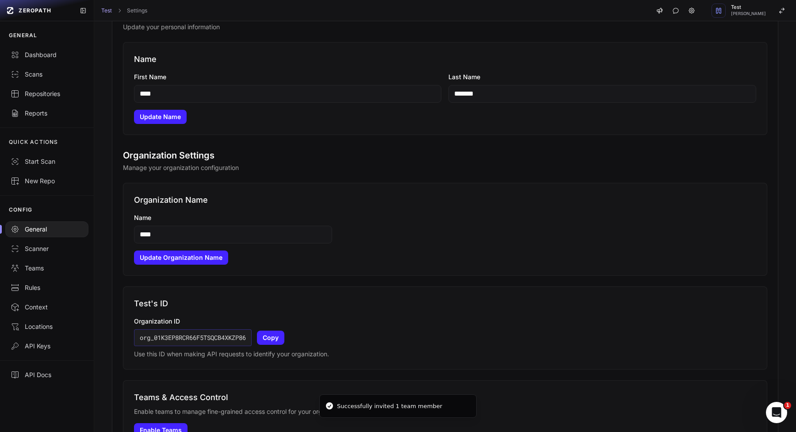
click at [257, 93] on input "****" at bounding box center [288, 94] width 308 height 18
type input "*******"
click at [148, 113] on button "Update Name" at bounding box center [160, 117] width 53 height 14
click at [237, 91] on input "*******" at bounding box center [288, 94] width 308 height 18
click at [186, 230] on input "****" at bounding box center [233, 235] width 198 height 18
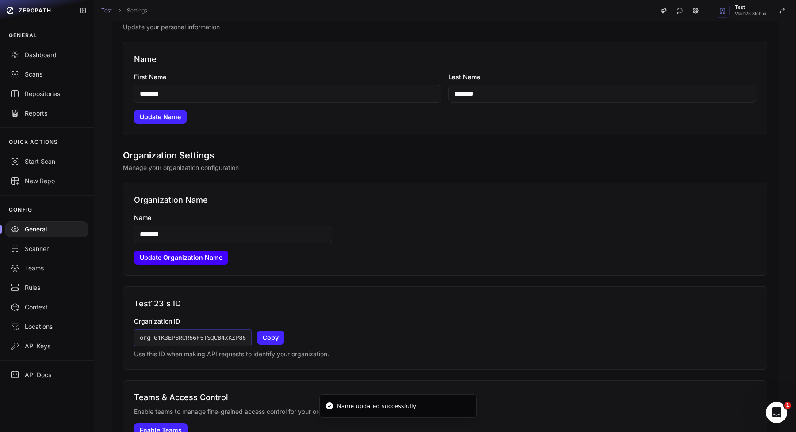
type input "*******"
click at [162, 256] on button "Update Organization Name" at bounding box center [181, 257] width 94 height 14
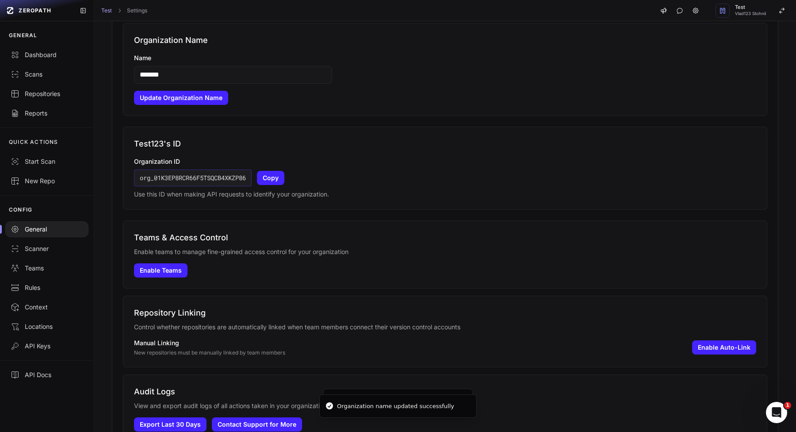
scroll to position [313, 0]
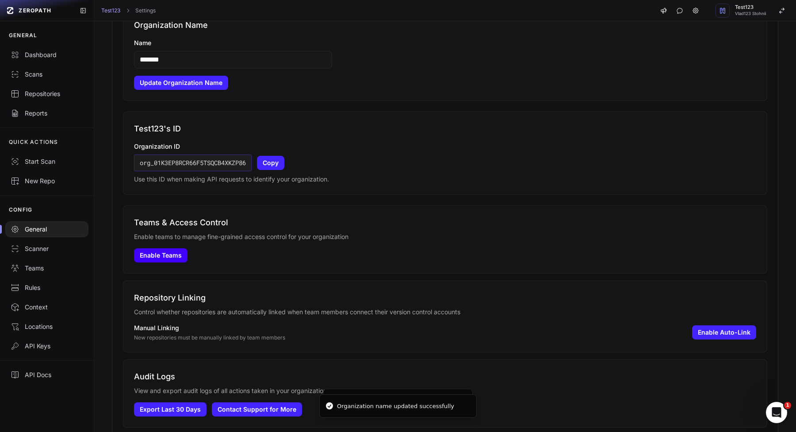
click at [172, 253] on button "Enable Teams" at bounding box center [161, 255] width 54 height 14
click at [699, 329] on button "Enable Auto-Link" at bounding box center [724, 332] width 64 height 14
click at [720, 334] on button "Disable Auto-Link" at bounding box center [723, 332] width 66 height 14
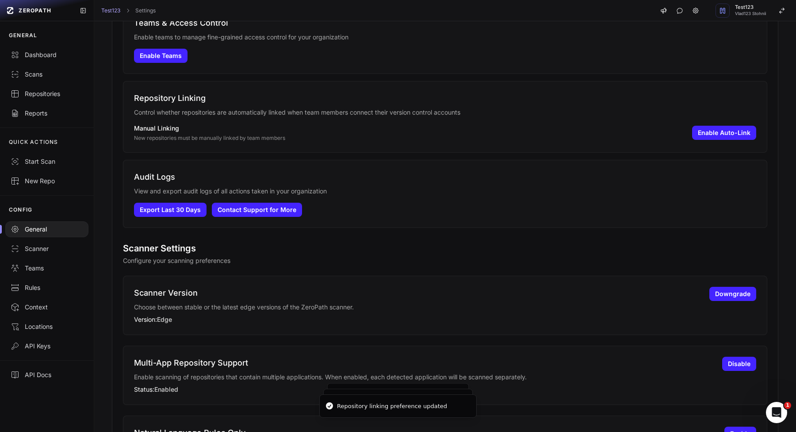
scroll to position [528, 0]
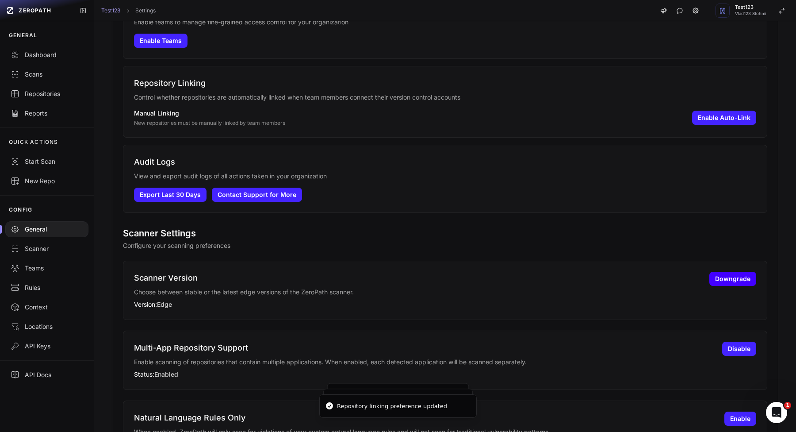
click at [733, 278] on button "Downgrade" at bounding box center [732, 279] width 47 height 14
click at [727, 281] on button "Upgrade" at bounding box center [738, 279] width 38 height 14
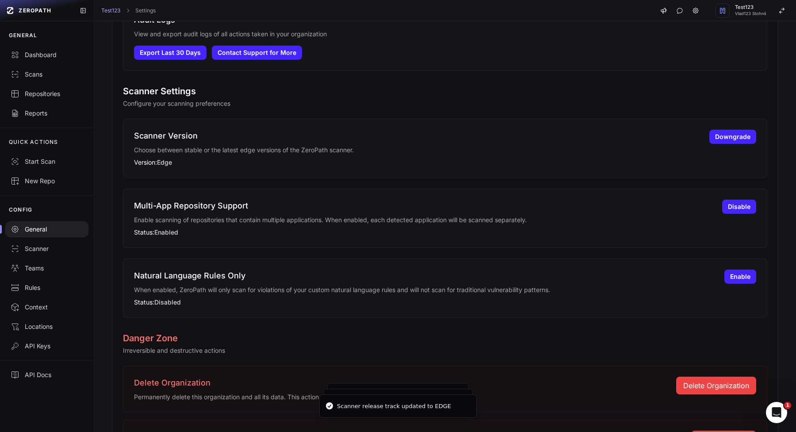
scroll to position [675, 0]
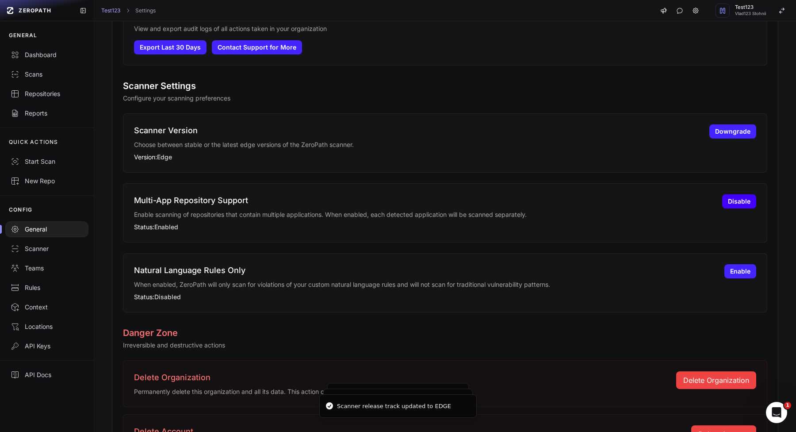
click at [746, 197] on button "Disable" at bounding box center [739, 201] width 34 height 14
click at [746, 200] on button "Enable" at bounding box center [740, 201] width 32 height 14
click at [738, 268] on button "Enable" at bounding box center [740, 271] width 32 height 14
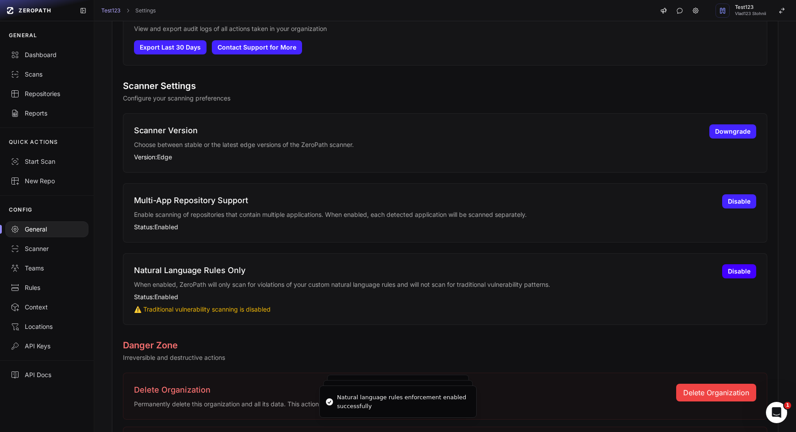
click at [738, 268] on button "Disable" at bounding box center [739, 271] width 34 height 14
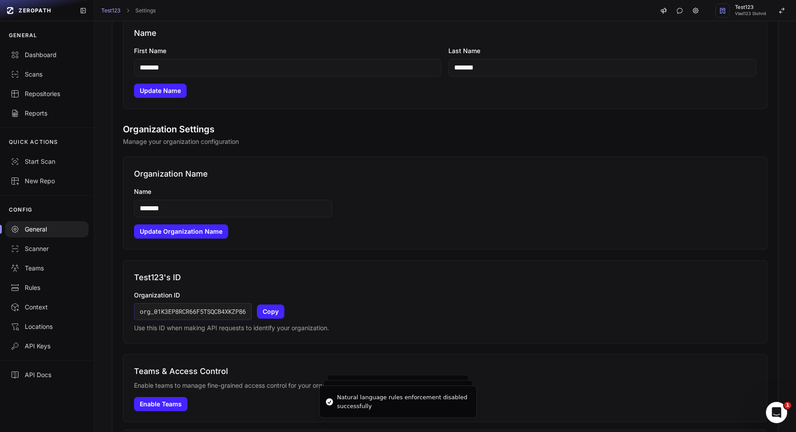
scroll to position [0, 0]
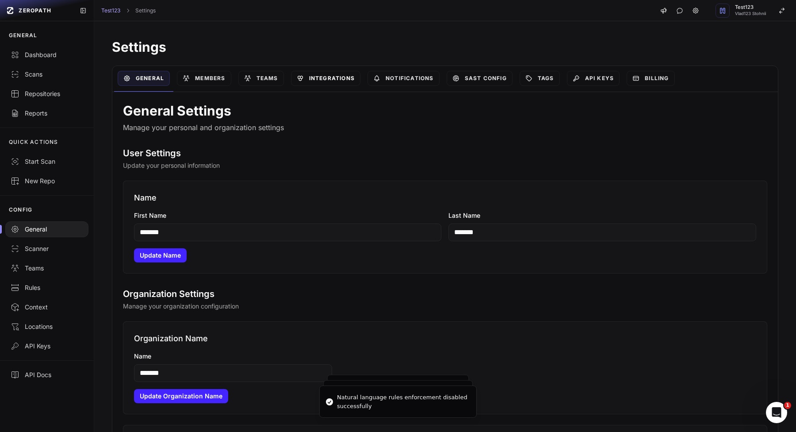
click at [340, 84] on link "Integrations" at bounding box center [325, 78] width 69 height 15
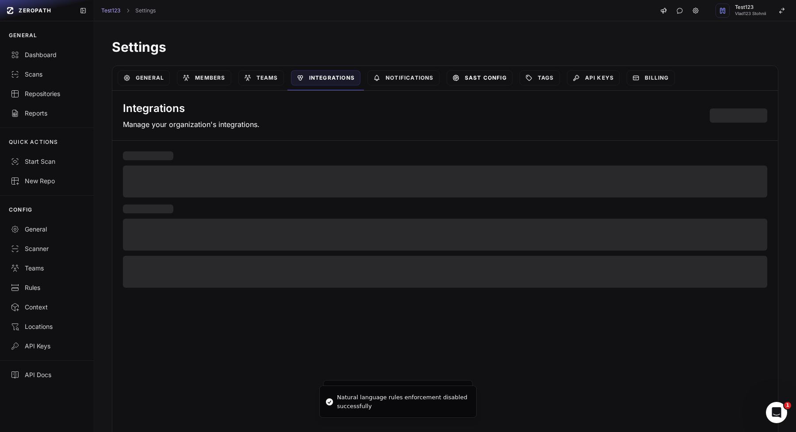
click at [455, 76] on icon at bounding box center [455, 77] width 7 height 7
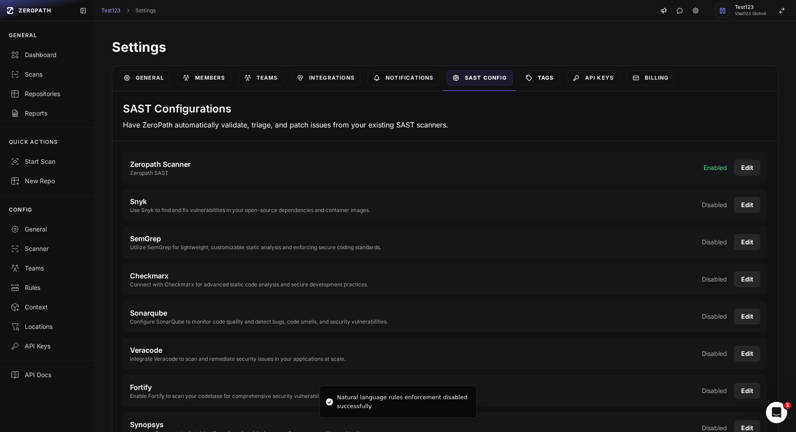
click at [540, 78] on link "Tags" at bounding box center [540, 77] width 40 height 15
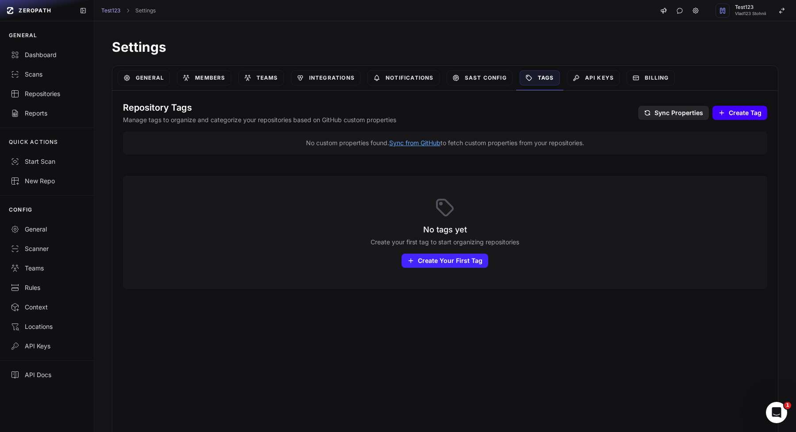
click at [738, 115] on span "Create Tag" at bounding box center [745, 112] width 33 height 9
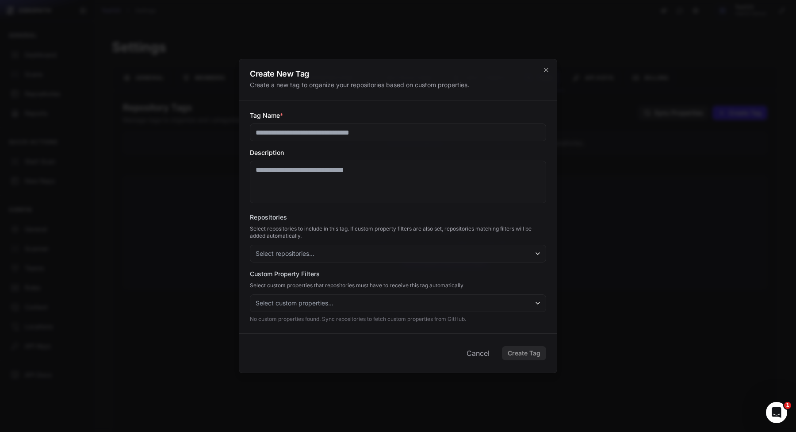
click at [381, 126] on input "Tag Name *" at bounding box center [398, 132] width 296 height 18
type input "*******"
click at [305, 260] on button "Select repositories..." at bounding box center [398, 254] width 296 height 18
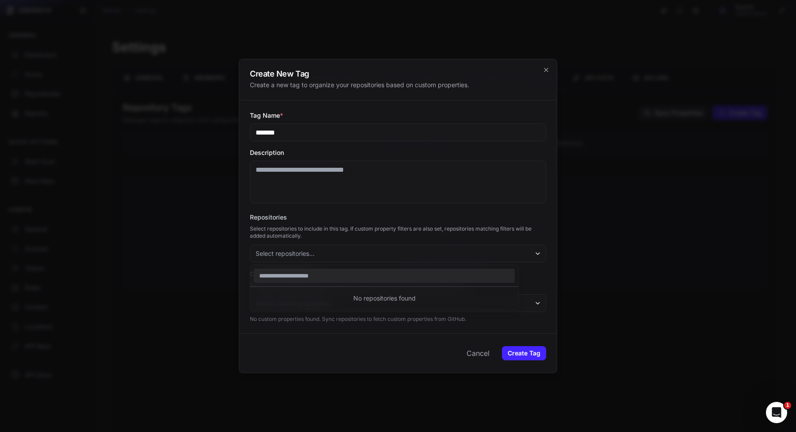
click at [305, 260] on button "Select repositories..." at bounding box center [398, 254] width 296 height 18
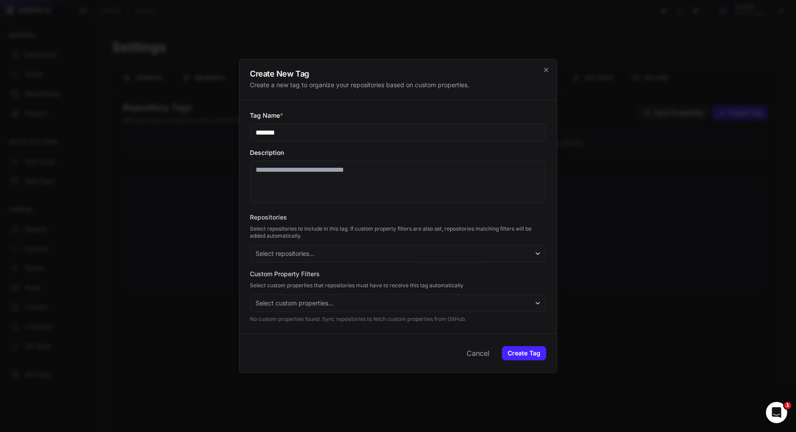
click at [192, 245] on div at bounding box center [398, 216] width 796 height 432
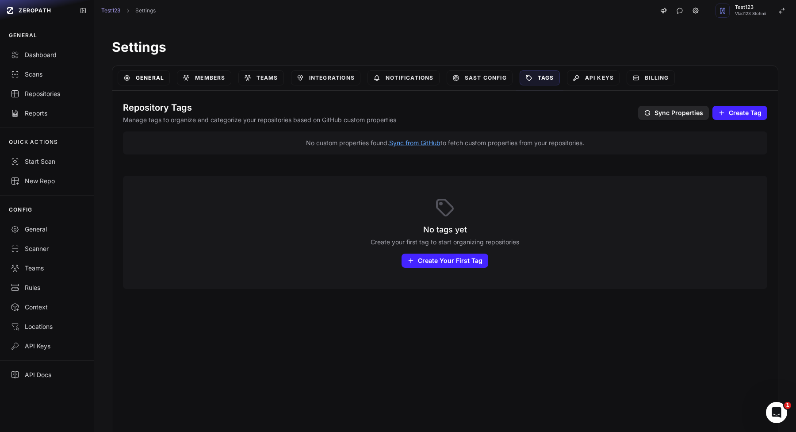
click at [120, 79] on link "General" at bounding box center [144, 77] width 52 height 15
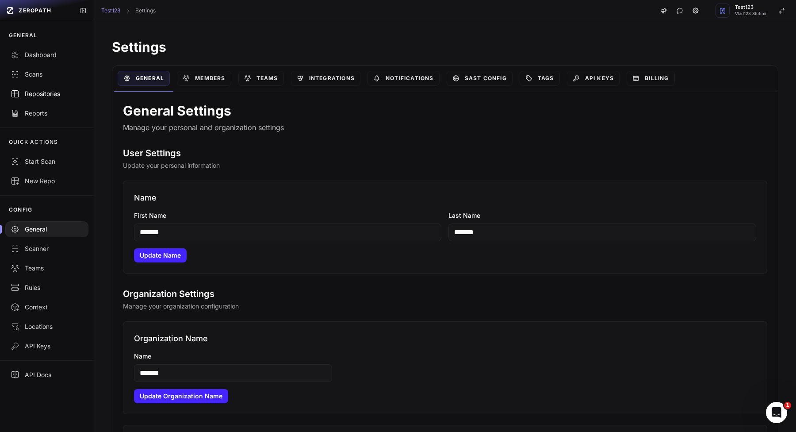
click at [42, 96] on div "Repositories" at bounding box center [47, 93] width 73 height 9
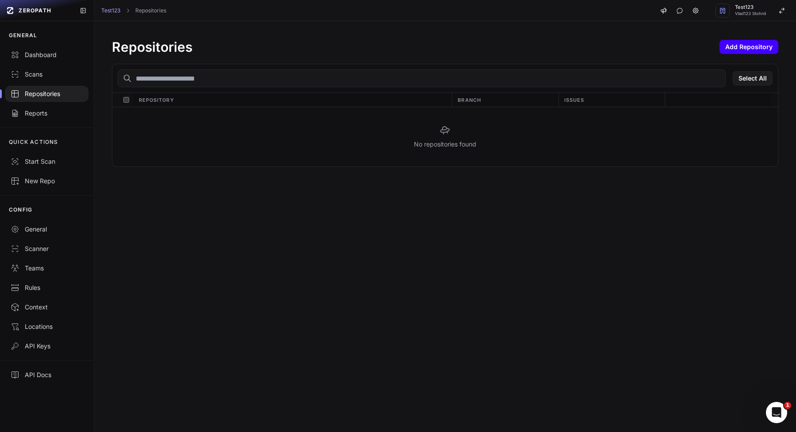
click at [753, 50] on button "Add Repository" at bounding box center [749, 47] width 59 height 14
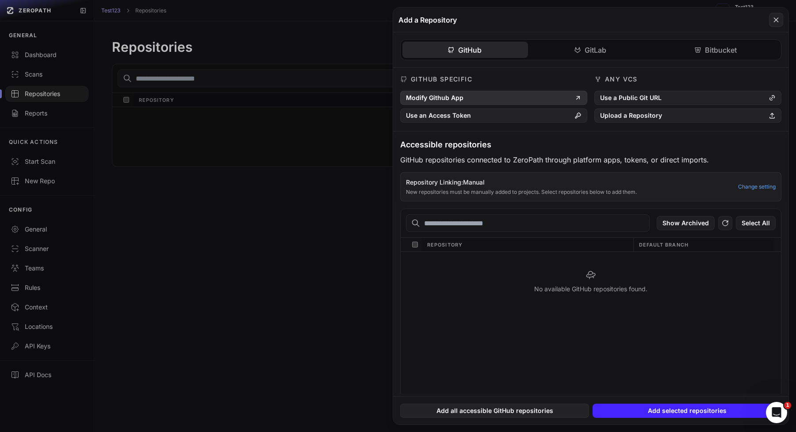
click at [490, 92] on button "Modify Github App" at bounding box center [493, 98] width 187 height 14
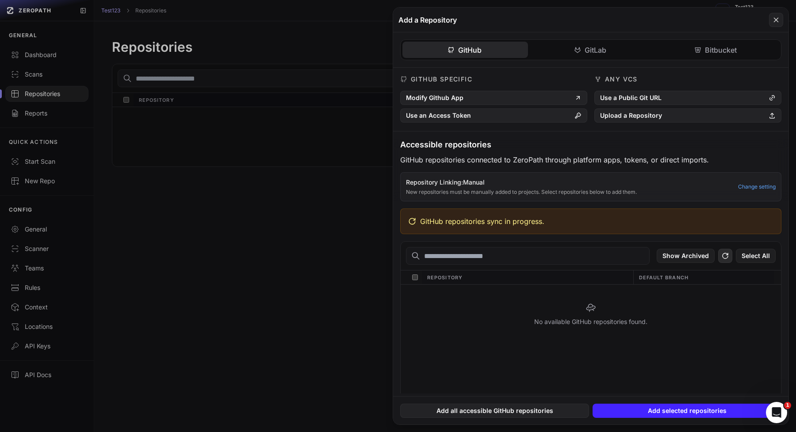
click at [728, 259] on icon at bounding box center [725, 255] width 8 height 11
click at [633, 102] on button "Use a Public Git URL" at bounding box center [687, 98] width 187 height 14
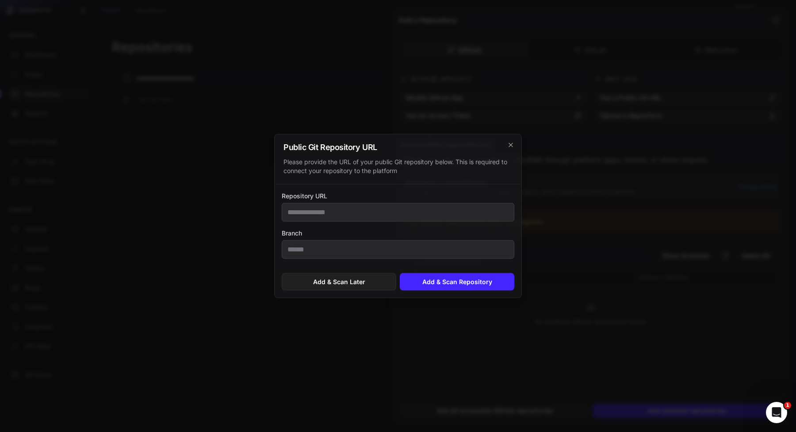
type input "**********"
click at [432, 279] on button "Add & Scan Repository" at bounding box center [457, 282] width 115 height 18
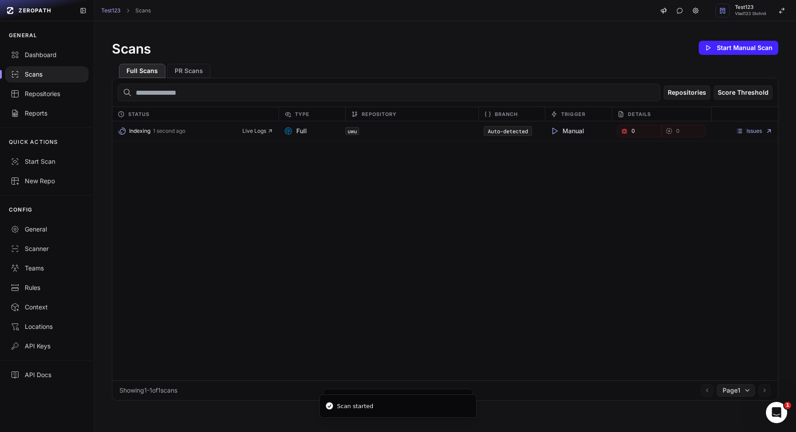
click at [35, 81] on div at bounding box center [46, 74] width 83 height 16
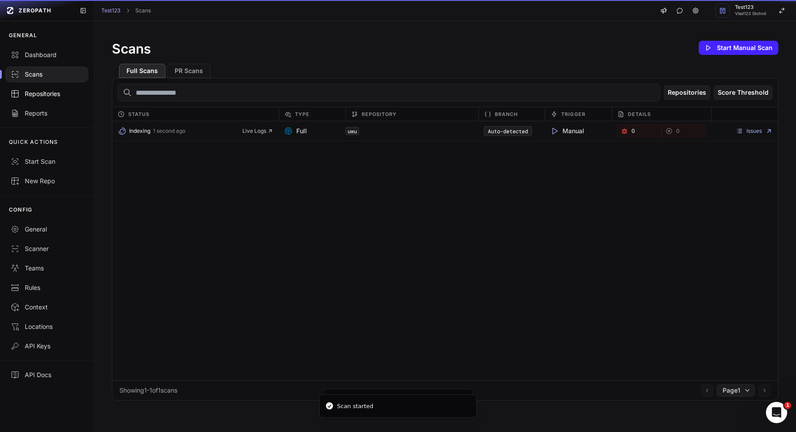
click at [35, 93] on div "Repositories" at bounding box center [47, 93] width 73 height 9
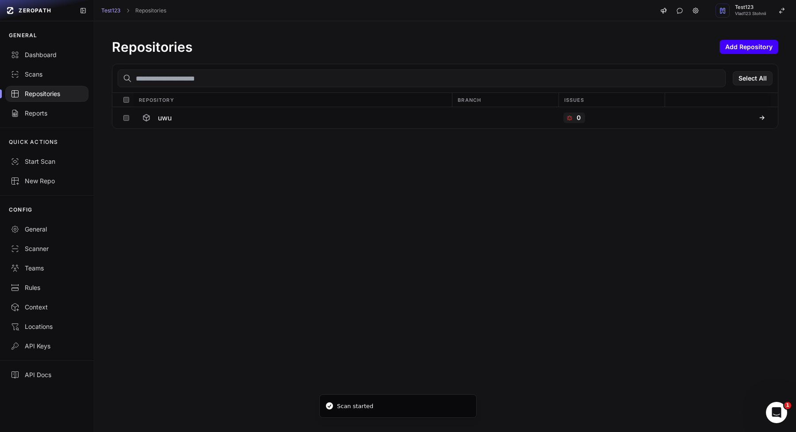
click at [742, 47] on button "Add Repository" at bounding box center [749, 47] width 59 height 14
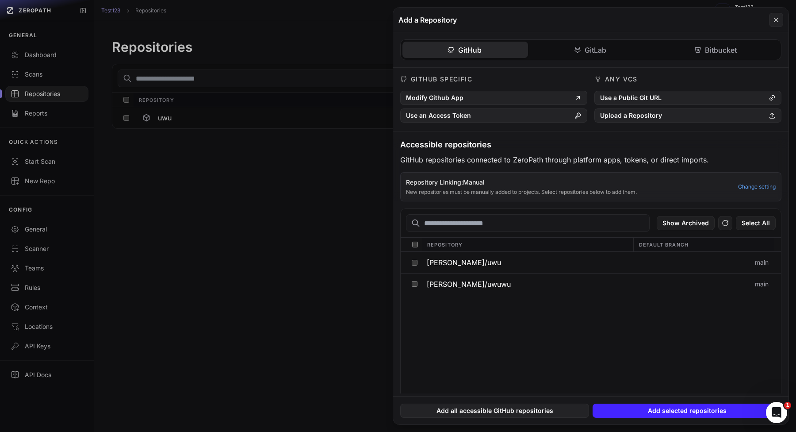
click at [630, 58] on div "GitHub GitLab Bitbucket" at bounding box center [590, 49] width 381 height 21
click at [515, 277] on button "[PERSON_NAME]/uwuwu" at bounding box center [526, 283] width 211 height 21
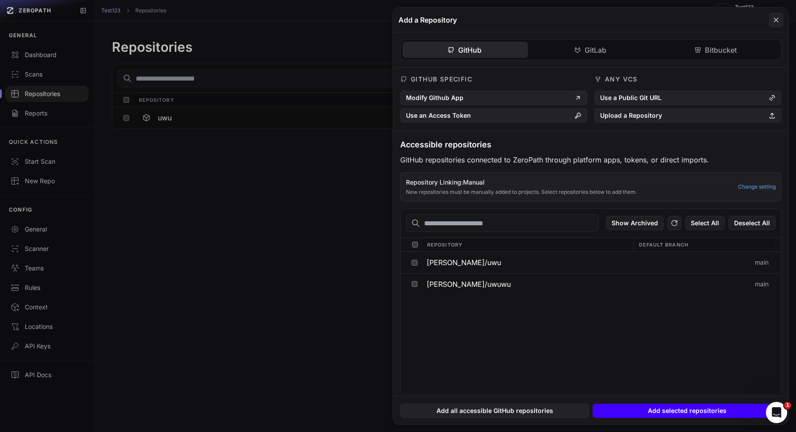
click at [655, 405] on button "Add selected repositories" at bounding box center [687, 410] width 189 height 14
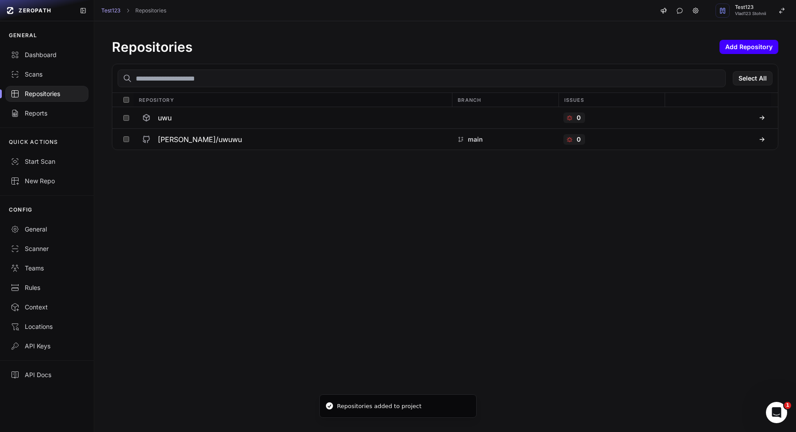
click at [744, 44] on button "Add Repository" at bounding box center [749, 47] width 59 height 14
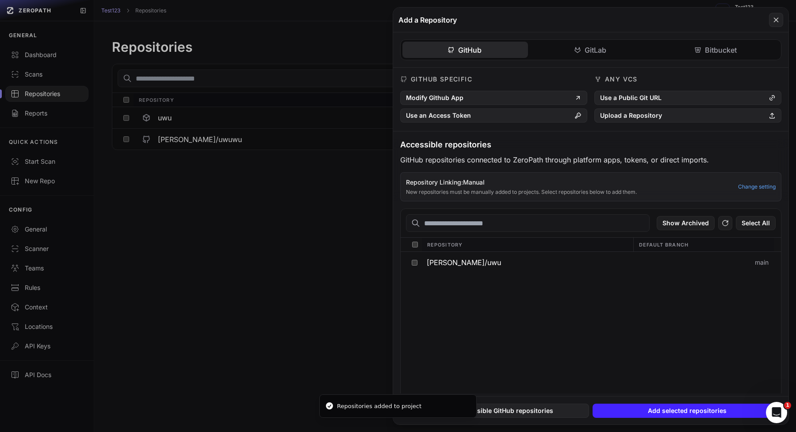
click at [582, 50] on div "GitHub GitLab Bitbucket GitHub Specific Modify Github App Use an Access Token A…" at bounding box center [590, 212] width 395 height 361
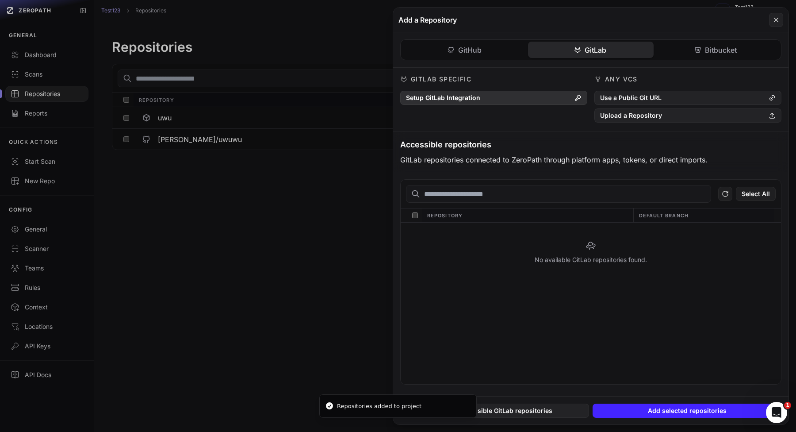
click at [511, 92] on button "Setup GitLab Integration" at bounding box center [493, 98] width 187 height 14
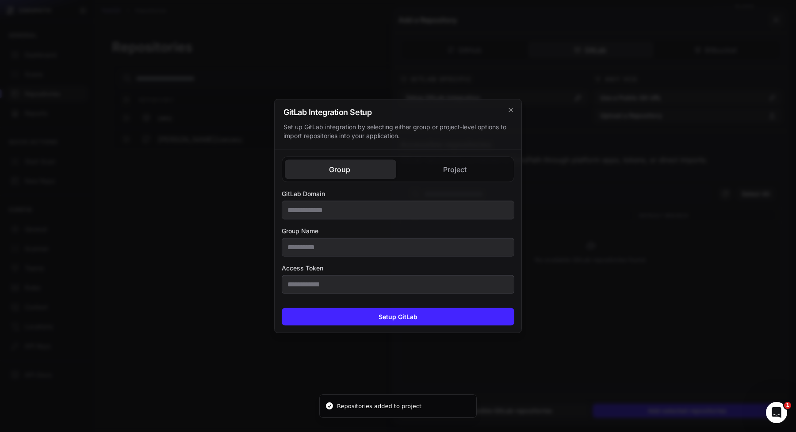
click at [463, 165] on div "GitLab Integration Setup Set up GitLab integration by selecting either group or…" at bounding box center [398, 216] width 248 height 234
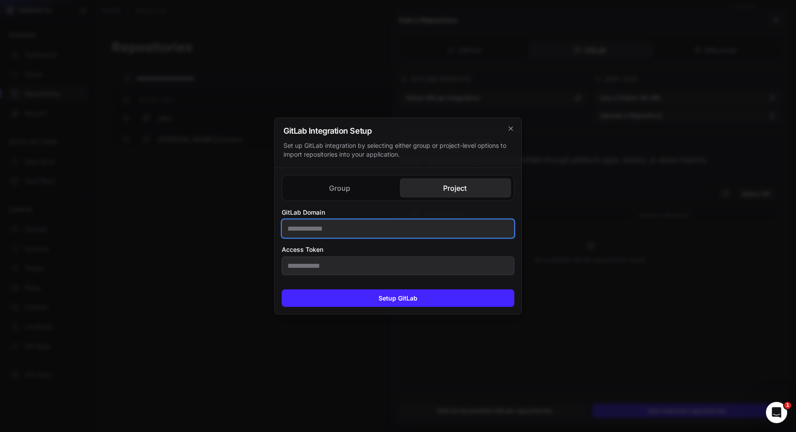
click at [435, 221] on input "GitLab Domain" at bounding box center [398, 228] width 233 height 19
type input "**********"
click at [299, 255] on div "Access Token" at bounding box center [398, 260] width 233 height 30
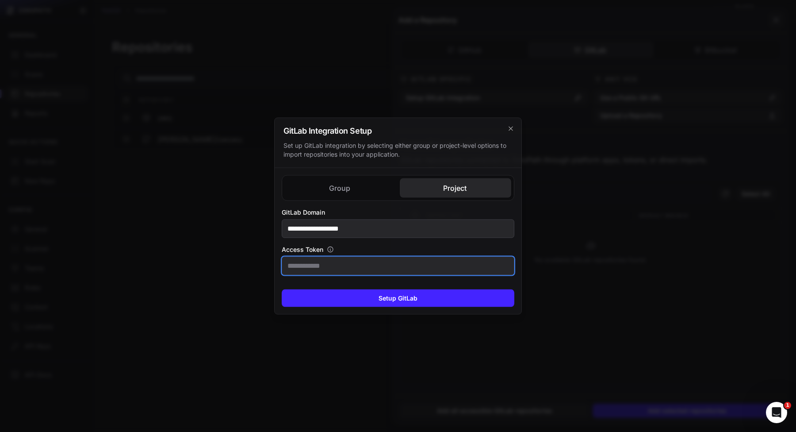
click at [303, 265] on input "Access Token" at bounding box center [398, 265] width 233 height 19
paste input "**********"
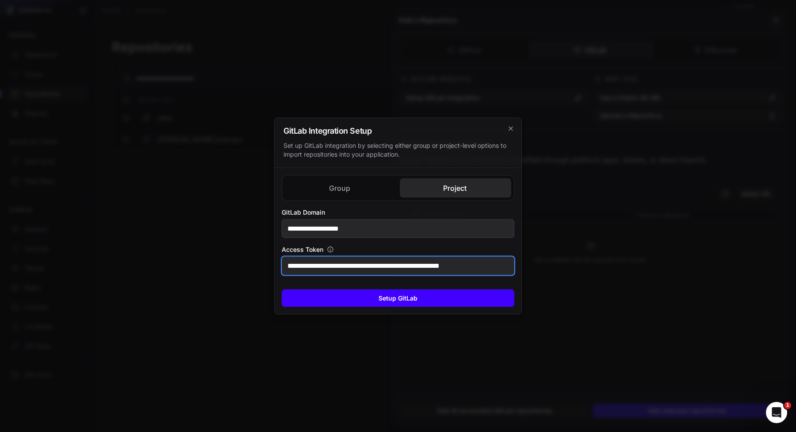
type input "**********"
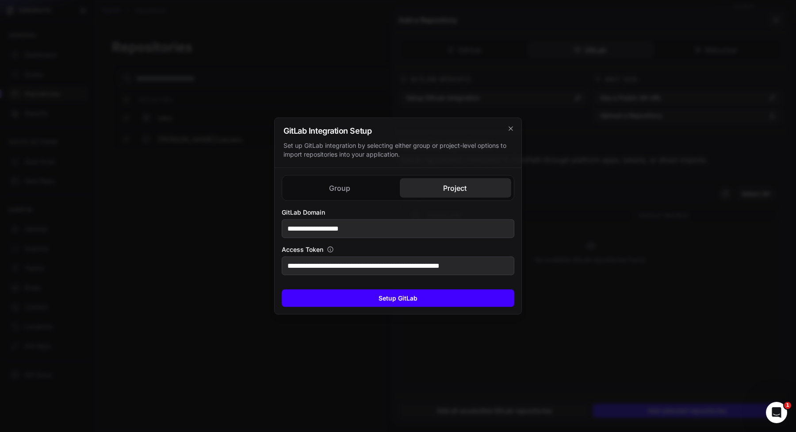
scroll to position [0, 0]
click at [312, 300] on button "Setup GitLab" at bounding box center [398, 298] width 233 height 18
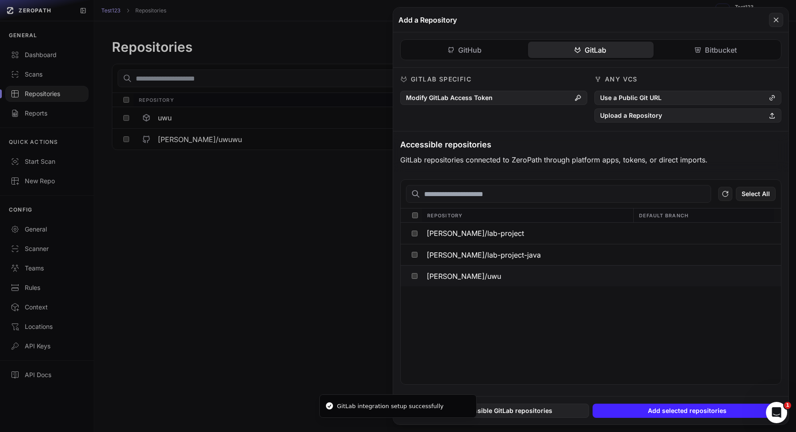
click at [468, 279] on span "[PERSON_NAME]/uwu" at bounding box center [464, 275] width 74 height 7
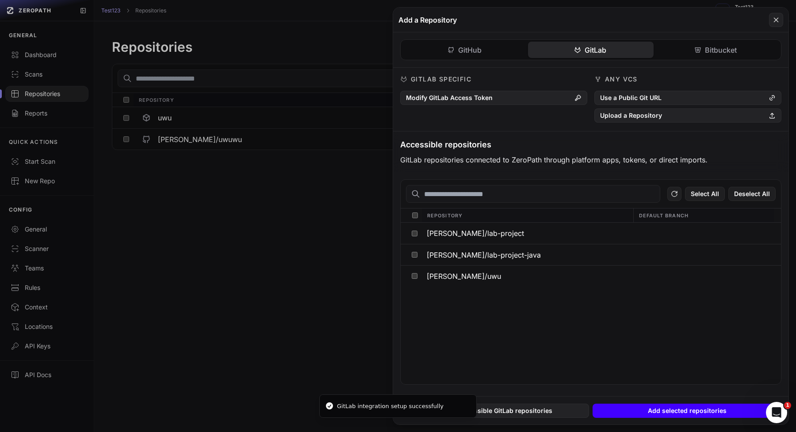
click at [624, 410] on button "Add selected repositories" at bounding box center [687, 410] width 189 height 14
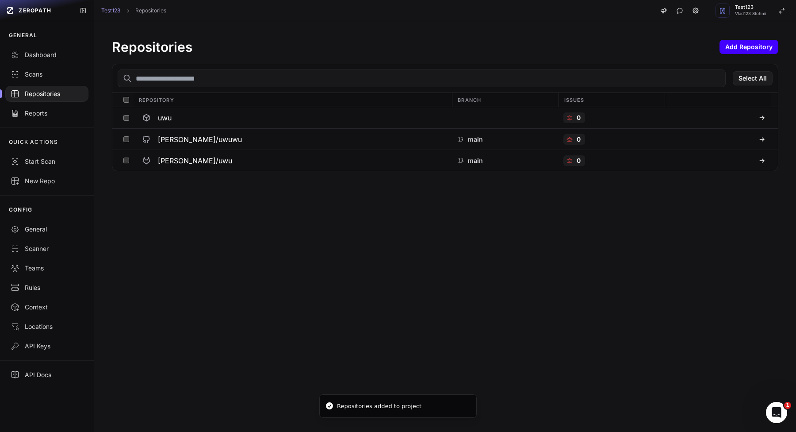
click at [762, 44] on button "Add Repository" at bounding box center [749, 47] width 59 height 14
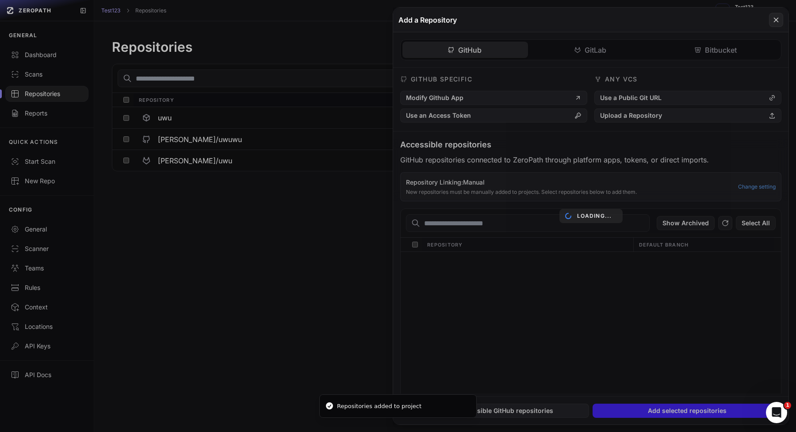
click at [699, 52] on div "GitHub GitLab Bitbucket GitHub Specific Modify Github App Use an Access Token A…" at bounding box center [590, 212] width 395 height 361
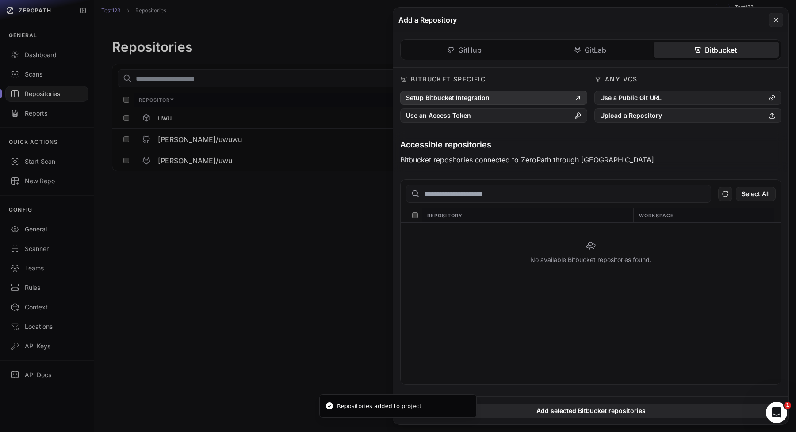
click at [491, 97] on button "Setup Bitbucket Integration" at bounding box center [493, 98] width 187 height 14
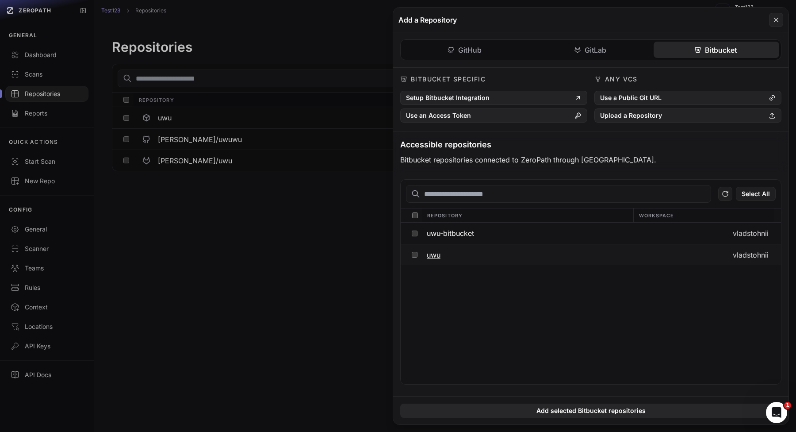
click at [484, 256] on button "uwu" at bounding box center [526, 254] width 211 height 21
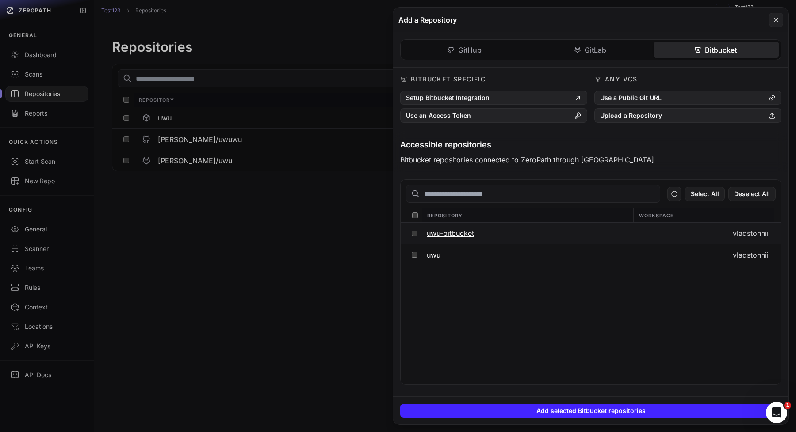
click at [524, 235] on button "uwu-bitbucket" at bounding box center [526, 232] width 211 height 21
click at [491, 251] on button "uwu" at bounding box center [526, 254] width 211 height 21
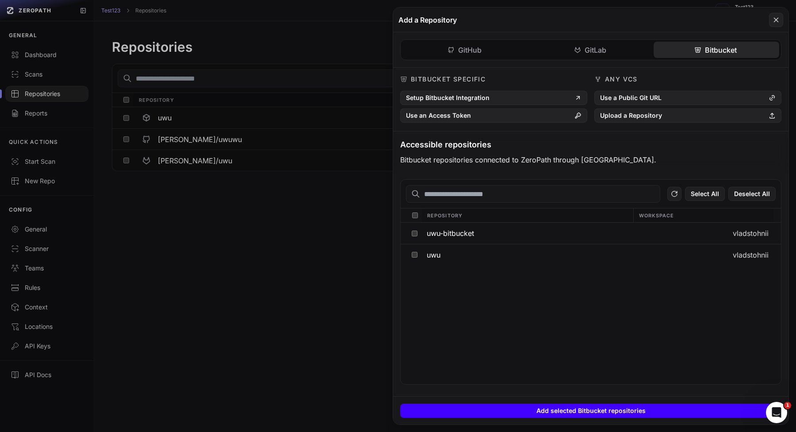
click at [551, 410] on button "Add selected Bitbucket repositories" at bounding box center [590, 410] width 381 height 14
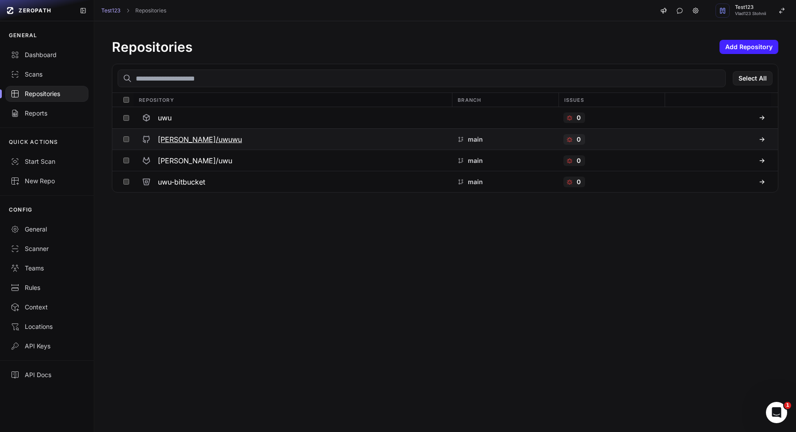
click at [194, 137] on h3 "[PERSON_NAME]/uwuwu" at bounding box center [200, 139] width 84 height 11
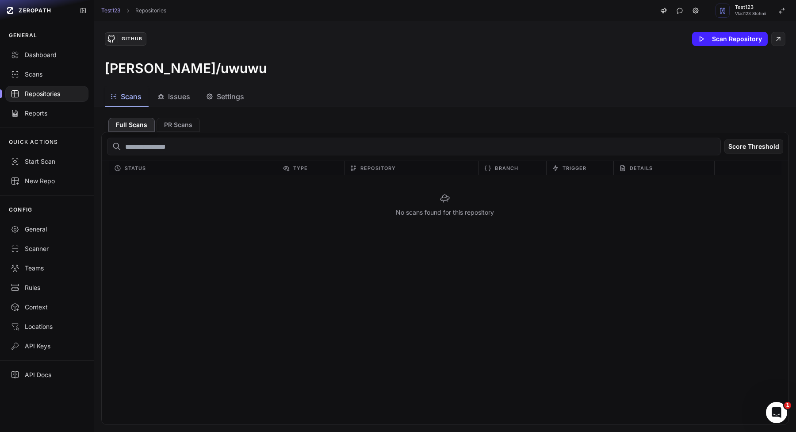
click at [227, 93] on span "Settings" at bounding box center [230, 96] width 27 height 11
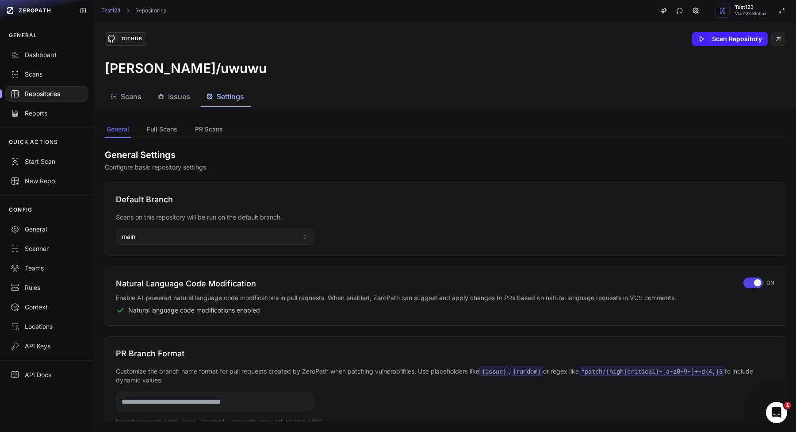
click at [214, 244] on button "main" at bounding box center [215, 237] width 198 height 16
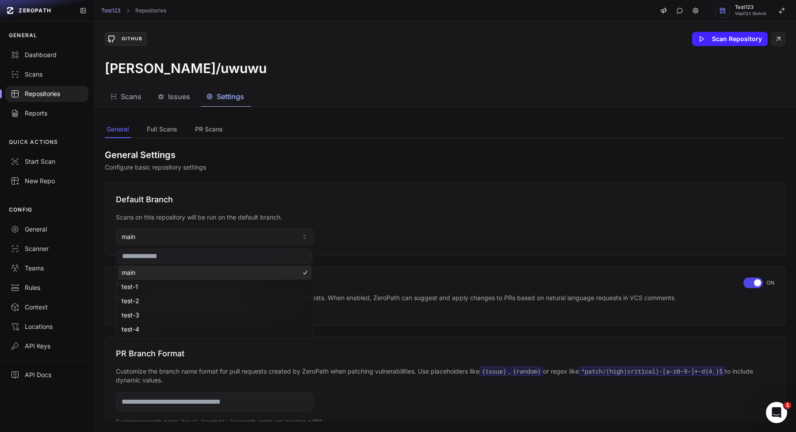
click at [171, 287] on div "test-1" at bounding box center [215, 286] width 194 height 14
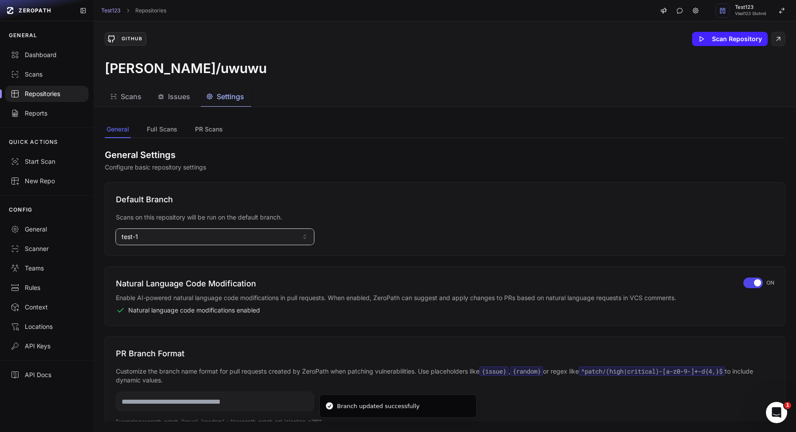
click at [243, 238] on button "test-1" at bounding box center [215, 237] width 198 height 16
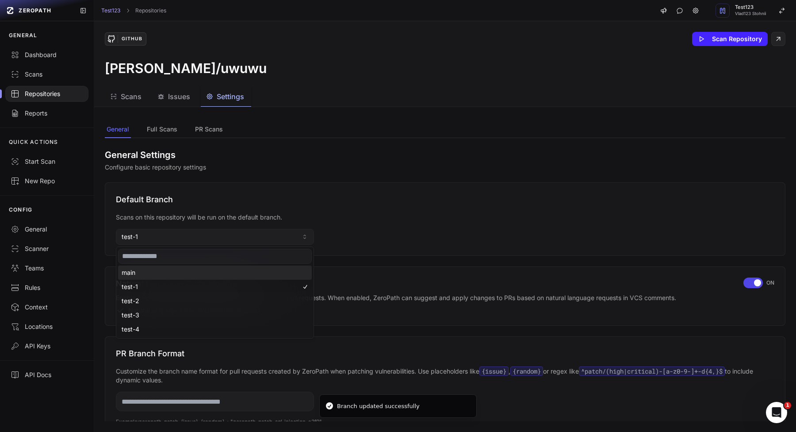
click at [191, 272] on div "main" at bounding box center [215, 272] width 194 height 14
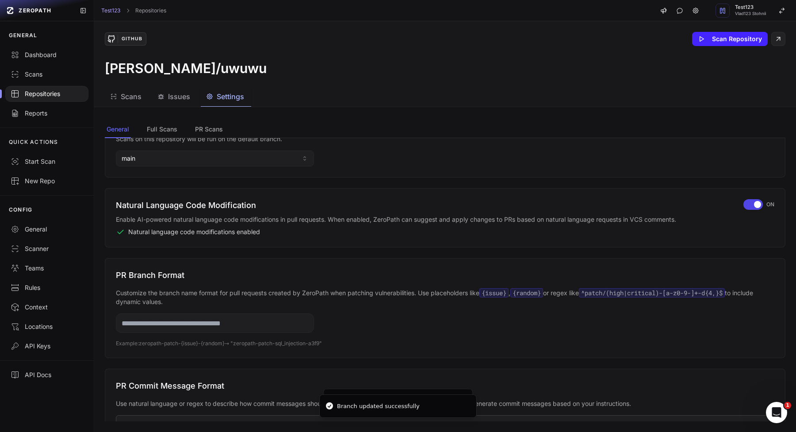
scroll to position [115, 0]
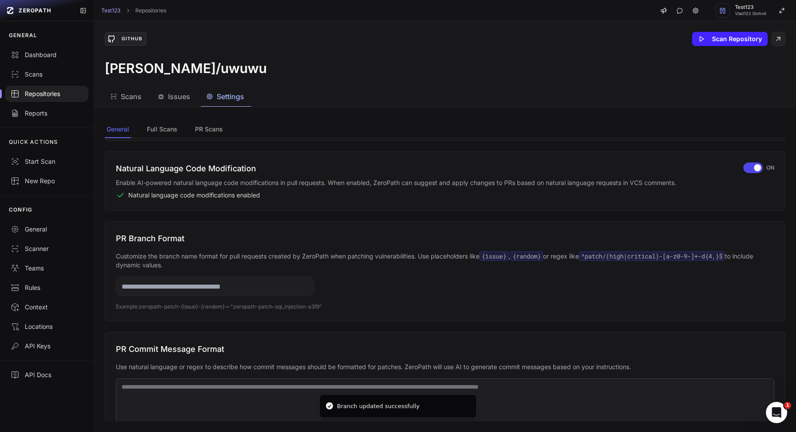
click at [745, 173] on div "Natural Language Code Modification Enable AI-powered natural language code modi…" at bounding box center [445, 180] width 658 height 37
click at [747, 171] on div "button" at bounding box center [752, 167] width 19 height 11
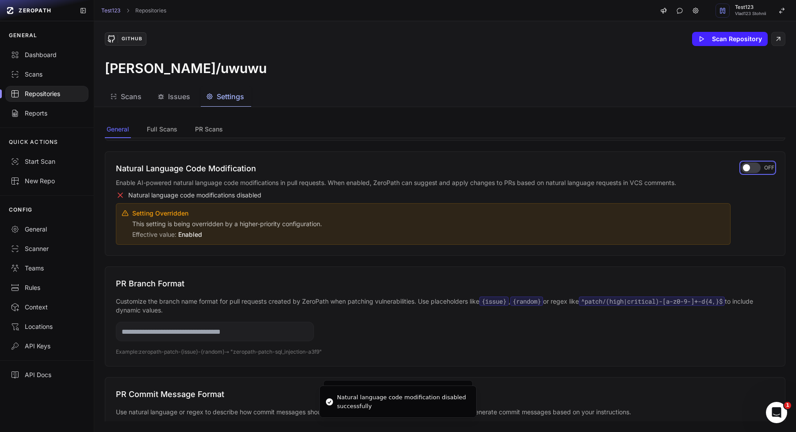
click at [747, 171] on div "button" at bounding box center [750, 167] width 19 height 11
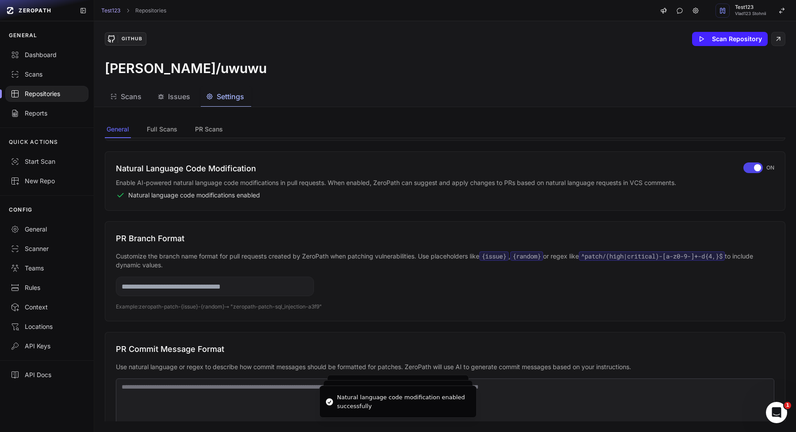
click at [271, 320] on div "PR Branch Format Customize the branch name format for pull requests created by …" at bounding box center [445, 271] width 681 height 100
click at [271, 292] on input "text" at bounding box center [215, 285] width 198 height 19
type input "***"
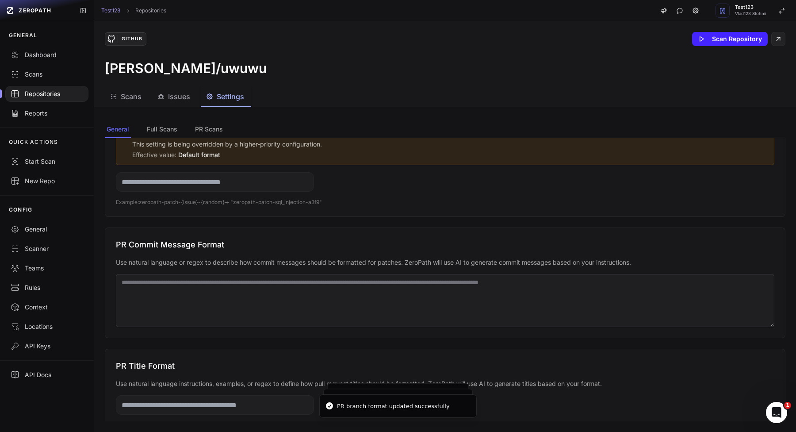
scroll to position [278, 0]
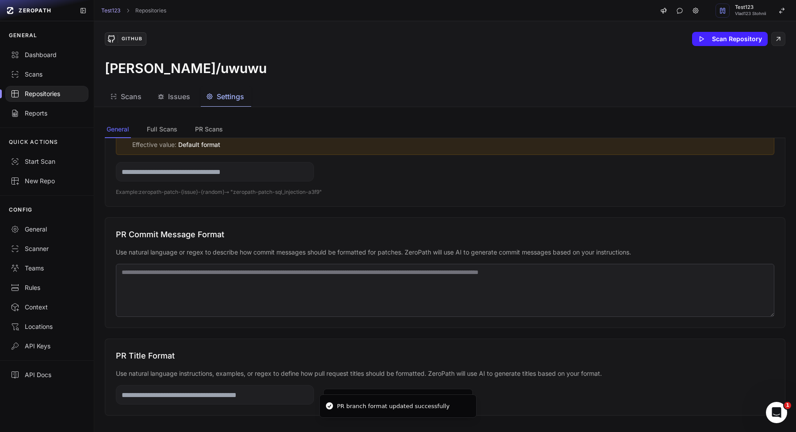
click at [280, 270] on textarea at bounding box center [445, 290] width 658 height 53
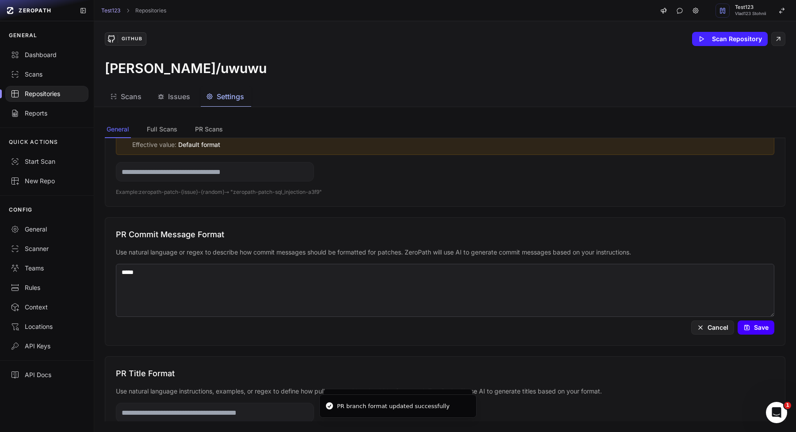
type textarea "*****"
click at [748, 326] on icon at bounding box center [746, 327] width 7 height 7
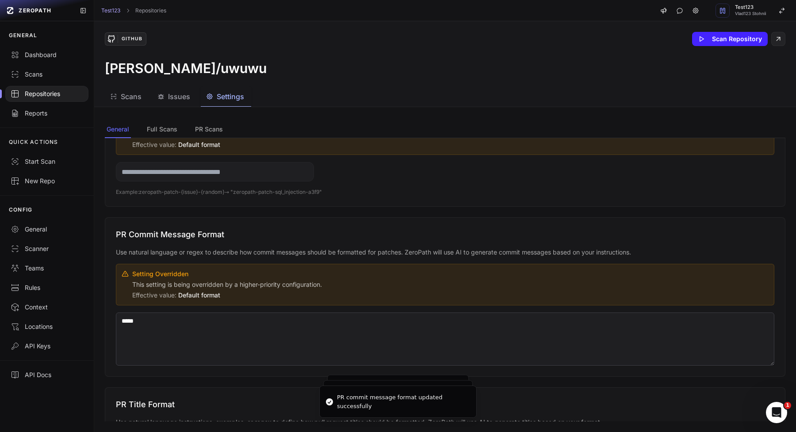
click at [645, 288] on p "This setting is being overridden by a higher-priority configuration." at bounding box center [450, 284] width 636 height 9
click at [604, 328] on textarea "*****" at bounding box center [445, 338] width 658 height 53
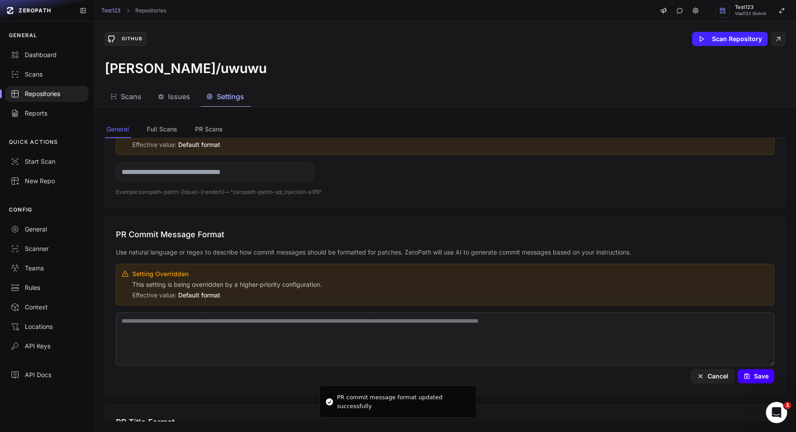
click at [764, 377] on button "Save" at bounding box center [756, 376] width 37 height 14
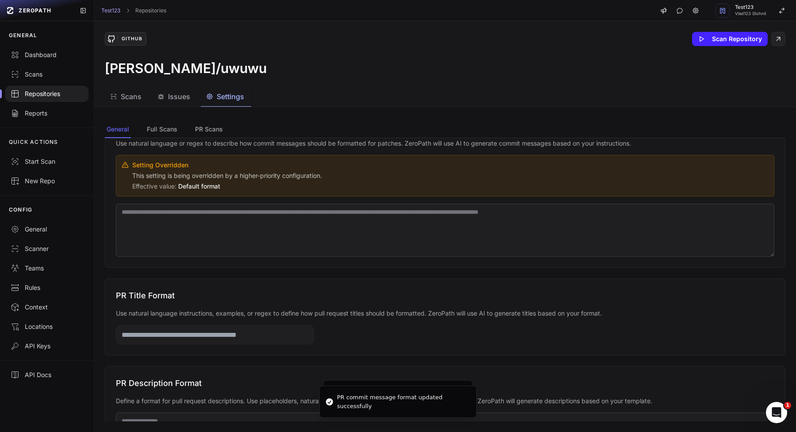
scroll to position [388, 0]
click at [219, 333] on input "text" at bounding box center [215, 332] width 198 height 19
type input "******"
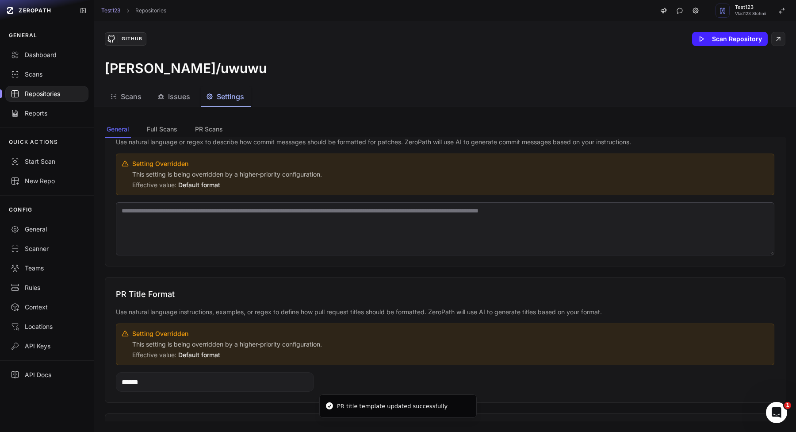
click at [215, 381] on input "******" at bounding box center [215, 381] width 198 height 19
click at [215, 381] on input "text" at bounding box center [215, 381] width 198 height 19
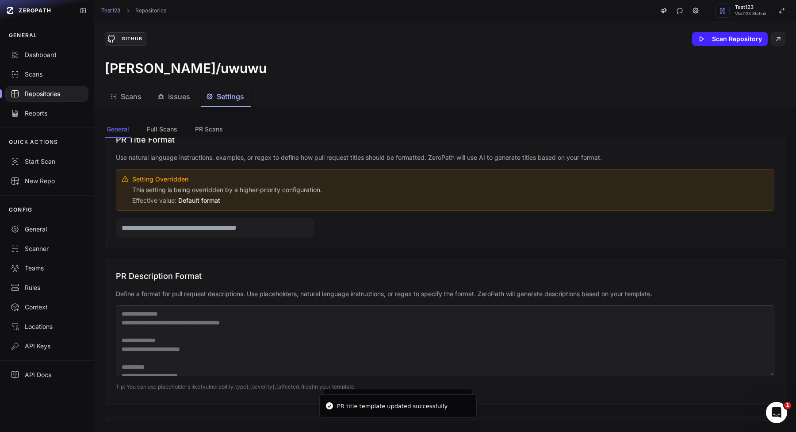
scroll to position [546, 0]
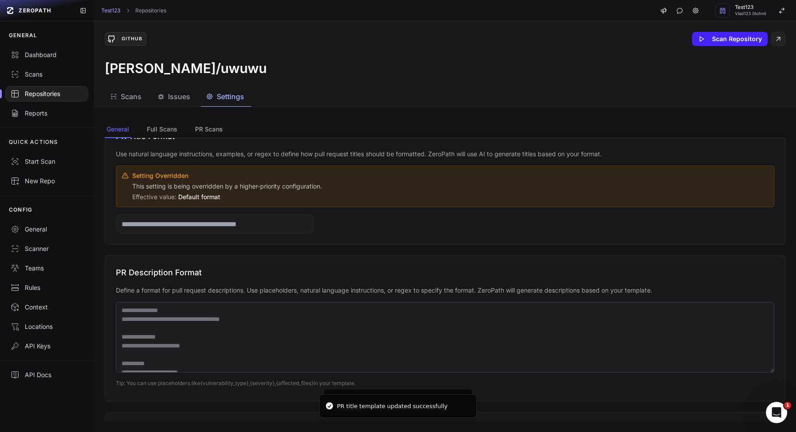
click at [230, 339] on textarea at bounding box center [445, 337] width 658 height 71
type textarea "*******"
click at [752, 382] on button "Save" at bounding box center [756, 383] width 37 height 14
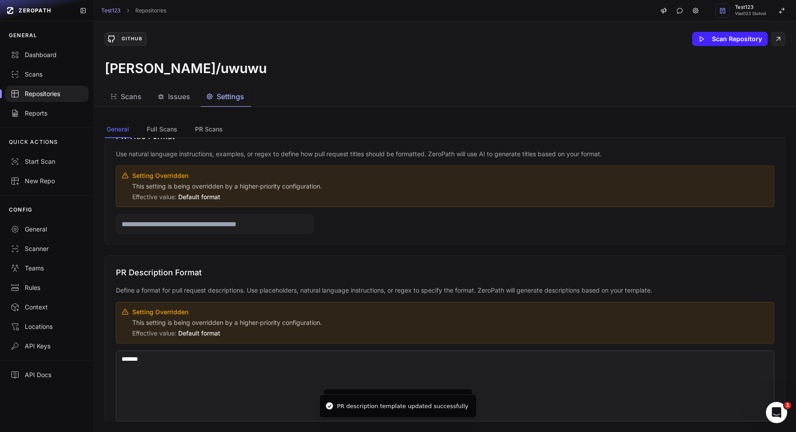
click at [587, 345] on div "PR Description Format Define a format for pull request descriptions. Use placeh…" at bounding box center [445, 352] width 681 height 195
click at [548, 369] on textarea "*******" at bounding box center [445, 385] width 658 height 71
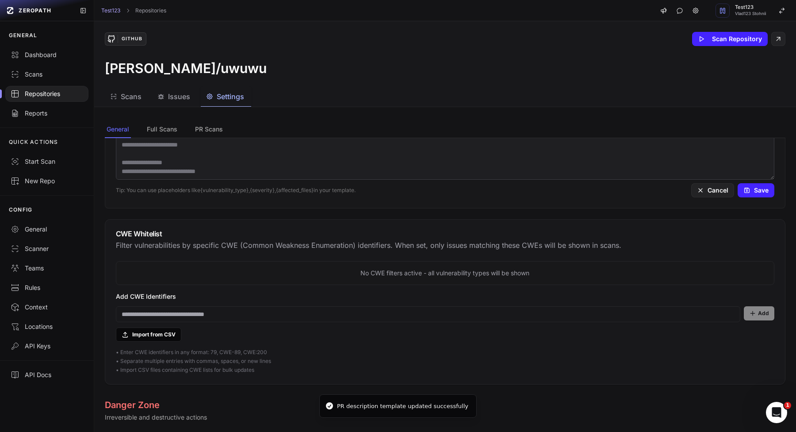
scroll to position [789, 0]
click at [748, 198] on div "PR Description Format Define a format for pull request descriptions. Use placeh…" at bounding box center [445, 110] width 681 height 195
click at [749, 196] on div "PR Description Format Define a format for pull request descriptions. Use placeh…" at bounding box center [445, 110] width 681 height 195
click at [752, 192] on button "Save" at bounding box center [756, 189] width 37 height 14
click at [323, 316] on input at bounding box center [428, 313] width 624 height 16
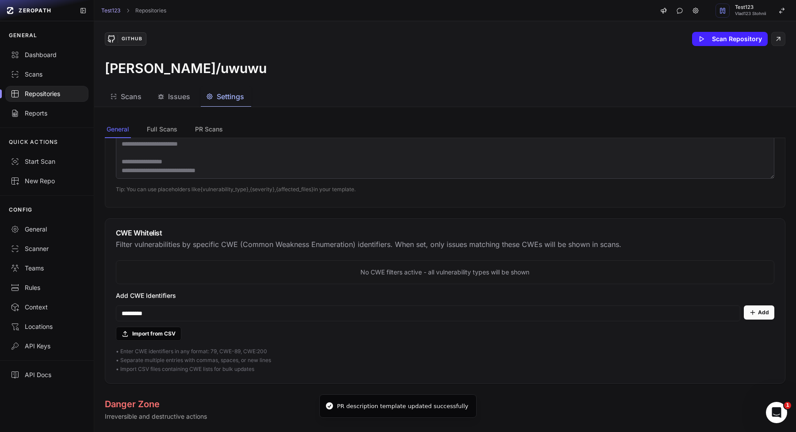
type input "*********"
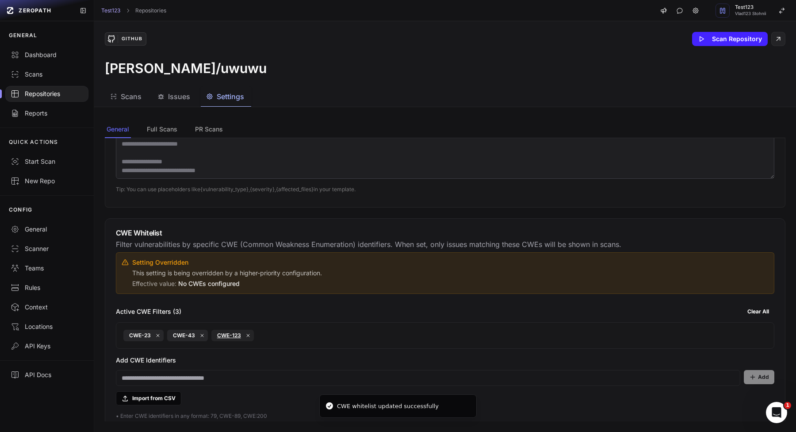
click at [231, 334] on link "CWE-123" at bounding box center [229, 335] width 24 height 7
click at [246, 333] on icon at bounding box center [247, 335] width 5 height 5
click at [762, 313] on button "Clear All" at bounding box center [758, 311] width 32 height 14
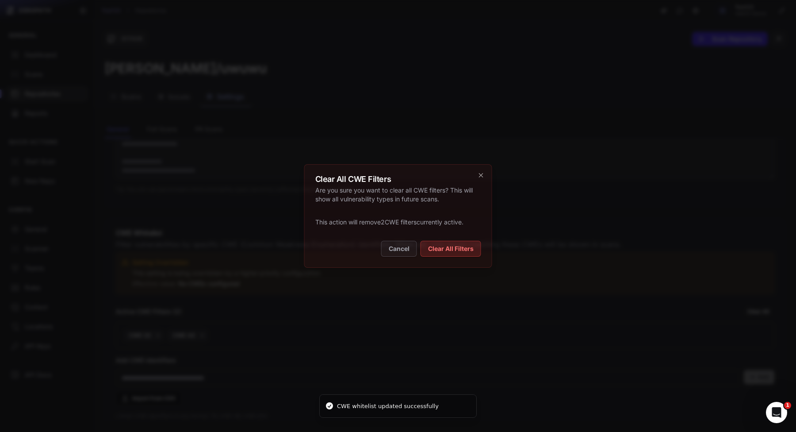
click at [430, 247] on button "Clear All Filters" at bounding box center [451, 249] width 61 height 16
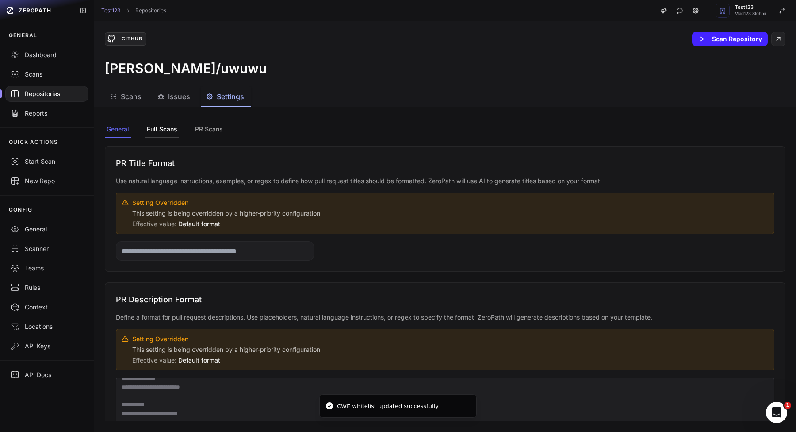
click at [169, 128] on button "Full Scans" at bounding box center [162, 129] width 34 height 17
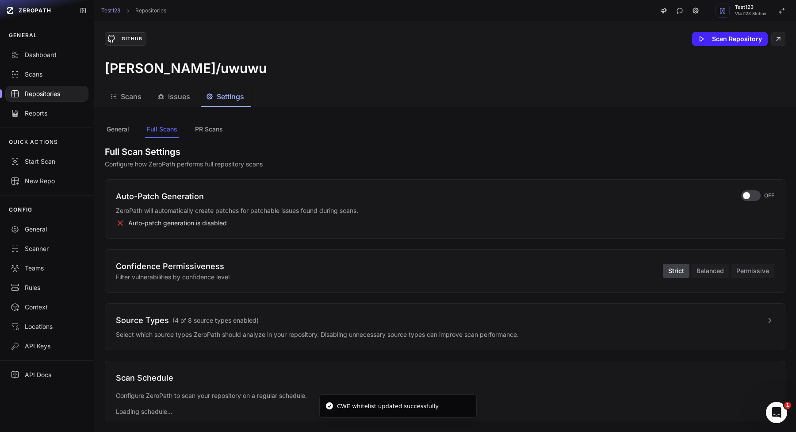
scroll to position [0, 0]
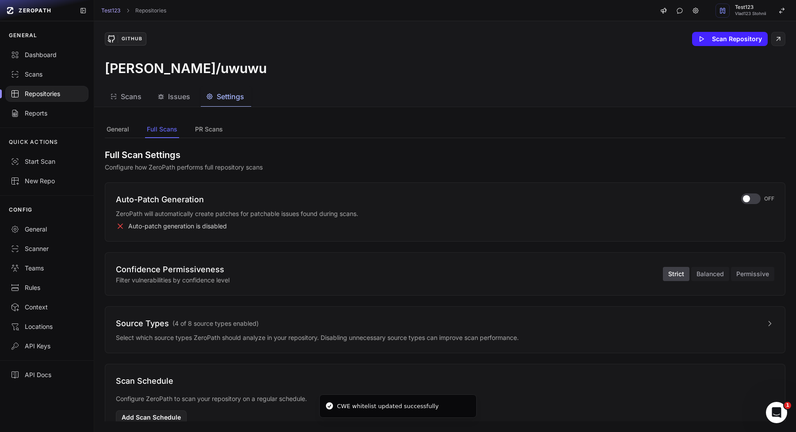
click at [744, 204] on div "Auto-Patch Generation ZeroPath will automatically create patches for patchable …" at bounding box center [445, 211] width 658 height 37
click at [748, 200] on span "button" at bounding box center [746, 198] width 7 height 7
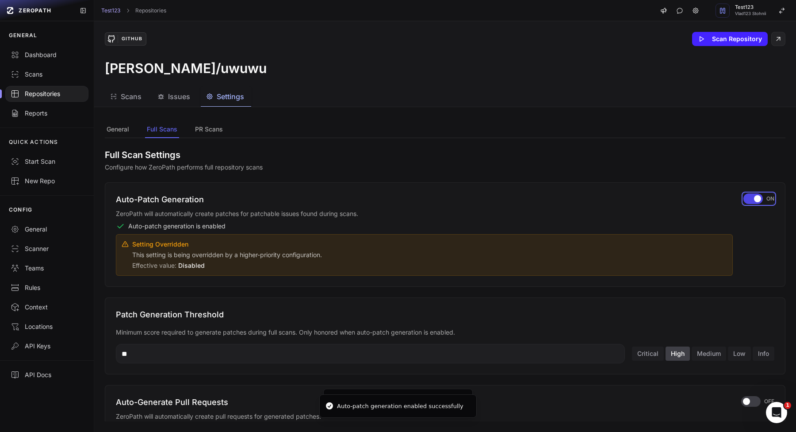
click at [748, 200] on div "button" at bounding box center [752, 198] width 19 height 11
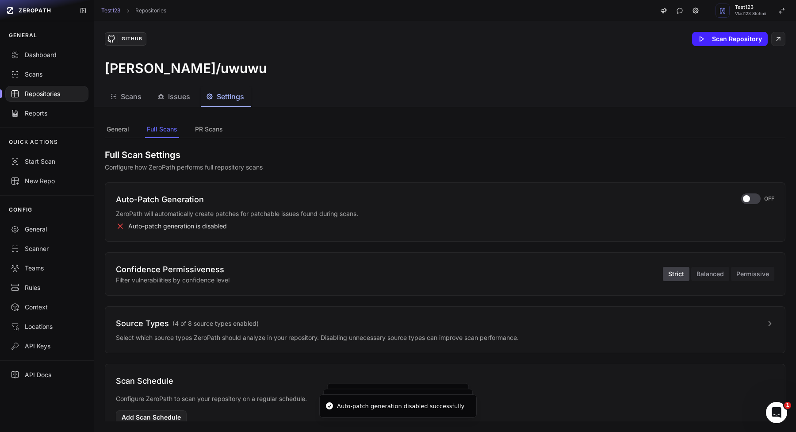
scroll to position [25, 0]
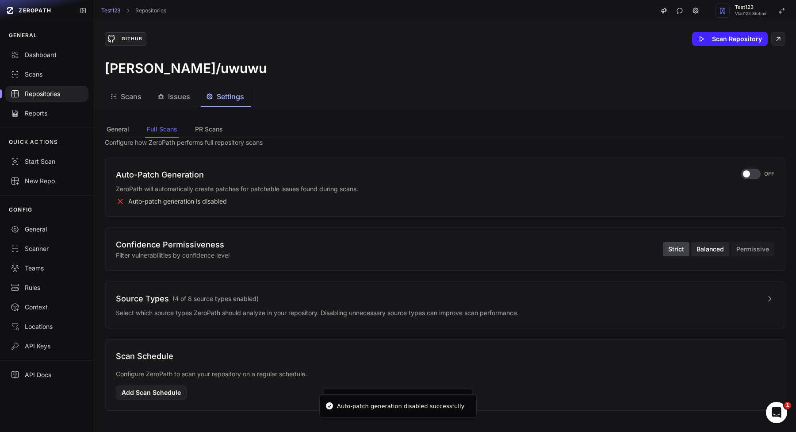
click at [710, 248] on button "Balanced" at bounding box center [710, 249] width 38 height 14
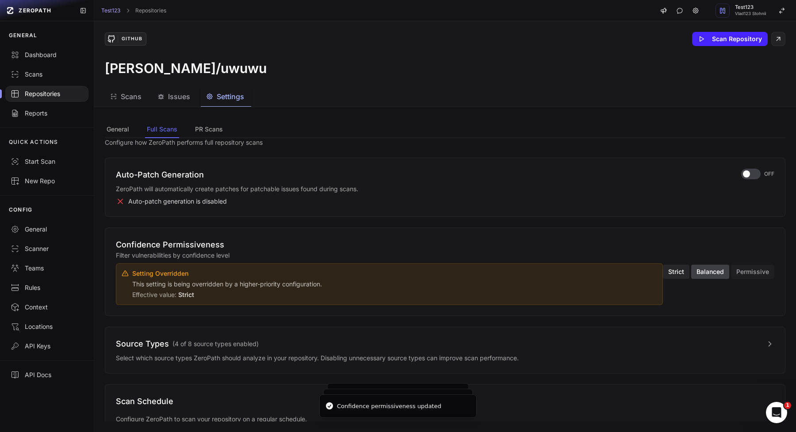
click at [674, 274] on button "Strict" at bounding box center [676, 271] width 27 height 14
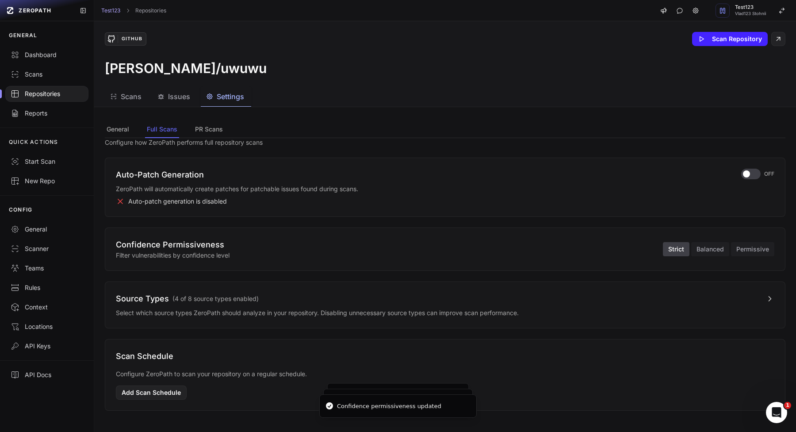
click at [656, 300] on button "Source Types ( 4 of 8 source types enabled )" at bounding box center [445, 298] width 658 height 12
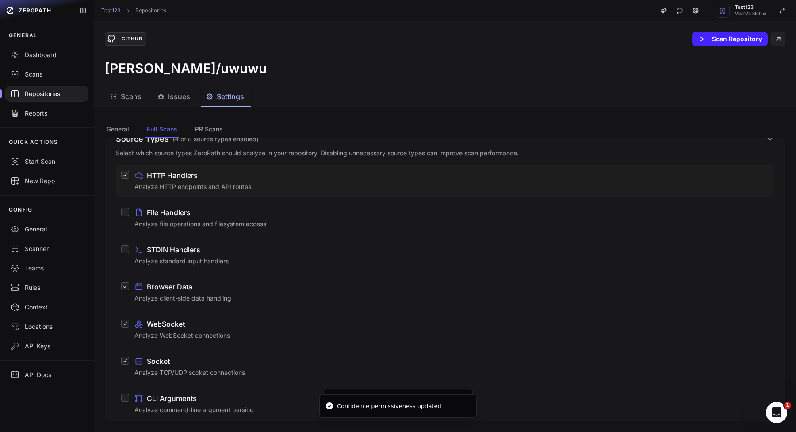
scroll to position [183, 0]
click at [328, 208] on div "File Handlers" at bounding box center [451, 213] width 635 height 11
click at [129, 209] on button "File Handlers Analyze file operations and filesystem access" at bounding box center [125, 213] width 8 height 8
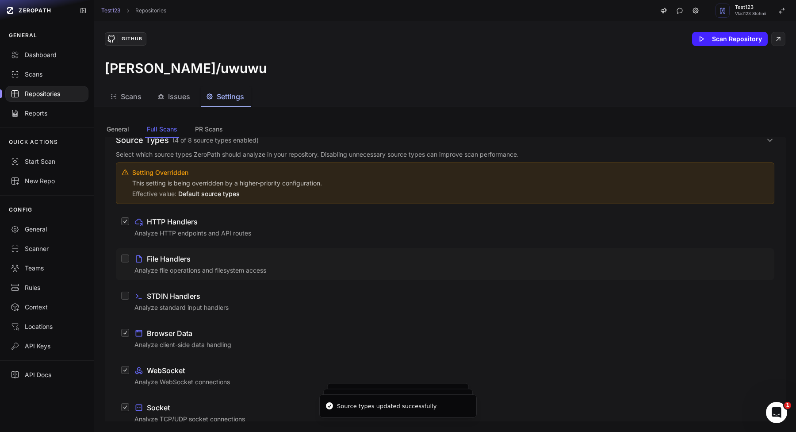
click at [327, 252] on label "File Handlers Analyze file operations and filesystem access" at bounding box center [445, 264] width 658 height 32
click at [129, 254] on button "File Handlers Analyze file operations and filesystem access" at bounding box center [125, 258] width 8 height 8
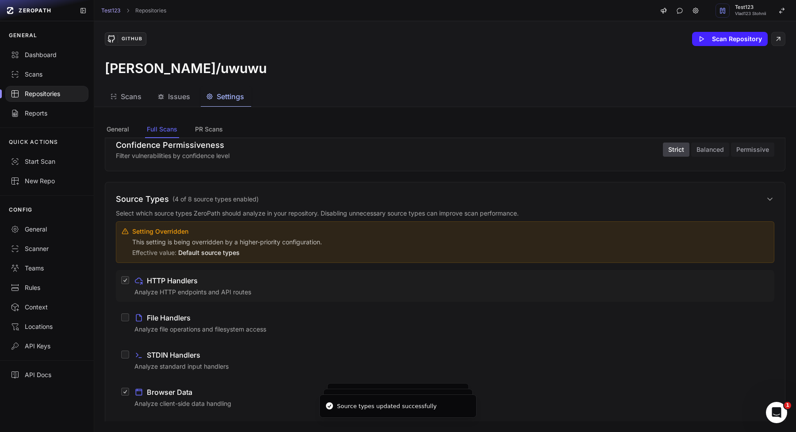
scroll to position [126, 0]
click at [410, 241] on p "This setting is being overridden by a higher-priority configuration." at bounding box center [450, 240] width 636 height 9
click at [438, 184] on div "Source Types ( 4 of 8 source types enabled ) Select which source types ZeroPath…" at bounding box center [445, 390] width 681 height 420
click at [437, 195] on button "Source Types ( 4 of 8 source types enabled )" at bounding box center [445, 197] width 658 height 12
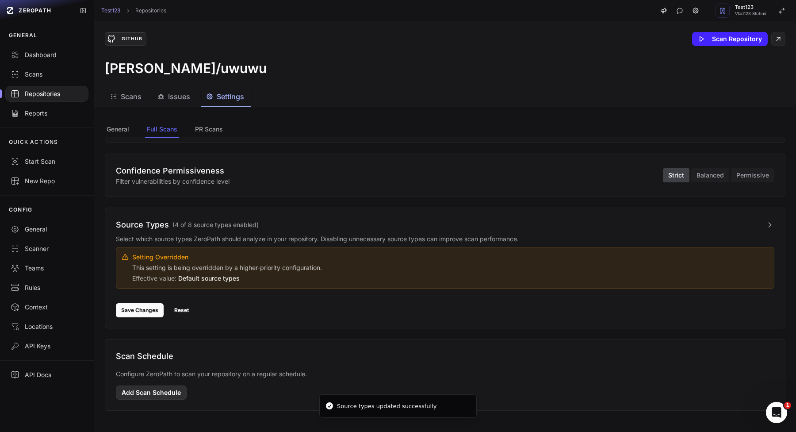
click at [151, 398] on button "Add Scan Schedule" at bounding box center [151, 392] width 71 height 14
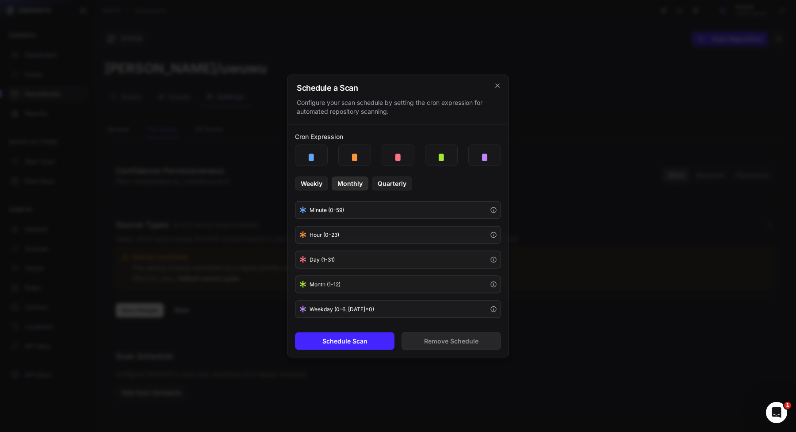
click at [355, 178] on button "Monthly" at bounding box center [350, 183] width 37 height 14
type input "*"
click at [359, 338] on button "Schedule Scan" at bounding box center [345, 341] width 100 height 18
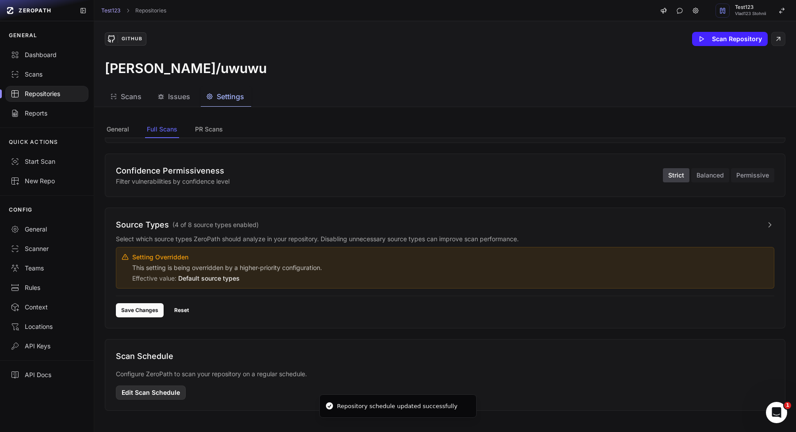
click at [161, 393] on button "Edit Scan Schedule" at bounding box center [151, 392] width 70 height 14
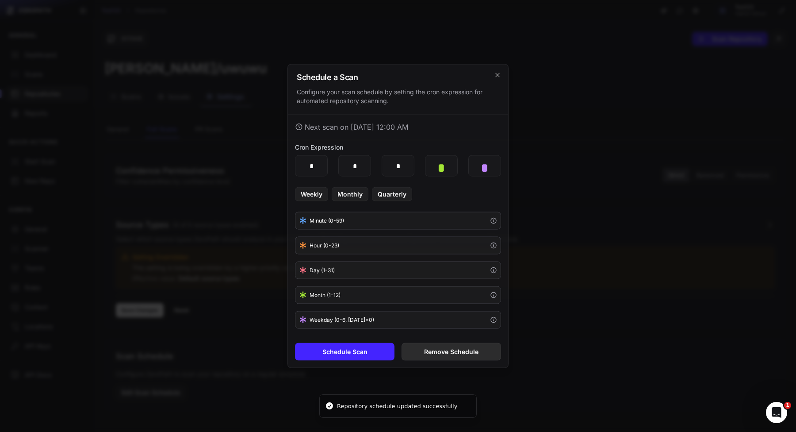
click at [433, 350] on button "Remove Schedule" at bounding box center [452, 352] width 100 height 18
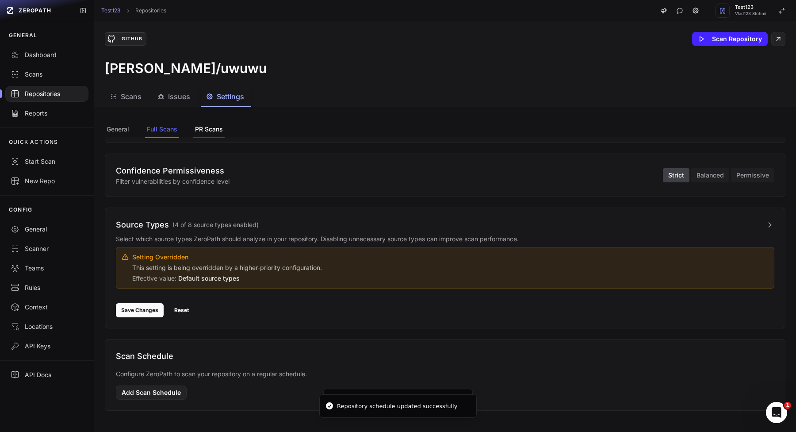
click at [215, 129] on button "PR Scans" at bounding box center [208, 129] width 31 height 17
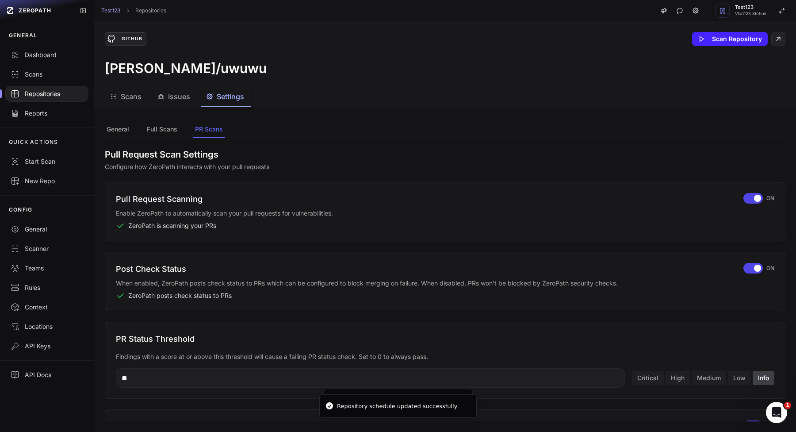
scroll to position [0, 0]
click at [758, 198] on span "button" at bounding box center [757, 198] width 7 height 7
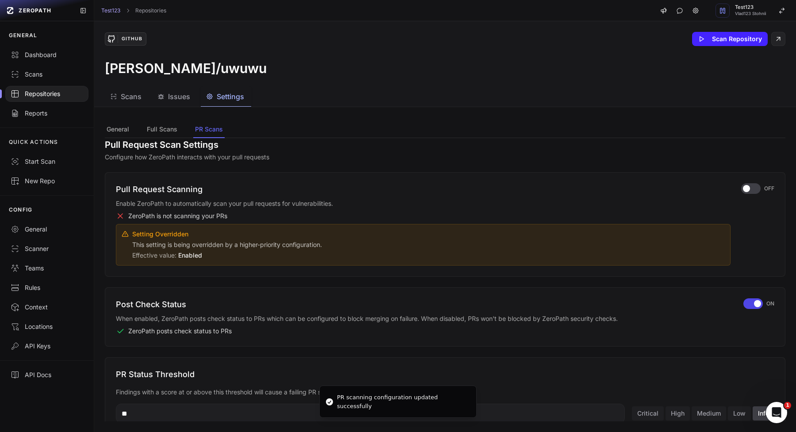
scroll to position [16, 0]
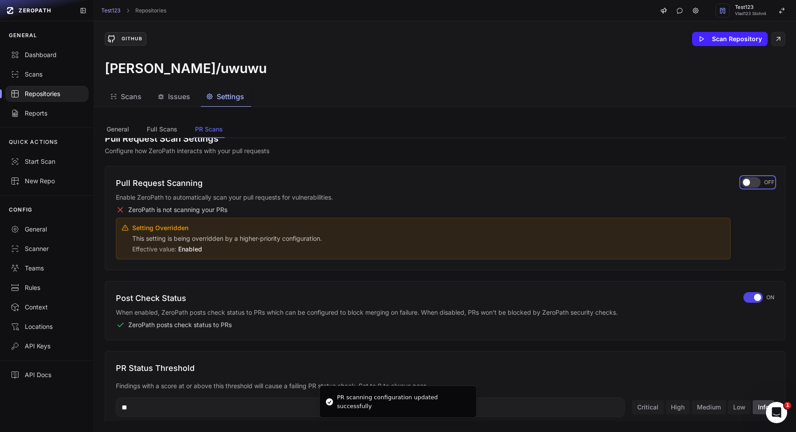
click at [754, 180] on div "button" at bounding box center [750, 182] width 19 height 11
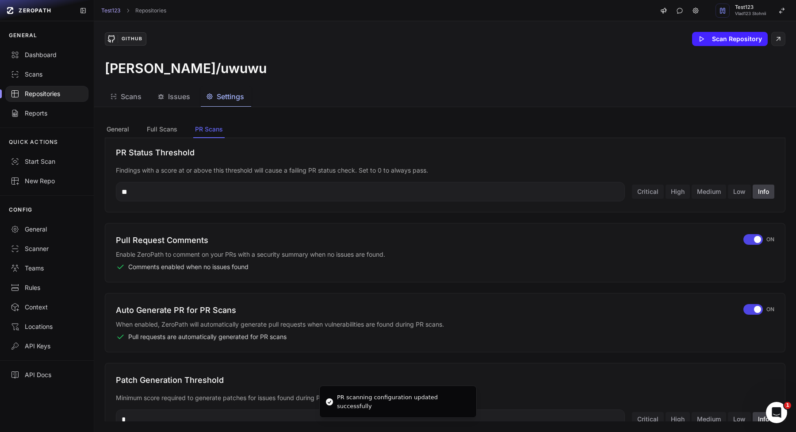
scroll to position [402, 0]
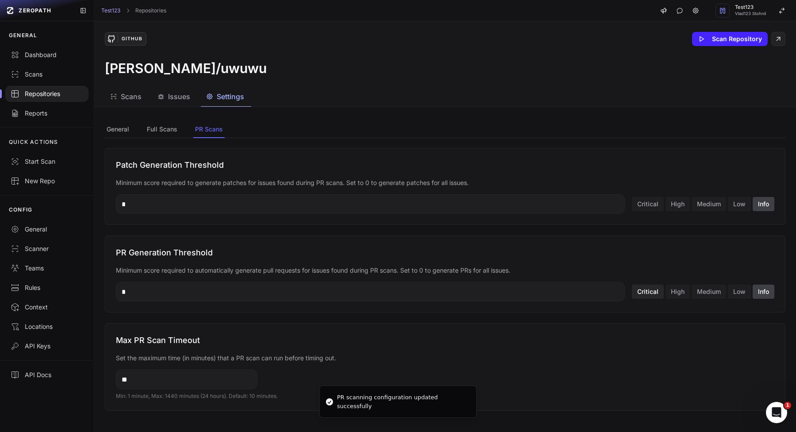
click at [652, 296] on button "Critical" at bounding box center [648, 291] width 32 height 14
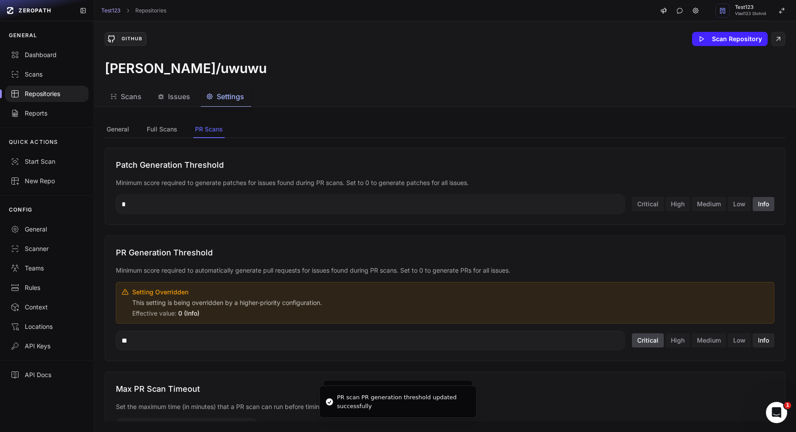
click at [764, 340] on button "Info" at bounding box center [764, 340] width 22 height 14
type input "*"
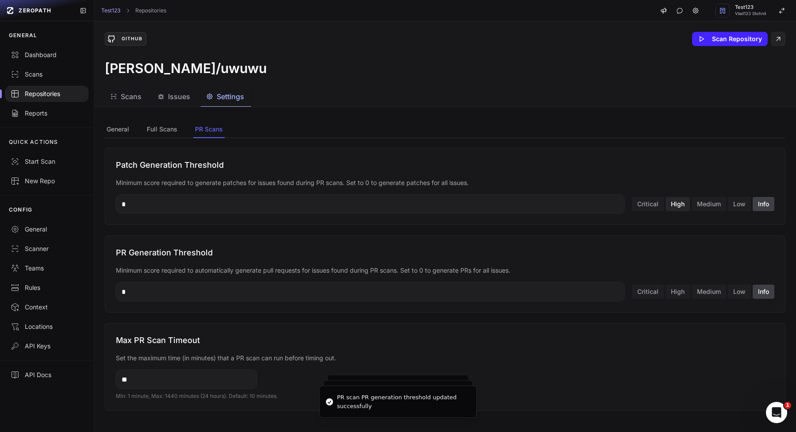
click at [689, 202] on button "High" at bounding box center [678, 204] width 24 height 14
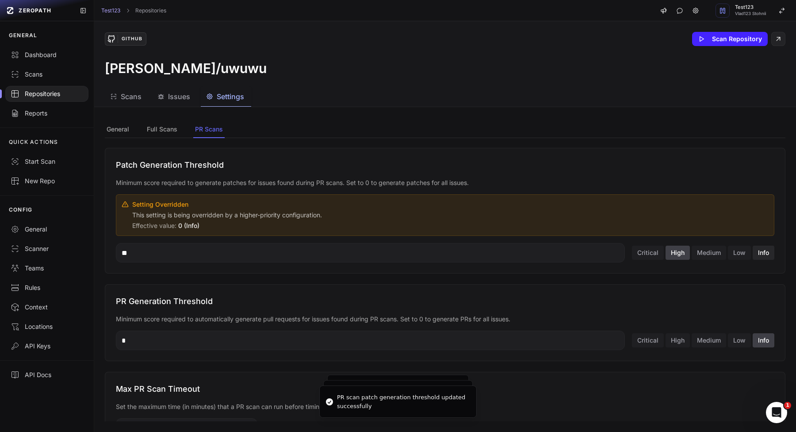
click at [759, 251] on button "Info" at bounding box center [764, 252] width 22 height 14
type input "*"
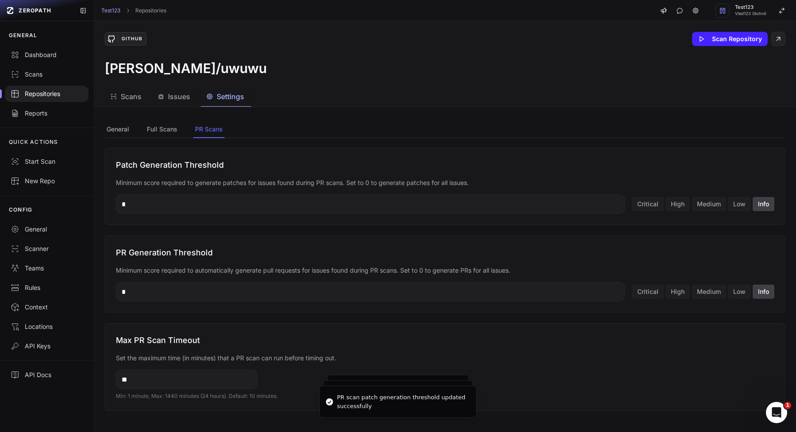
click at [221, 373] on input "**" at bounding box center [187, 378] width 142 height 19
type input "***"
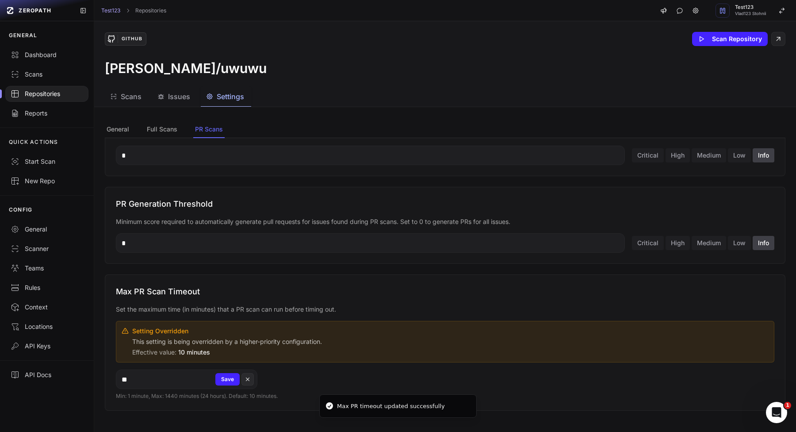
type input "**"
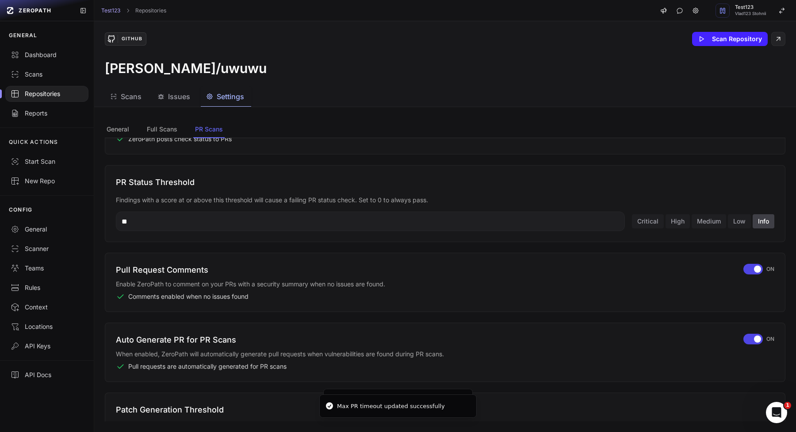
scroll to position [203, 0]
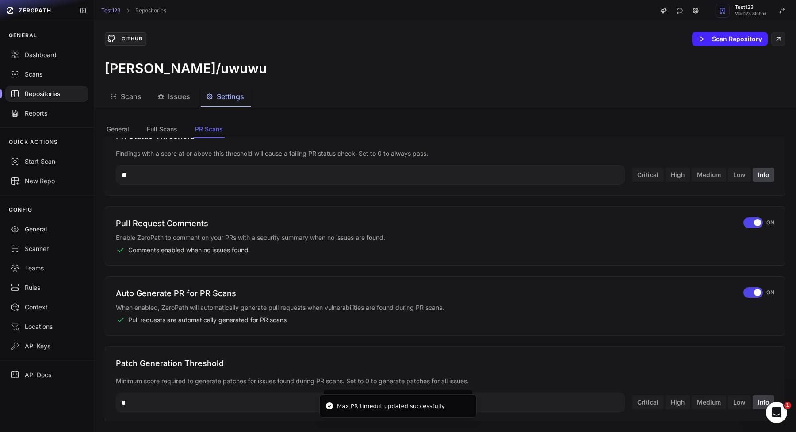
click at [747, 285] on div "Auto Generate PR for PR Scans When enabled, ZeroPath will automatically generat…" at bounding box center [445, 305] width 681 height 59
click at [747, 287] on div "button" at bounding box center [752, 292] width 19 height 11
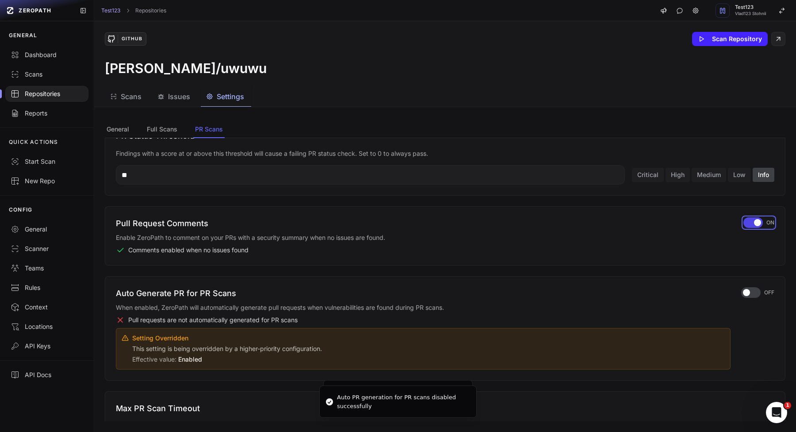
click at [757, 223] on span "button" at bounding box center [757, 222] width 7 height 7
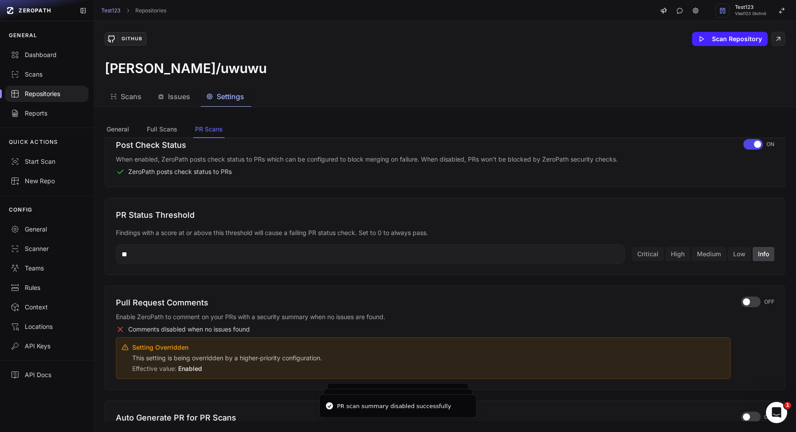
scroll to position [118, 0]
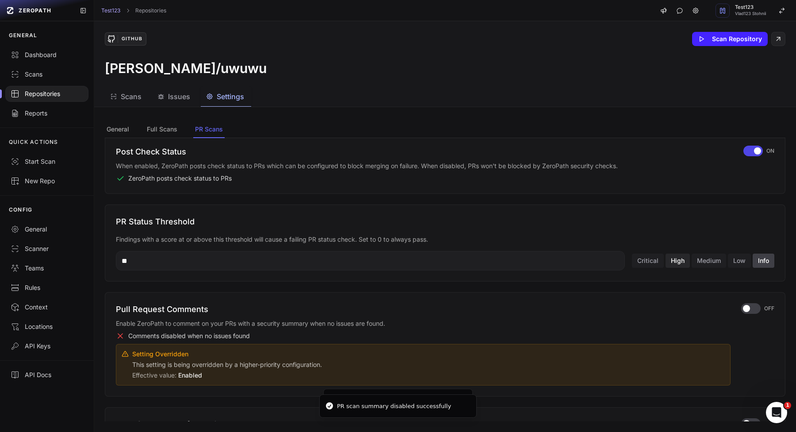
click at [686, 265] on button "High" at bounding box center [678, 260] width 24 height 14
type input "**"
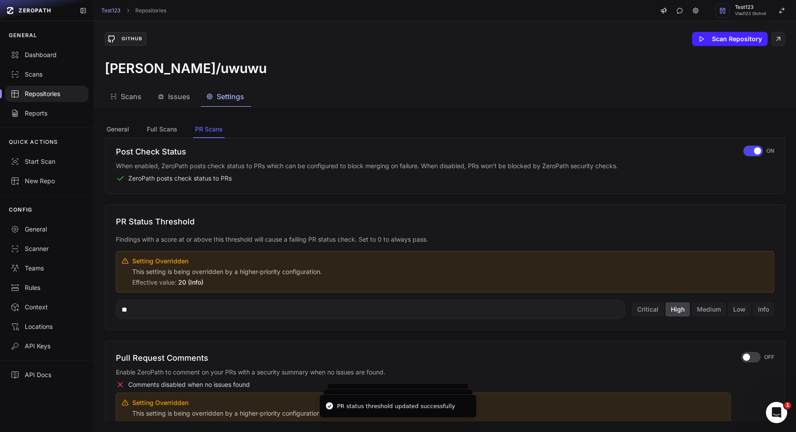
click at [572, 313] on input "**" at bounding box center [370, 308] width 509 height 19
type input "***"
type input "**"
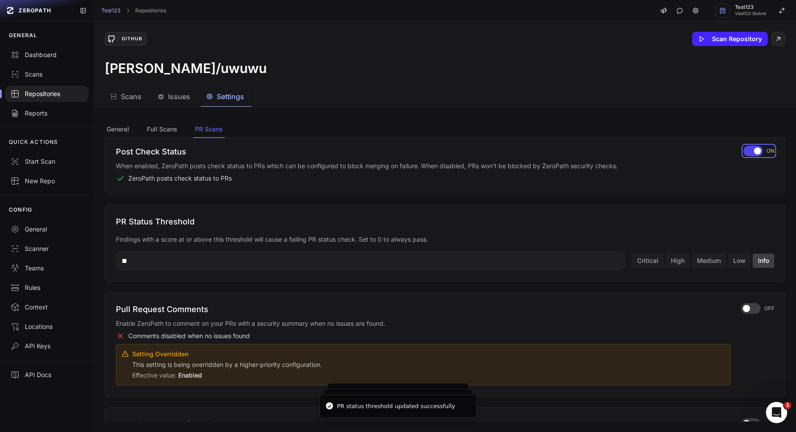
click at [756, 151] on span "button" at bounding box center [757, 150] width 7 height 7
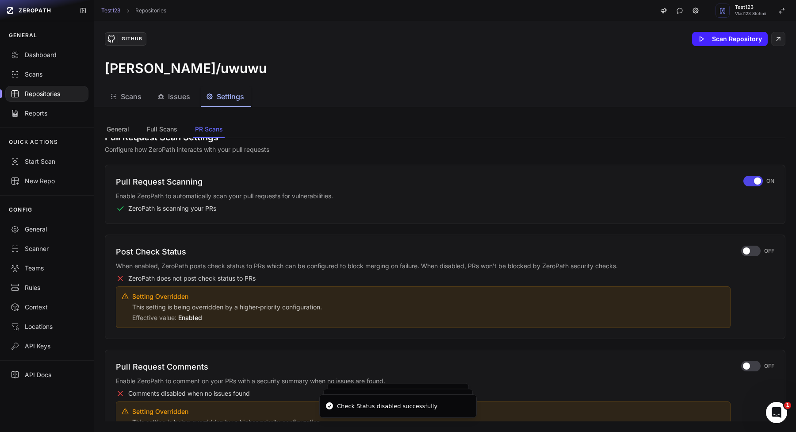
scroll to position [0, 0]
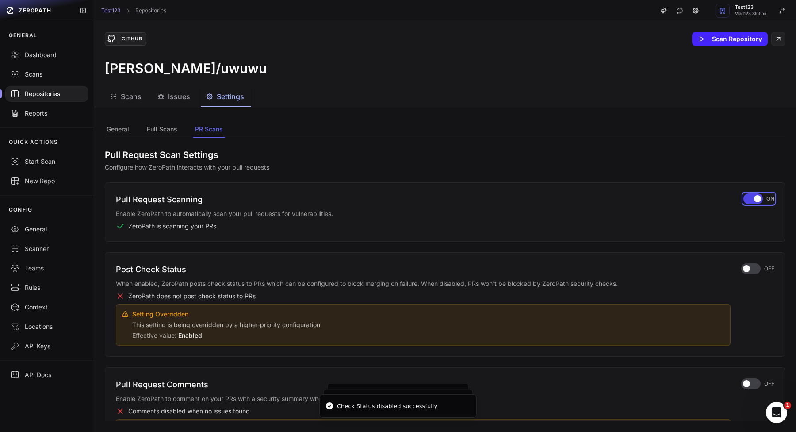
click at [747, 194] on div "button" at bounding box center [752, 198] width 19 height 11
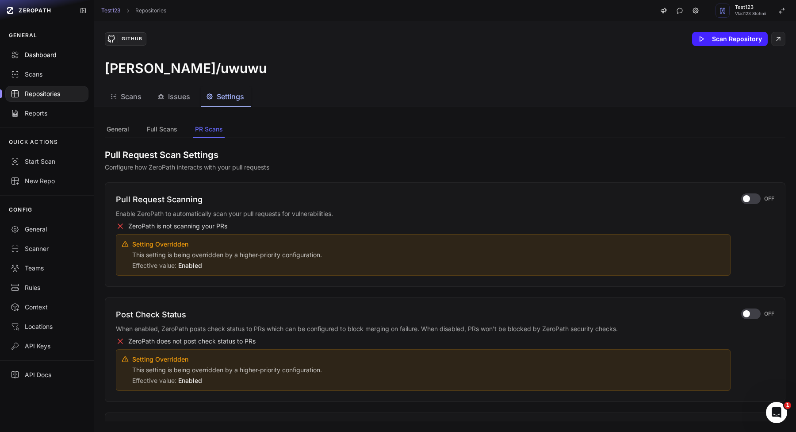
click at [32, 60] on link "Dashboard" at bounding box center [47, 54] width 94 height 19
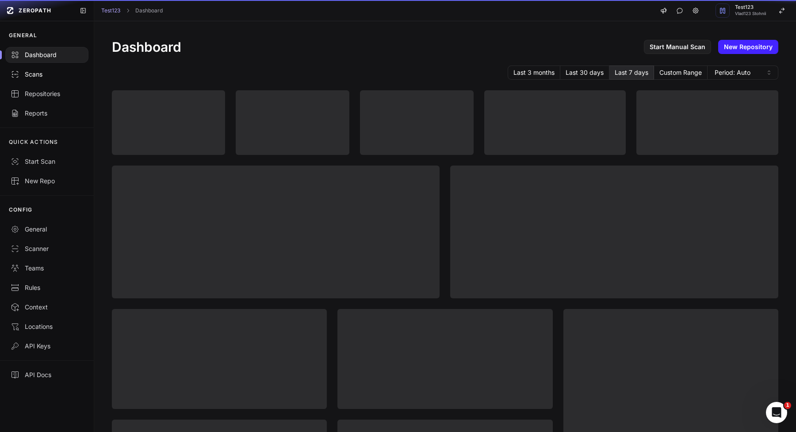
click at [32, 76] on div "Scans" at bounding box center [47, 74] width 73 height 9
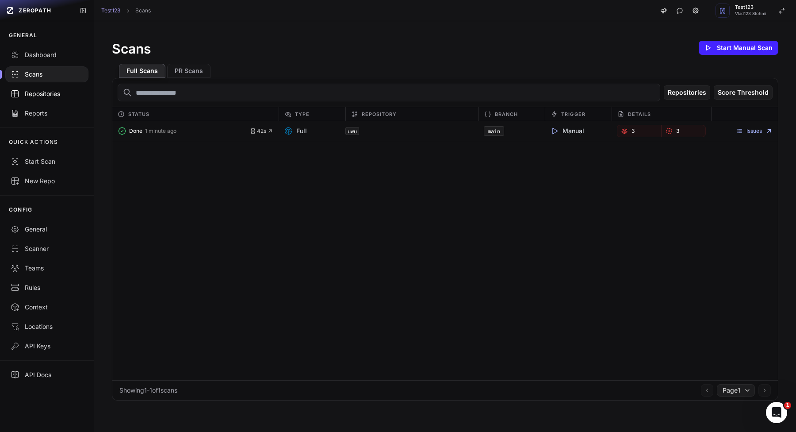
drag, startPoint x: 59, startPoint y: 94, endPoint x: 64, endPoint y: 95, distance: 4.5
click at [59, 94] on div "Repositories" at bounding box center [47, 93] width 73 height 9
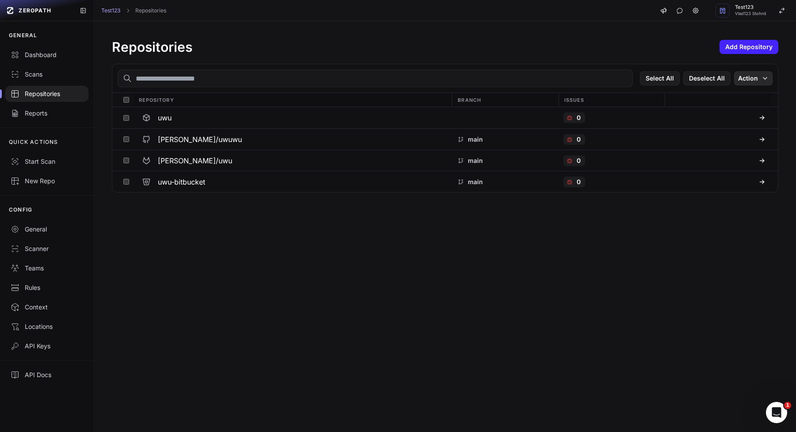
click at [746, 84] on button "Action" at bounding box center [753, 78] width 38 height 14
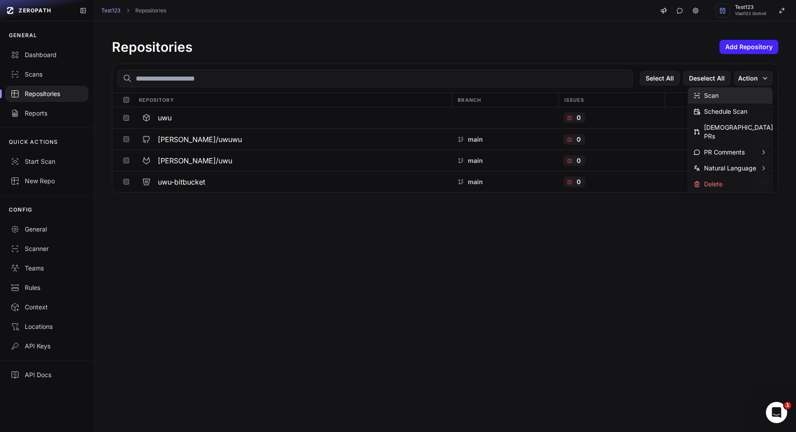
click at [708, 95] on div "Scan" at bounding box center [705, 95] width 25 height 9
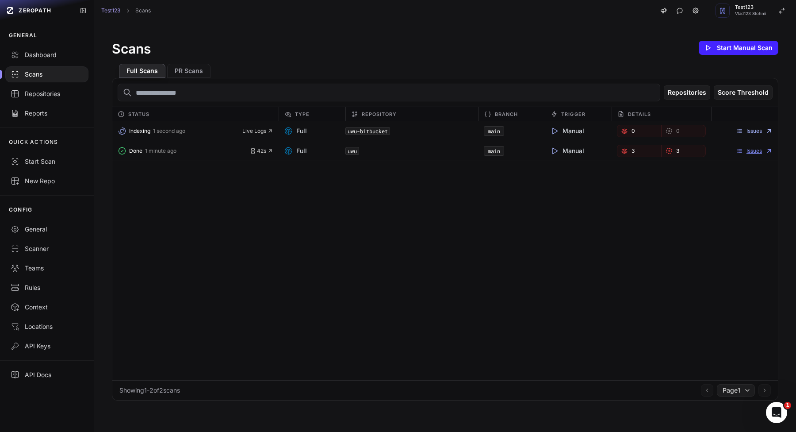
click at [743, 153] on link "Issues" at bounding box center [754, 150] width 37 height 7
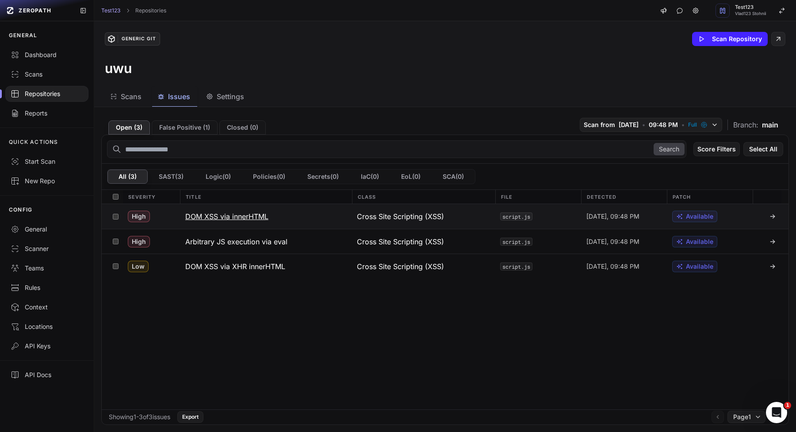
click at [275, 214] on button "DOM XSS via innerHTML" at bounding box center [266, 216] width 172 height 25
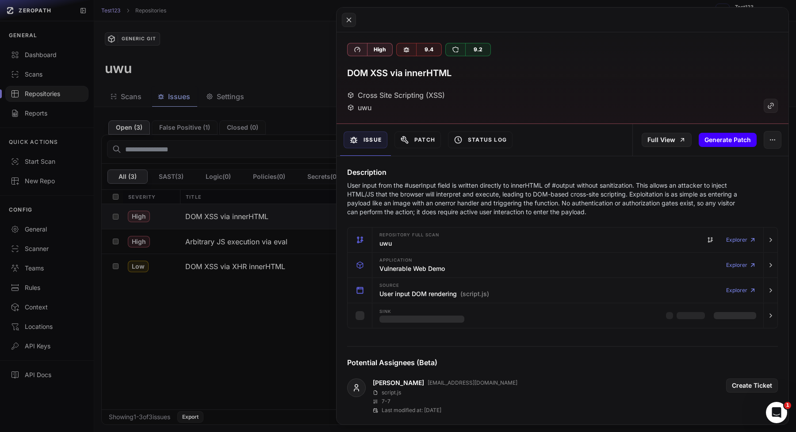
click at [743, 143] on button "Generate Patch" at bounding box center [728, 140] width 58 height 14
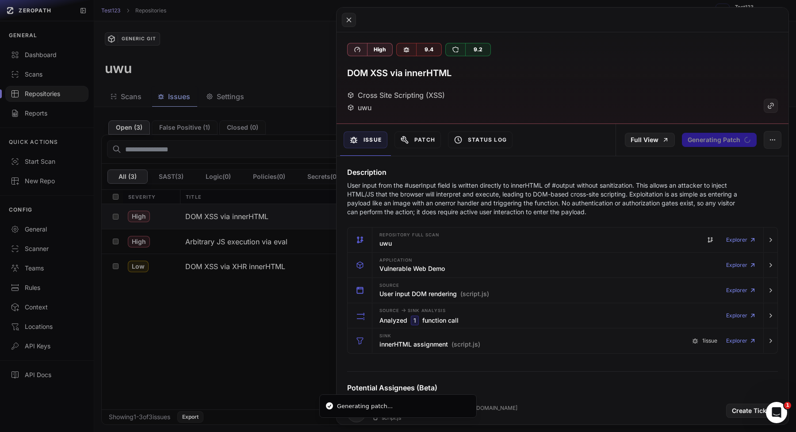
click at [284, 295] on button at bounding box center [398, 216] width 796 height 432
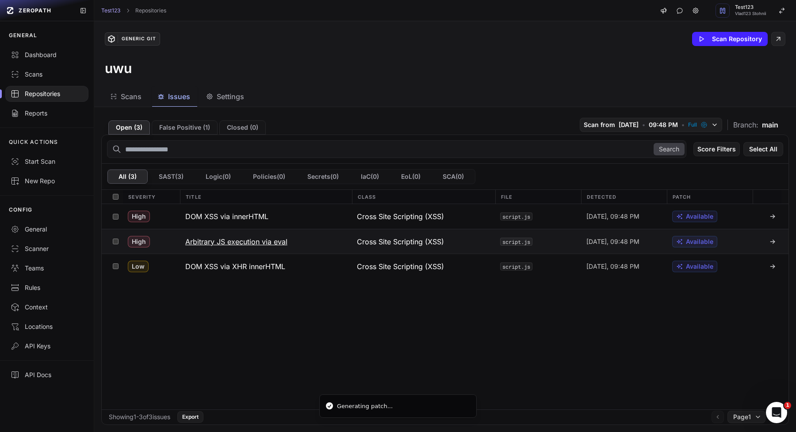
click at [348, 247] on button "Arbitrary JS execution via eval" at bounding box center [266, 241] width 172 height 24
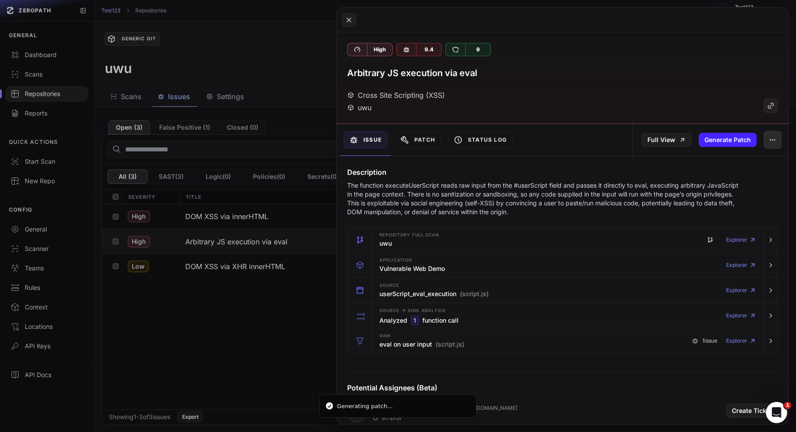
click at [765, 132] on button "button" at bounding box center [773, 140] width 18 height 18
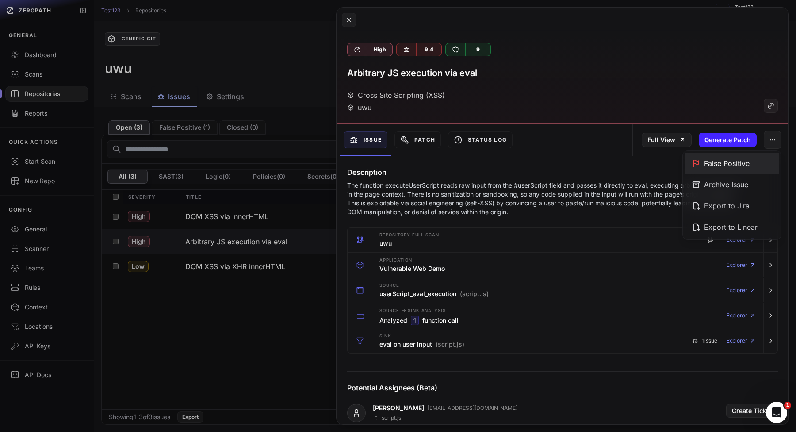
click at [730, 163] on div "False Positive" at bounding box center [732, 163] width 95 height 21
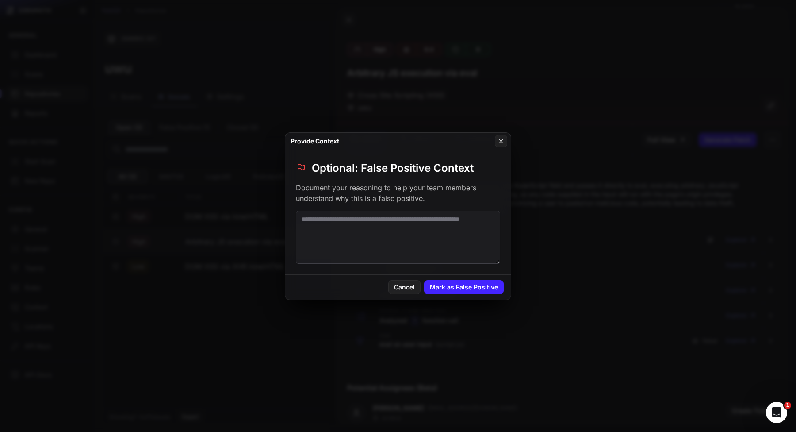
click at [356, 218] on textarea at bounding box center [398, 237] width 204 height 53
type textarea "****"
click at [448, 290] on button "Mark as False Positive" at bounding box center [464, 287] width 80 height 14
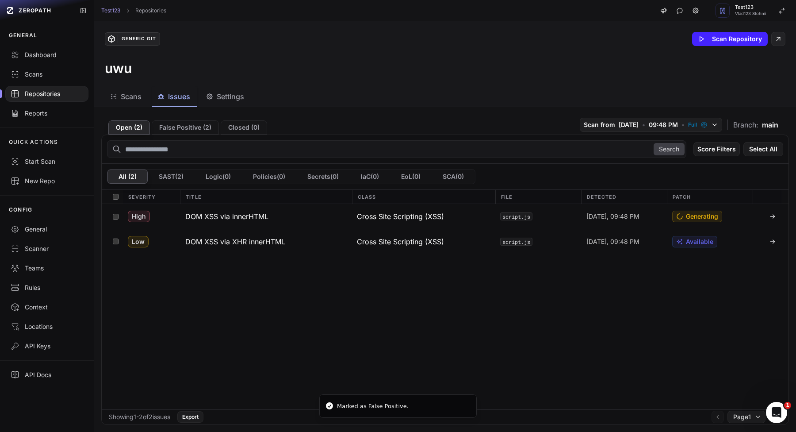
click at [182, 139] on div "Search Score Filters Select All" at bounding box center [445, 149] width 687 height 29
click at [184, 133] on button "False Positive ( 2 )" at bounding box center [185, 127] width 67 height 14
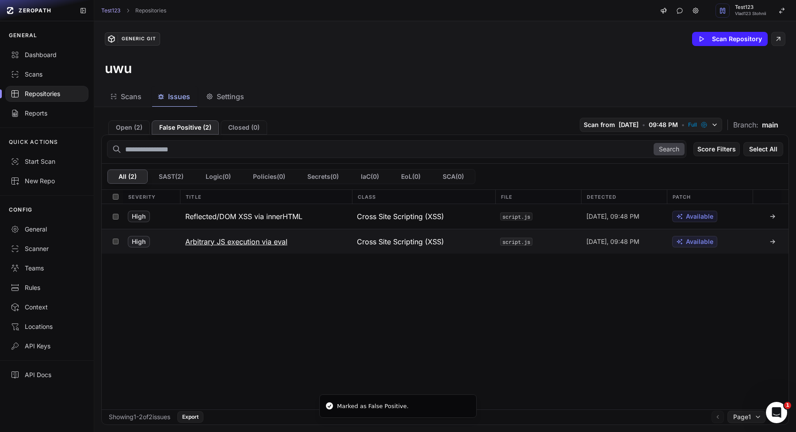
click at [290, 233] on button "Arbitrary JS execution via eval" at bounding box center [266, 241] width 172 height 24
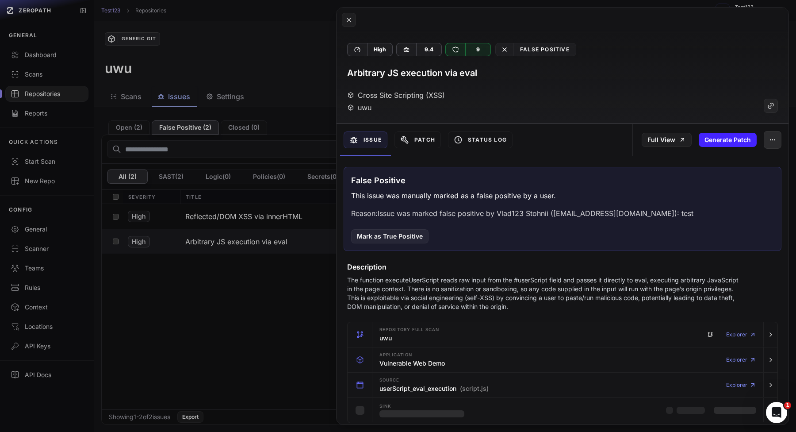
click at [771, 147] on button "button" at bounding box center [773, 140] width 18 height 18
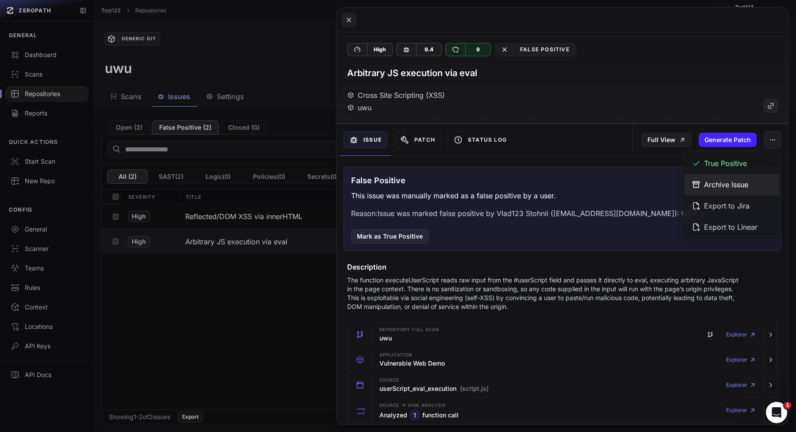
click at [731, 188] on div "Archive Issue" at bounding box center [732, 184] width 95 height 21
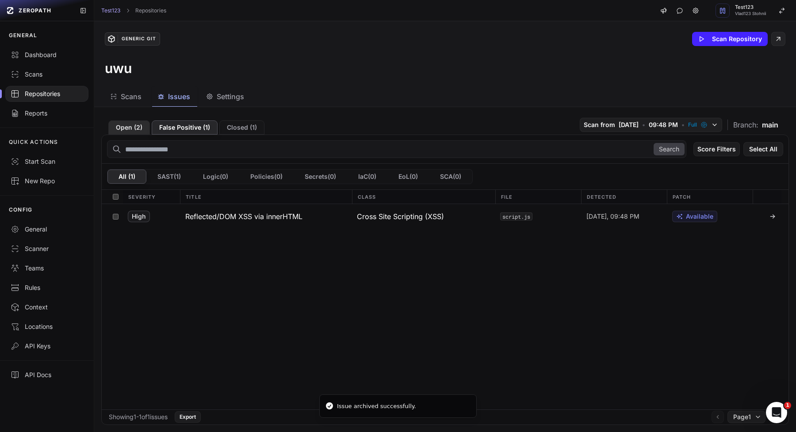
click at [138, 134] on button "Open ( 2 )" at bounding box center [129, 127] width 42 height 14
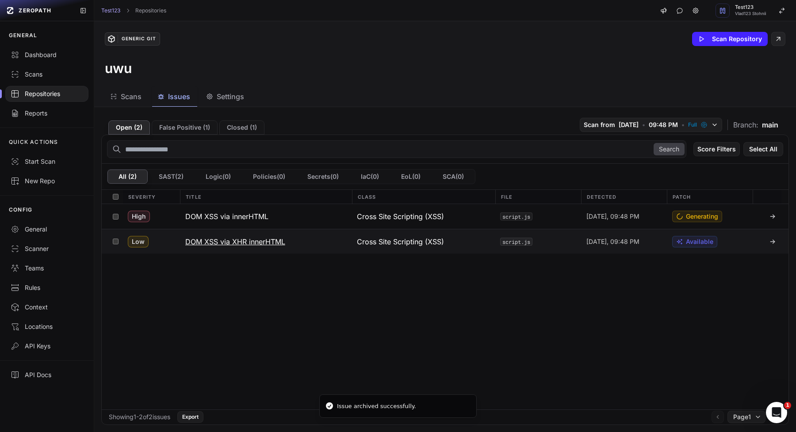
click at [249, 240] on h3 "DOM XSS via XHR innerHTML" at bounding box center [235, 241] width 100 height 11
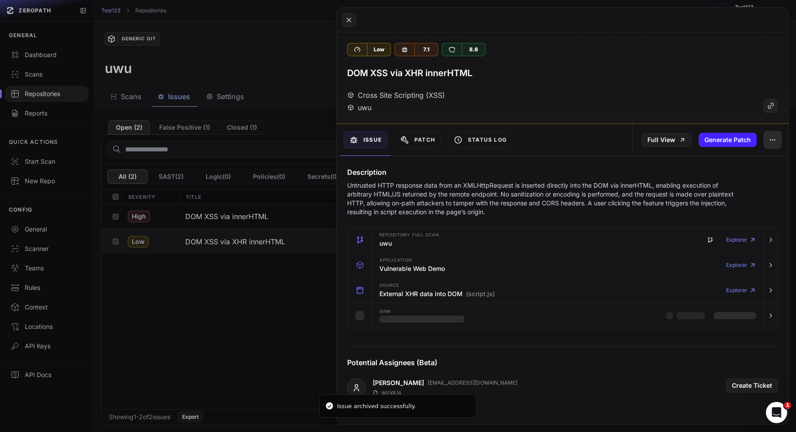
click at [777, 140] on button "button" at bounding box center [773, 140] width 18 height 18
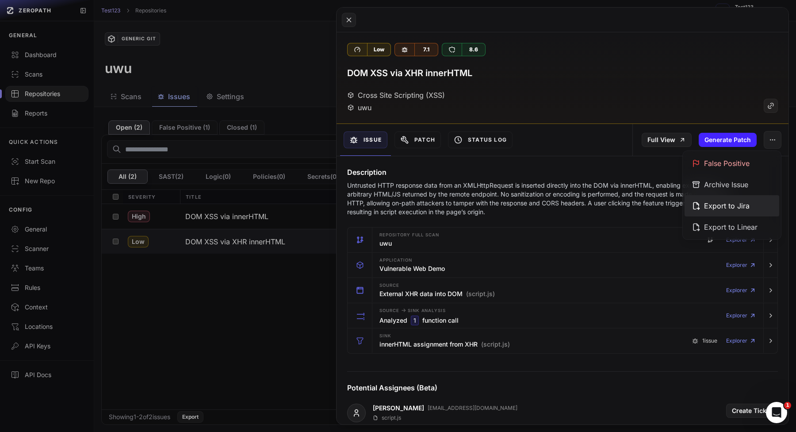
click at [726, 205] on div "Export to Jira" at bounding box center [732, 205] width 95 height 21
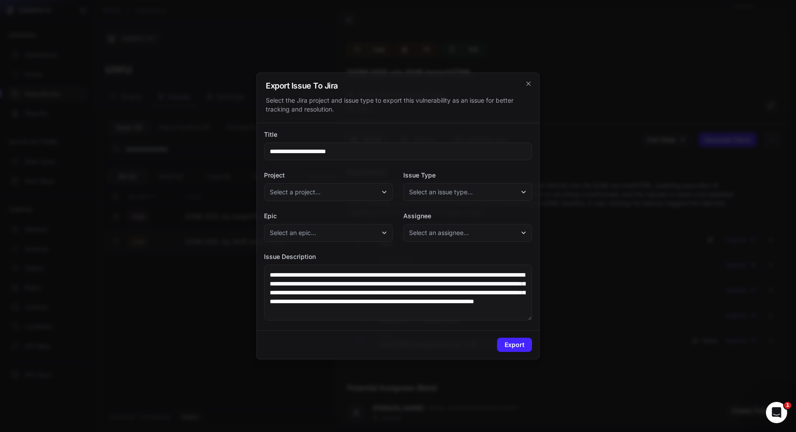
click at [318, 195] on span "Select a project..." at bounding box center [295, 192] width 51 height 9
click at [304, 236] on div "Zero Test" at bounding box center [330, 232] width 129 height 16
click at [458, 190] on span "Select an issue type..." at bounding box center [441, 192] width 64 height 9
click at [455, 218] on div "Epic" at bounding box center [467, 216] width 125 height 16
click at [521, 347] on button "Export" at bounding box center [514, 344] width 35 height 14
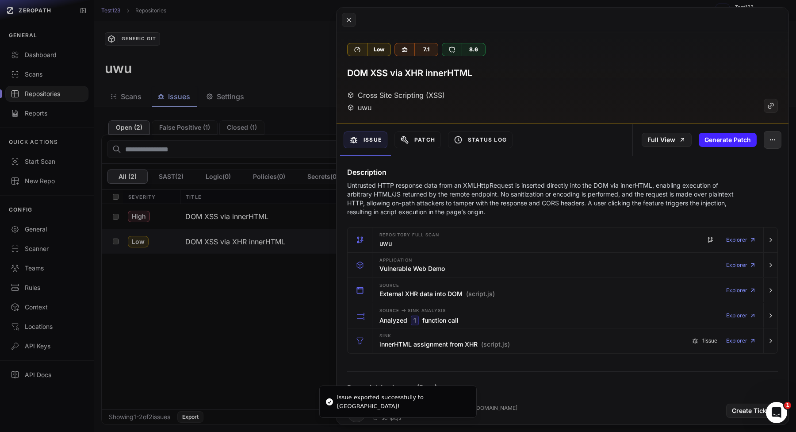
click at [772, 143] on icon "button" at bounding box center [772, 139] width 7 height 7
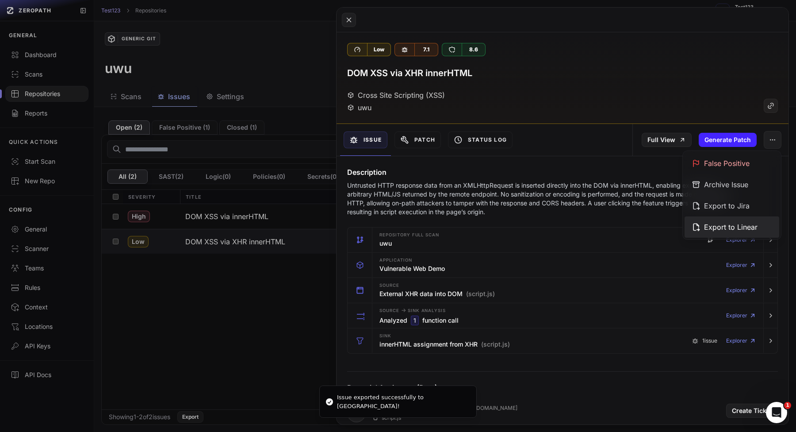
click at [702, 223] on div "Export to Linear" at bounding box center [732, 226] width 95 height 21
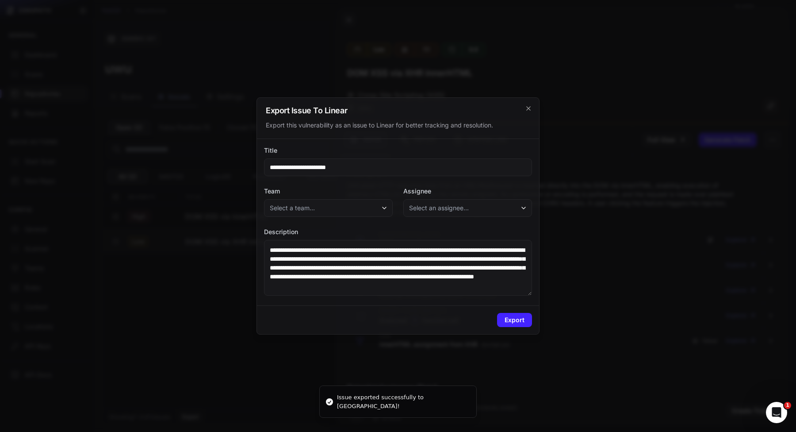
click at [369, 204] on button "Select a team..." at bounding box center [328, 208] width 129 height 18
click at [347, 230] on div "[ NEW ] NewTestTeam" at bounding box center [328, 232] width 125 height 16
click at [436, 211] on span "Select an assignee..." at bounding box center [439, 207] width 60 height 9
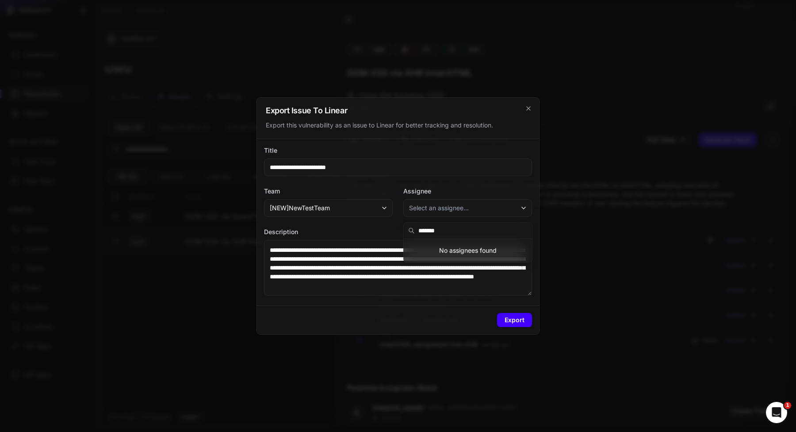
click at [502, 319] on button "Export" at bounding box center [514, 320] width 35 height 14
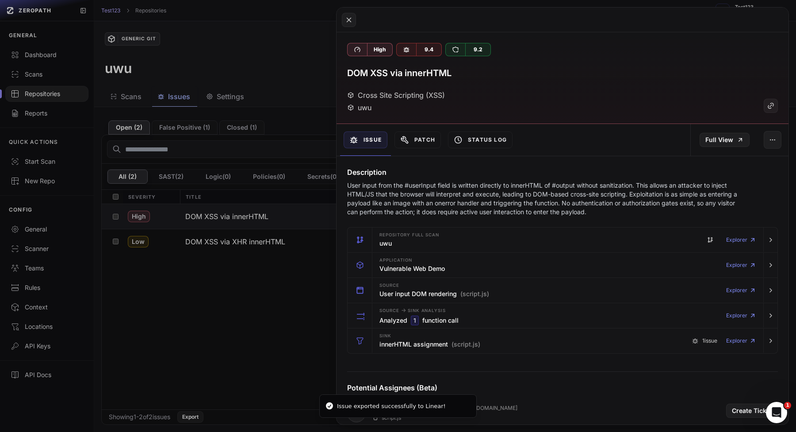
click at [253, 316] on button at bounding box center [398, 216] width 796 height 432
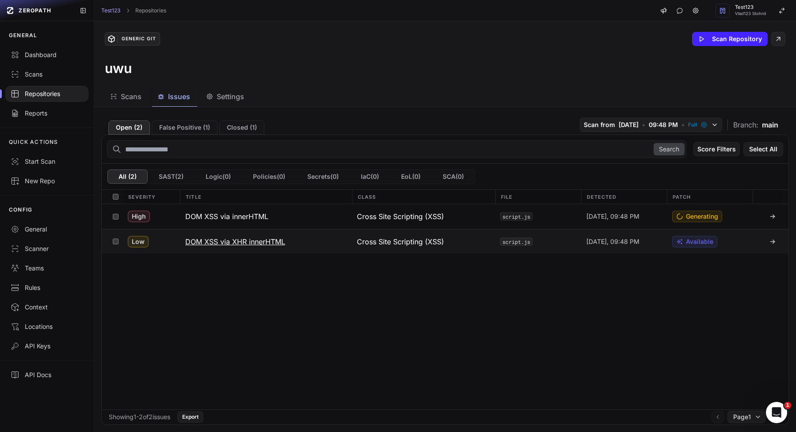
click at [284, 249] on button "DOM XSS via XHR innerHTML" at bounding box center [266, 241] width 172 height 24
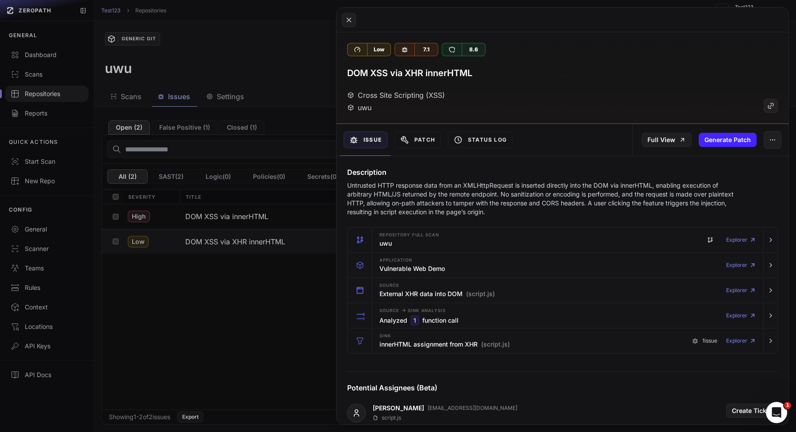
click at [695, 138] on div "Full View Generate Patch" at bounding box center [710, 140] width 156 height 32
click at [682, 138] on icon at bounding box center [682, 139] width 3 height 3
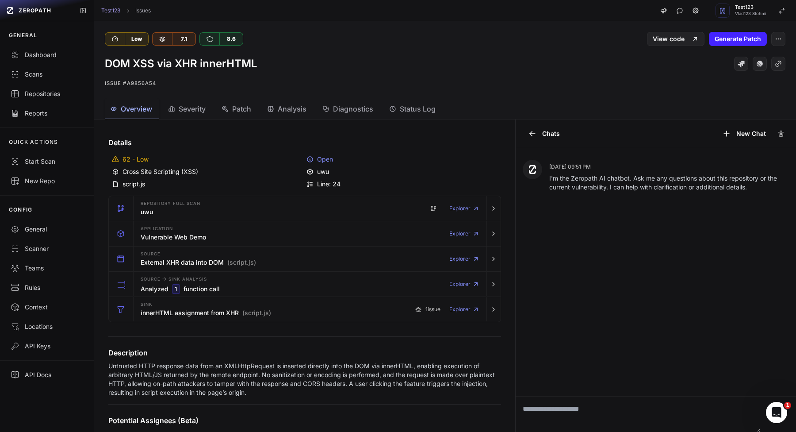
click at [573, 421] on textarea at bounding box center [638, 413] width 245 height 35
type textarea "****"
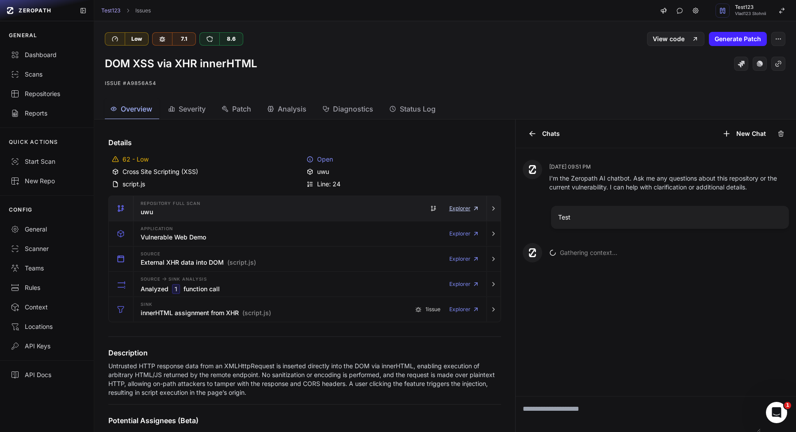
click at [464, 207] on link "Explorer" at bounding box center [464, 208] width 30 height 18
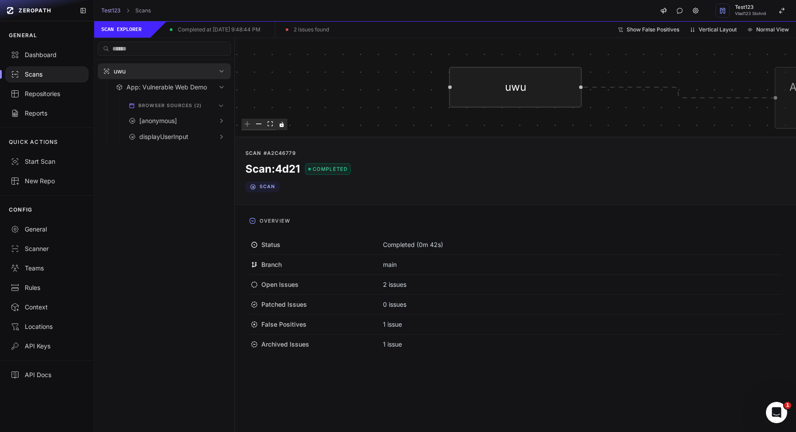
click at [466, 117] on div "uwu App: Vulnerable Web Demo [anonymous] Call #1 e6ff XMLHttpRequest onreadysta…" at bounding box center [515, 87] width 561 height 98
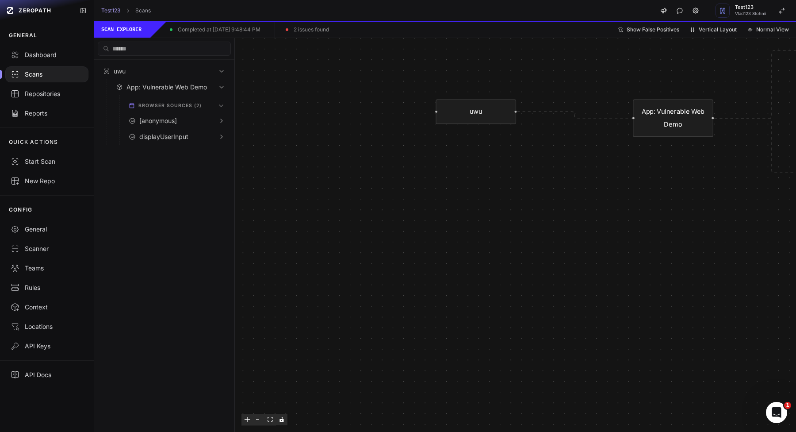
drag, startPoint x: 392, startPoint y: 195, endPoint x: 379, endPoint y: 195, distance: 12.8
click at [381, 195] on div "uwu App: Vulnerable Web Demo [anonymous] Call #1 e6ff XMLHttpRequest onreadysta…" at bounding box center [515, 235] width 561 height 394
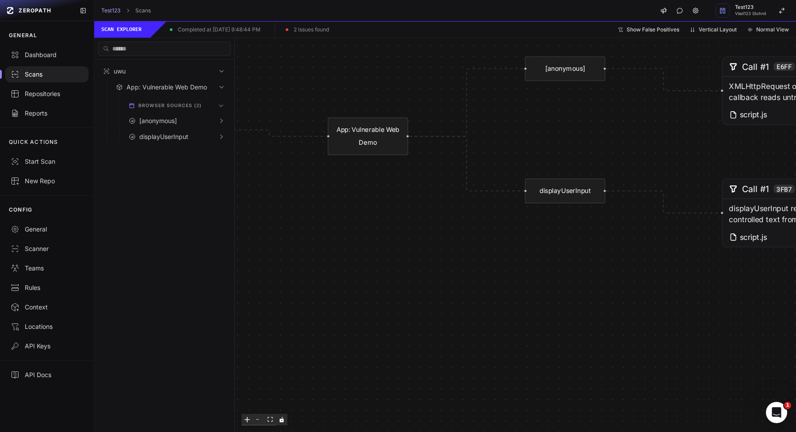
drag, startPoint x: 609, startPoint y: 183, endPoint x: 310, endPoint y: 199, distance: 299.8
click at [310, 201] on div "uwu App: Vulnerable Web Demo [anonymous] Call #1 e6ff XMLHttpRequest onreadysta…" at bounding box center [515, 235] width 561 height 394
click at [314, 108] on div "uwu App: Vulnerable Web Demo [anonymous] Call #1 e6ff XMLHttpRequest onreadysta…" at bounding box center [515, 235] width 561 height 394
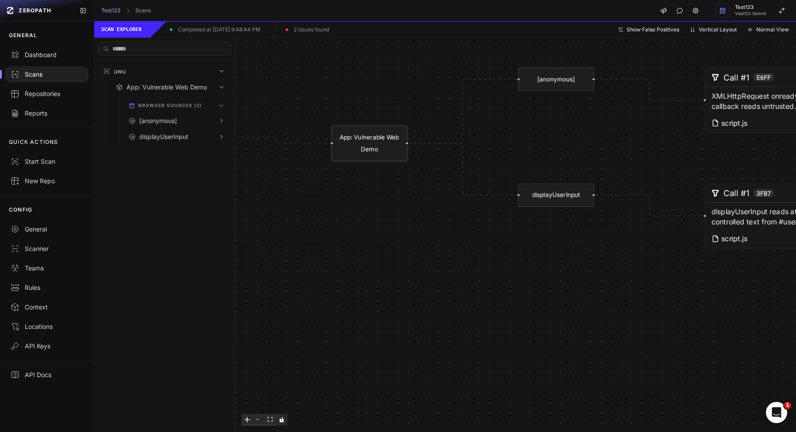
click at [343, 130] on div "uwu App: Vulnerable Web Demo [anonymous] Call #1 e6ff XMLHttpRequest onreadysta…" at bounding box center [515, 235] width 561 height 394
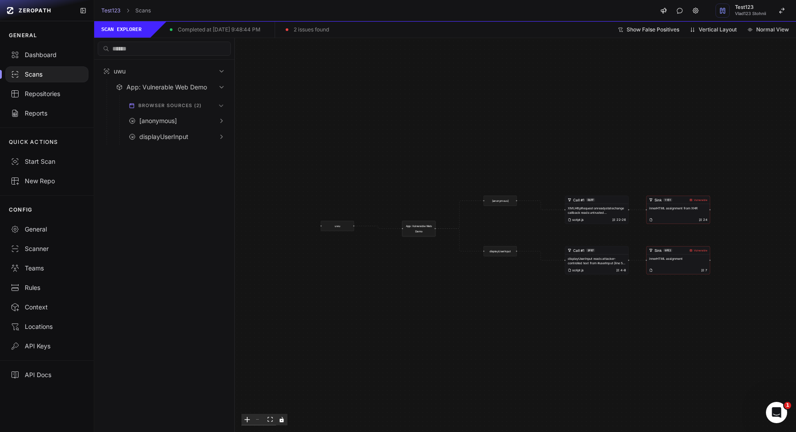
click at [418, 225] on div "App: Vulnerable Web Demo" at bounding box center [418, 228] width 33 height 15
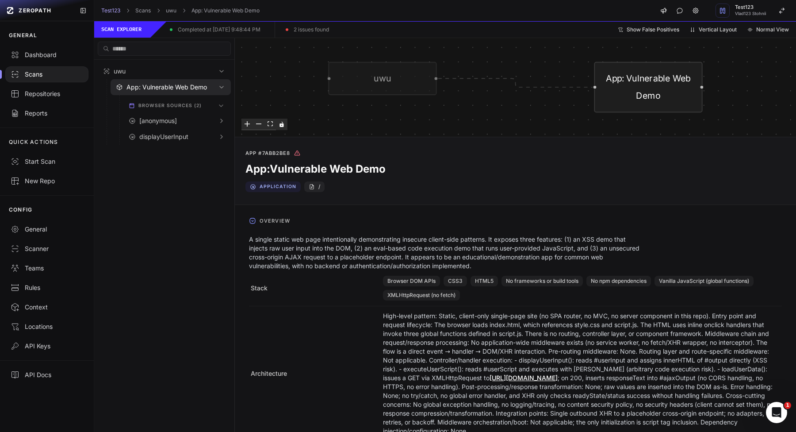
drag, startPoint x: 574, startPoint y: 99, endPoint x: 569, endPoint y: 99, distance: 5.3
click at [569, 99] on div "uwu App: Vulnerable Web Demo" at bounding box center [515, 87] width 561 height 98
click at [567, 99] on div "uwu App: Vulnerable Web Demo" at bounding box center [515, 87] width 561 height 98
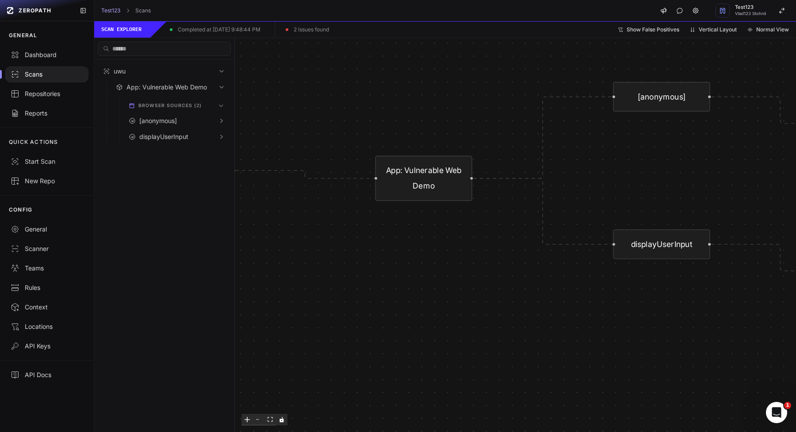
drag, startPoint x: 607, startPoint y: 151, endPoint x: 381, endPoint y: 158, distance: 226.1
click at [384, 157] on div "uwu App: Vulnerable Web Demo [anonymous] Call #1 e6ff XMLHttpRequest onreadysta…" at bounding box center [515, 235] width 561 height 394
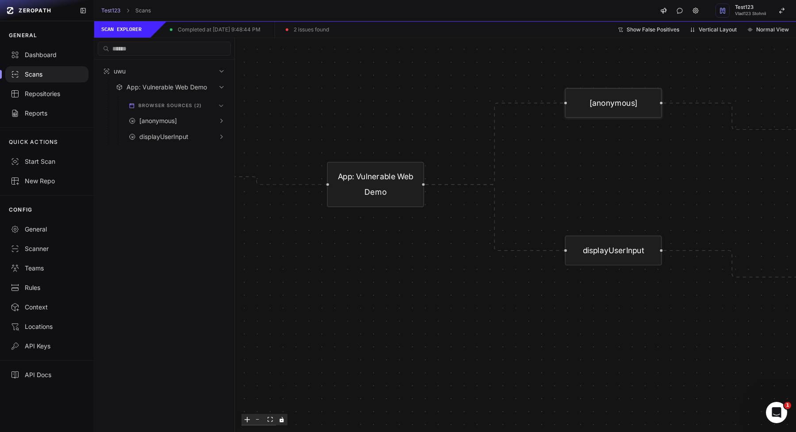
click at [580, 108] on div "[anonymous]" at bounding box center [613, 103] width 97 height 30
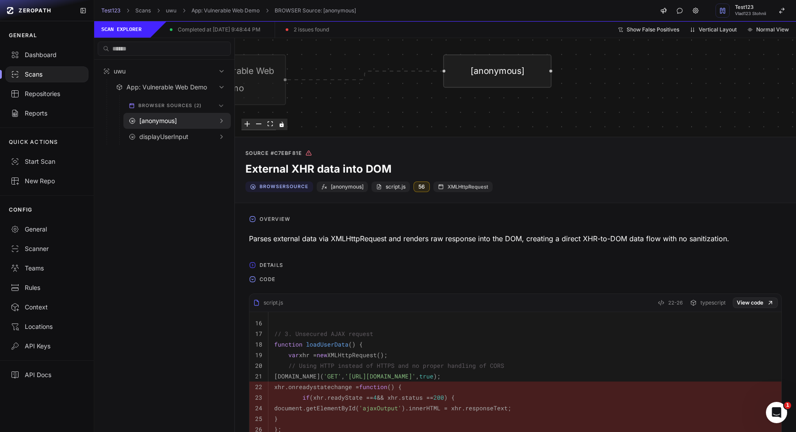
drag, startPoint x: 707, startPoint y: 124, endPoint x: 554, endPoint y: 116, distance: 153.2
click at [555, 116] on div "uwu App: Vulnerable Web Demo [anonymous]" at bounding box center [515, 87] width 561 height 98
click at [251, 272] on button "Code" at bounding box center [515, 279] width 547 height 14
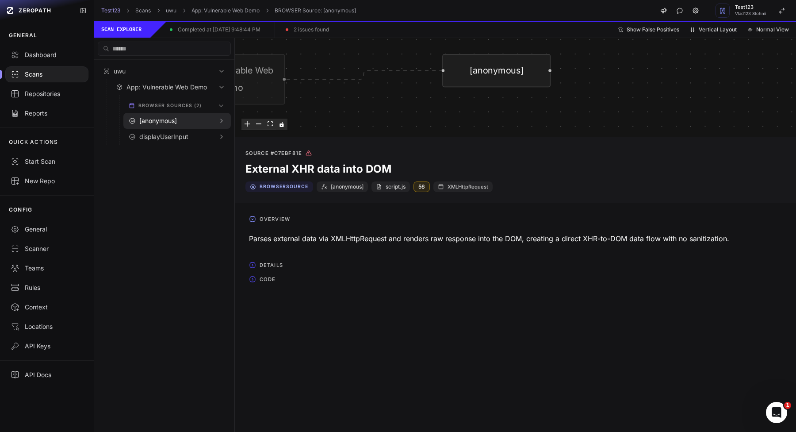
click at [259, 259] on span "Details" at bounding box center [271, 265] width 31 height 14
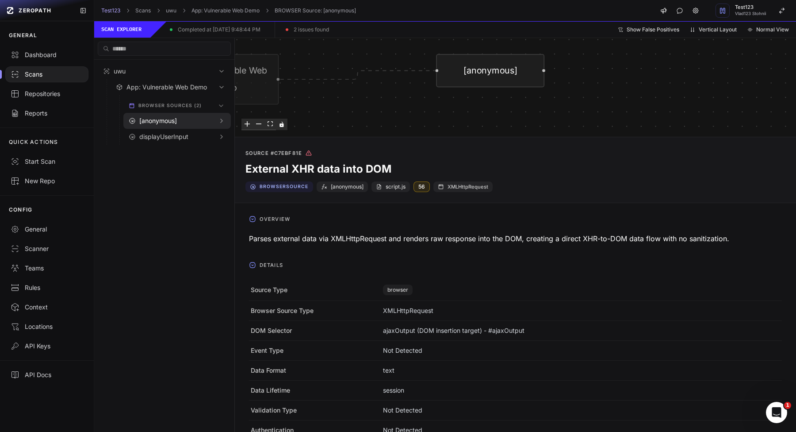
drag, startPoint x: 557, startPoint y: 133, endPoint x: 282, endPoint y: 96, distance: 277.1
click at [290, 102] on div "uwu App: Vulnerable Web Demo [anonymous]" at bounding box center [515, 87] width 561 height 98
click at [444, 63] on div "uwu App: Vulnerable Web Demo [anonymous]" at bounding box center [515, 87] width 561 height 98
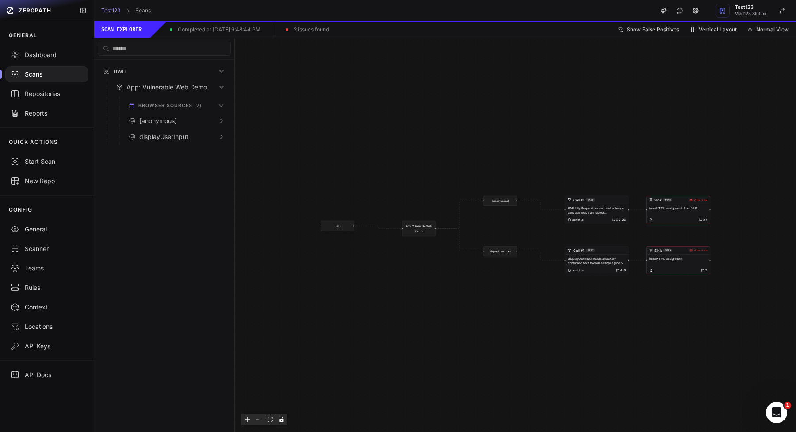
click at [595, 208] on p "XMLHttpRequest onreadystatechange callback reads untrusted xhr.responseText fro…" at bounding box center [597, 210] width 58 height 9
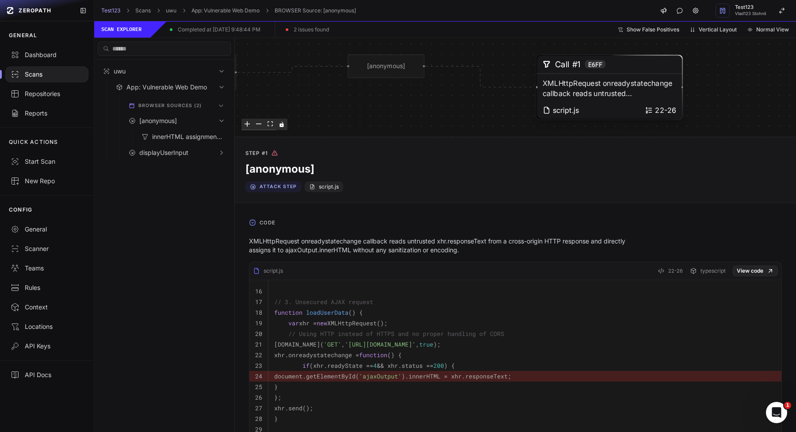
click at [713, 82] on div "uwu App: Vulnerable Web Demo [anonymous] Call #1 e6ff XMLHttpRequest onreadysta…" at bounding box center [515, 87] width 561 height 98
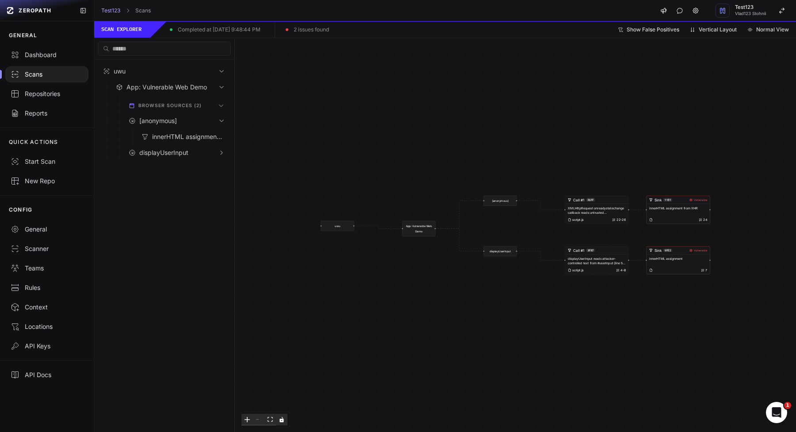
click at [681, 204] on div "innerHTML assignment from XHR 24" at bounding box center [678, 214] width 63 height 20
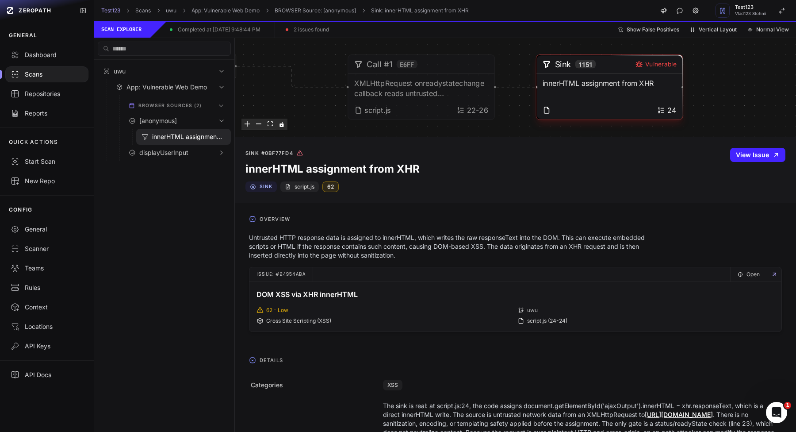
scroll to position [301, 0]
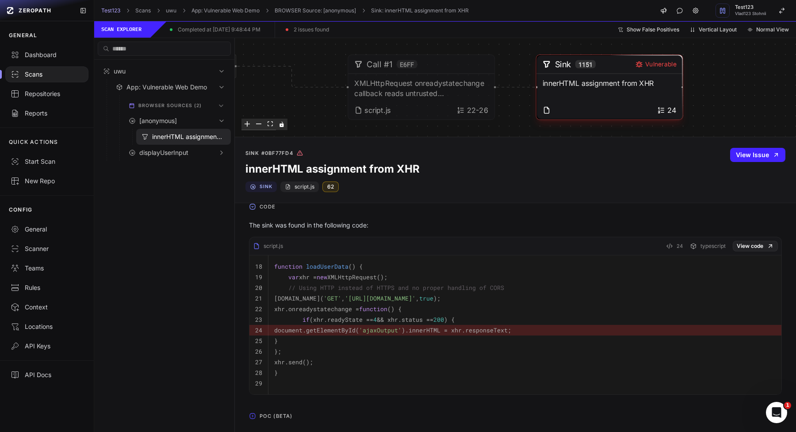
click at [258, 419] on span "POC (Beta)" at bounding box center [276, 416] width 40 height 14
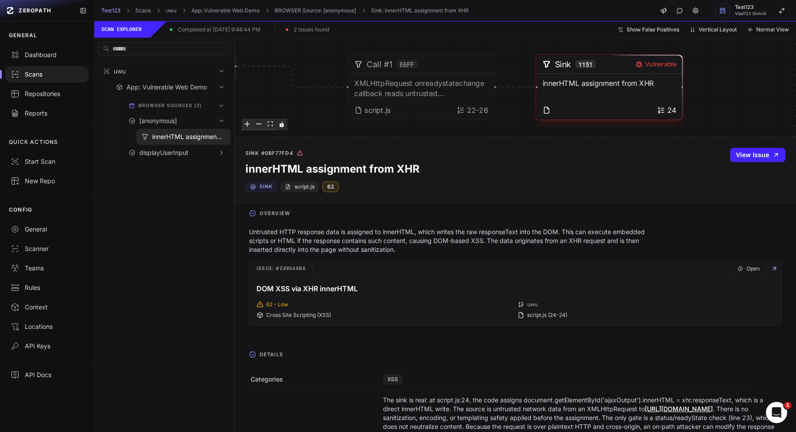
scroll to position [0, 0]
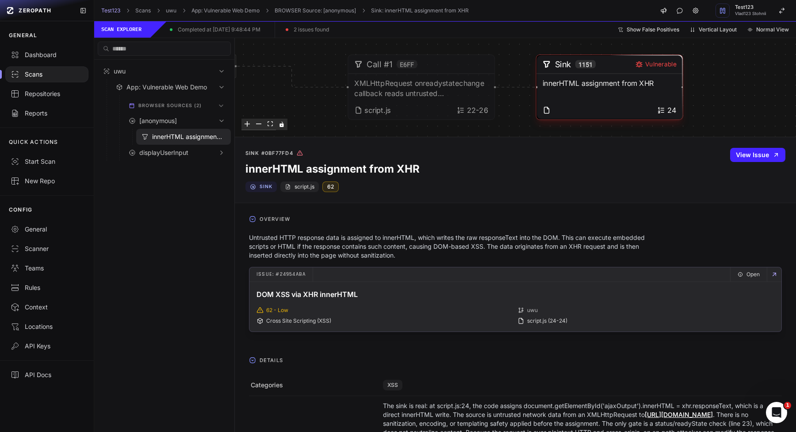
click at [559, 313] on div "uwu" at bounding box center [645, 309] width 257 height 7
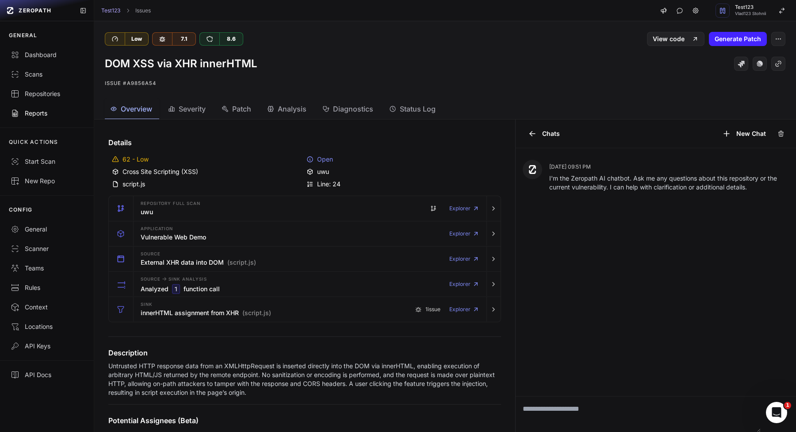
click at [59, 114] on div "Reports" at bounding box center [47, 113] width 73 height 9
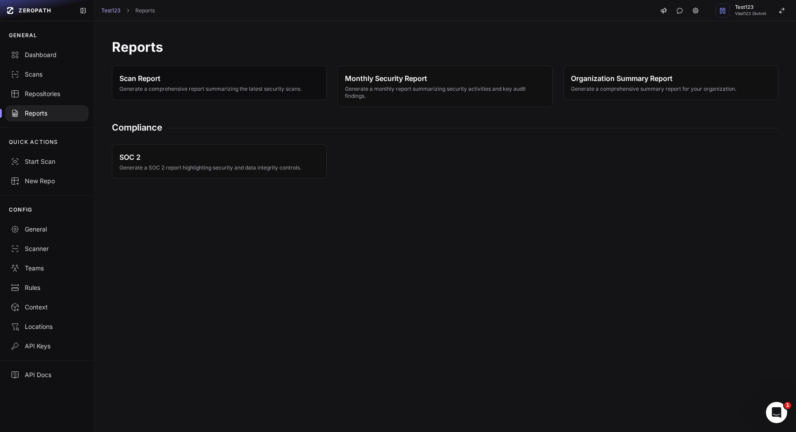
click at [250, 94] on button "Scan Report Generate a comprehensive report summarizing the latest security sca…" at bounding box center [219, 82] width 215 height 34
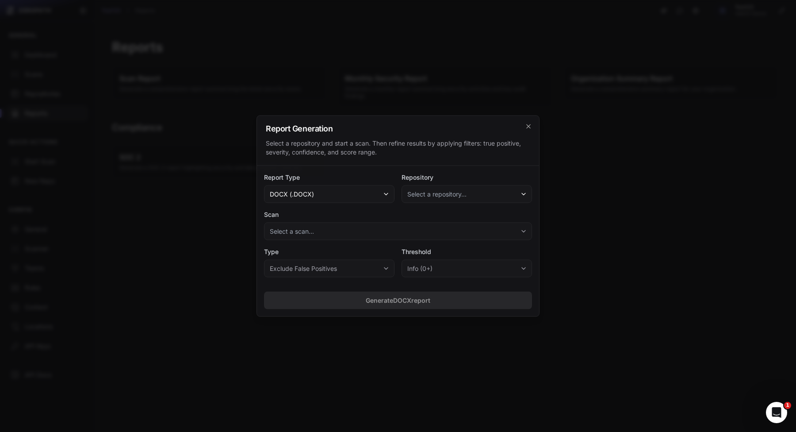
click at [486, 198] on button "Select a repository..." at bounding box center [467, 194] width 130 height 18
click at [463, 190] on span "Select a repository..." at bounding box center [436, 194] width 59 height 9
click at [467, 190] on span "Select a repository..." at bounding box center [436, 194] width 59 height 9
click at [473, 180] on label "Repository" at bounding box center [467, 177] width 130 height 9
click at [381, 195] on button "docx (.docx)" at bounding box center [329, 194] width 130 height 18
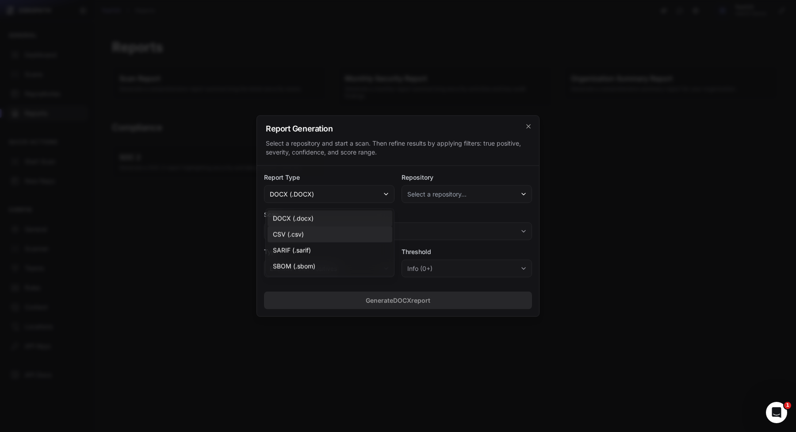
click at [348, 232] on div "CSV (.csv)" at bounding box center [330, 234] width 125 height 16
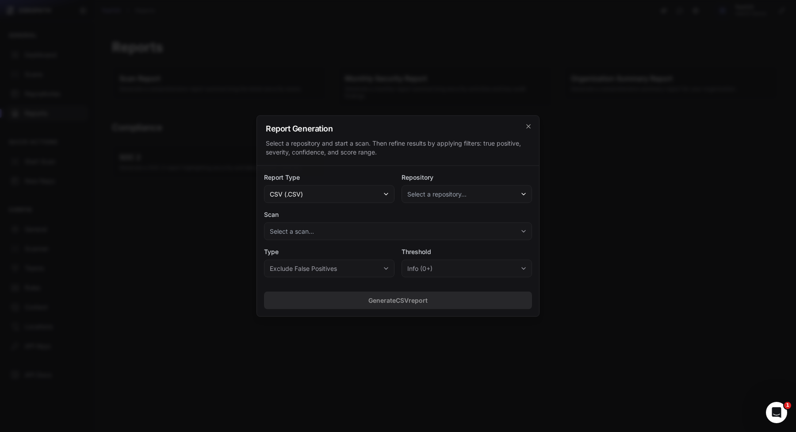
click at [443, 191] on span "Select a repository..." at bounding box center [436, 194] width 59 height 9
click at [355, 188] on button "csv (.csv)" at bounding box center [329, 194] width 130 height 18
click at [166, 195] on div at bounding box center [398, 216] width 796 height 432
click at [188, 90] on div at bounding box center [398, 216] width 796 height 432
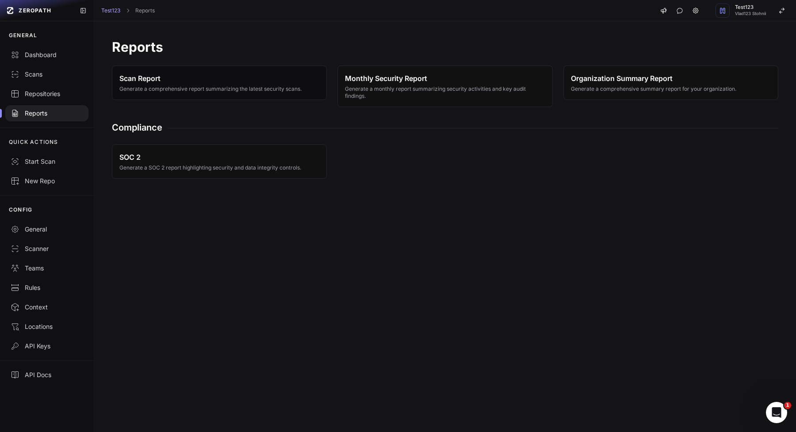
click at [208, 77] on span "Scan Report" at bounding box center [210, 78] width 182 height 11
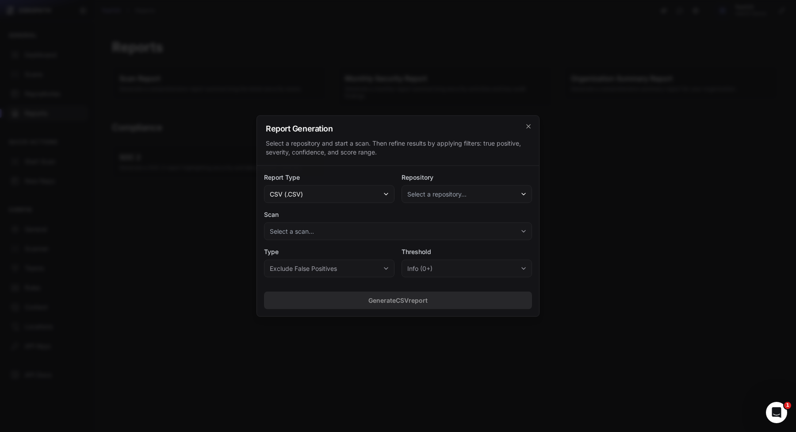
click at [459, 204] on div "Report Type csv (.csv) Repository Select a repository... Scan Select a scan... …" at bounding box center [398, 225] width 282 height 119
click at [462, 192] on span "Select a repository..." at bounding box center [436, 194] width 59 height 9
click at [191, 144] on div at bounding box center [398, 216] width 796 height 432
click at [513, 200] on button "Select a repository..." at bounding box center [467, 194] width 130 height 18
click at [469, 218] on span "(Last scan issues: 3 )" at bounding box center [495, 218] width 57 height 9
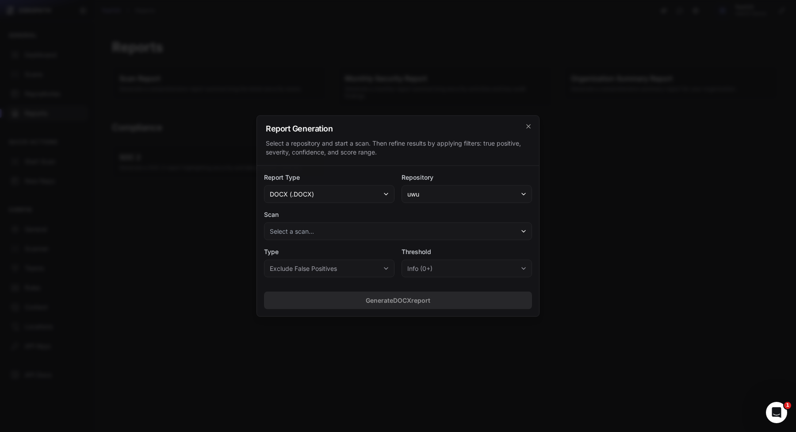
click at [346, 192] on button "docx (.docx)" at bounding box center [329, 194] width 130 height 18
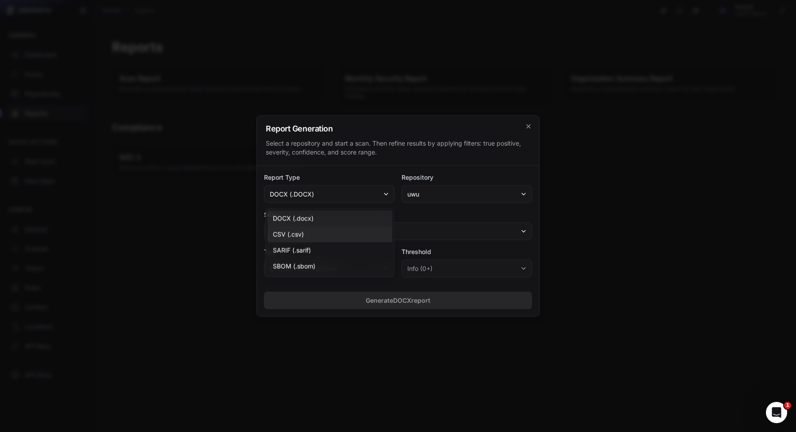
click at [445, 225] on button "Select a scan..." at bounding box center [398, 231] width 268 height 18
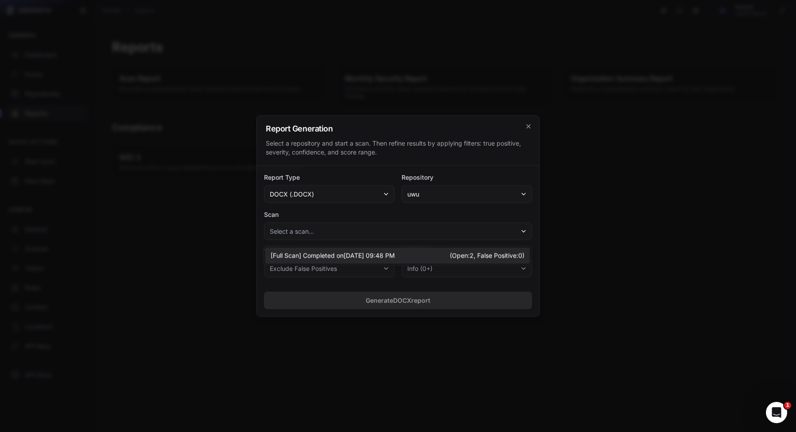
click at [435, 255] on span "[ Full Scan ] Completed on [DATE] 09:48 PM (Open: 2 , False Positive: 0 )" at bounding box center [398, 255] width 254 height 9
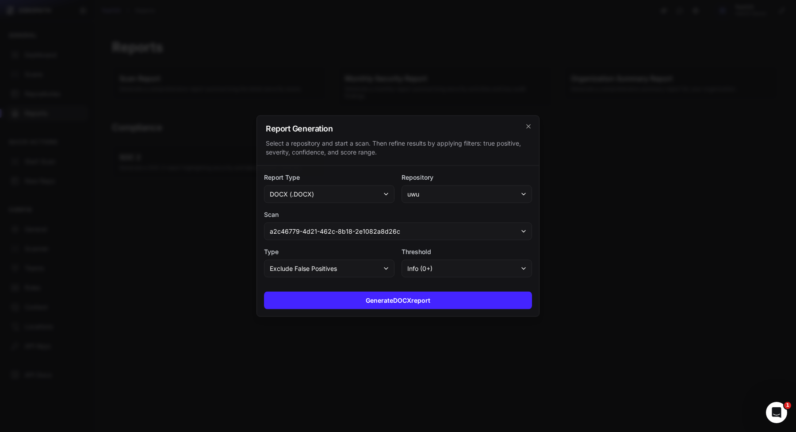
click at [352, 265] on button "Exclude False Positives" at bounding box center [329, 269] width 130 height 18
click at [475, 271] on button "info (0+)" at bounding box center [467, 269] width 130 height 18
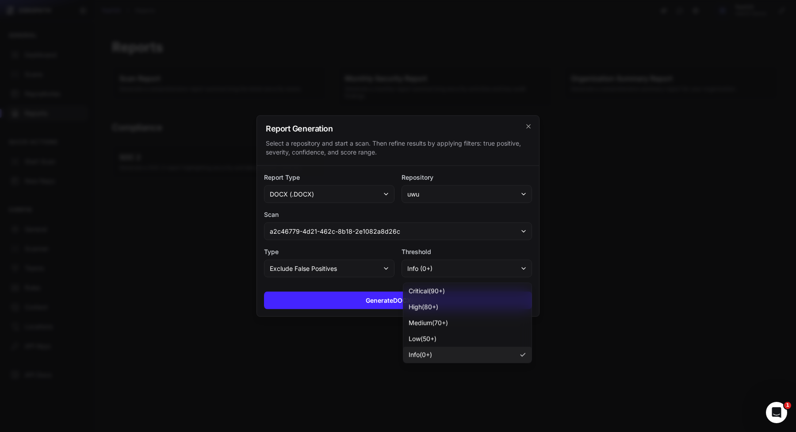
click at [378, 289] on div "Generate DOCX report" at bounding box center [398, 300] width 282 height 32
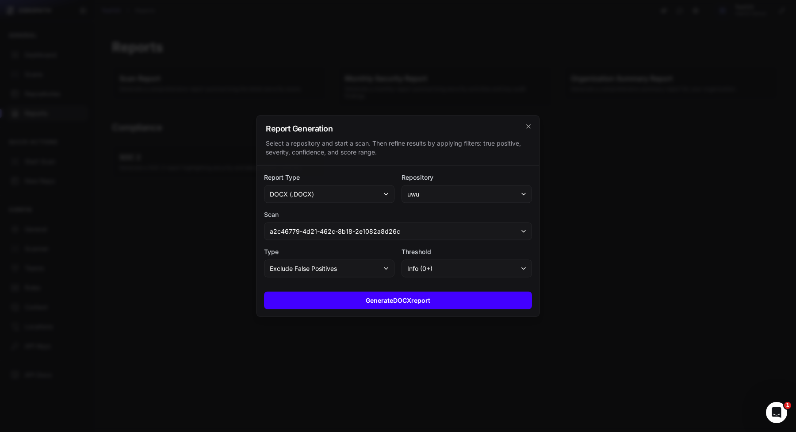
click at [378, 301] on button "Generate DOCX report" at bounding box center [398, 300] width 268 height 18
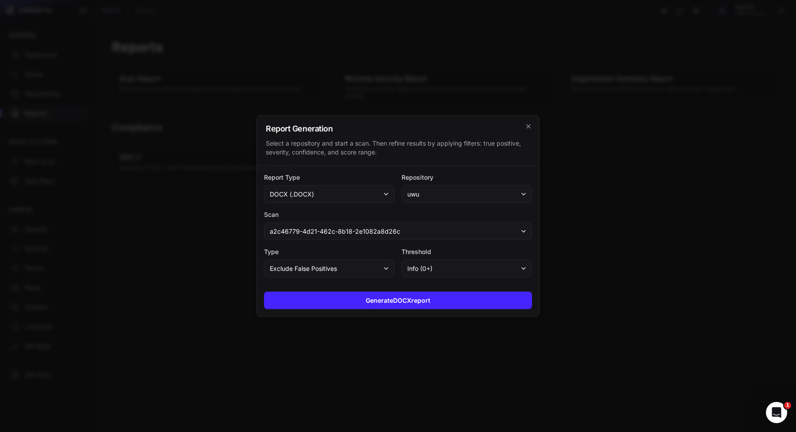
click at [367, 188] on button "docx (.docx)" at bounding box center [329, 194] width 130 height 18
click at [360, 235] on div "CSV (.csv)" at bounding box center [330, 234] width 125 height 16
click at [398, 310] on div "Generate CSV report" at bounding box center [398, 300] width 282 height 32
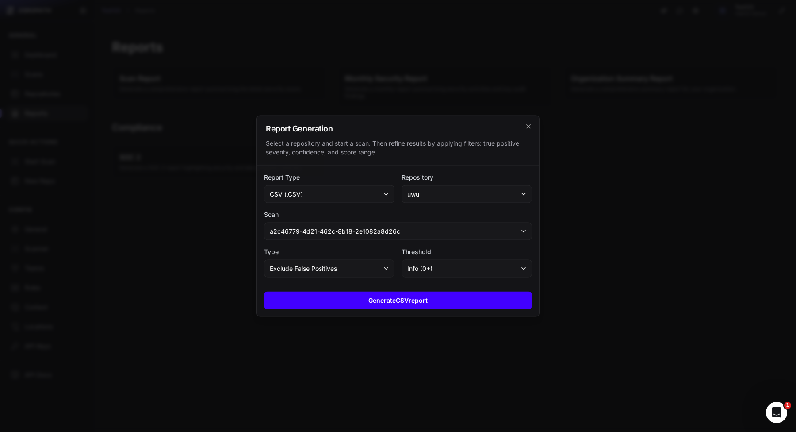
click at [402, 302] on button "Generate CSV report" at bounding box center [398, 300] width 268 height 18
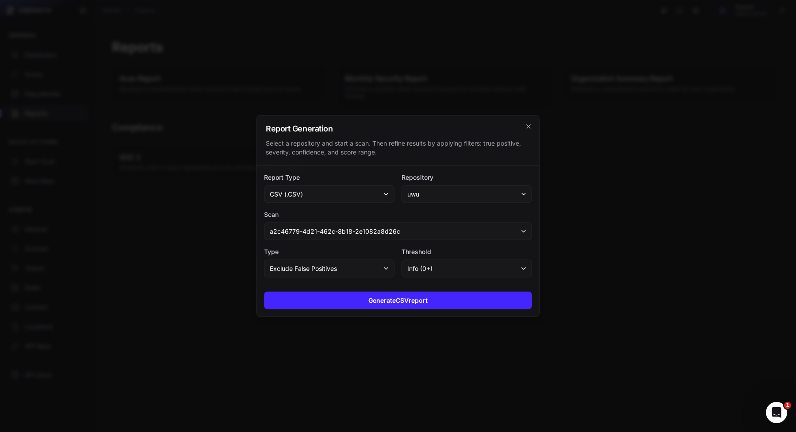
click at [602, 293] on div at bounding box center [398, 216] width 796 height 432
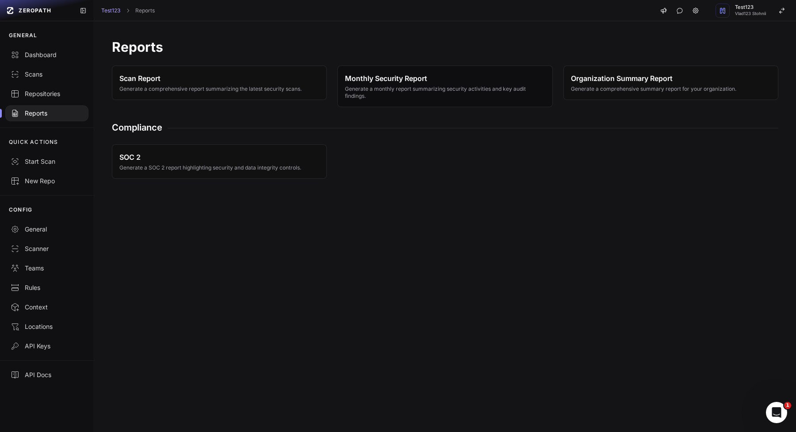
click at [356, 96] on span "Generate a monthly report summarizing security activities and key audit finding…" at bounding box center [445, 92] width 200 height 14
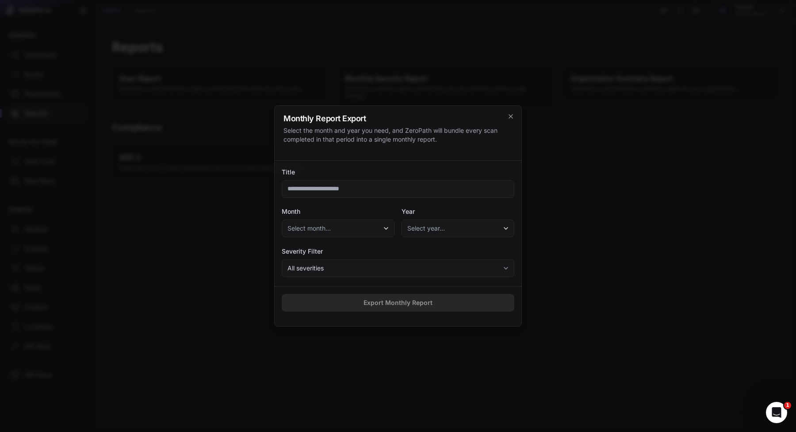
click at [373, 185] on input "Title" at bounding box center [398, 189] width 233 height 18
type input "****"
click at [344, 225] on button "Select month..." at bounding box center [338, 228] width 113 height 18
drag, startPoint x: 316, startPoint y: 267, endPoint x: 327, endPoint y: 259, distance: 13.7
click at [316, 267] on div "February" at bounding box center [338, 268] width 108 height 16
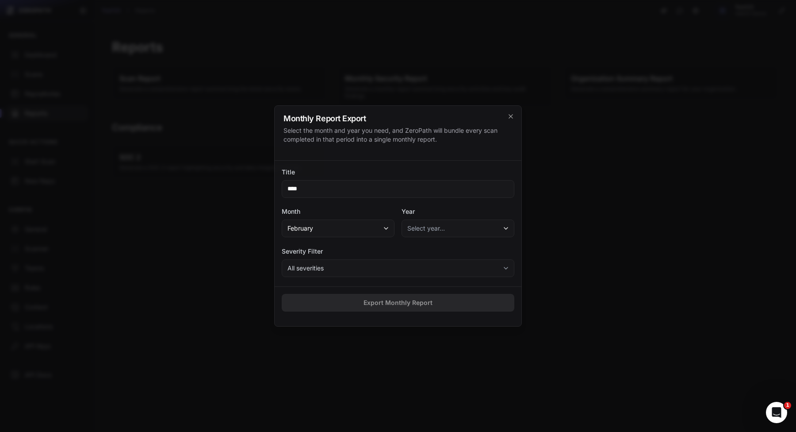
click at [429, 226] on span "Select year…" at bounding box center [426, 228] width 38 height 9
click at [428, 251] on div "2025" at bounding box center [458, 253] width 108 height 16
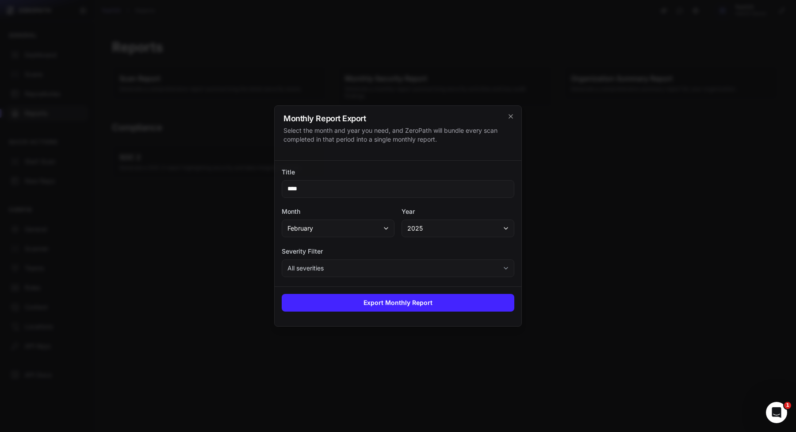
click at [422, 265] on button "All severities" at bounding box center [398, 268] width 233 height 18
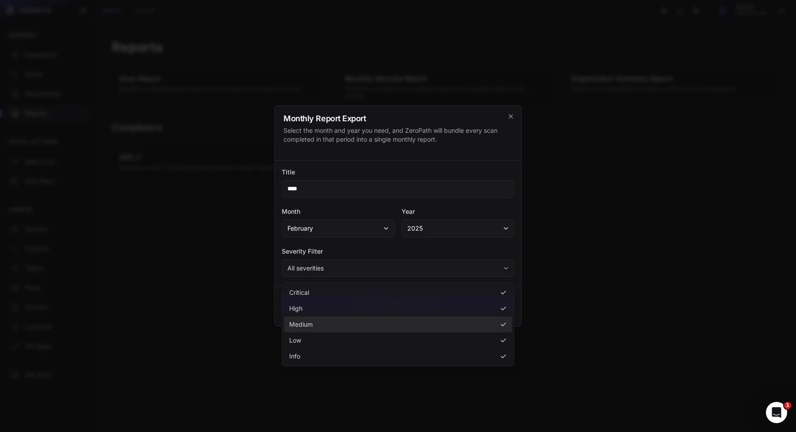
click at [410, 318] on div "Medium" at bounding box center [398, 324] width 228 height 16
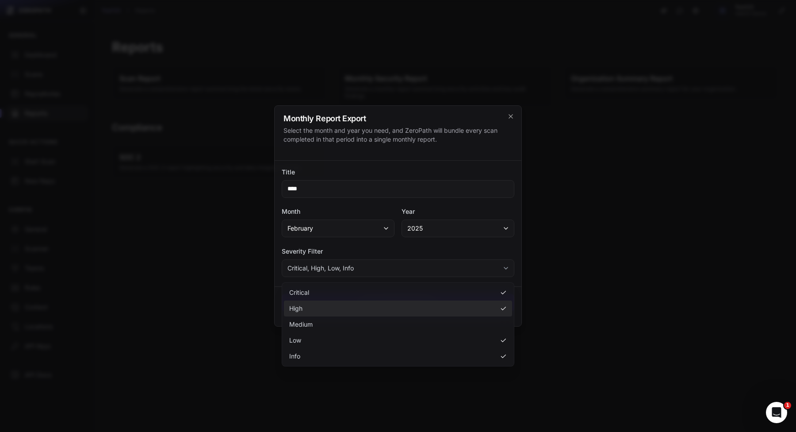
click at [411, 310] on div "High" at bounding box center [398, 308] width 228 height 16
click at [584, 274] on div at bounding box center [398, 216] width 796 height 432
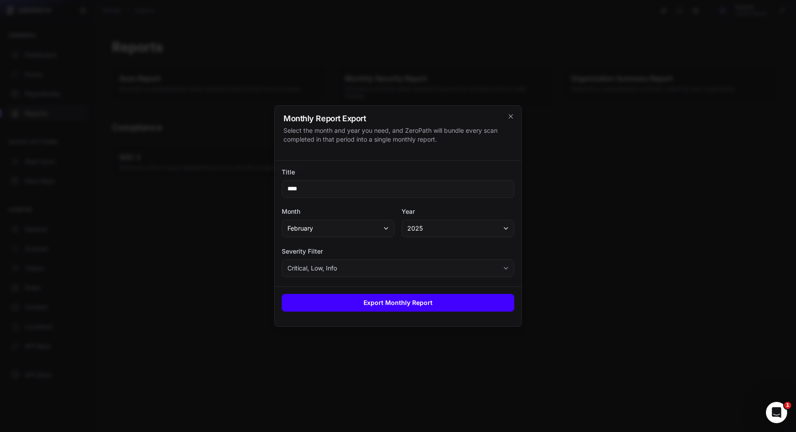
click at [435, 304] on button "Export Monthly Report" at bounding box center [398, 303] width 233 height 18
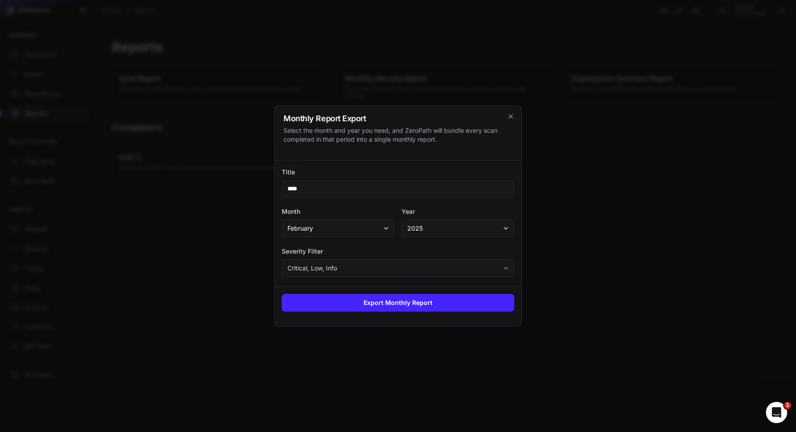
click at [640, 291] on div at bounding box center [398, 216] width 796 height 432
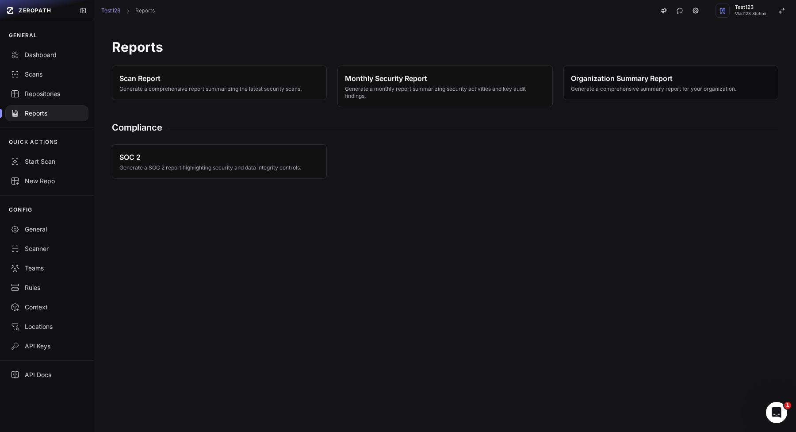
click at [583, 84] on span "Organization Summary Report Generate a comprehensive summary report for your or…" at bounding box center [653, 82] width 165 height 19
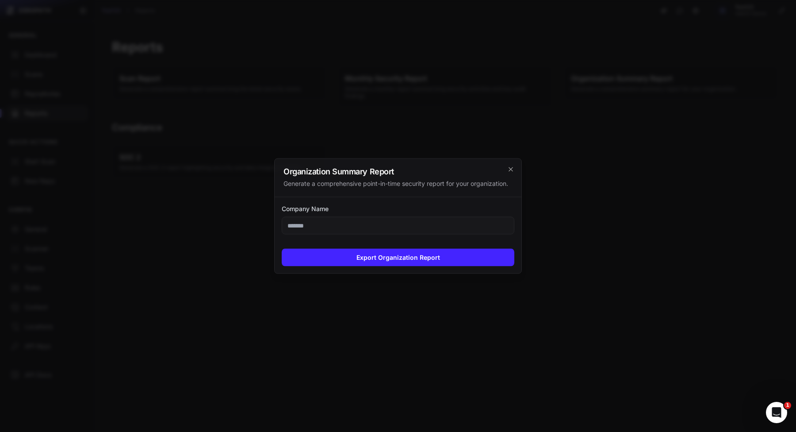
click at [429, 246] on div "Export Organization Report" at bounding box center [398, 257] width 247 height 32
click at [429, 257] on button "Export Organization Report" at bounding box center [398, 258] width 233 height 18
click at [416, 311] on div at bounding box center [398, 216] width 796 height 432
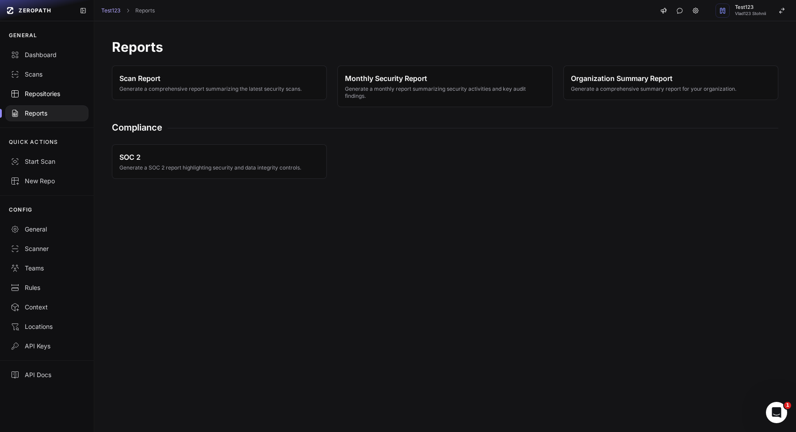
click at [40, 88] on link "Repositories" at bounding box center [47, 93] width 94 height 19
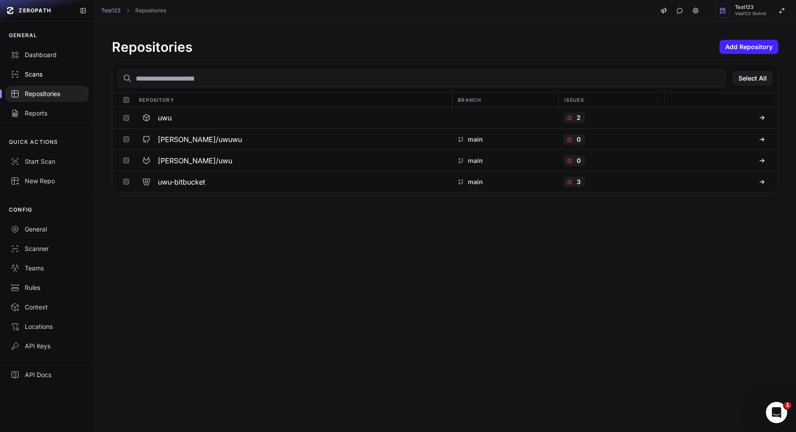
click at [69, 80] on link "Scans" at bounding box center [47, 74] width 94 height 19
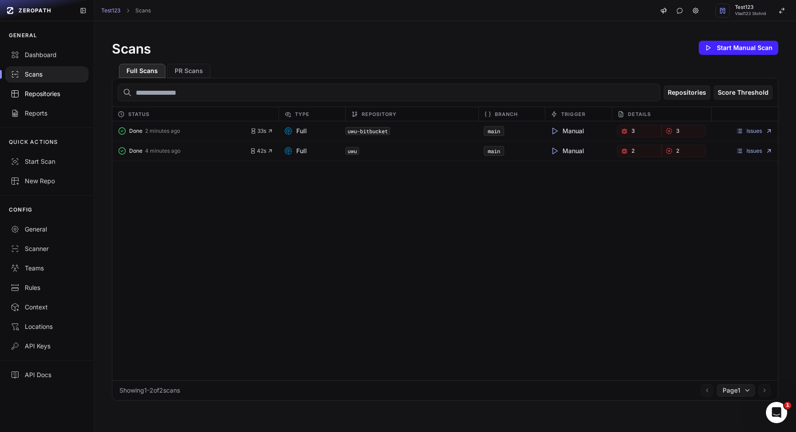
click at [56, 103] on link "Repositories" at bounding box center [47, 93] width 94 height 19
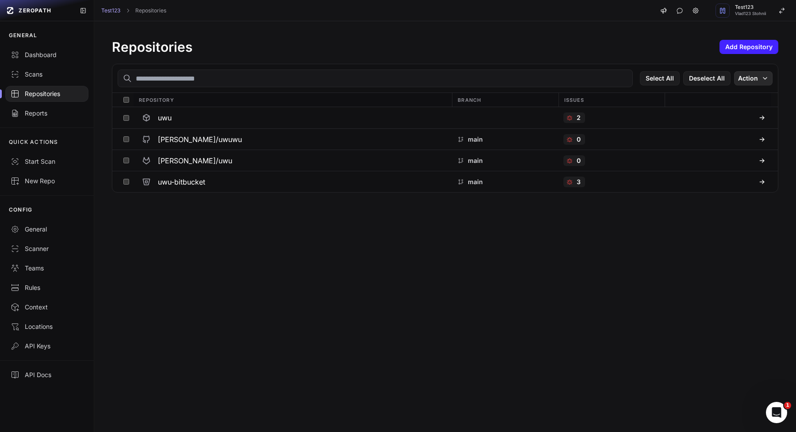
click at [763, 79] on icon "button" at bounding box center [765, 78] width 7 height 7
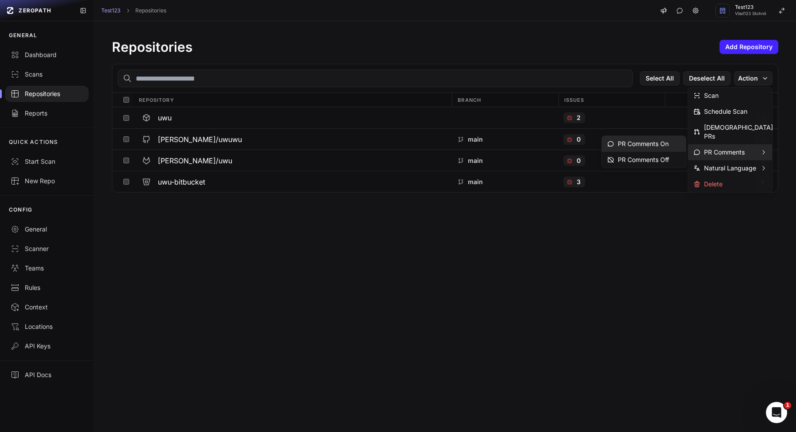
click at [668, 143] on div "PR Comments On" at bounding box center [637, 143] width 61 height 9
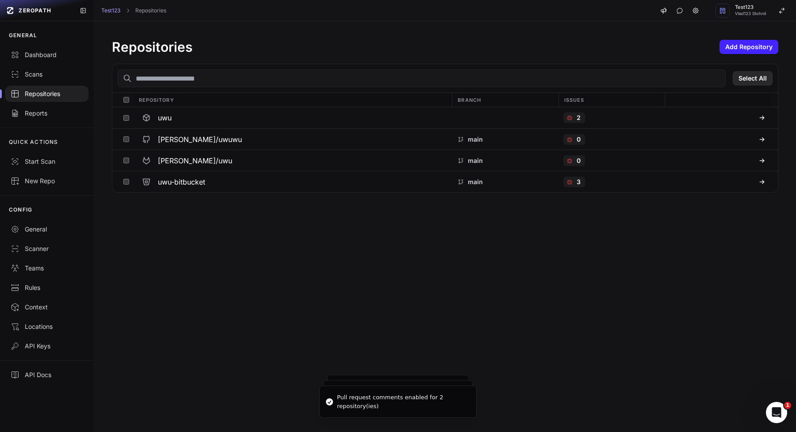
click at [751, 80] on button "Select All" at bounding box center [753, 78] width 40 height 14
click at [758, 80] on button "Action" at bounding box center [753, 78] width 38 height 14
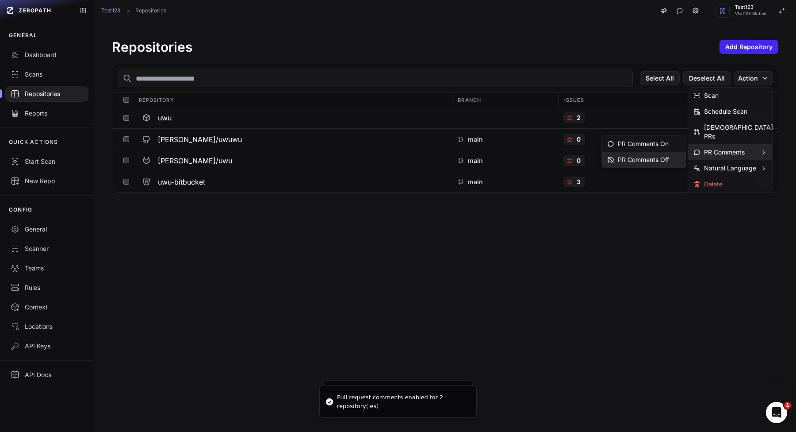
click at [667, 160] on div "PR Comments Off" at bounding box center [638, 159] width 62 height 9
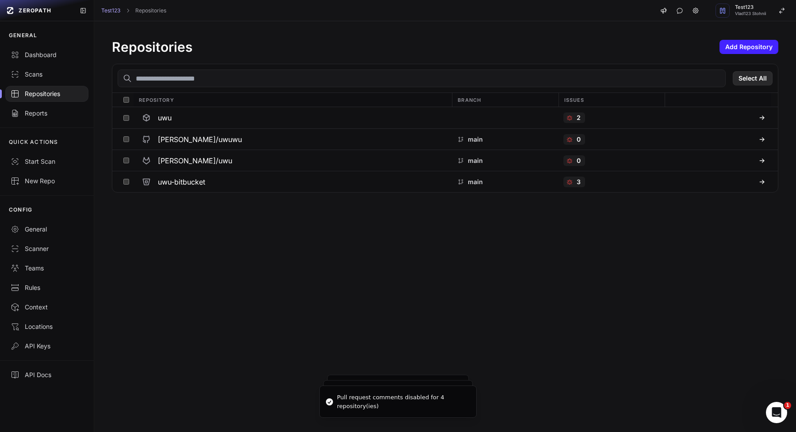
click at [752, 78] on button "Select All" at bounding box center [753, 78] width 40 height 14
click at [752, 78] on button "Action" at bounding box center [753, 78] width 38 height 14
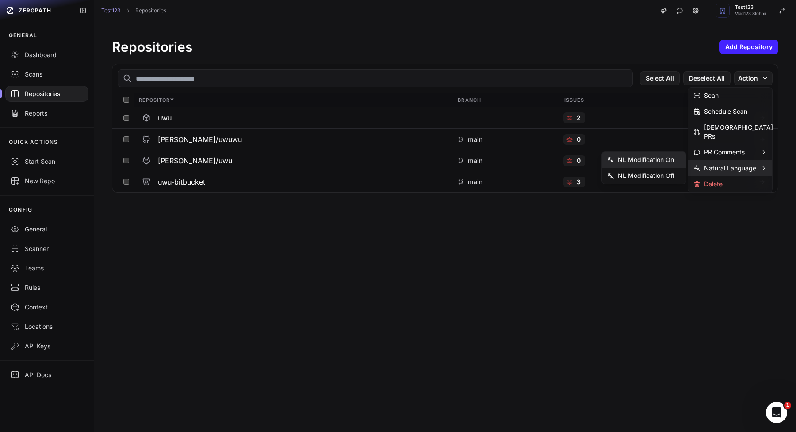
click at [655, 162] on div "NL Modification On" at bounding box center [640, 159] width 67 height 9
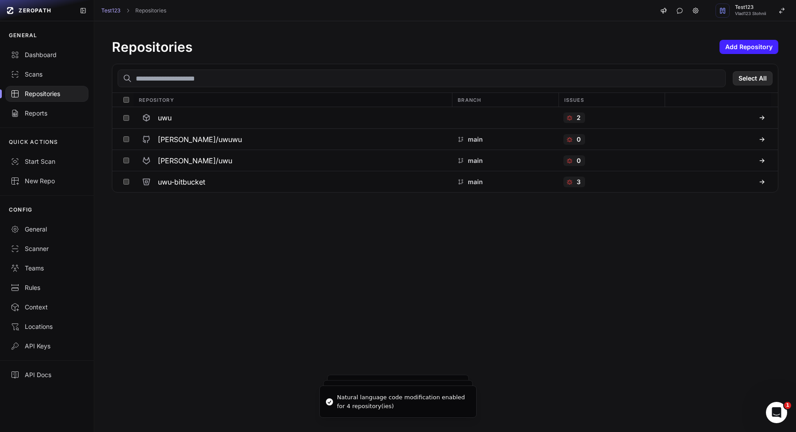
click at [757, 74] on button "Select All" at bounding box center [753, 78] width 40 height 14
click at [745, 80] on button "Action" at bounding box center [753, 78] width 38 height 14
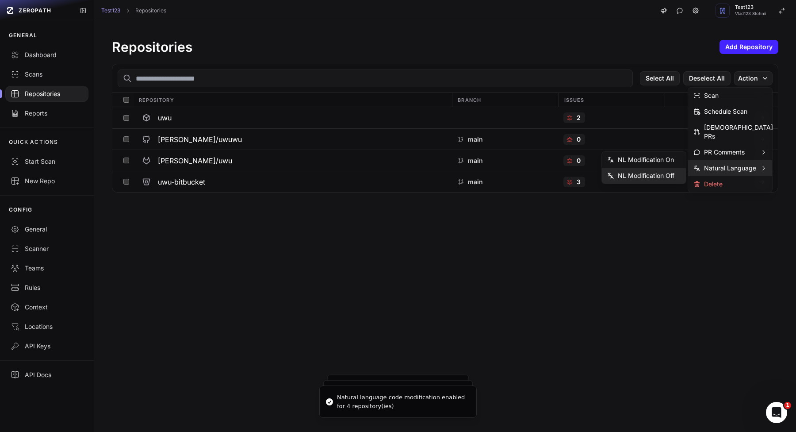
click at [651, 174] on div "NL Modification Off" at bounding box center [640, 175] width 67 height 9
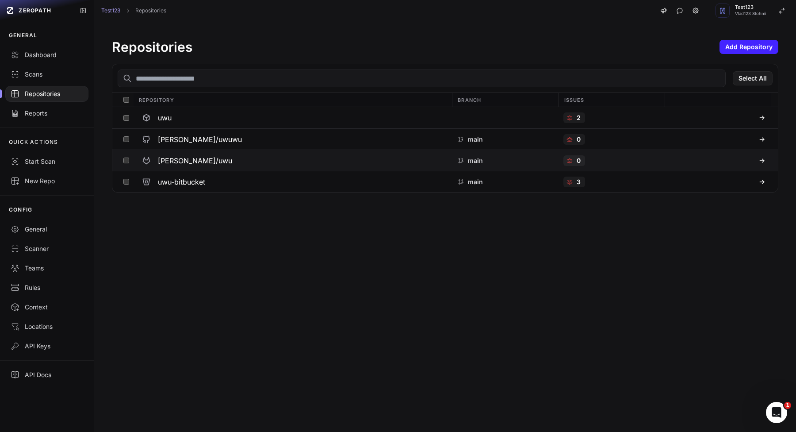
click at [120, 163] on button at bounding box center [126, 160] width 14 height 21
click at [120, 179] on button at bounding box center [126, 181] width 14 height 21
click at [773, 74] on div "Select All Deselect All Action" at bounding box center [445, 78] width 666 height 29
click at [768, 76] on icon "button" at bounding box center [765, 78] width 7 height 7
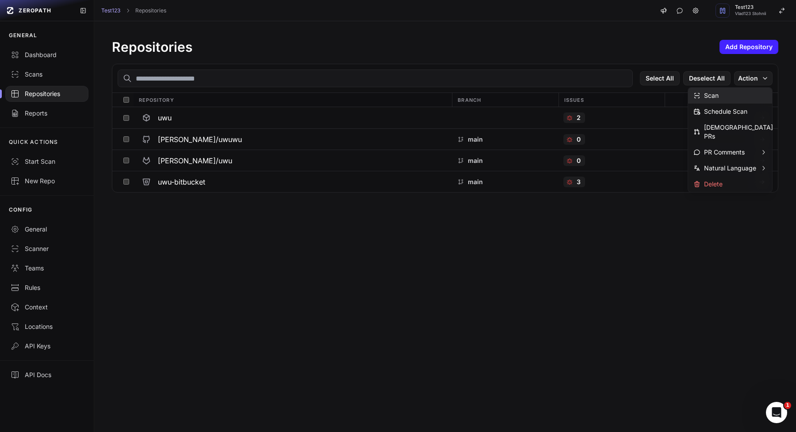
click at [737, 99] on div "Scan" at bounding box center [730, 96] width 84 height 16
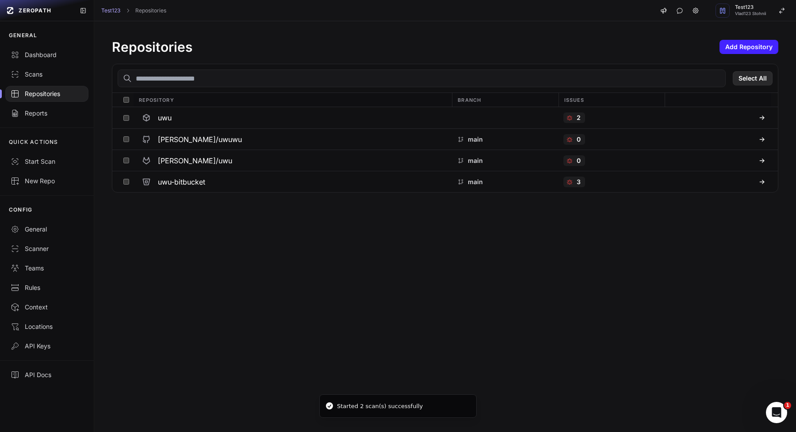
click at [764, 78] on button "Select All" at bounding box center [753, 78] width 40 height 14
click at [123, 159] on button at bounding box center [126, 160] width 14 height 21
click at [123, 178] on button at bounding box center [126, 181] width 14 height 21
click at [126, 123] on button at bounding box center [126, 117] width 14 height 21
click at [126, 130] on button at bounding box center [126, 139] width 14 height 21
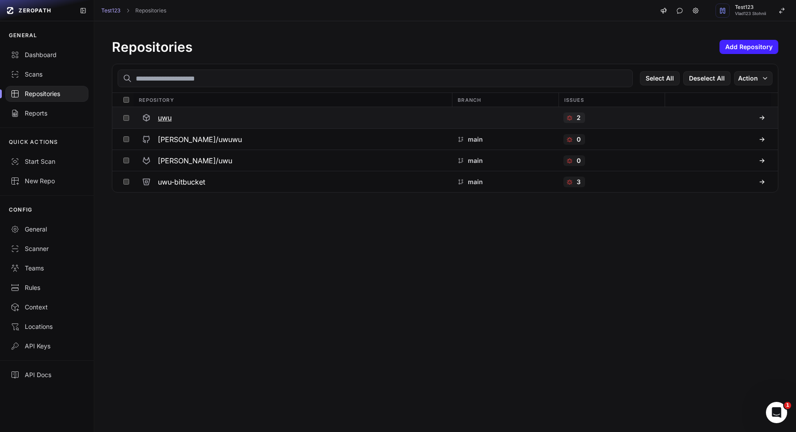
click at [124, 113] on button at bounding box center [126, 117] width 14 height 21
click at [755, 77] on button "Action" at bounding box center [753, 78] width 38 height 14
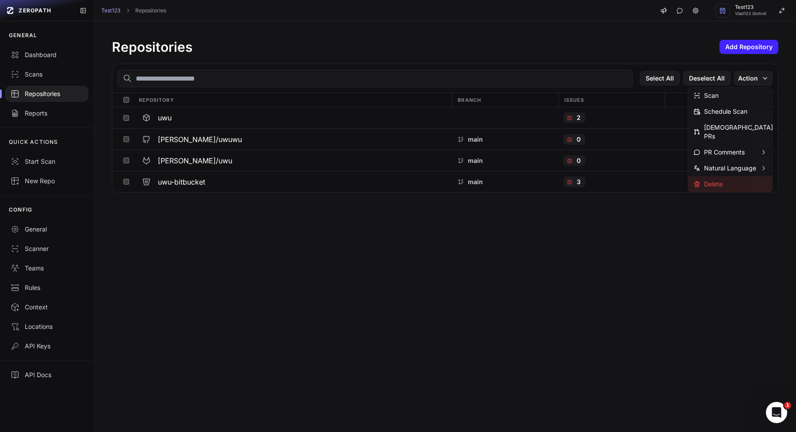
click at [715, 180] on div "Delete" at bounding box center [707, 184] width 29 height 9
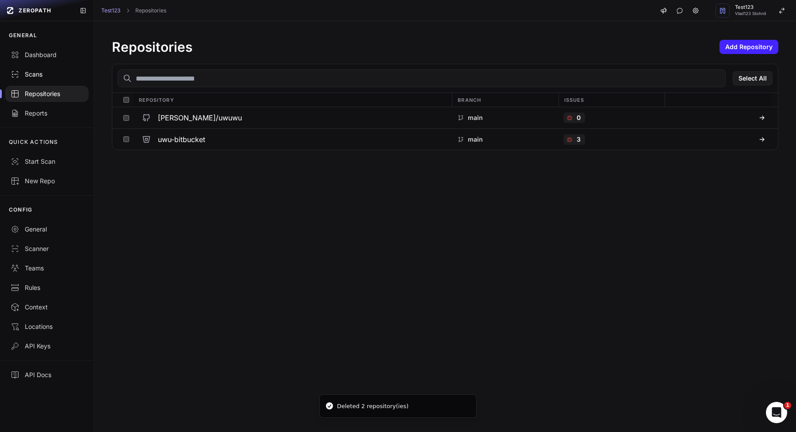
click at [28, 79] on link "Scans" at bounding box center [47, 74] width 94 height 19
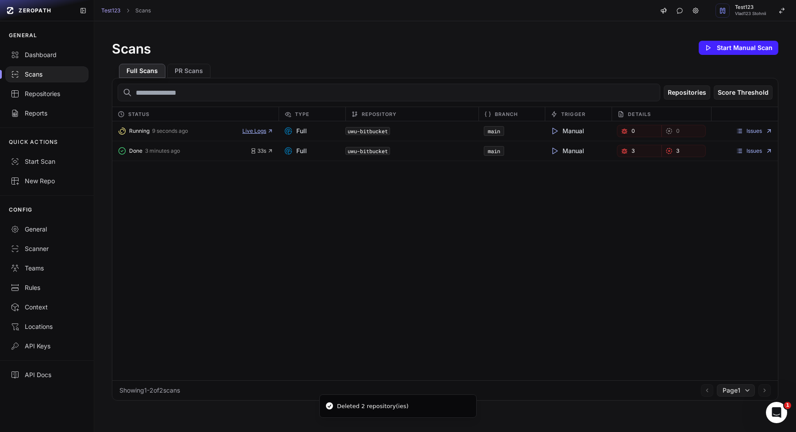
click at [262, 133] on span "Live Logs" at bounding box center [257, 130] width 31 height 7
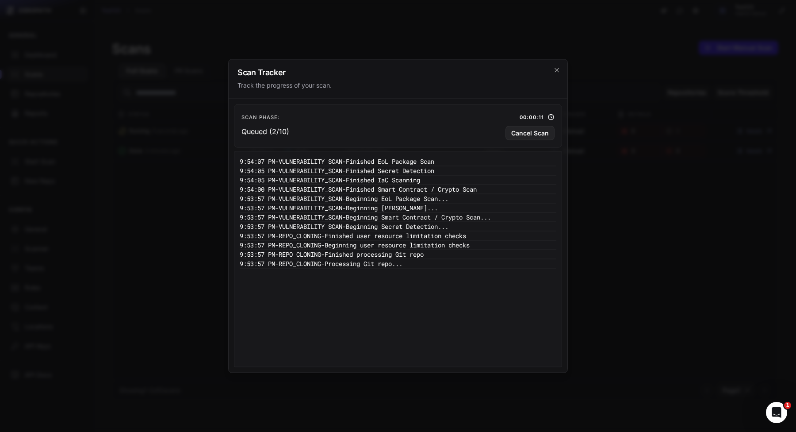
click at [519, 122] on div "Scan Phase: 00:00:11" at bounding box center [397, 117] width 313 height 11
click at [519, 126] on button "Cancel Scan" at bounding box center [529, 133] width 49 height 14
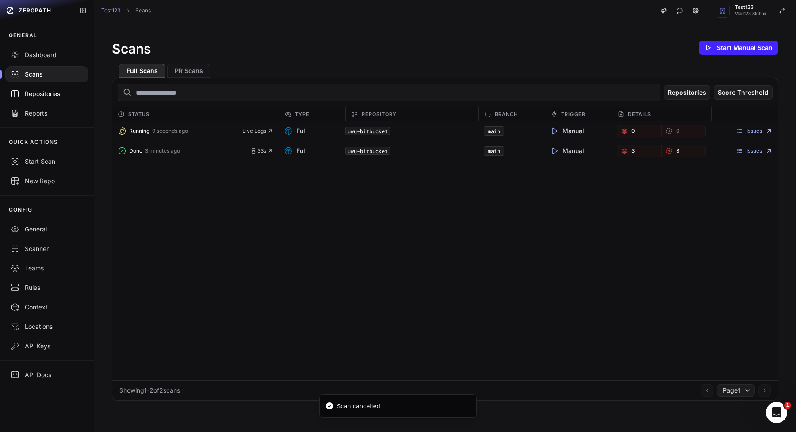
click at [58, 96] on div "Repositories" at bounding box center [47, 93] width 73 height 9
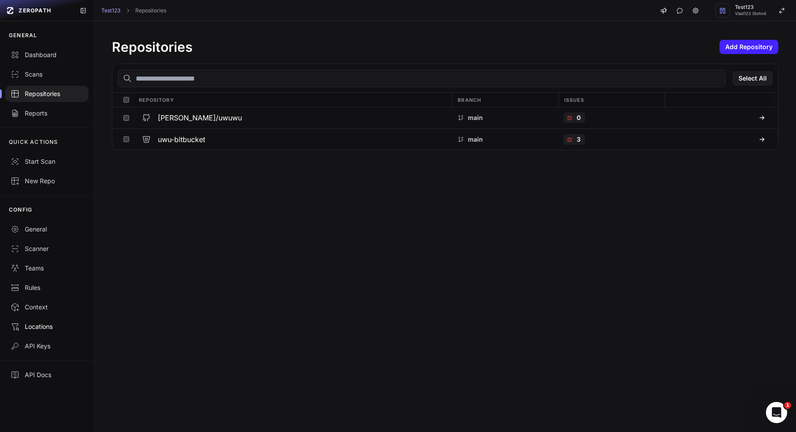
click at [34, 325] on div "Locations" at bounding box center [47, 326] width 73 height 9
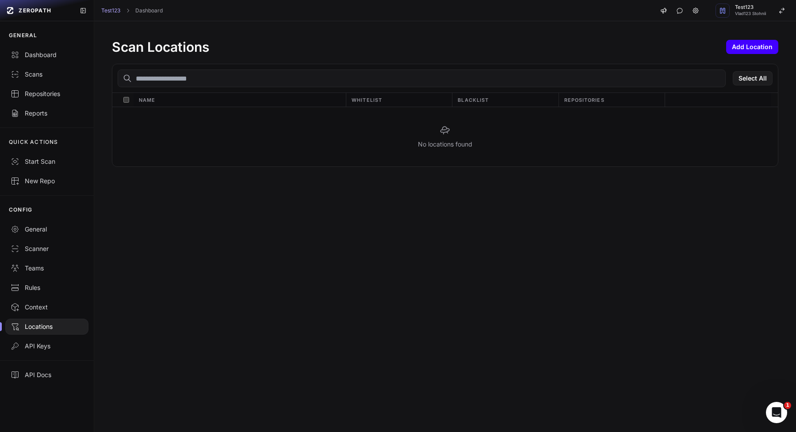
click at [758, 43] on button "Add Location" at bounding box center [752, 47] width 52 height 14
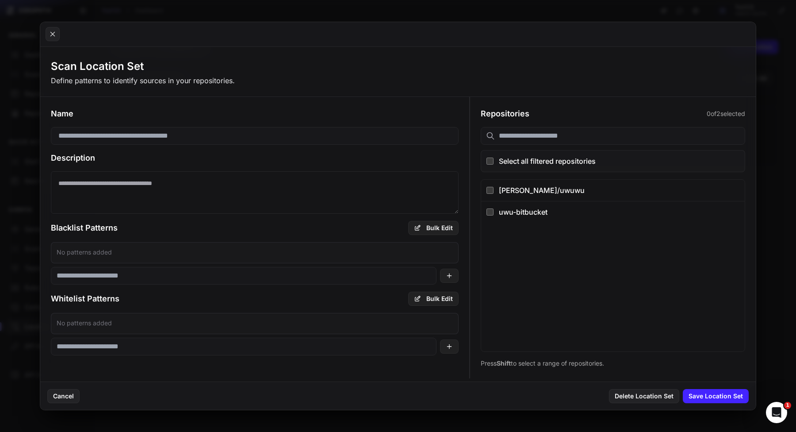
click at [341, 181] on textarea at bounding box center [255, 192] width 408 height 42
click at [358, 132] on input at bounding box center [255, 136] width 408 height 18
type input "****"
click at [157, 265] on div "No patterns added" at bounding box center [255, 263] width 408 height 42
click at [173, 265] on div "No patterns added" at bounding box center [255, 263] width 408 height 42
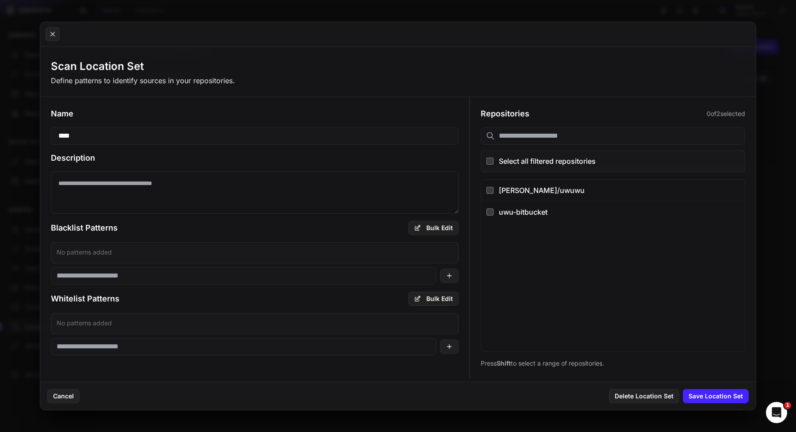
click at [172, 272] on input at bounding box center [244, 276] width 386 height 18
type input "****"
type input "**"
type input "***"
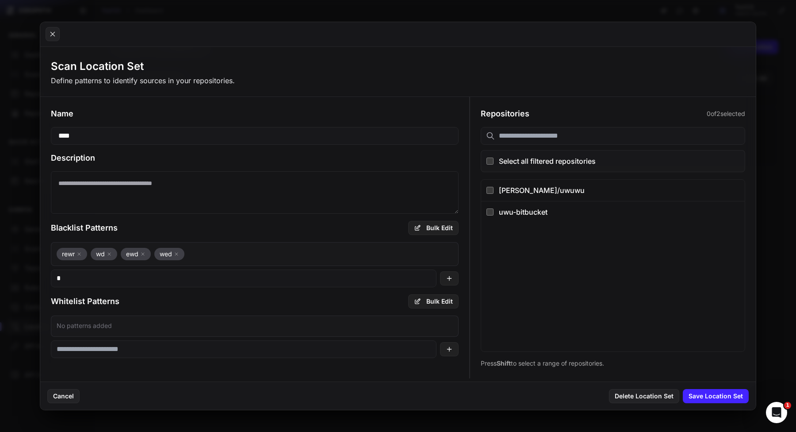
type input "**"
click at [128, 346] on input at bounding box center [244, 349] width 386 height 18
type input "***"
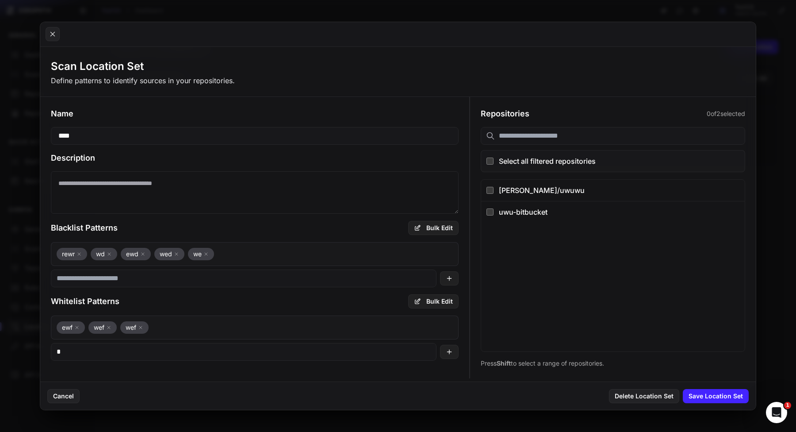
type input "**"
type input "***"
click at [538, 189] on div "[PERSON_NAME]/uwuwu" at bounding box center [619, 190] width 241 height 11
click at [532, 209] on div "uwu-bitbucket" at bounding box center [619, 212] width 241 height 11
click at [702, 403] on div "Cancel Delete Location Set Save Location Set" at bounding box center [398, 395] width 716 height 28
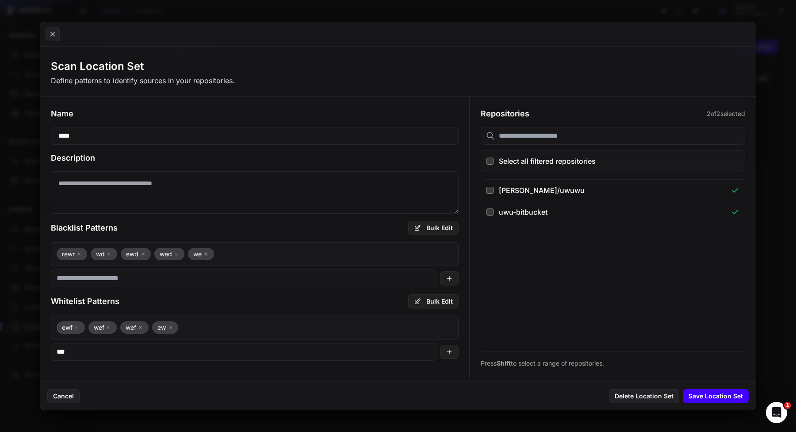
click at [694, 397] on button "Save Location Set" at bounding box center [716, 396] width 66 height 14
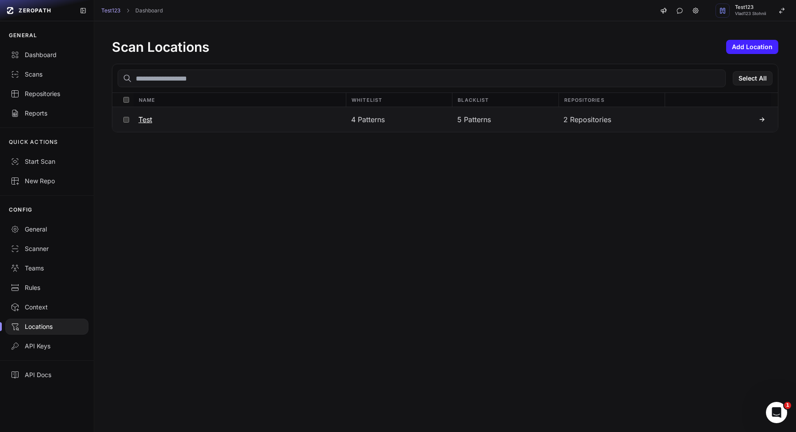
click at [519, 126] on div "5 Patterns" at bounding box center [505, 119] width 106 height 25
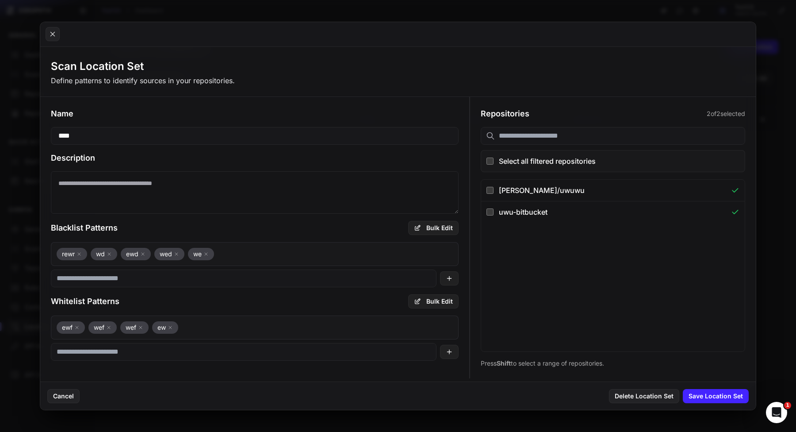
click at [607, 241] on div "vlad-stohnii/uwuwu uwu-bitbucket" at bounding box center [613, 266] width 264 height 172
click at [617, 213] on div "uwu-bitbucket" at bounding box center [612, 212] width 226 height 11
click at [710, 394] on button "Save Location Set" at bounding box center [716, 396] width 66 height 14
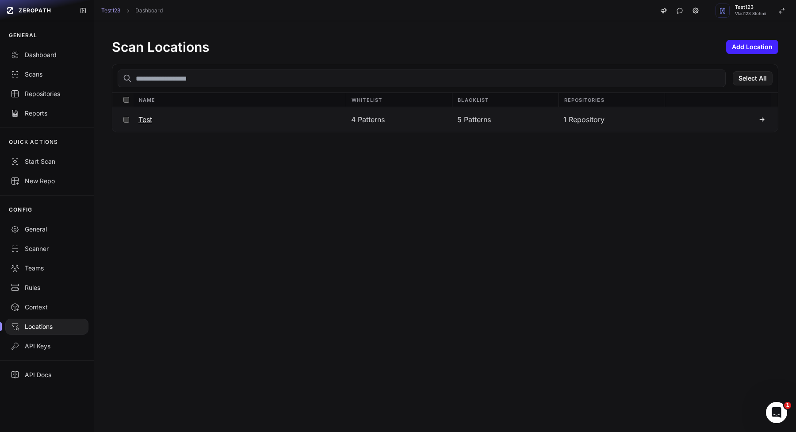
click at [375, 113] on div "4 Patterns" at bounding box center [399, 119] width 106 height 25
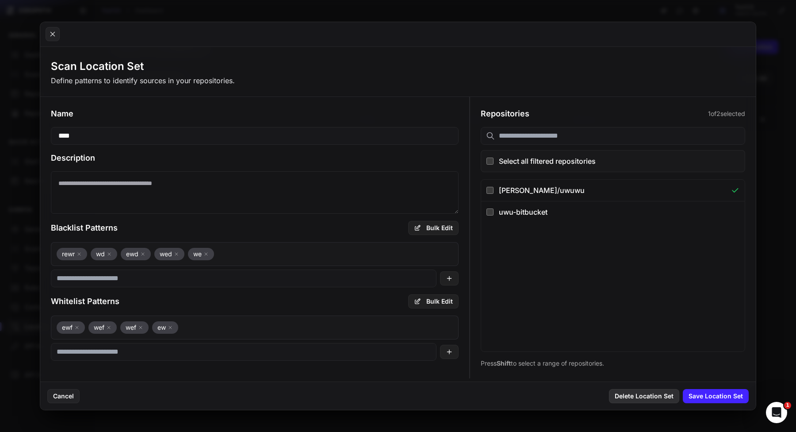
click at [634, 401] on button "Delete Location Set" at bounding box center [644, 396] width 70 height 14
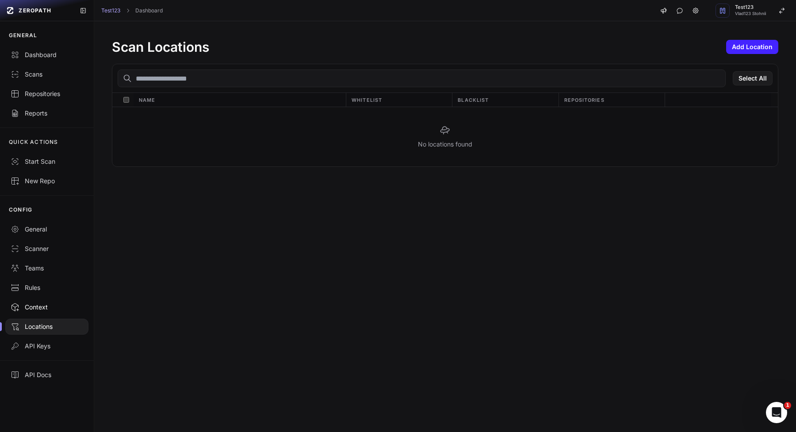
click at [59, 305] on div "Context" at bounding box center [47, 306] width 73 height 9
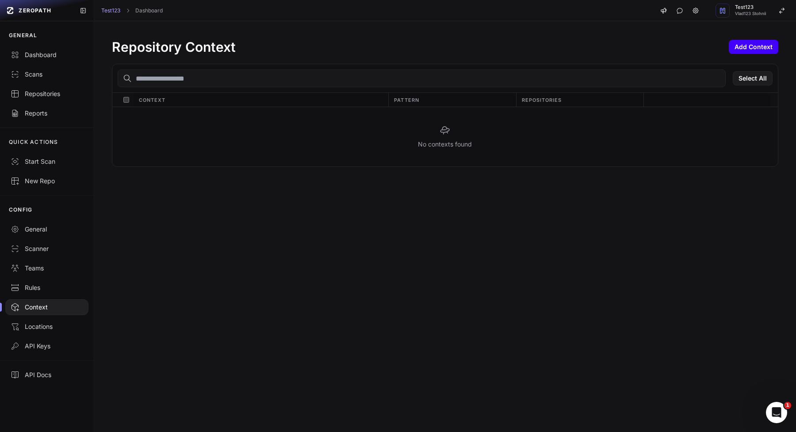
click at [755, 53] on button "Add Context" at bounding box center [754, 47] width 50 height 14
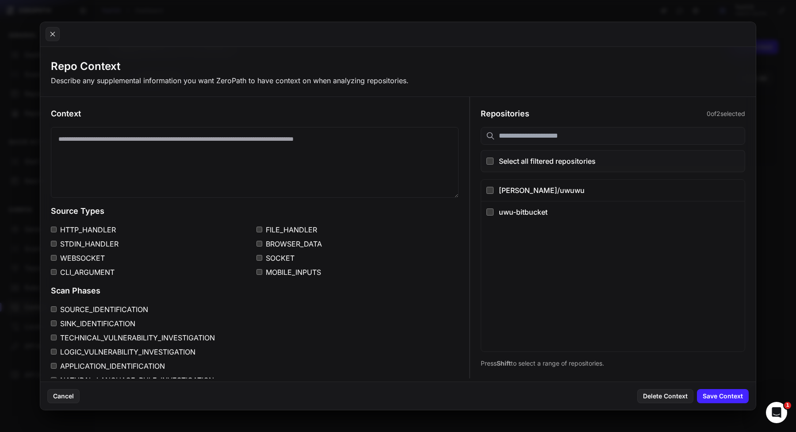
click at [228, 159] on textarea at bounding box center [255, 162] width 408 height 71
type textarea "******"
click at [106, 257] on label "WEBSOCKET" at bounding box center [152, 258] width 202 height 11
click at [106, 272] on label "CLI_ARGUMENT" at bounding box center [152, 272] width 202 height 11
click at [582, 202] on button "uwu-bitbucket" at bounding box center [613, 212] width 264 height 22
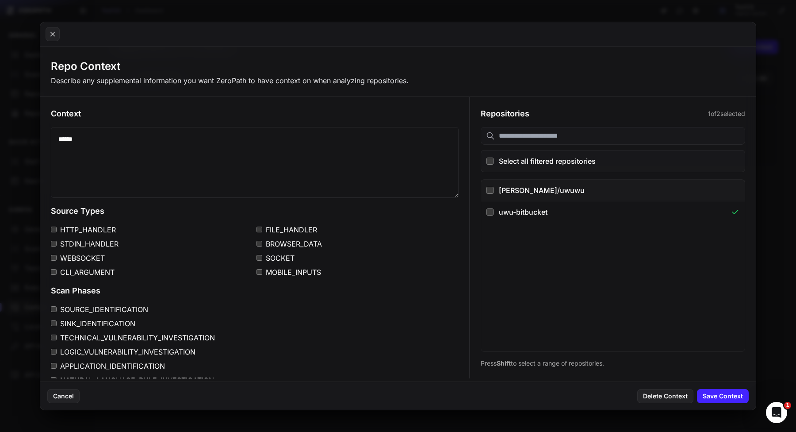
click at [595, 188] on div "[PERSON_NAME]/uwuwu" at bounding box center [619, 190] width 241 height 11
click at [706, 389] on button "Save Context" at bounding box center [723, 396] width 52 height 14
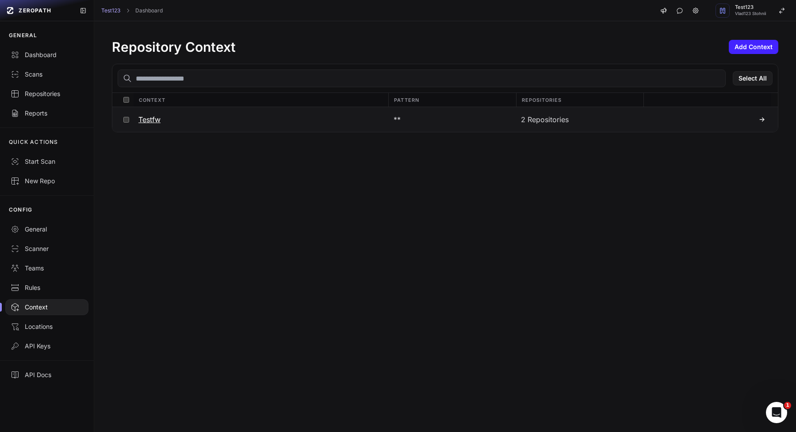
click at [700, 126] on button at bounding box center [706, 119] width 127 height 25
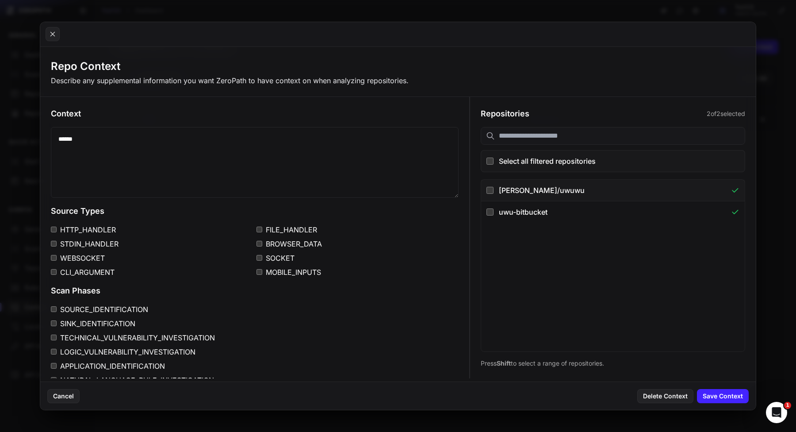
click at [532, 192] on div "[PERSON_NAME]/uwuwu" at bounding box center [612, 190] width 226 height 11
click at [528, 211] on div "uwu-bitbucket" at bounding box center [612, 212] width 226 height 11
click at [716, 395] on button "Save Context" at bounding box center [723, 396] width 52 height 14
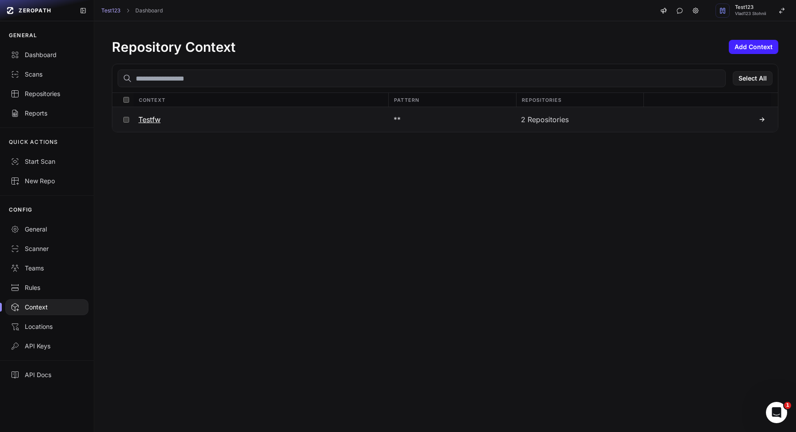
click at [643, 110] on button at bounding box center [706, 119] width 127 height 25
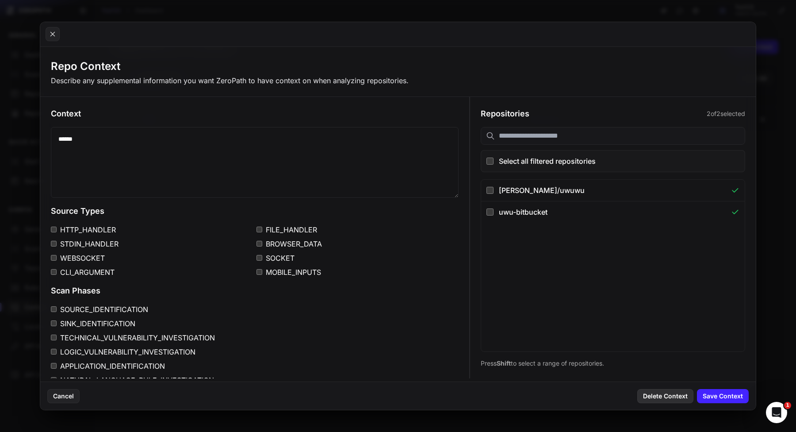
click at [650, 392] on button "Delete Context" at bounding box center [665, 396] width 56 height 14
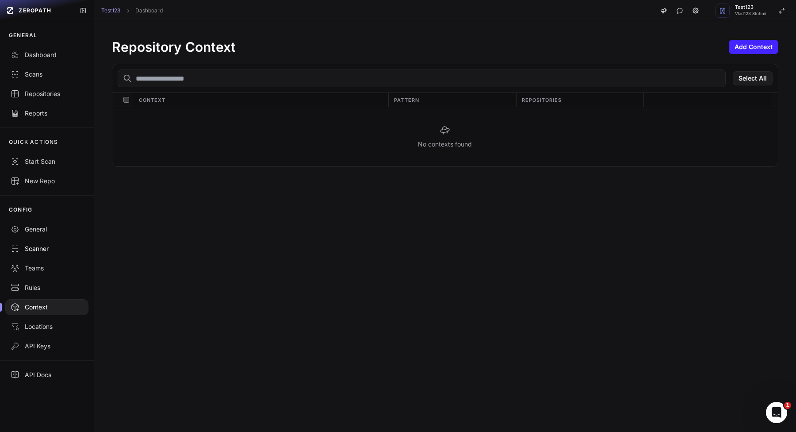
click at [46, 258] on link "Scanner" at bounding box center [47, 248] width 94 height 19
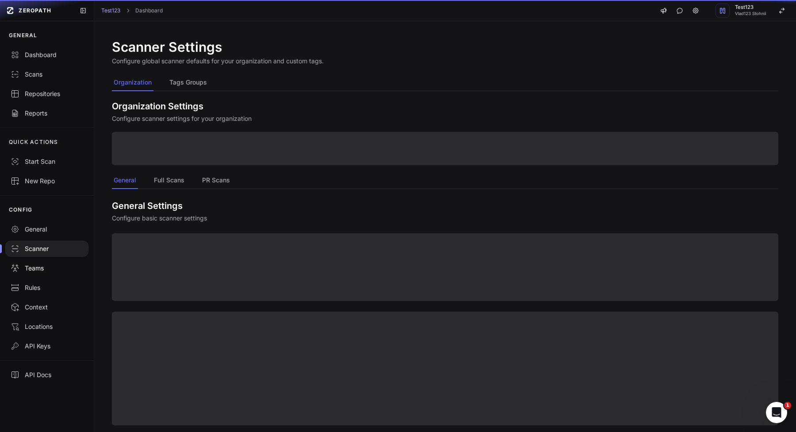
click at [45, 264] on div "Teams" at bounding box center [47, 268] width 73 height 9
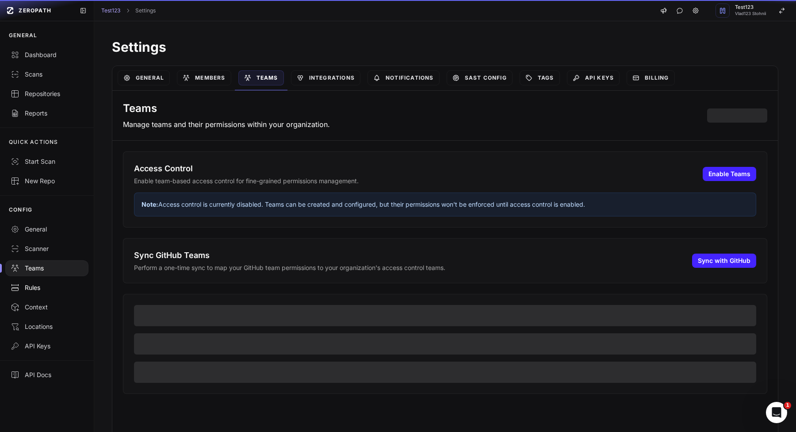
click at [41, 293] on link "Rules" at bounding box center [47, 287] width 94 height 19
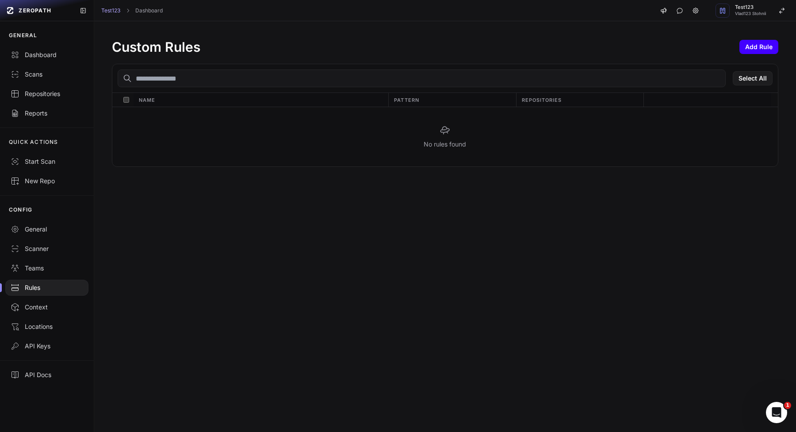
click at [751, 46] on button "Add Rule" at bounding box center [758, 47] width 39 height 14
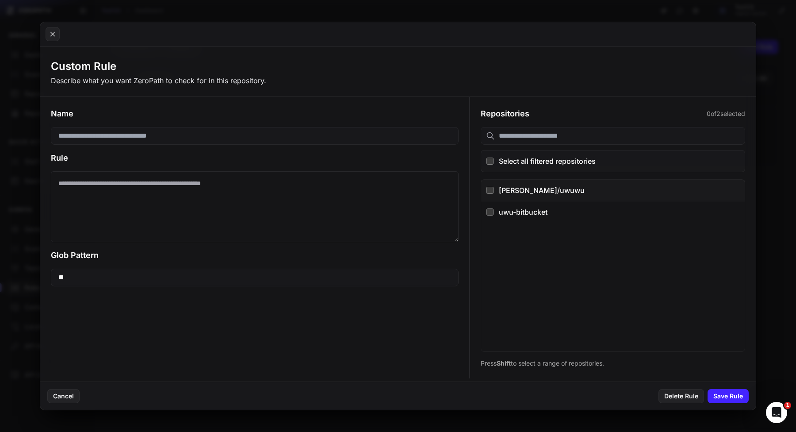
click at [507, 188] on div "[PERSON_NAME]/uwuwu" at bounding box center [619, 190] width 241 height 11
click at [290, 180] on textarea at bounding box center [255, 206] width 408 height 71
paste textarea "**********"
type textarea "**********"
click at [265, 132] on input at bounding box center [255, 136] width 408 height 18
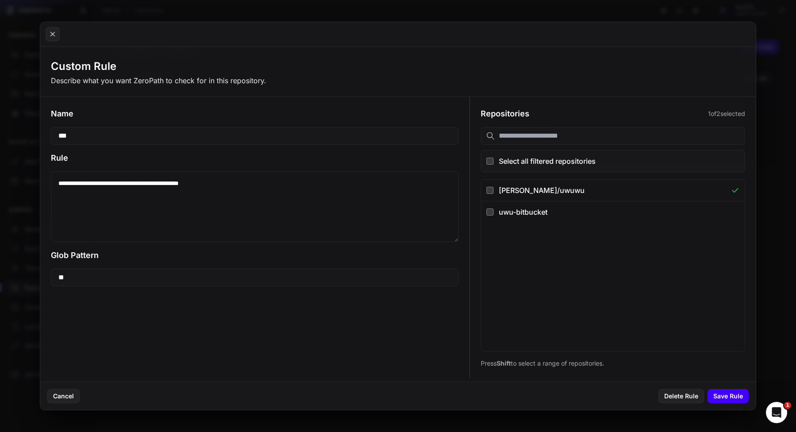
type input "***"
click at [740, 394] on button "Save Rule" at bounding box center [728, 396] width 41 height 14
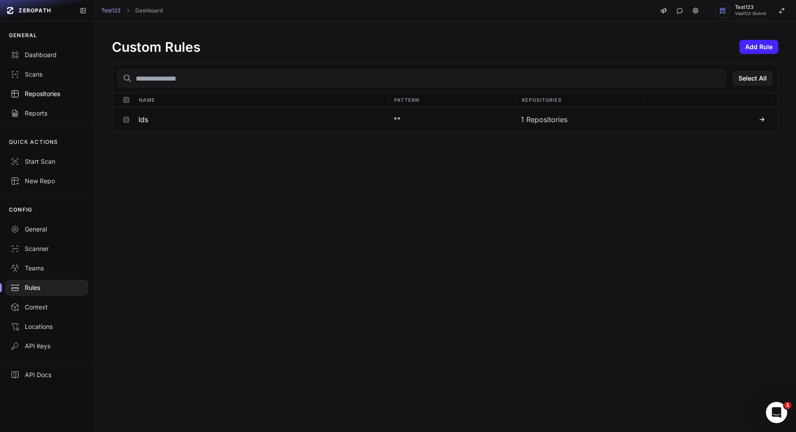
click at [46, 94] on div "Repositories" at bounding box center [47, 93] width 73 height 9
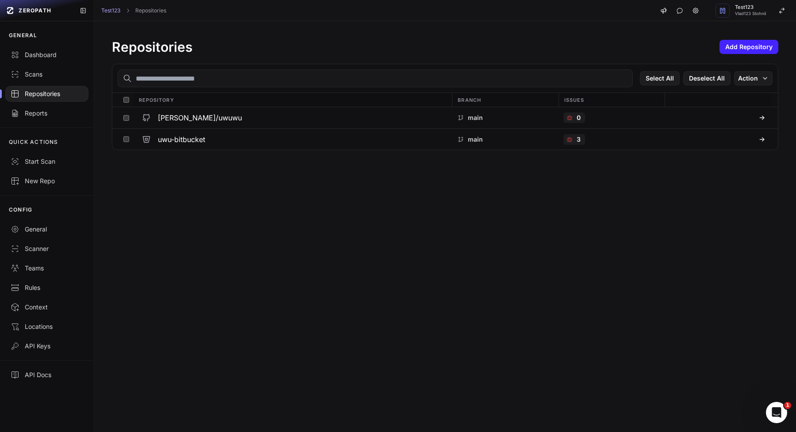
click at [776, 71] on div "Select All Deselect All Action" at bounding box center [445, 78] width 666 height 29
click at [766, 75] on icon "button" at bounding box center [765, 78] width 7 height 7
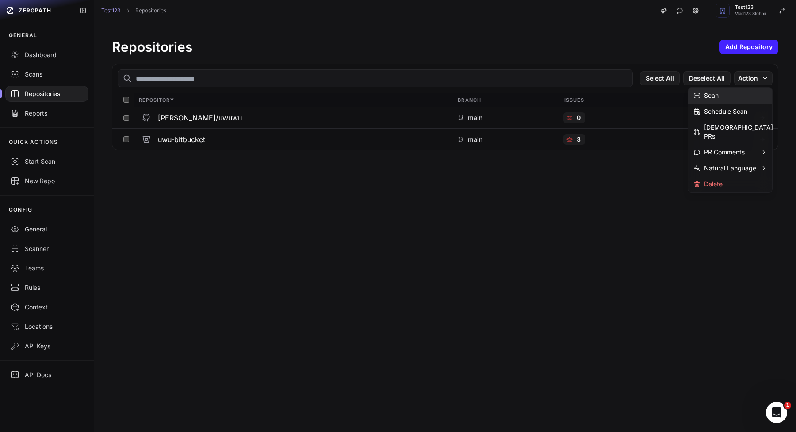
click at [717, 99] on div "Scan" at bounding box center [705, 95] width 25 height 9
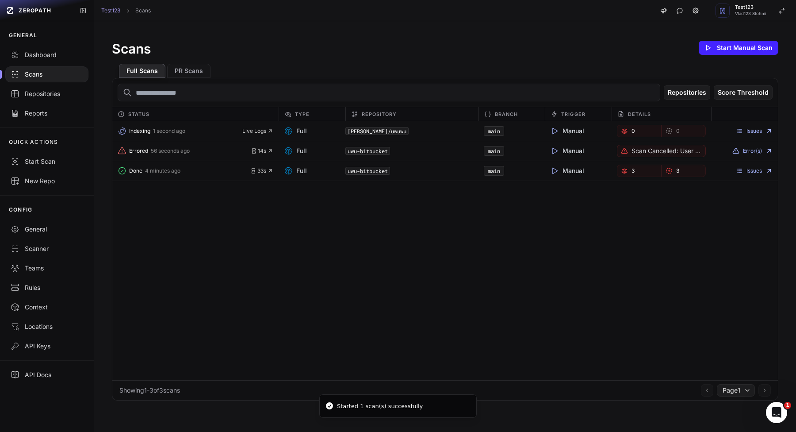
click at [262, 155] on div "Errored 56 seconds ago 14s" at bounding box center [195, 151] width 166 height 12
click at [262, 148] on span "14s" at bounding box center [262, 150] width 23 height 7
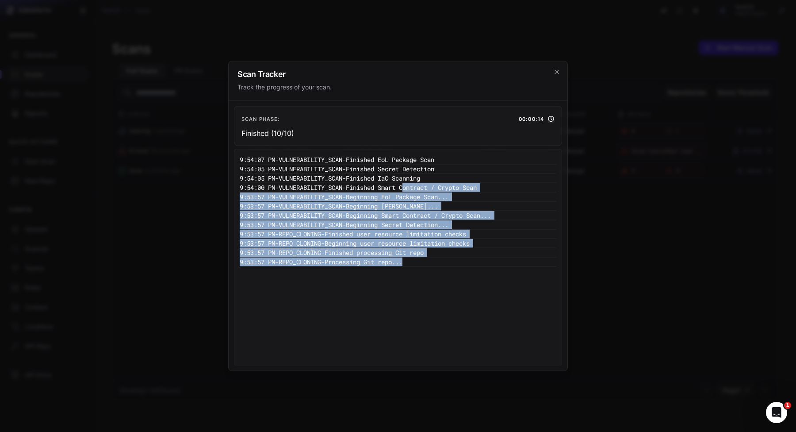
drag, startPoint x: 433, startPoint y: 263, endPoint x: 420, endPoint y: 187, distance: 77.5
click at [421, 186] on div "9:54:07 PM - VULNERABILITY_SCAN - Finished EoL Package Scan 9:54:05 PM - VULNER…" at bounding box center [398, 257] width 317 height 204
click at [420, 187] on pre "9:54:00 PM - VULNERABILITY_SCAN - Finished Smart Contract / Crypto Scan" at bounding box center [398, 187] width 317 height 9
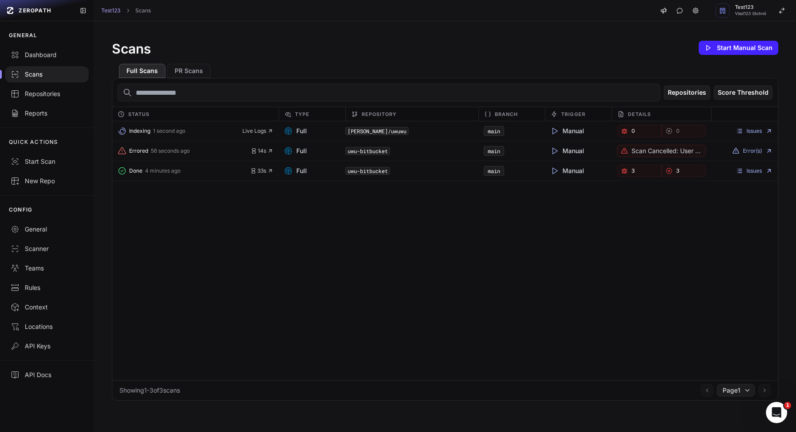
click at [666, 153] on p "Scan cancelled: User cancelled the scan." at bounding box center [667, 150] width 71 height 9
click at [669, 149] on p "Scan cancelled: User cancelled the scan." at bounding box center [667, 150] width 71 height 9
click at [693, 148] on p "Scan cancelled: User cancelled the scan." at bounding box center [667, 150] width 71 height 9
click at [755, 154] on button "Error(s)" at bounding box center [752, 150] width 40 height 7
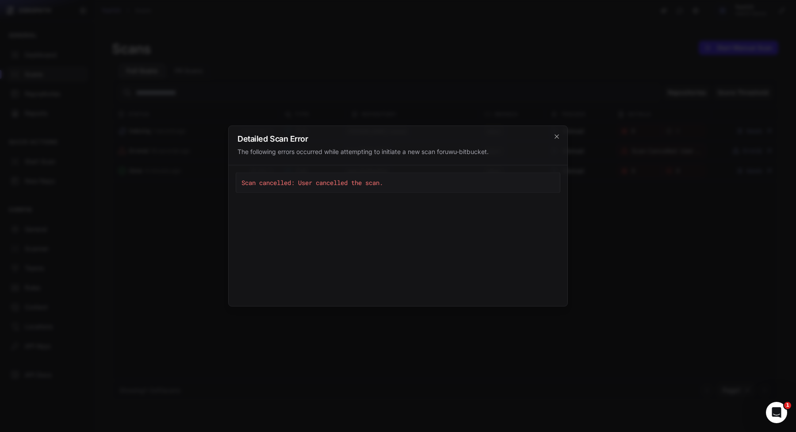
click at [601, 301] on div at bounding box center [398, 216] width 796 height 432
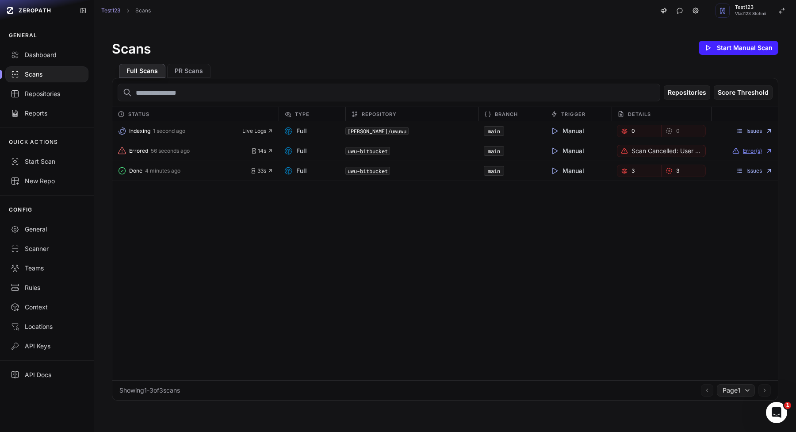
click at [750, 153] on button "Error(s)" at bounding box center [752, 150] width 40 height 7
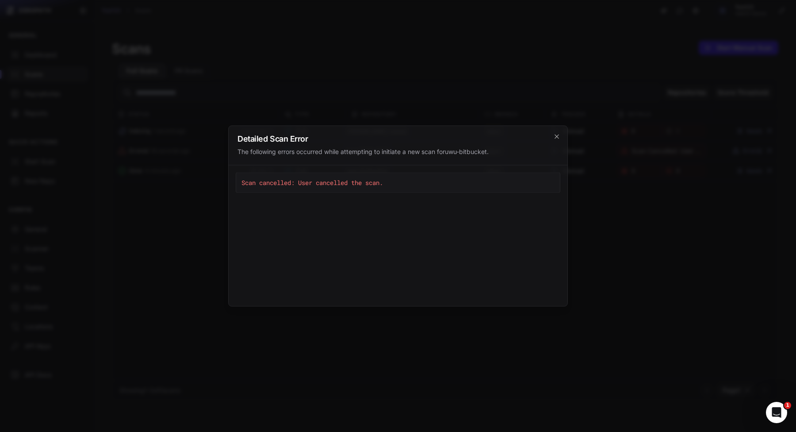
click at [750, 152] on div at bounding box center [398, 216] width 796 height 432
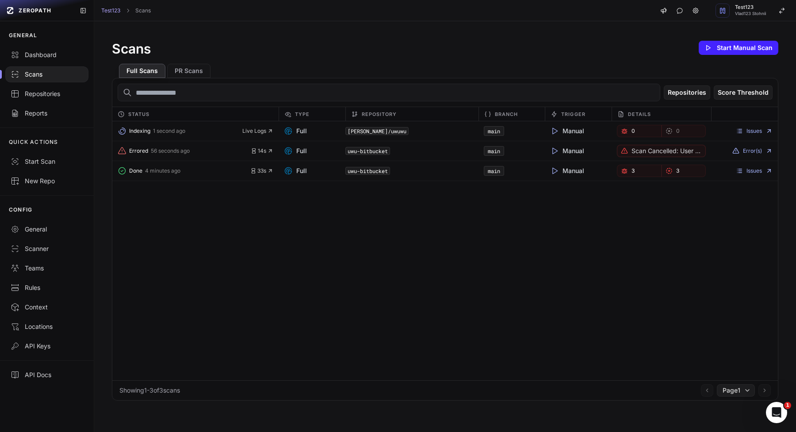
click at [400, 316] on div "Indexing 1 second ago Live Logs Full vlad-stohnii/uwuwu main Manual 0 0 Issues …" at bounding box center [445, 250] width 666 height 259
click at [244, 131] on span "Live Logs" at bounding box center [257, 130] width 31 height 7
click at [23, 250] on div "Scanner" at bounding box center [47, 248] width 73 height 9
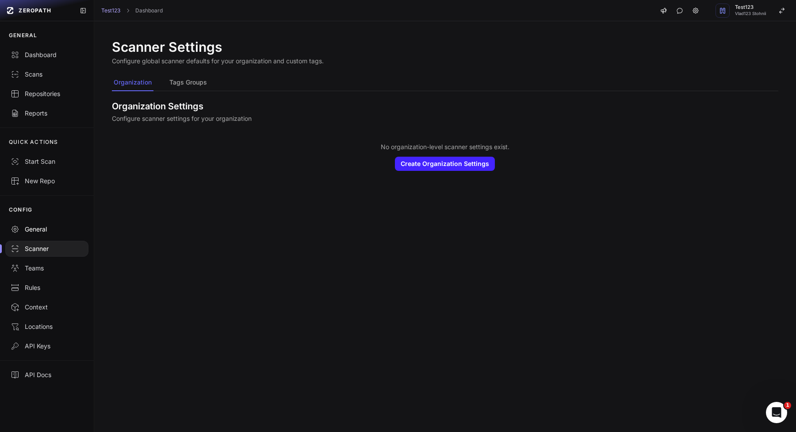
click at [36, 228] on div "General" at bounding box center [47, 229] width 73 height 9
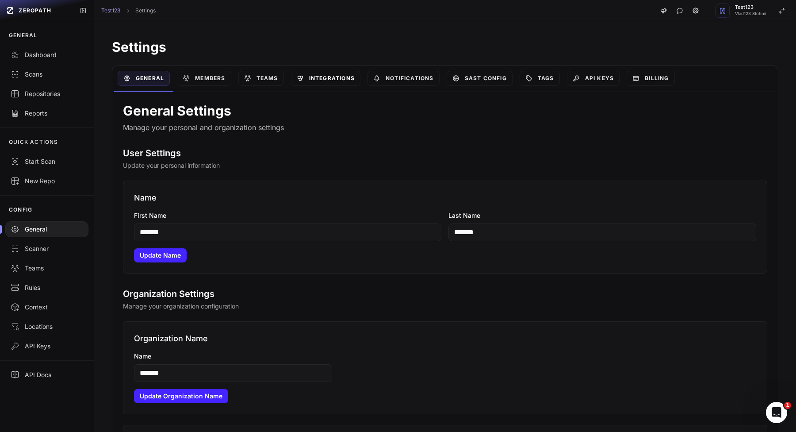
click at [308, 71] on link "Integrations" at bounding box center [325, 78] width 69 height 15
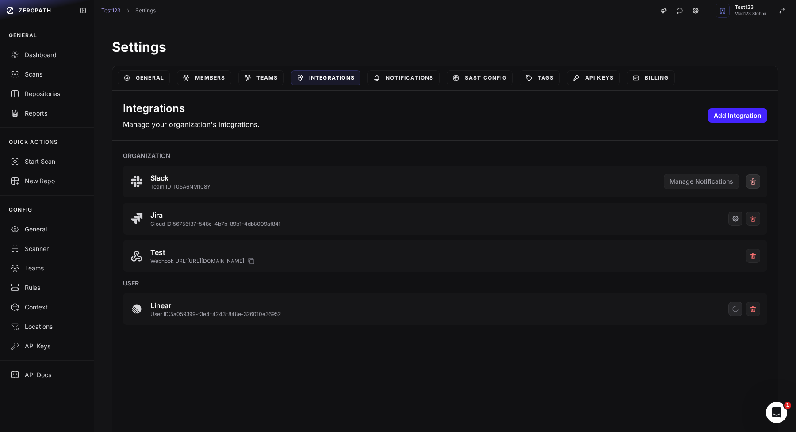
click at [758, 182] on button at bounding box center [753, 181] width 14 height 14
click at [723, 186] on button "Manage Notifications" at bounding box center [701, 181] width 75 height 15
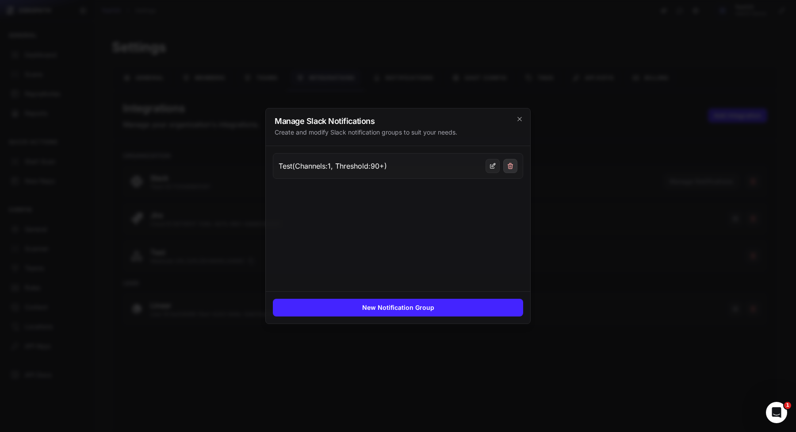
click at [513, 164] on icon at bounding box center [510, 165] width 7 height 7
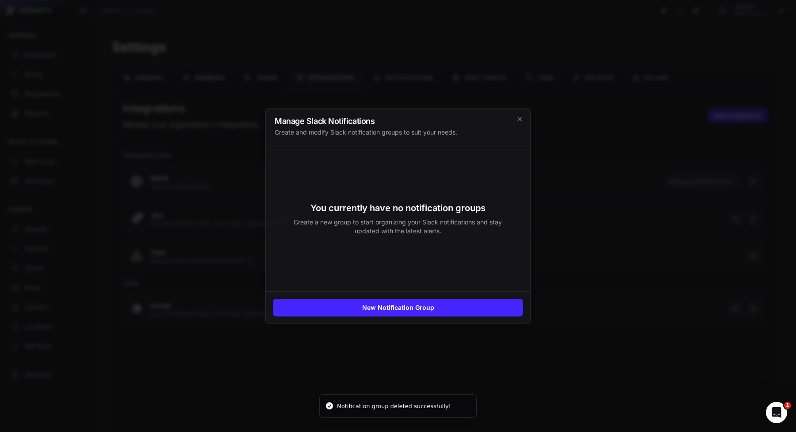
click at [644, 263] on div at bounding box center [398, 216] width 796 height 432
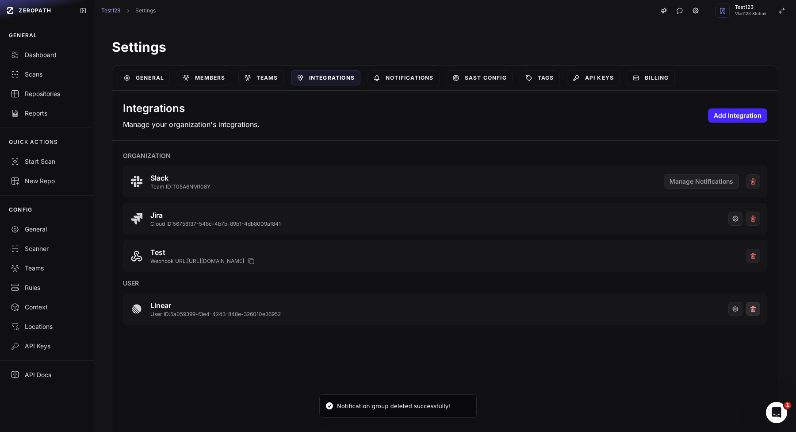
click at [754, 310] on icon at bounding box center [754, 309] width 0 height 2
click at [18, 93] on icon at bounding box center [15, 93] width 7 height 0
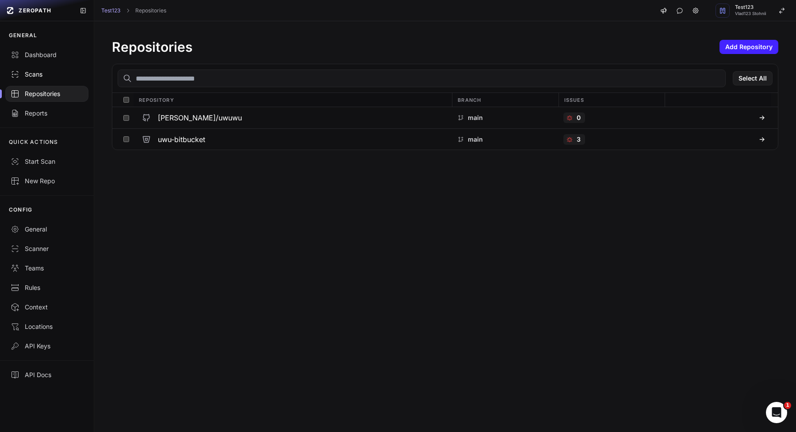
click at [69, 74] on div "Scans" at bounding box center [47, 74] width 73 height 9
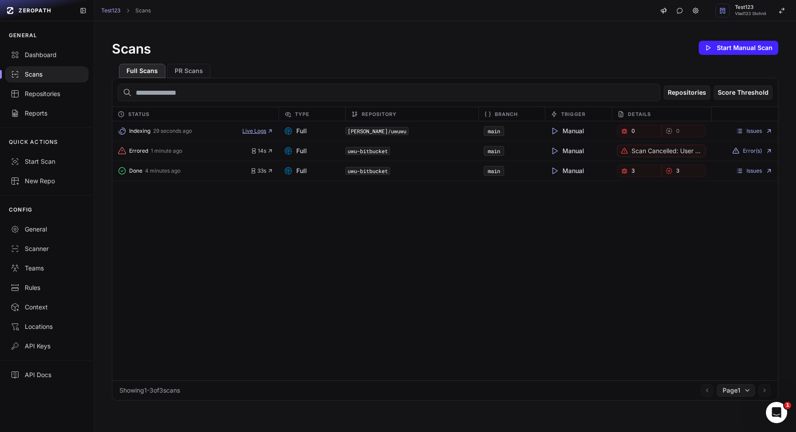
click at [258, 129] on span "Live Logs" at bounding box center [257, 130] width 31 height 7
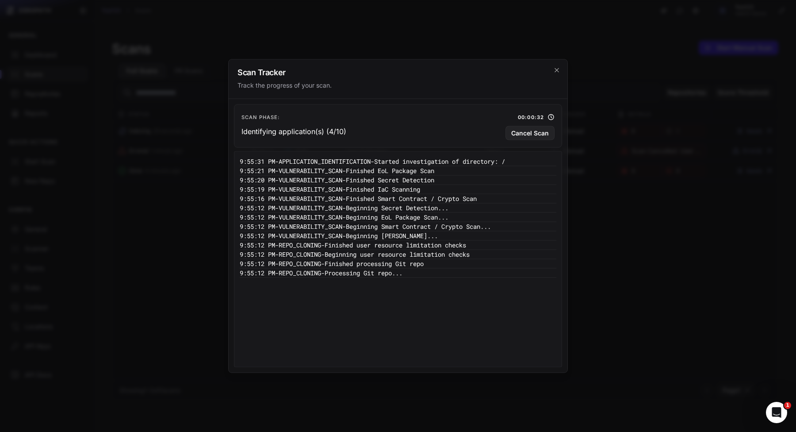
click at [320, 225] on pre "9:55:12 PM - VULNERABILITY_SCAN - Beginning Smart Contract / Crypto Scan..." at bounding box center [398, 226] width 317 height 9
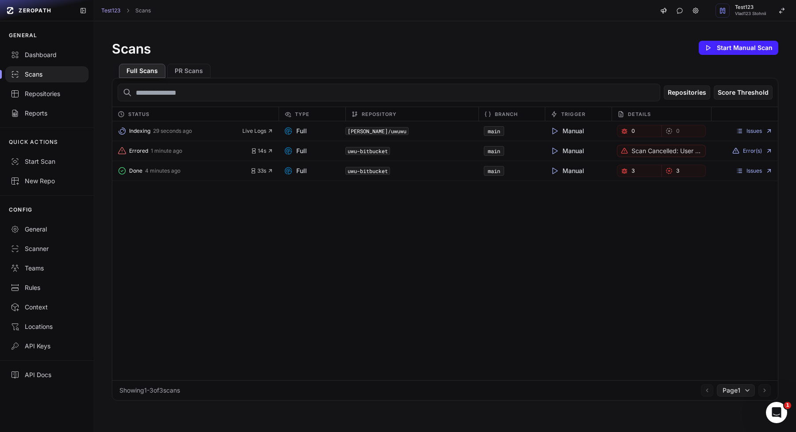
click at [252, 136] on div "Indexing 29 seconds ago Live Logs" at bounding box center [195, 131] width 166 height 12
click at [256, 128] on span "Live Logs" at bounding box center [257, 130] width 31 height 7
click at [257, 128] on span "Live Logs" at bounding box center [257, 130] width 31 height 7
click at [254, 134] on div "Indexing 2 minutes ago Live Logs" at bounding box center [195, 131] width 166 height 12
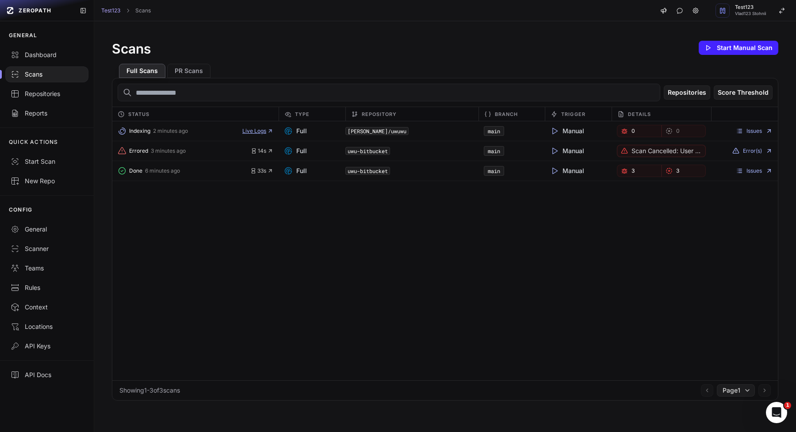
click at [254, 134] on span "Live Logs" at bounding box center [257, 130] width 31 height 7
click at [275, 130] on div "Indexing 2 minutes ago Live Logs" at bounding box center [195, 131] width 166 height 12
click at [265, 130] on span "Live Logs" at bounding box center [257, 130] width 31 height 7
click at [253, 126] on div "Indexing 3 minutes ago Live Logs" at bounding box center [195, 131] width 166 height 12
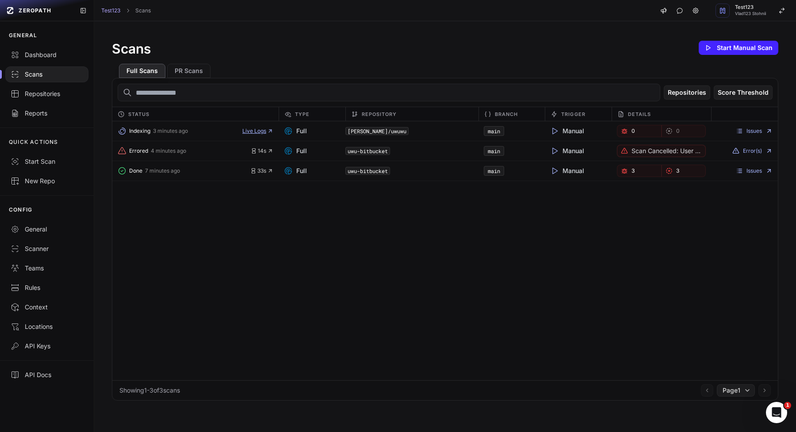
click at [253, 128] on span "Live Logs" at bounding box center [257, 130] width 31 height 7
click at [213, 275] on div "Indexing 3 minutes ago Live Logs Full [PERSON_NAME]/uwuwu main Manual 0 0 Issue…" at bounding box center [445, 250] width 666 height 259
click at [260, 130] on span "Live Logs" at bounding box center [257, 130] width 31 height 7
click at [247, 129] on span "Live Logs" at bounding box center [257, 130] width 31 height 7
click at [250, 131] on span "Live Logs" at bounding box center [257, 130] width 31 height 7
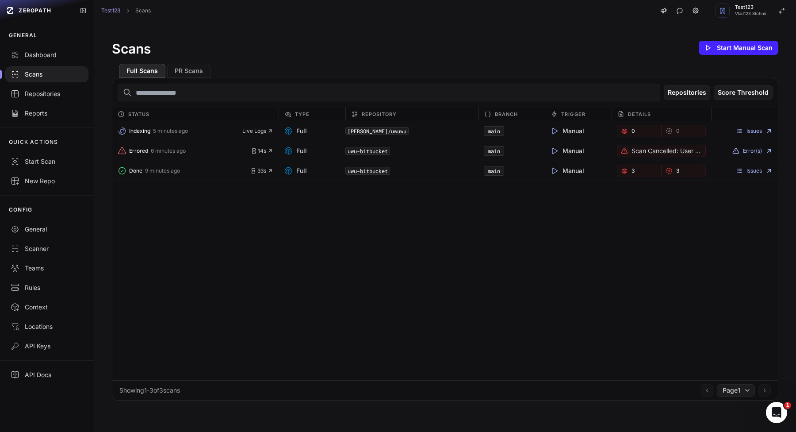
click at [743, 127] on div "Issues" at bounding box center [744, 131] width 67 height 12
click at [743, 131] on link "Issues" at bounding box center [754, 130] width 37 height 7
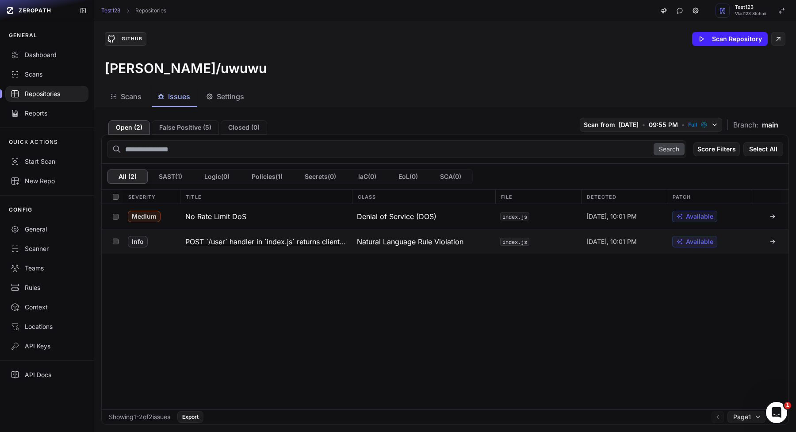
click at [218, 246] on button "POST `/user` handler in `index.js` returns client-supplied `userid` in API resp…" at bounding box center [266, 241] width 172 height 24
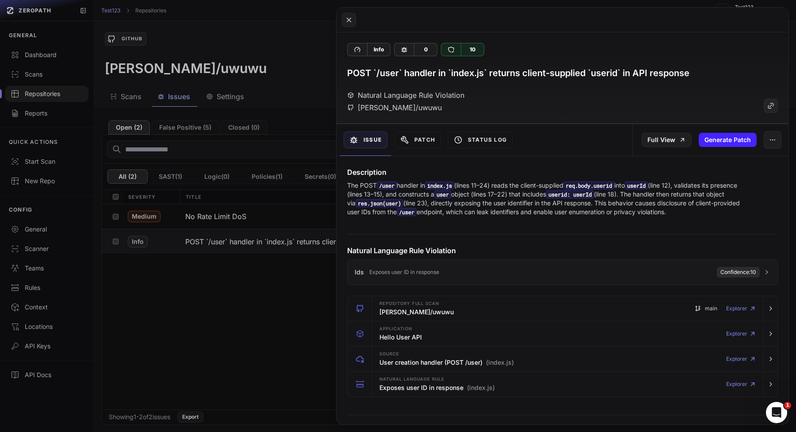
click at [349, 77] on h3 "POST `/user` handler in `index.js` returns client-supplied `userid` in API resp…" at bounding box center [518, 73] width 342 height 12
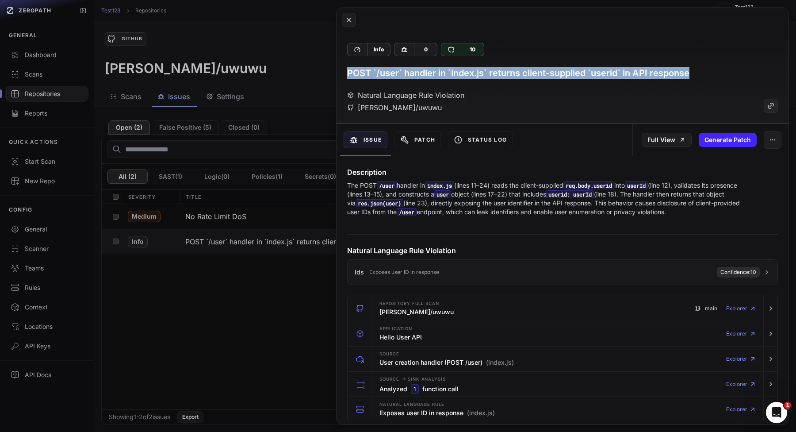
drag, startPoint x: 349, startPoint y: 77, endPoint x: 740, endPoint y: 73, distance: 390.5
click at [740, 73] on div "POST `/user` handler in `index.js` returns client-supplied `userid` in API resp…" at bounding box center [562, 73] width 431 height 12
click at [415, 272] on span "Exposes user ID in response" at bounding box center [404, 271] width 70 height 7
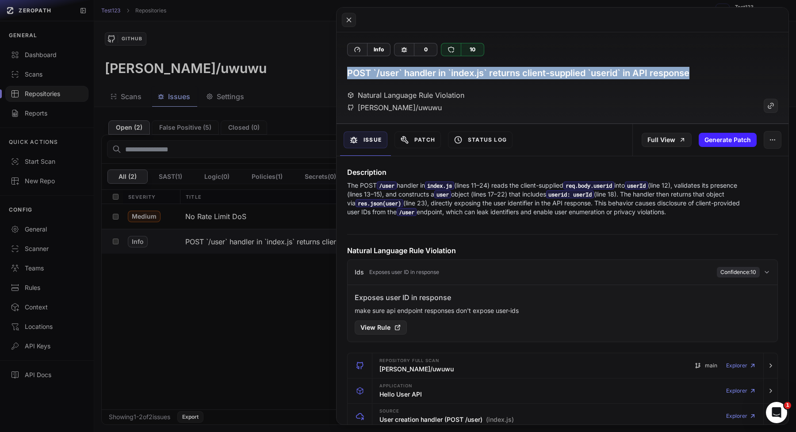
click at [227, 44] on button at bounding box center [398, 216] width 796 height 432
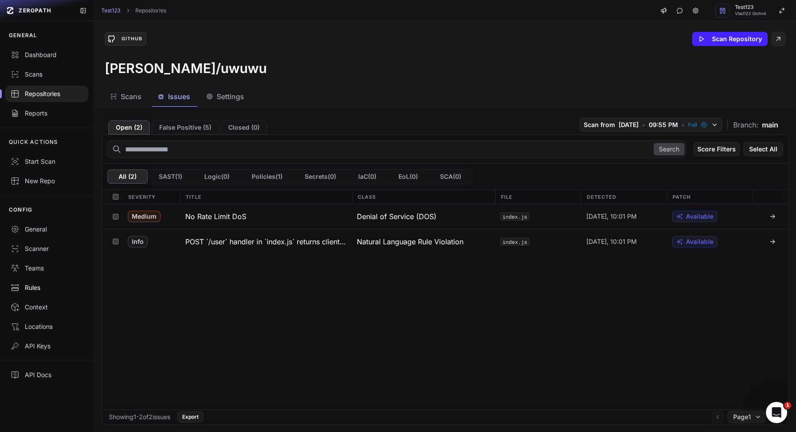
click at [38, 285] on div "Rules" at bounding box center [47, 287] width 73 height 9
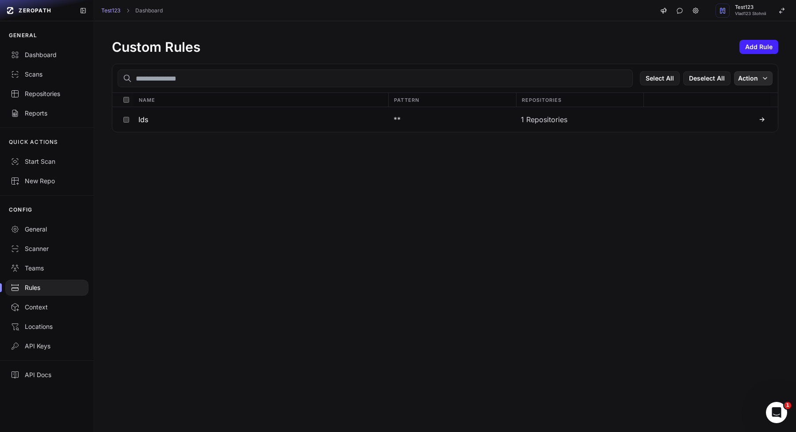
click at [754, 80] on button "Action" at bounding box center [753, 78] width 38 height 14
click at [732, 92] on div "Delete" at bounding box center [730, 96] width 84 height 16
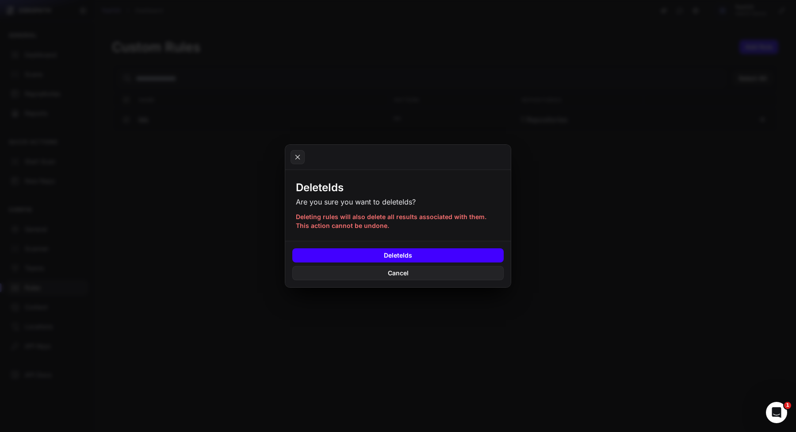
click at [436, 255] on button "Delete Ids" at bounding box center [397, 255] width 211 height 14
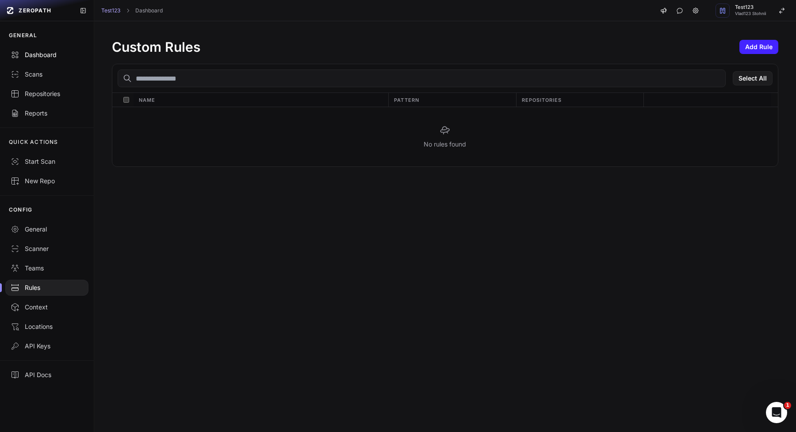
click at [16, 62] on link "Dashboard" at bounding box center [47, 54] width 94 height 19
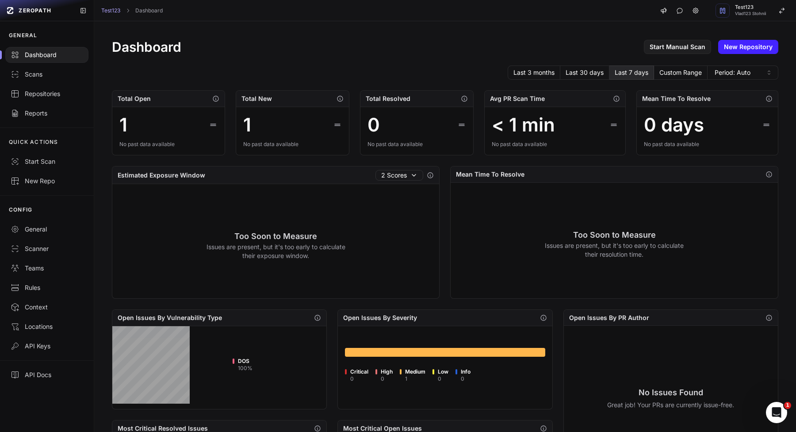
click at [553, 29] on div "Dashboard Start Manual Scan New Repository Last 3 months Last 30 days Last 7 da…" at bounding box center [445, 339] width 702 height 637
click at [759, 20] on button "Test123 Vlad123 Stohnii" at bounding box center [753, 10] width 86 height 21
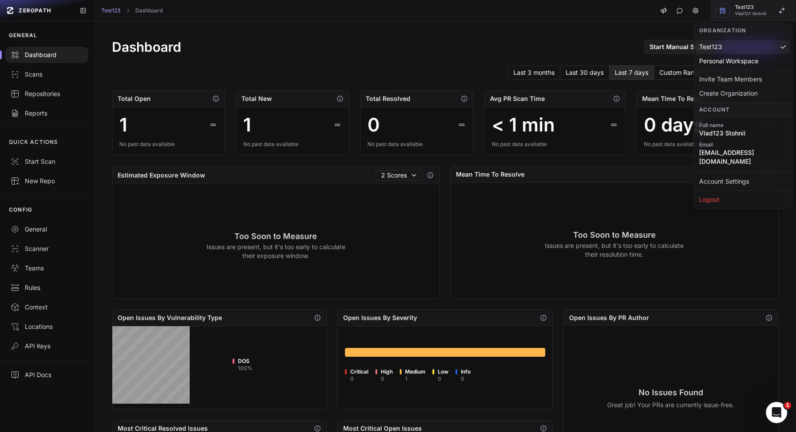
click at [759, 15] on span "Vlad123 Stohnii" at bounding box center [750, 13] width 31 height 4
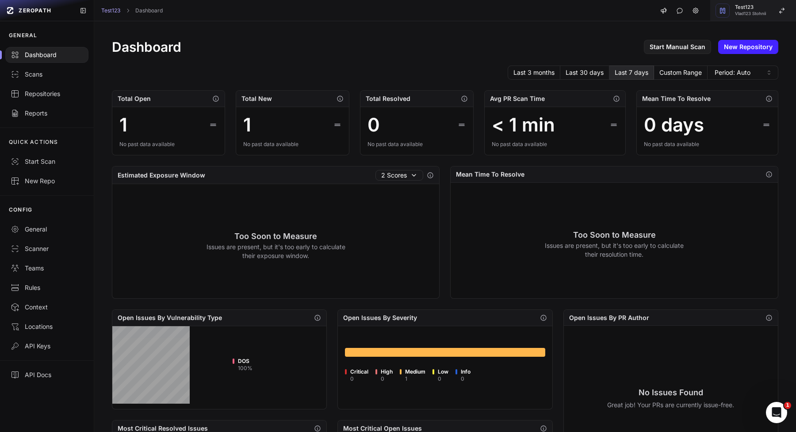
click at [762, 11] on div "Test123 Vlad123 Stohnii" at bounding box center [750, 10] width 31 height 11
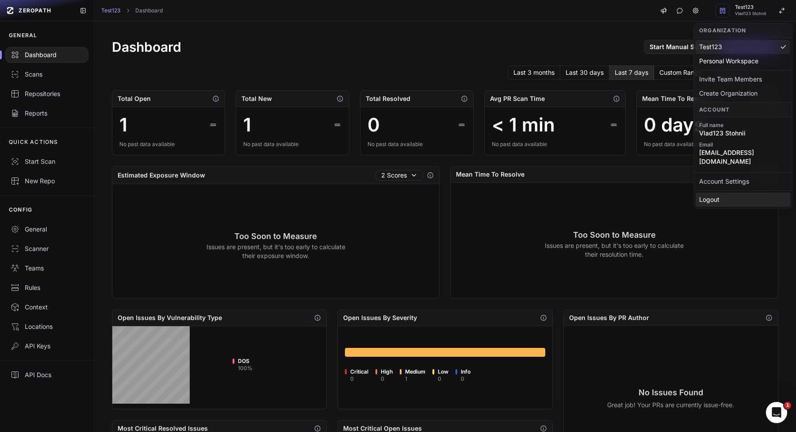
click at [730, 195] on div "Logout" at bounding box center [743, 199] width 95 height 14
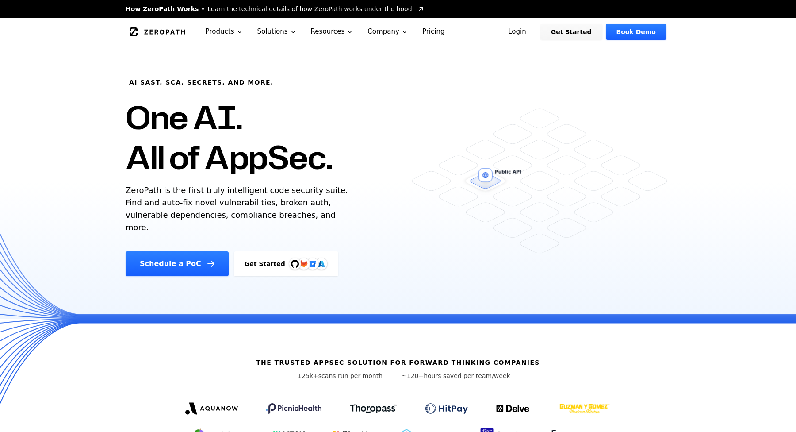
click at [524, 33] on link "Login" at bounding box center [517, 32] width 39 height 16
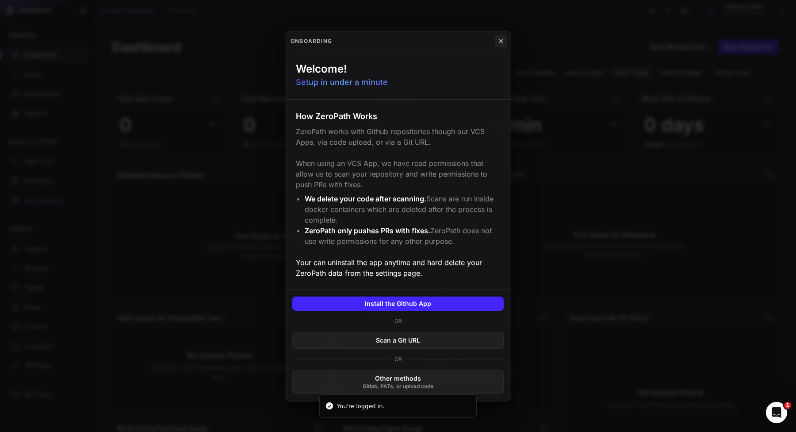
click at [724, 21] on button at bounding box center [398, 216] width 796 height 432
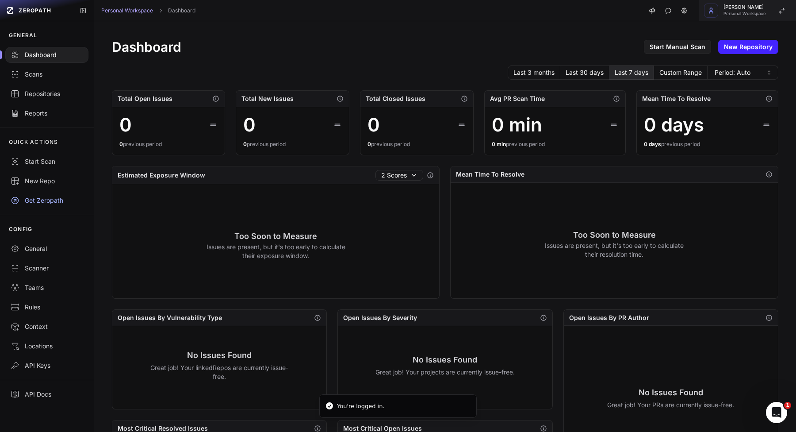
click at [737, 13] on span "Personal Workspace" at bounding box center [745, 13] width 42 height 4
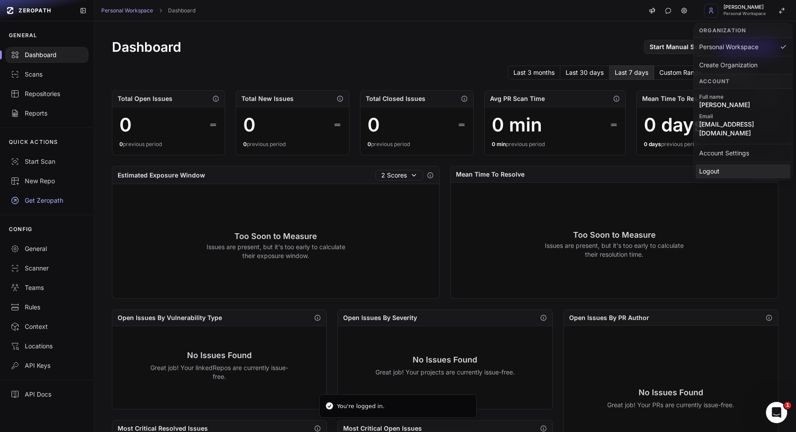
click at [713, 164] on div "Logout" at bounding box center [743, 171] width 95 height 14
